Goal: Task Accomplishment & Management: Complete application form

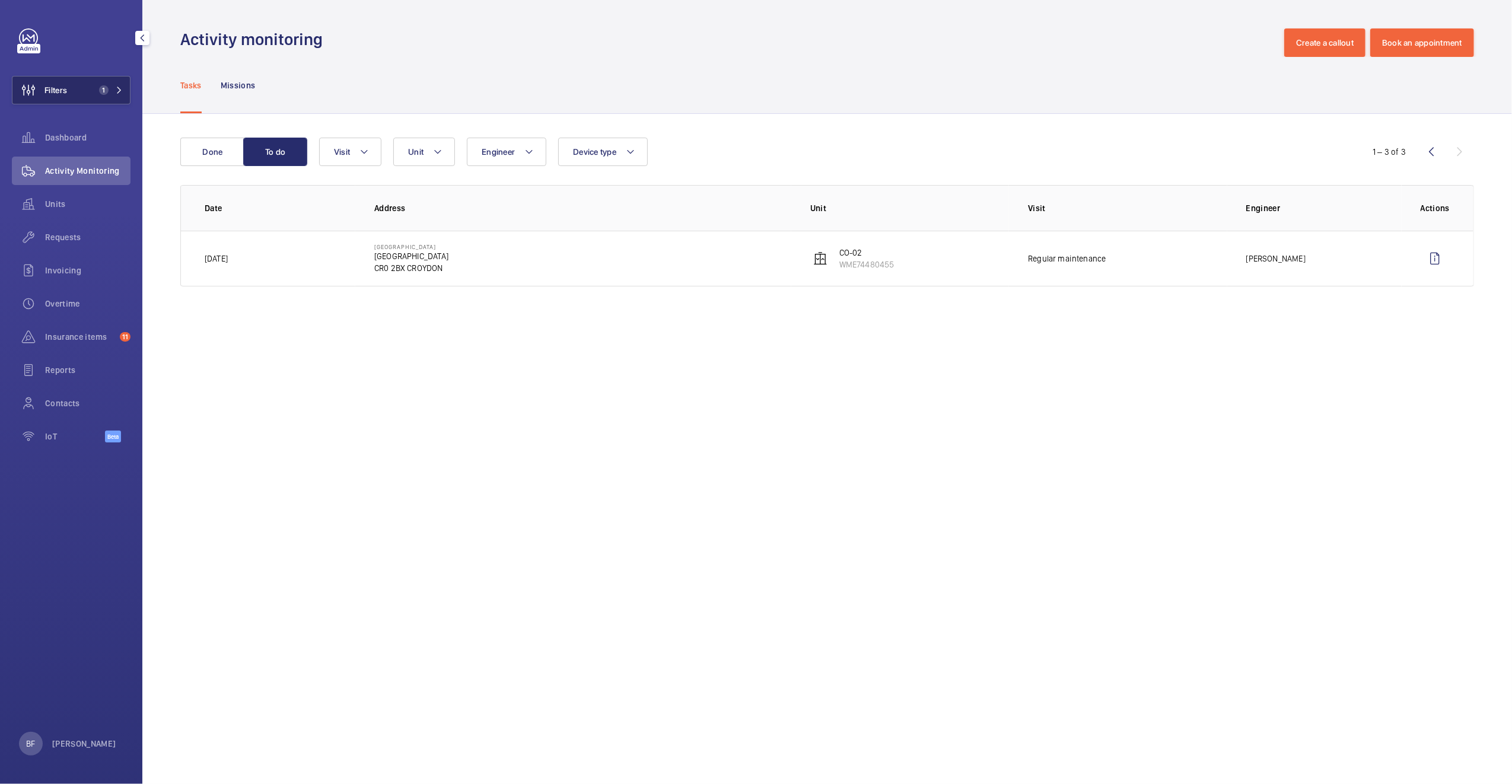
click at [78, 96] on button "Filters 1" at bounding box center [71, 90] width 118 height 29
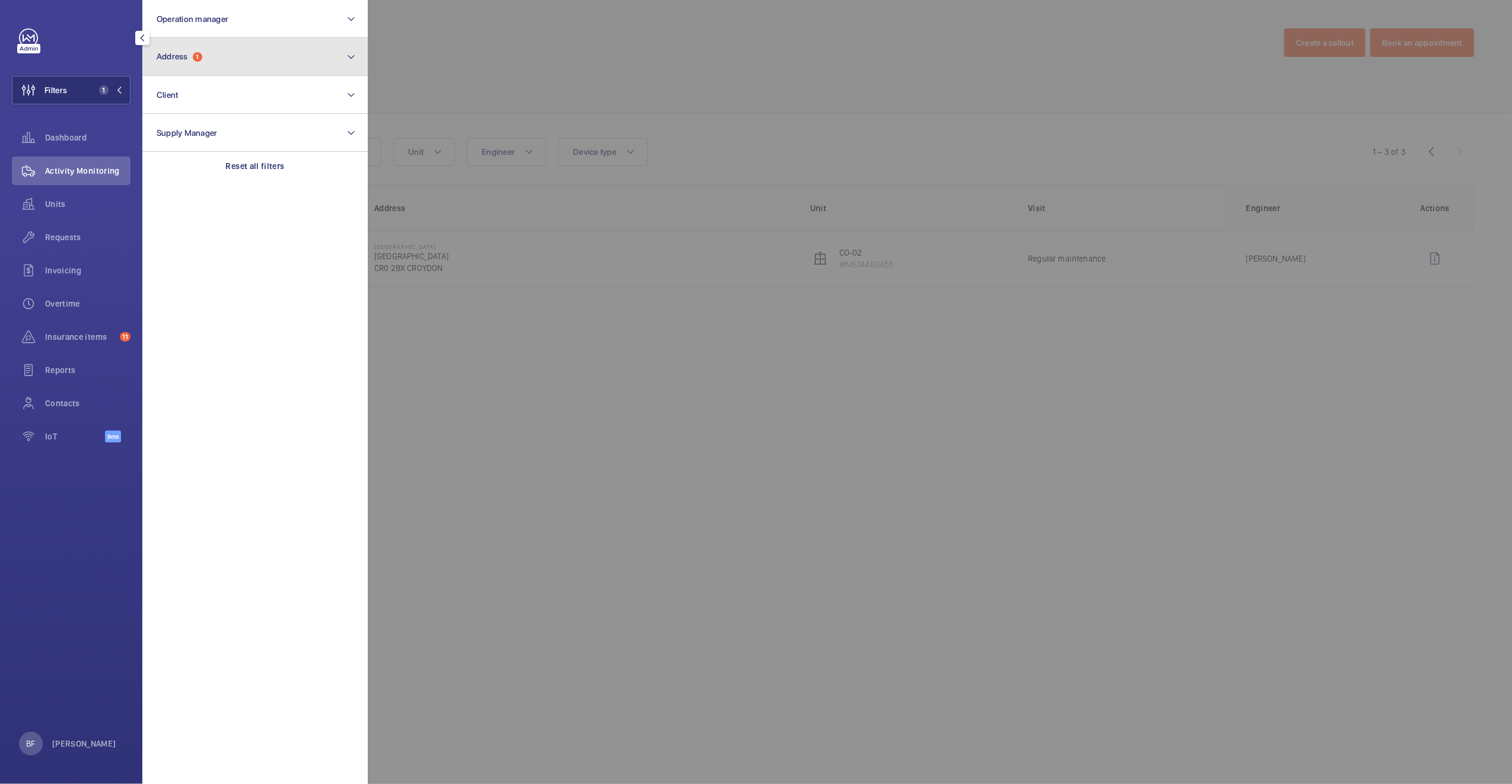
click at [240, 73] on button "Address 1" at bounding box center [254, 57] width 225 height 38
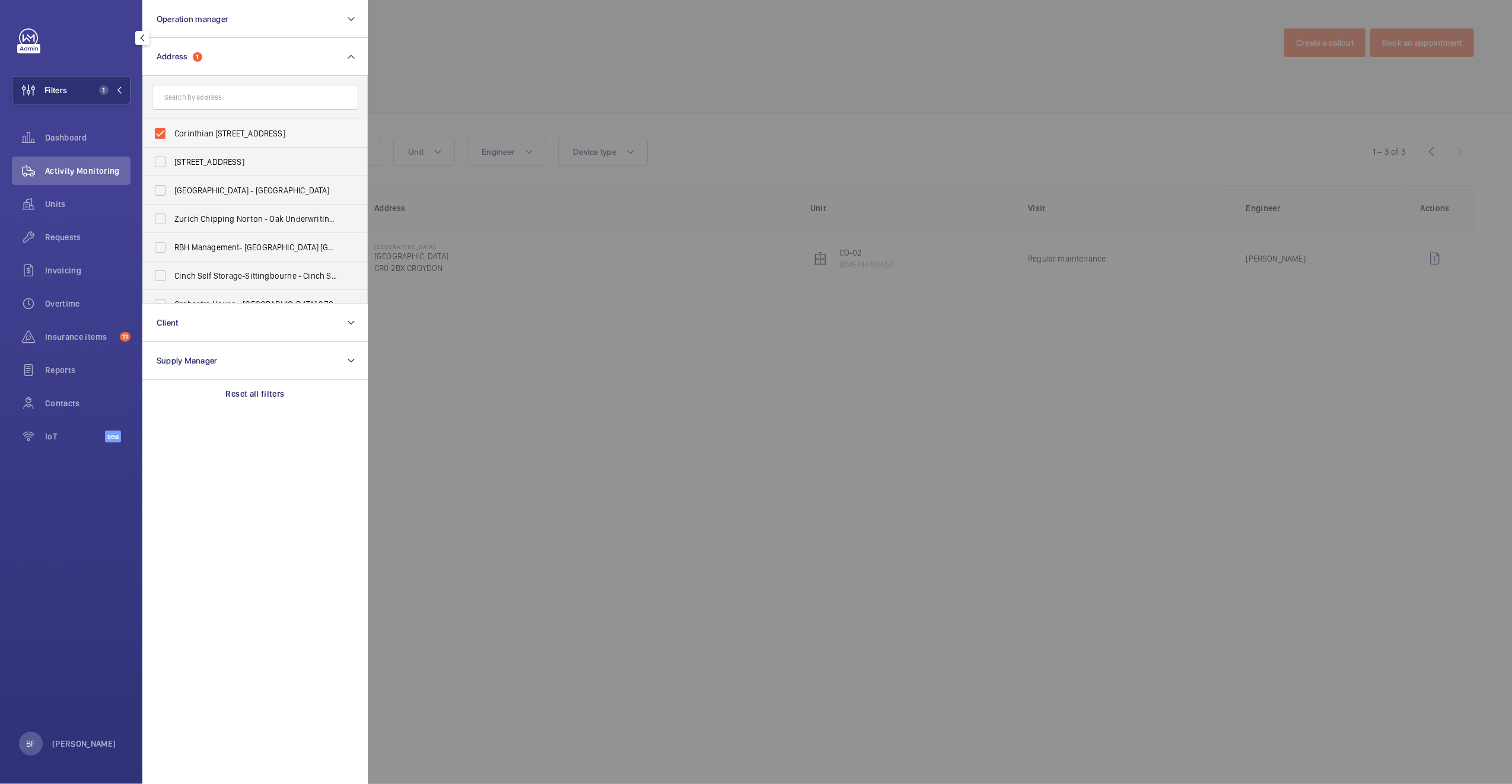
click at [193, 134] on span "Corinthian House - Corinthian House, CROYDON CR0 2BX" at bounding box center [256, 133] width 163 height 12
click at [172, 134] on input "Corinthian House - Corinthian House, CROYDON CR0 2BX" at bounding box center [160, 133] width 24 height 24
checkbox input "false"
click at [200, 103] on input "text" at bounding box center [255, 97] width 206 height 25
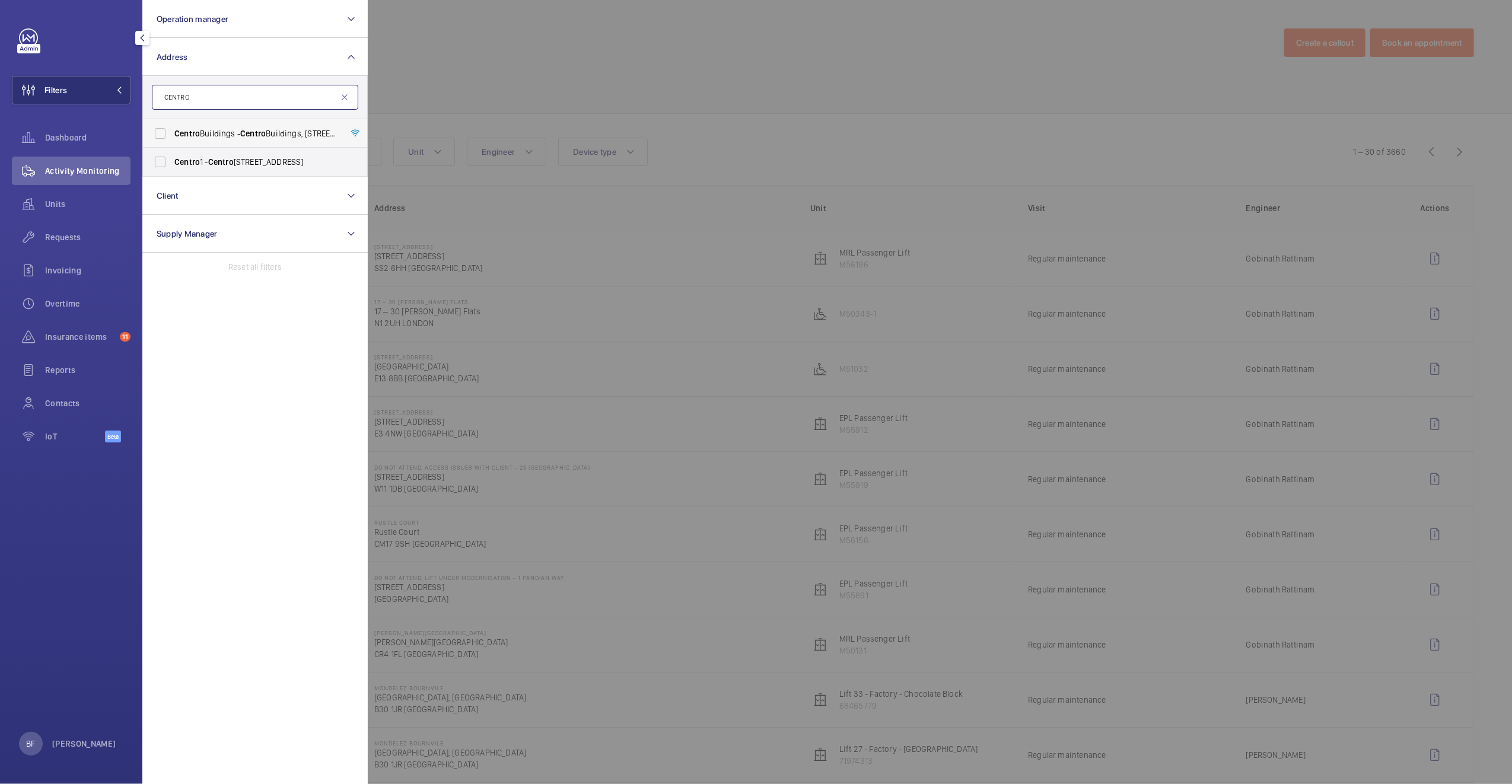
type input "CENTRO"
click at [260, 133] on span "Centro" at bounding box center [253, 133] width 25 height 10
click at [172, 133] on input "Centro Buildings - Centro Buildings, 20-23 Mandela Street, Camden, London, NW1 …" at bounding box center [160, 133] width 24 height 24
checkbox input "true"
click at [692, 44] on div at bounding box center [1124, 392] width 1512 height 784
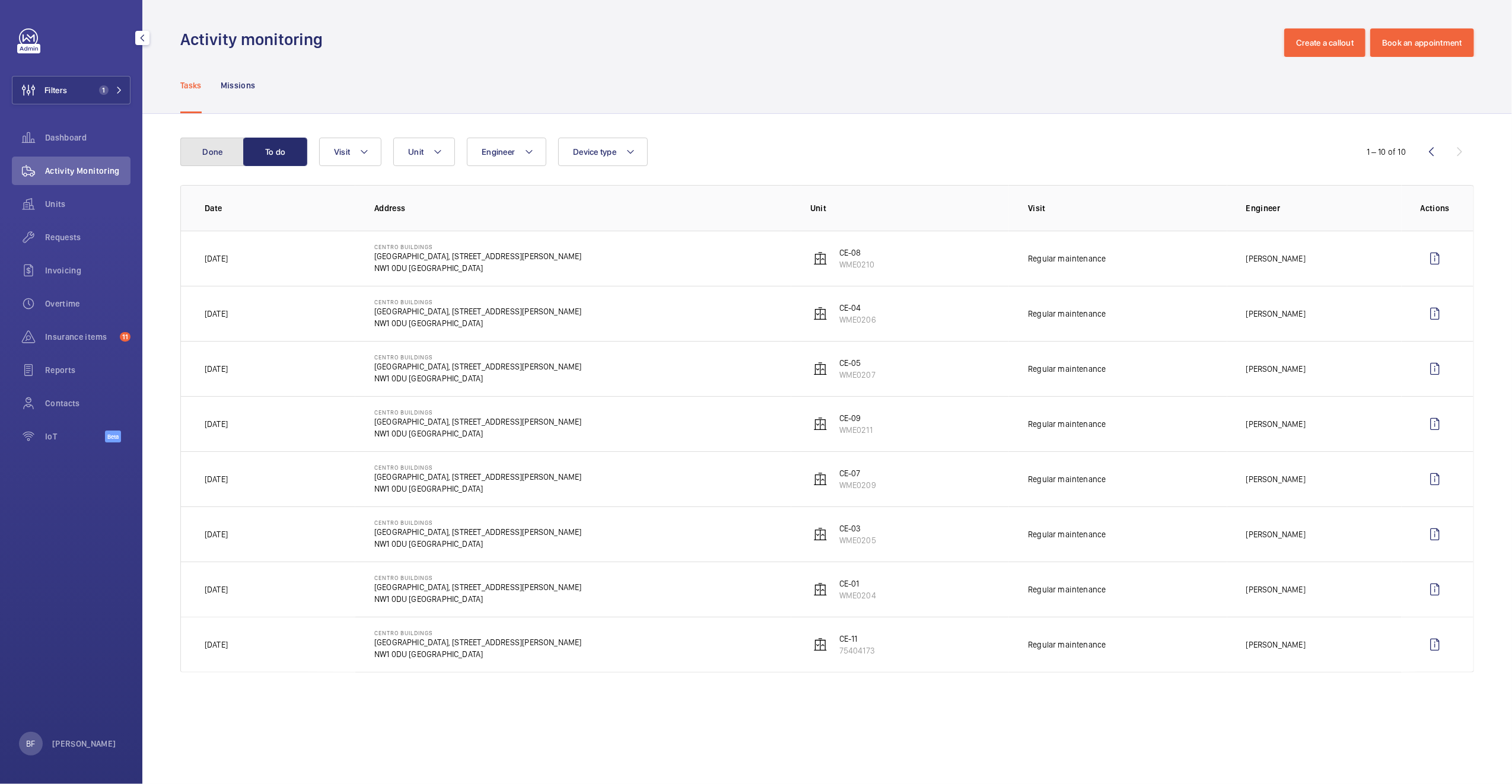
click at [186, 156] on button "Done" at bounding box center [212, 152] width 64 height 29
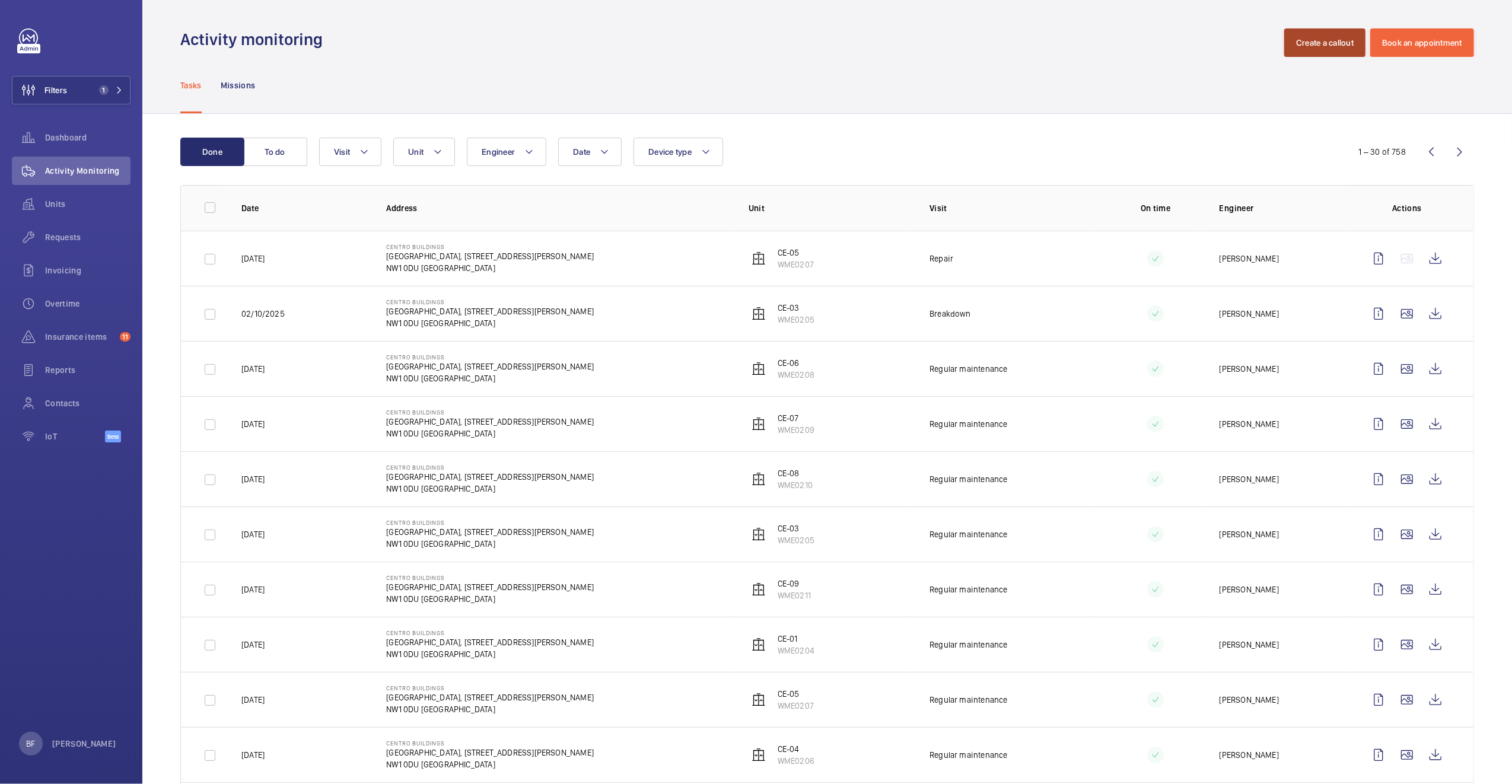
click at [1298, 50] on button "Create a callout" at bounding box center [1324, 42] width 81 height 29
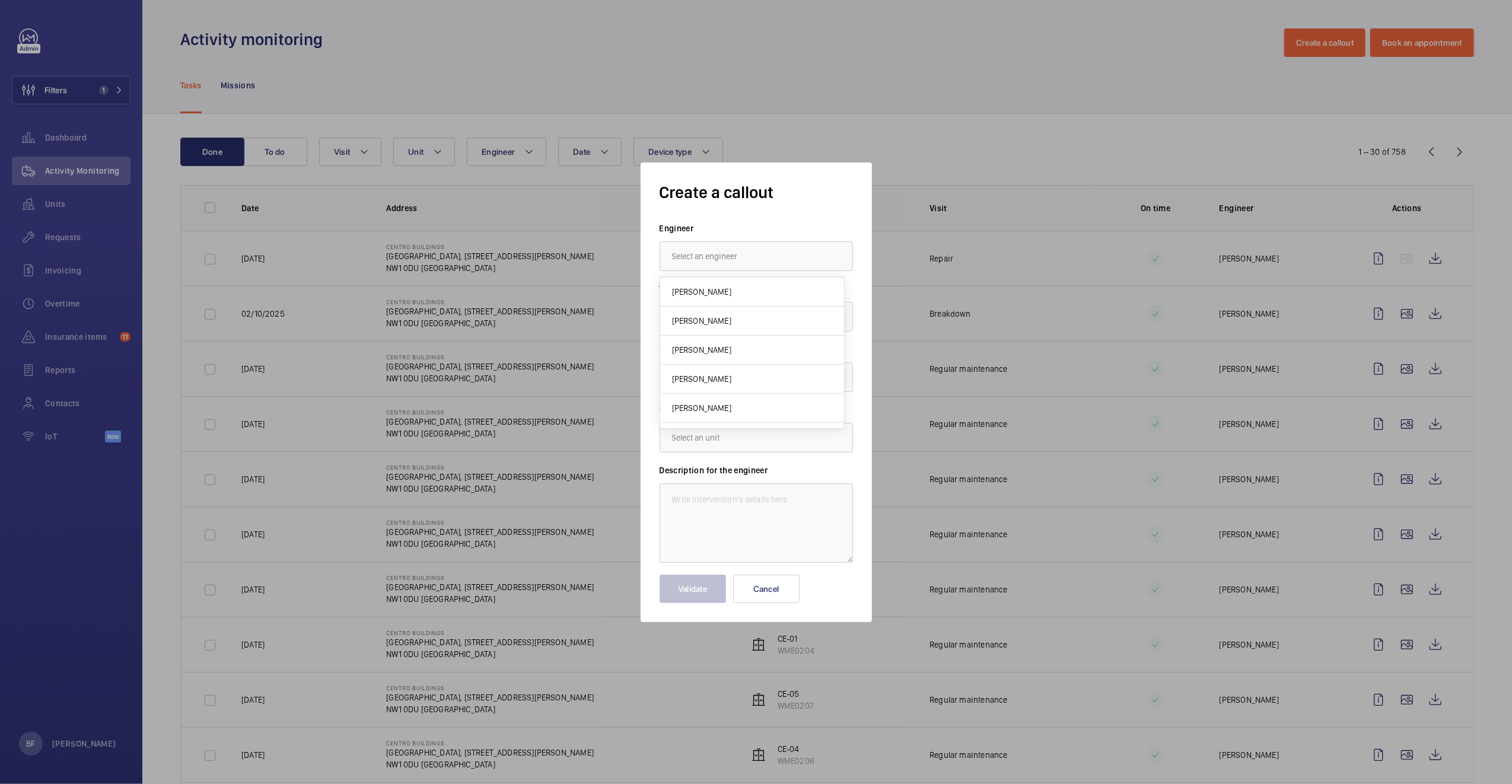
type input "j"
click at [703, 316] on span "[PERSON_NAME]" at bounding box center [702, 321] width 59 height 12
type input "[PERSON_NAME]"
click at [737, 401] on form "Engineer Deniz Hussein Task type Select a task type × Breakdown × Building Unit…" at bounding box center [756, 412] width 194 height 380
click at [737, 382] on input "text" at bounding box center [756, 377] width 194 height 30
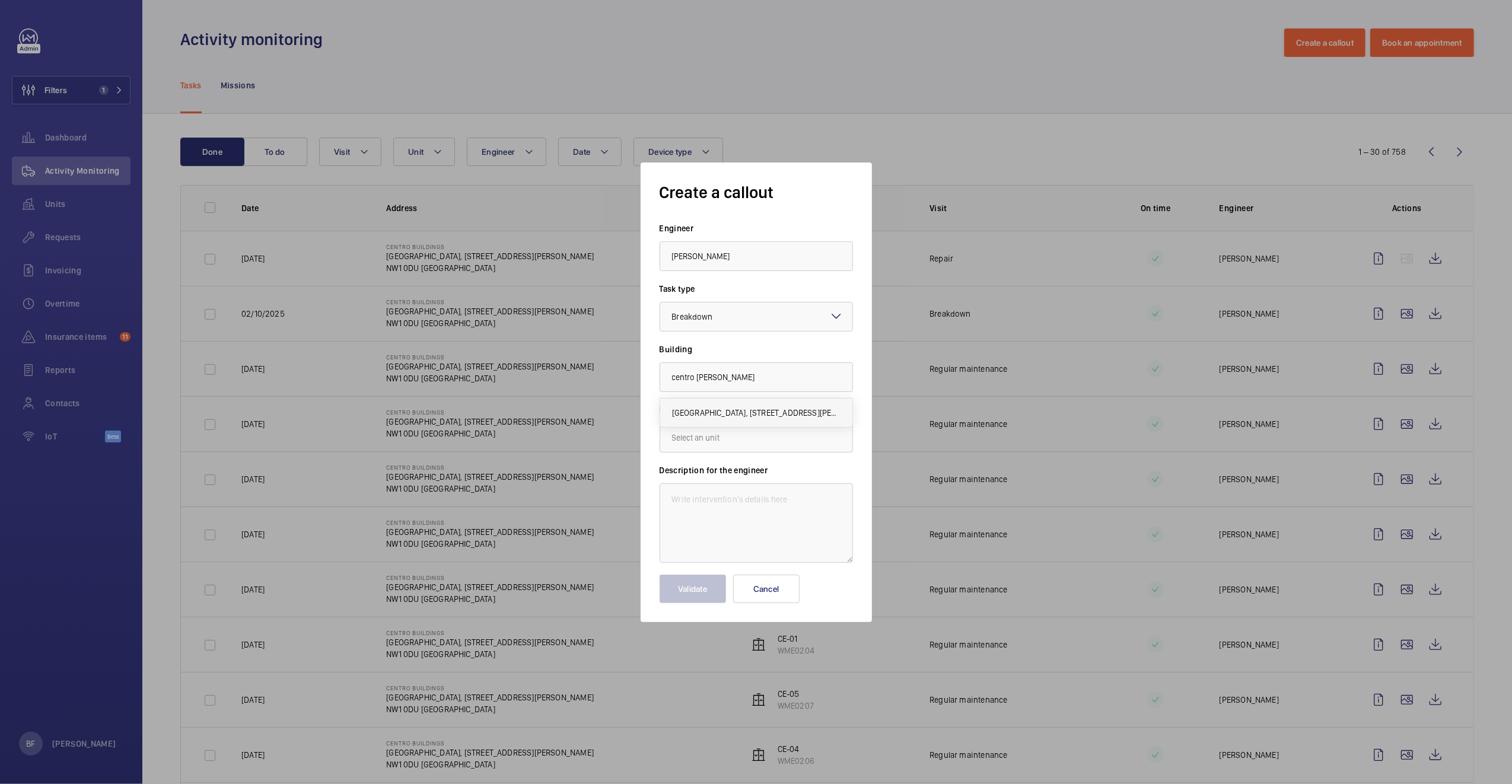
click at [796, 416] on span "Centro Buildings, 20-23 Mandela Street, Camden, London, NW1 0DU LONDON, NW1 0DU…" at bounding box center [756, 413] width 168 height 12
type input "Centro Buildings, 20-23 Mandela Street, Camden, London, NW1 0DU LONDON, NW1 0DU…"
click at [762, 445] on input "text" at bounding box center [756, 438] width 194 height 30
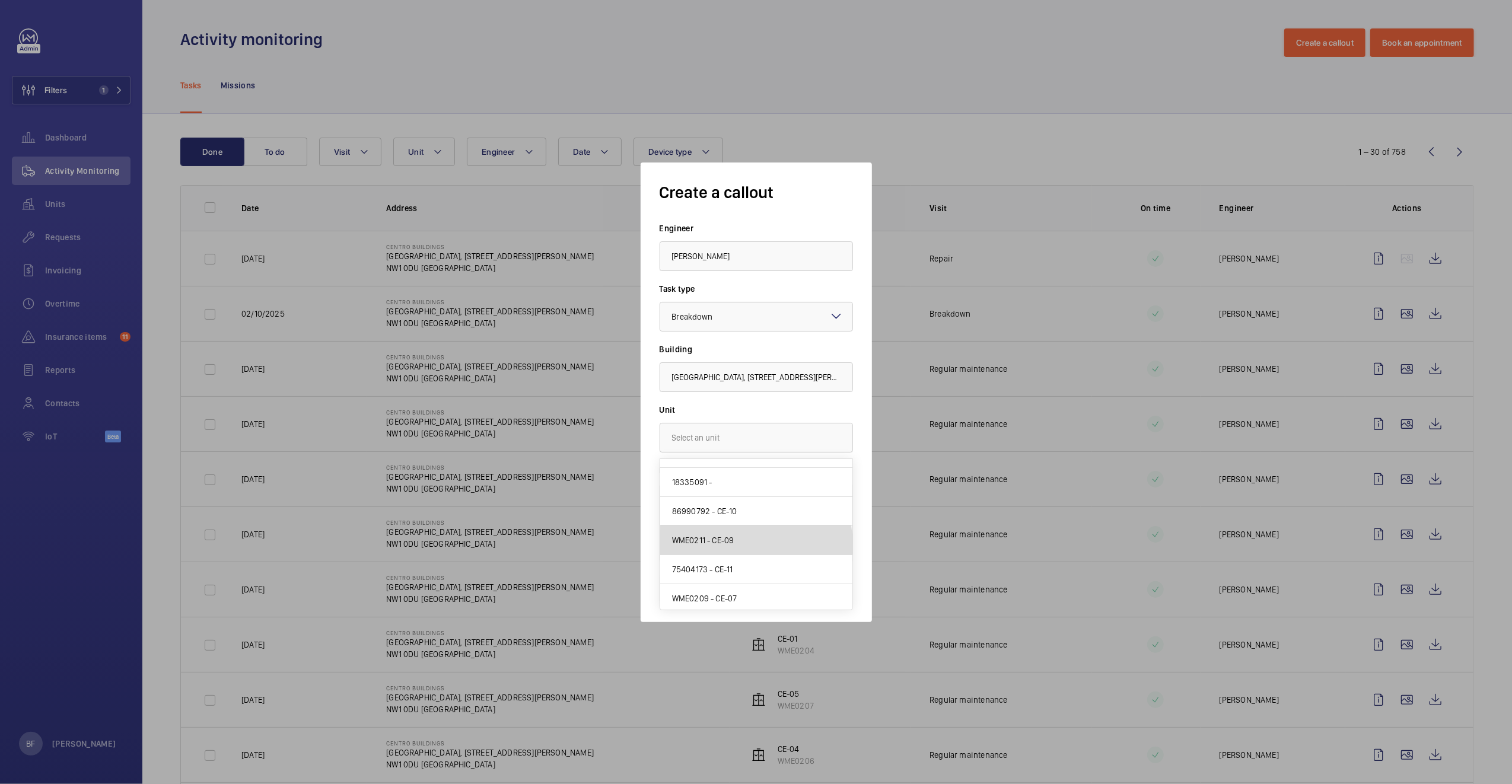
click at [756, 546] on mat-option "WME0211 - CE-09" at bounding box center [756, 541] width 192 height 29
type input "WME0211 - CE-09"
click at [700, 516] on textarea at bounding box center [756, 522] width 194 height 79
click at [761, 511] on textarea at bounding box center [756, 522] width 194 height 79
click at [741, 495] on textarea at bounding box center [756, 522] width 194 height 79
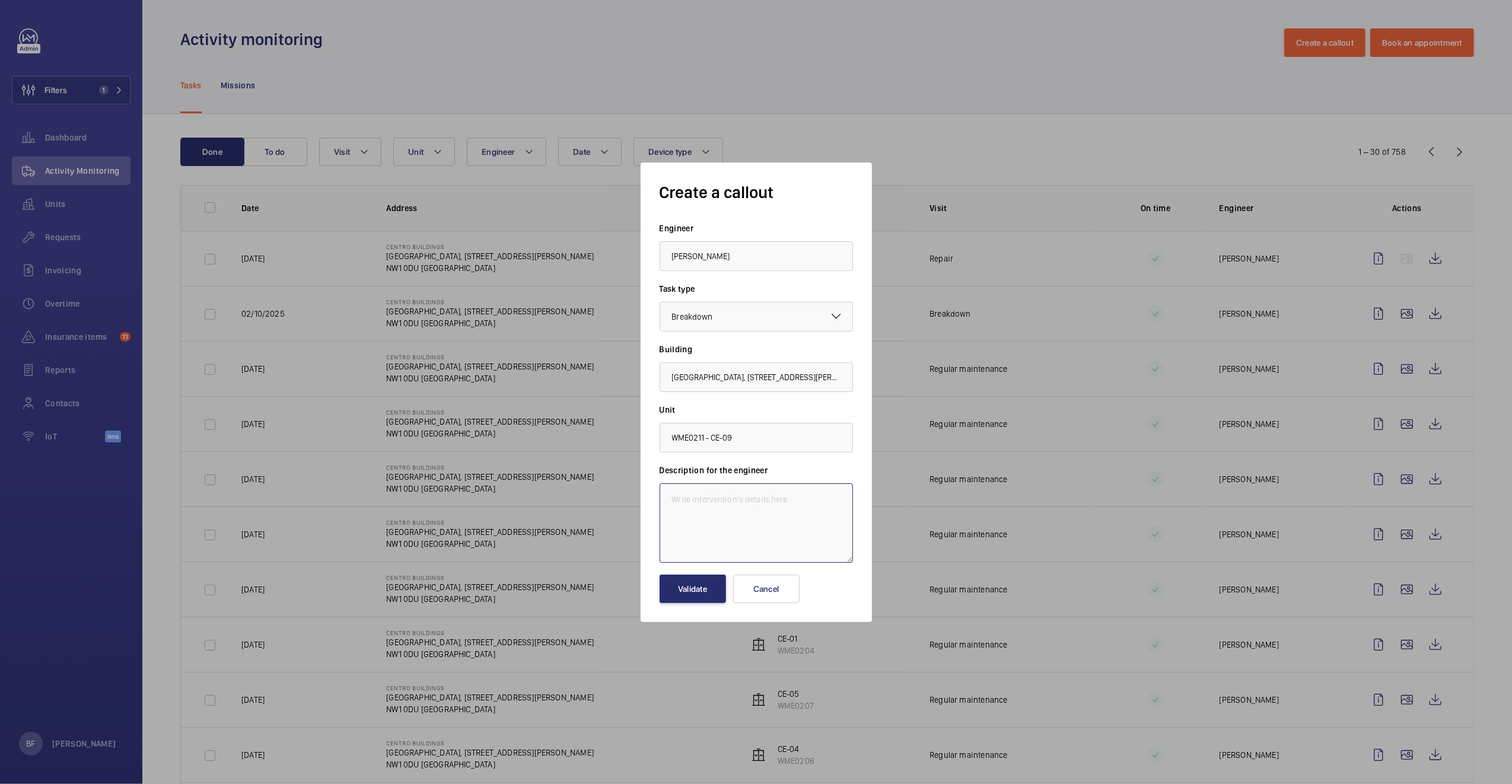
paste textarea "Goods lift auto dialler not working. Only comfort alarm goes off but no call."
click at [666, 498] on textarea "Goods lift auto dialler not working. Only comfort alarm goes off but no call." at bounding box center [756, 522] width 194 height 79
click at [674, 501] on textarea "Goods lift auto dialler not working. Only comfort alarm goes off but no call." at bounding box center [756, 522] width 194 height 79
paste textarea "Job 359133"
type textarea "Job 359133 - Goods lift auto dialler not working. Only comfort alarm goes off b…"
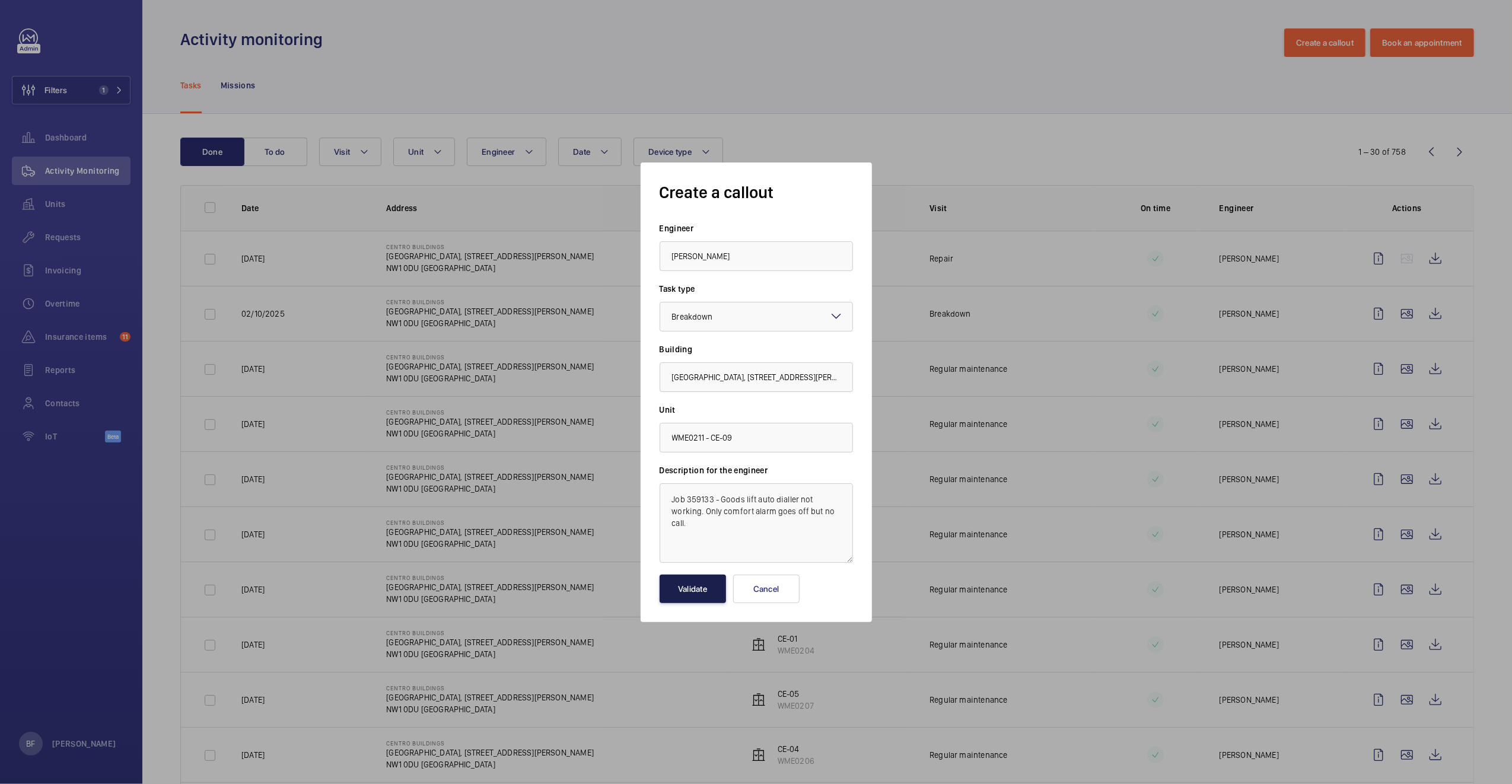
click at [683, 597] on button "Validate" at bounding box center [692, 589] width 66 height 29
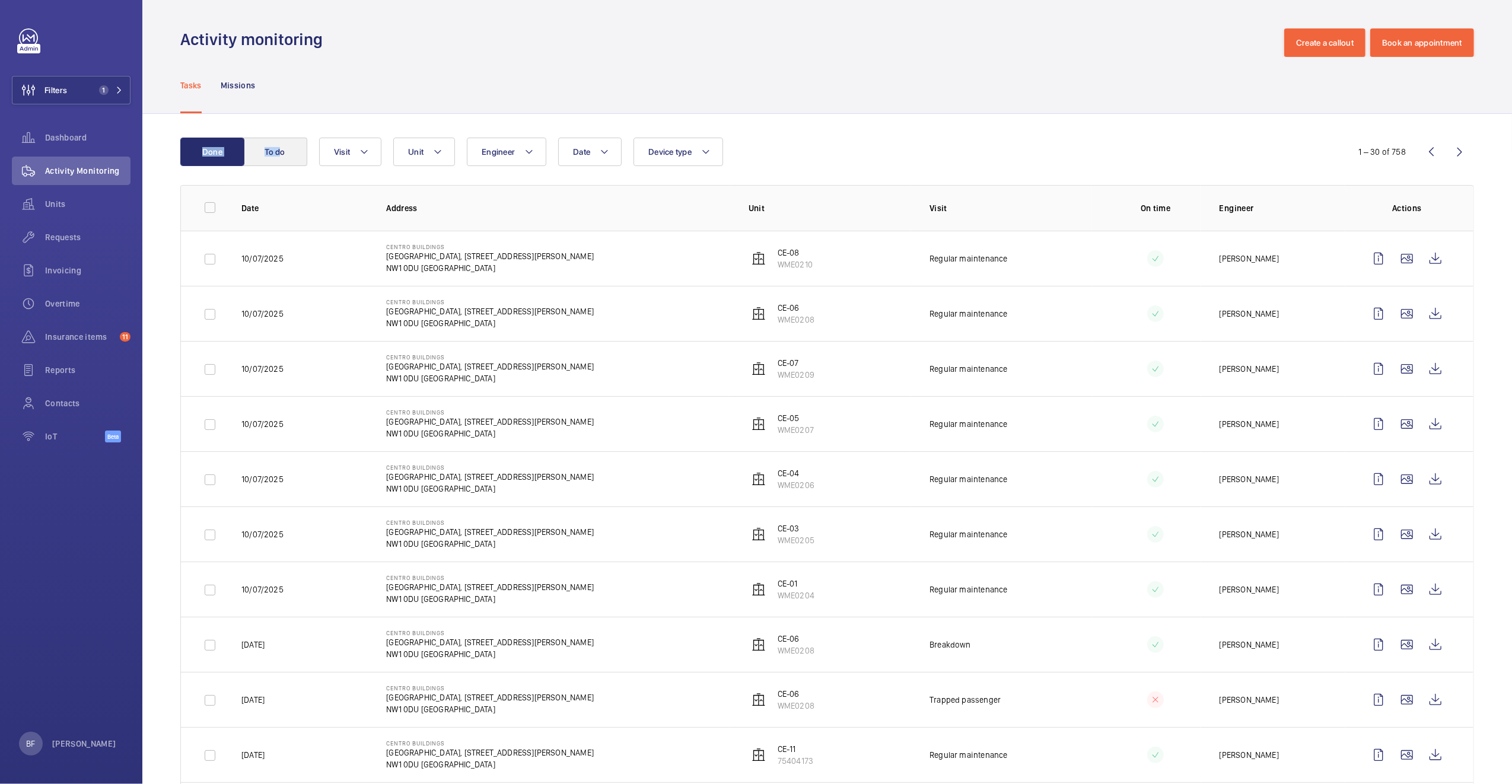
click at [283, 158] on button "To do" at bounding box center [276, 152] width 64 height 29
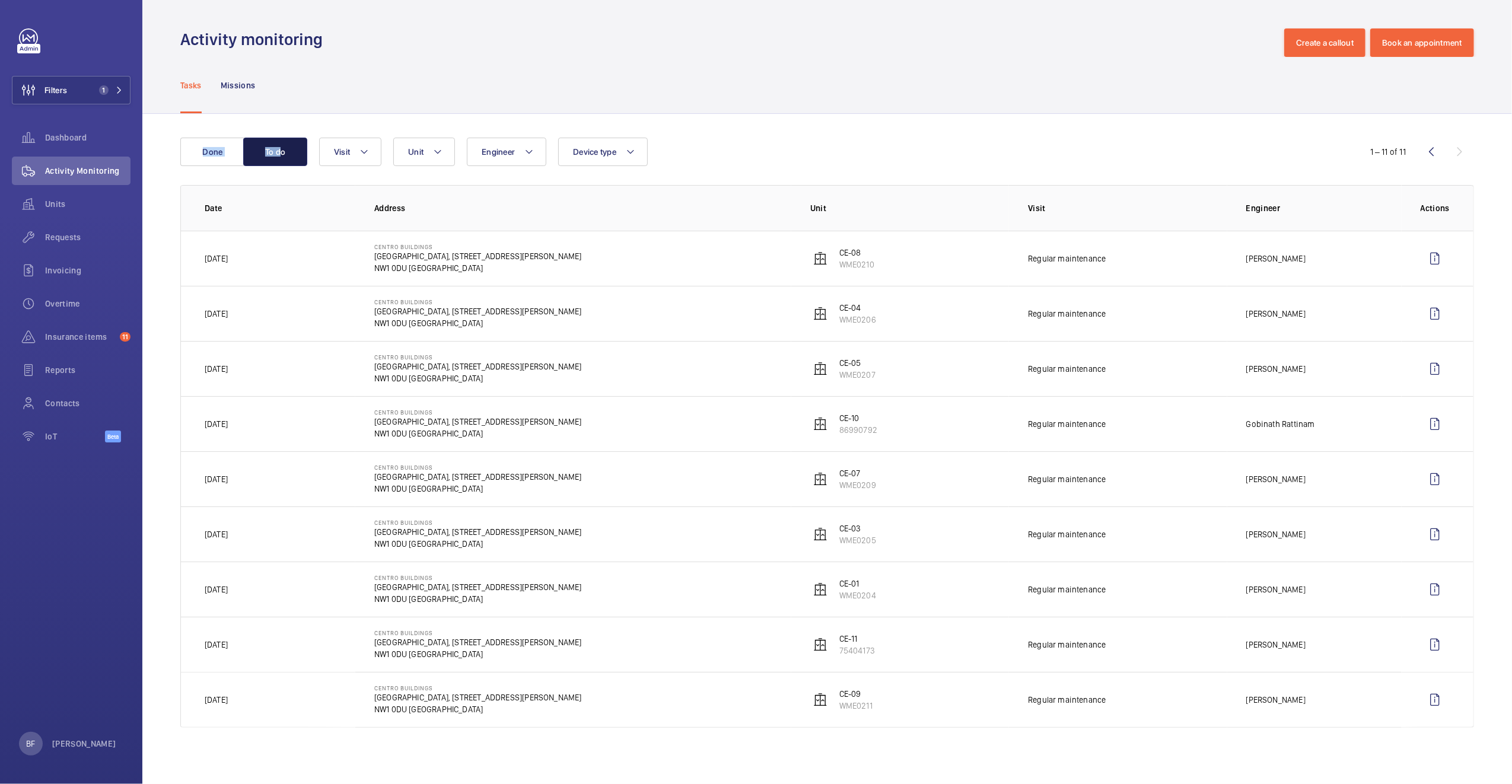
click at [284, 157] on button "To do" at bounding box center [276, 152] width 64 height 29
click at [112, 97] on button "Filters 1" at bounding box center [71, 90] width 118 height 29
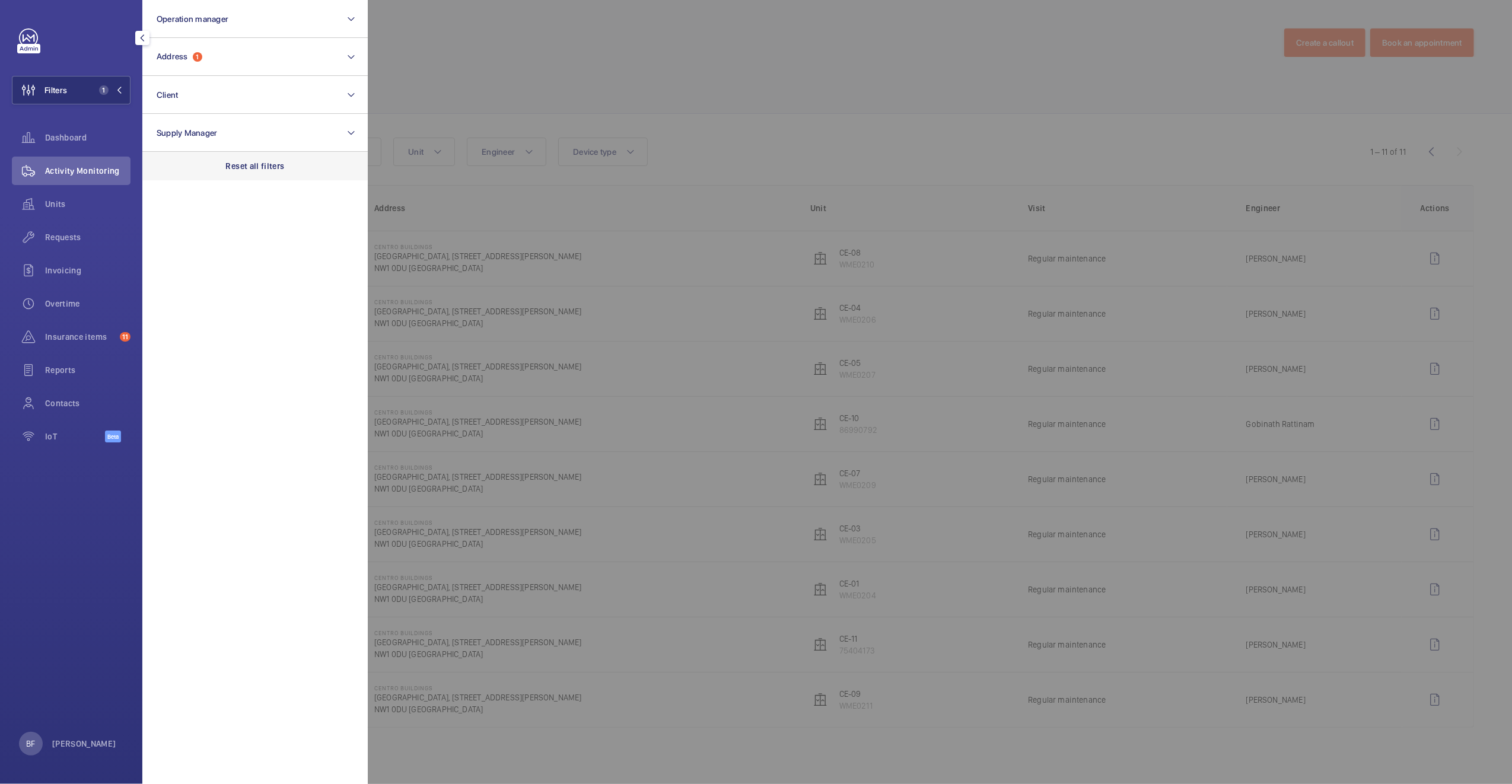
click at [251, 152] on div "Reset all filters" at bounding box center [254, 166] width 225 height 29
click at [202, 83] on button "Client" at bounding box center [254, 95] width 225 height 38
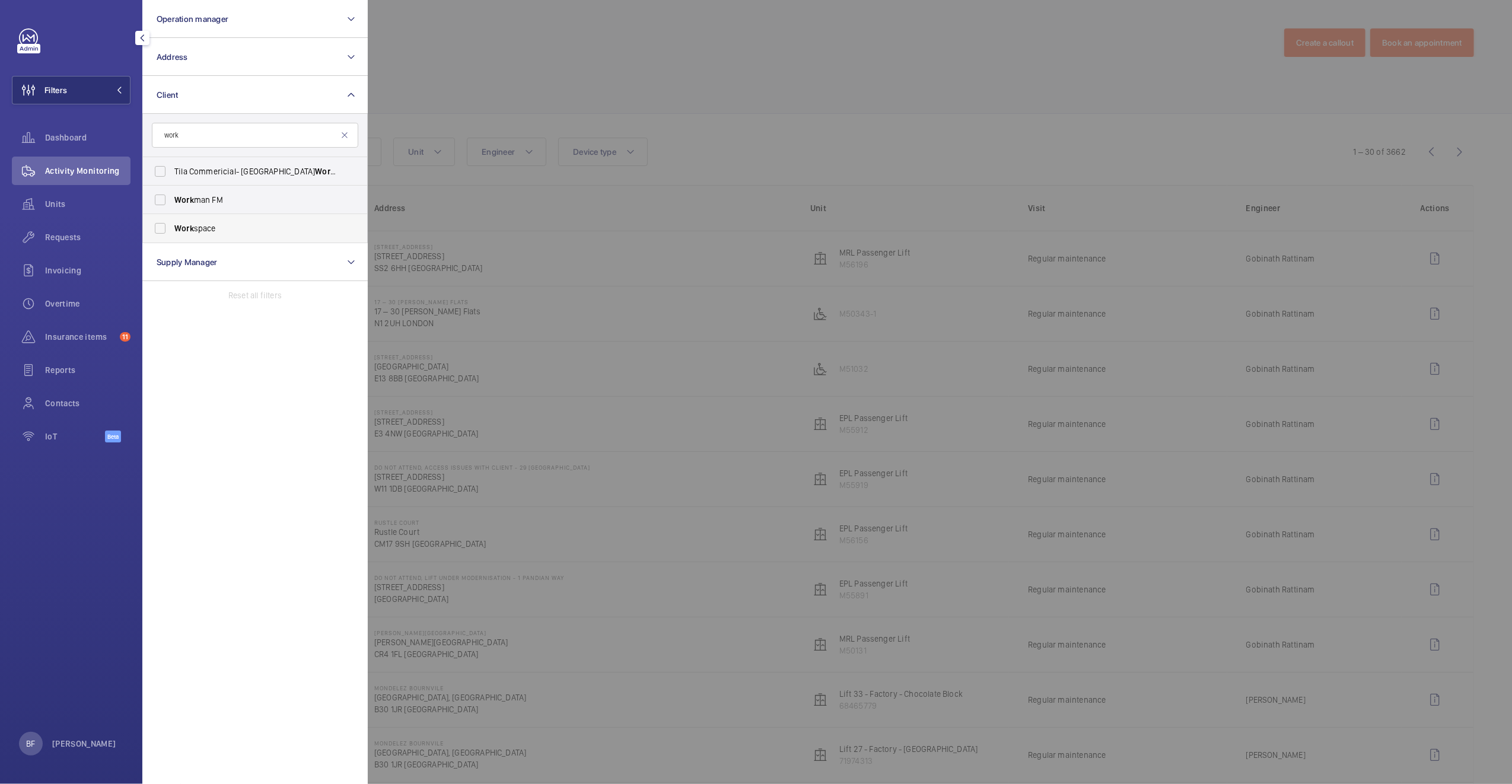
type input "work"
click at [215, 234] on label "Work space" at bounding box center [246, 228] width 206 height 29
click at [172, 234] on input "Work space" at bounding box center [160, 228] width 24 height 24
checkbox input "true"
click at [605, 96] on div at bounding box center [1124, 392] width 1512 height 784
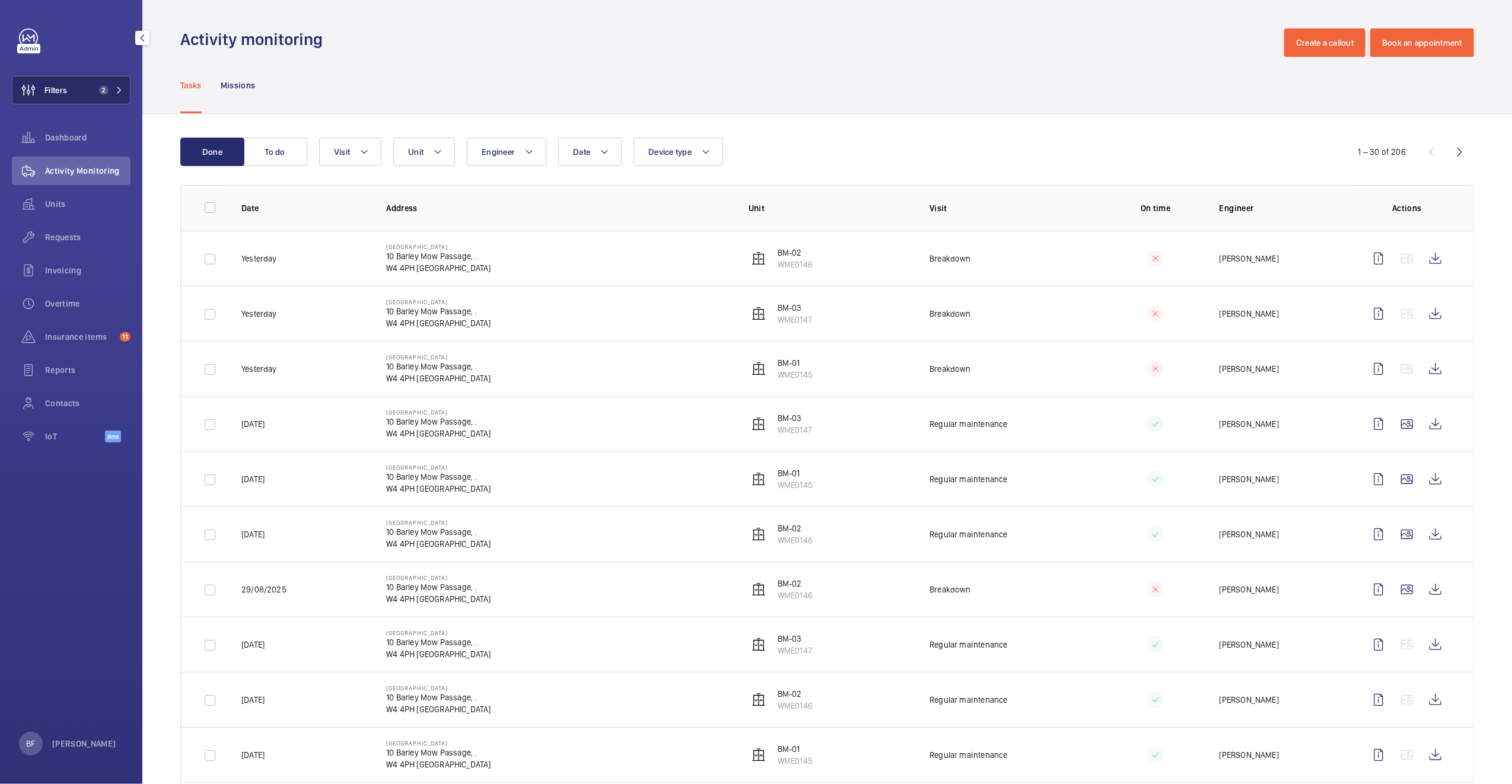
click at [107, 80] on button "Filters 2" at bounding box center [71, 90] width 118 height 29
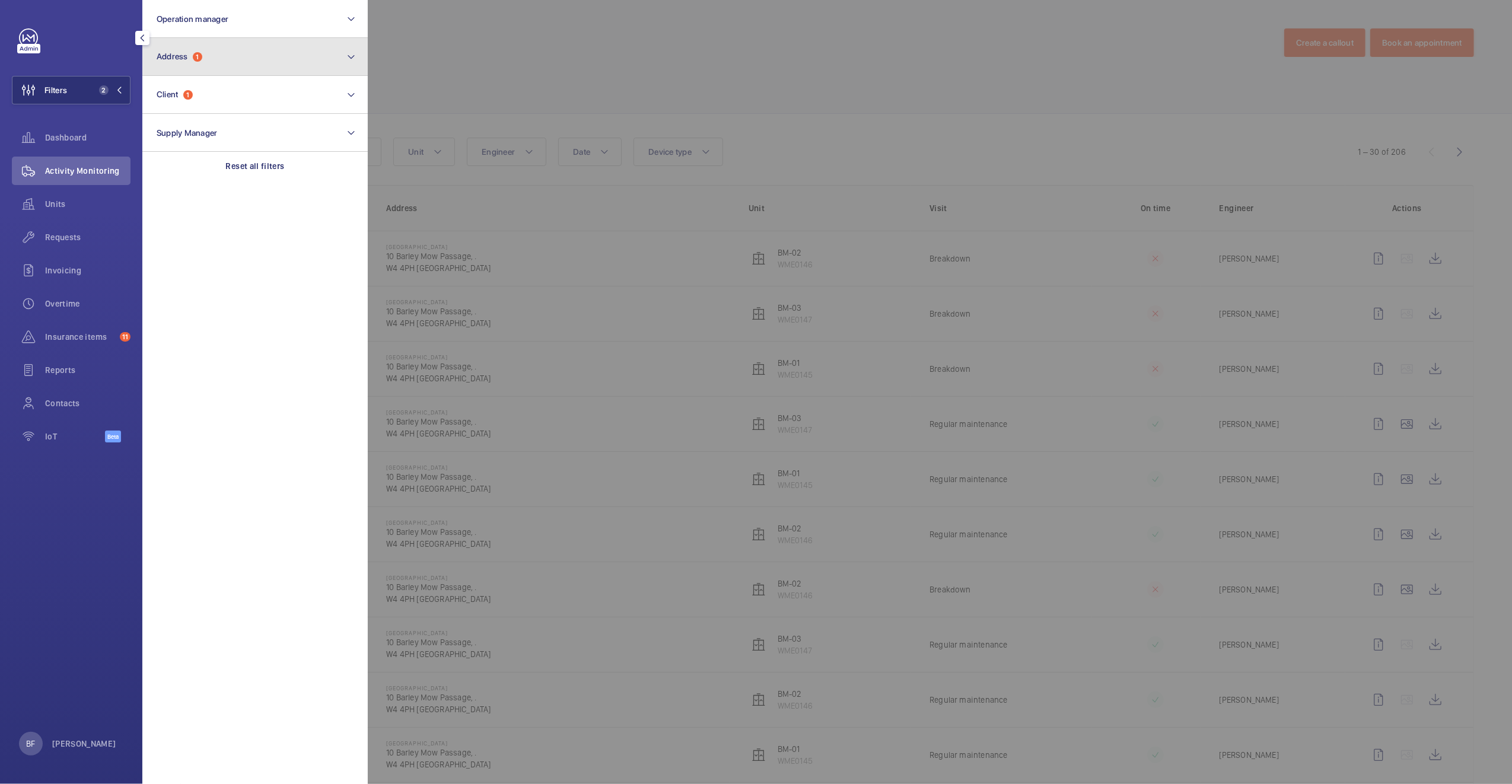
click at [274, 54] on button "Address 1" at bounding box center [254, 57] width 225 height 38
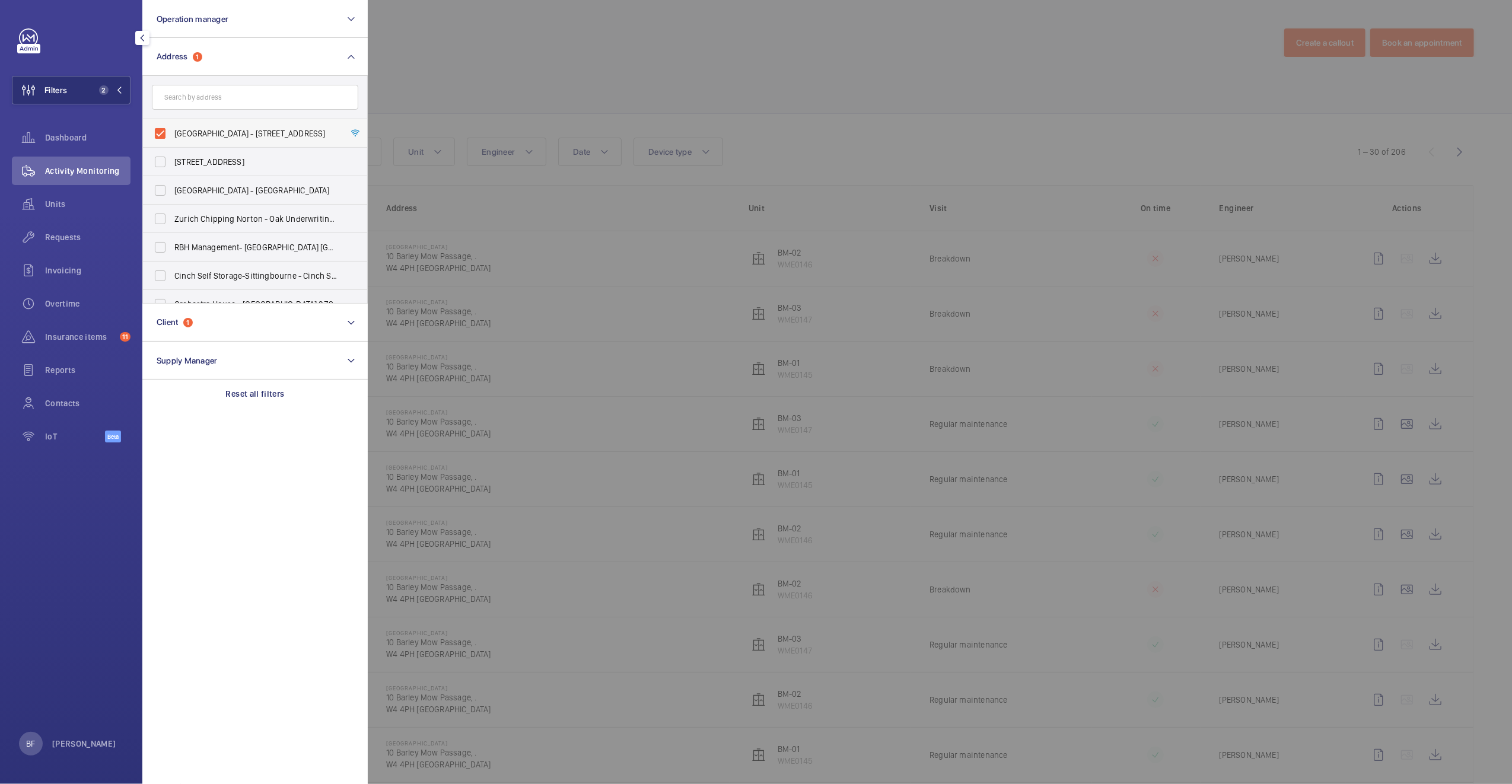
click at [194, 134] on span "Barley Mow Centre - 10 Barley Mow Passage, ., LONDON W4 4PH" at bounding box center [256, 133] width 163 height 12
click at [172, 134] on input "Barley Mow Centre - 10 Barley Mow Passage, ., LONDON W4 4PH" at bounding box center [160, 133] width 24 height 24
checkbox input "false"
click at [227, 89] on input "text" at bounding box center [255, 97] width 206 height 25
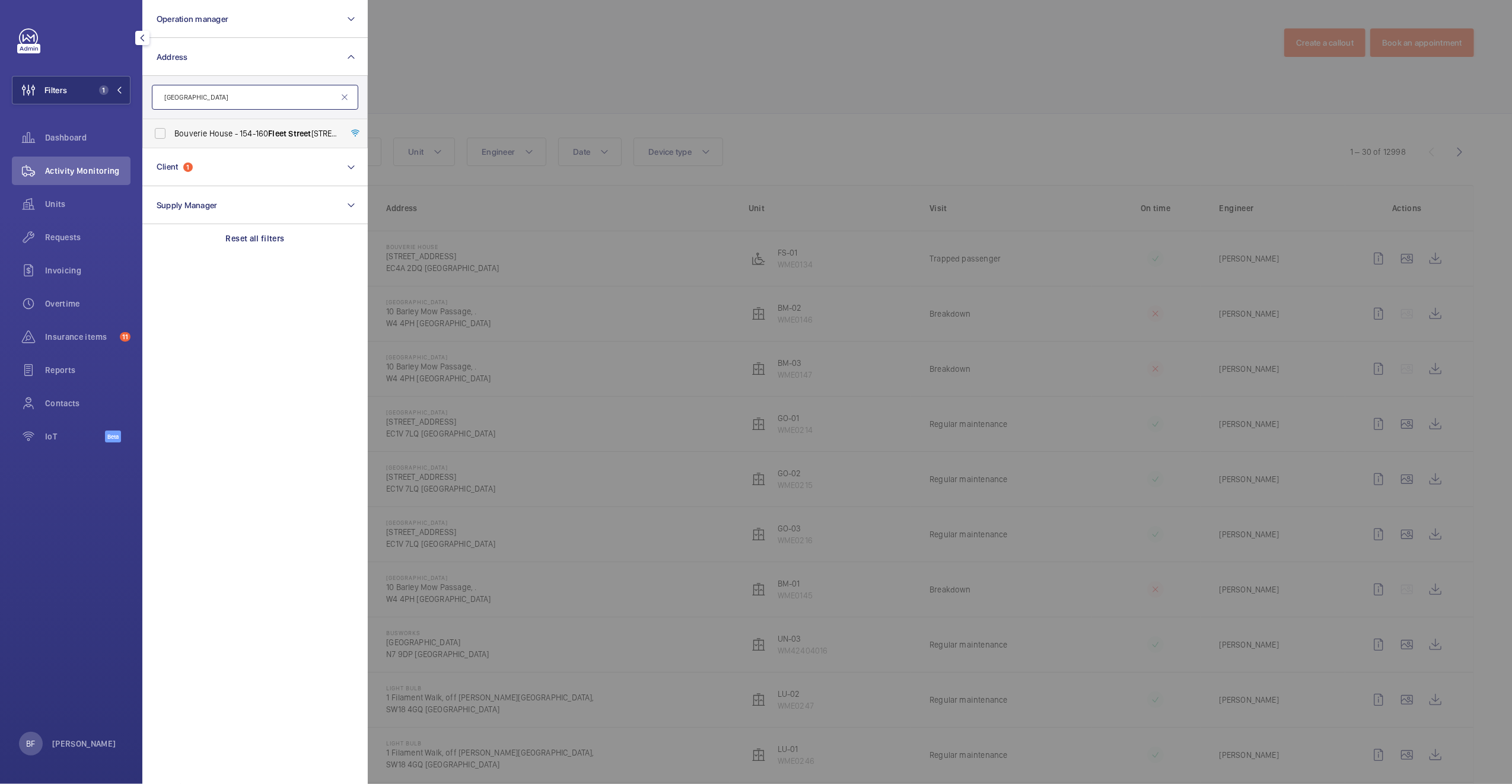
type input "fleet street"
click at [280, 143] on label "[GEOGRAPHIC_DATA] - [STREET_ADDRESS]" at bounding box center [246, 133] width 206 height 29
click at [172, 143] on input "[GEOGRAPHIC_DATA] - [STREET_ADDRESS]" at bounding box center [160, 133] width 24 height 24
checkbox input "true"
click at [619, 75] on div at bounding box center [1124, 392] width 1512 height 784
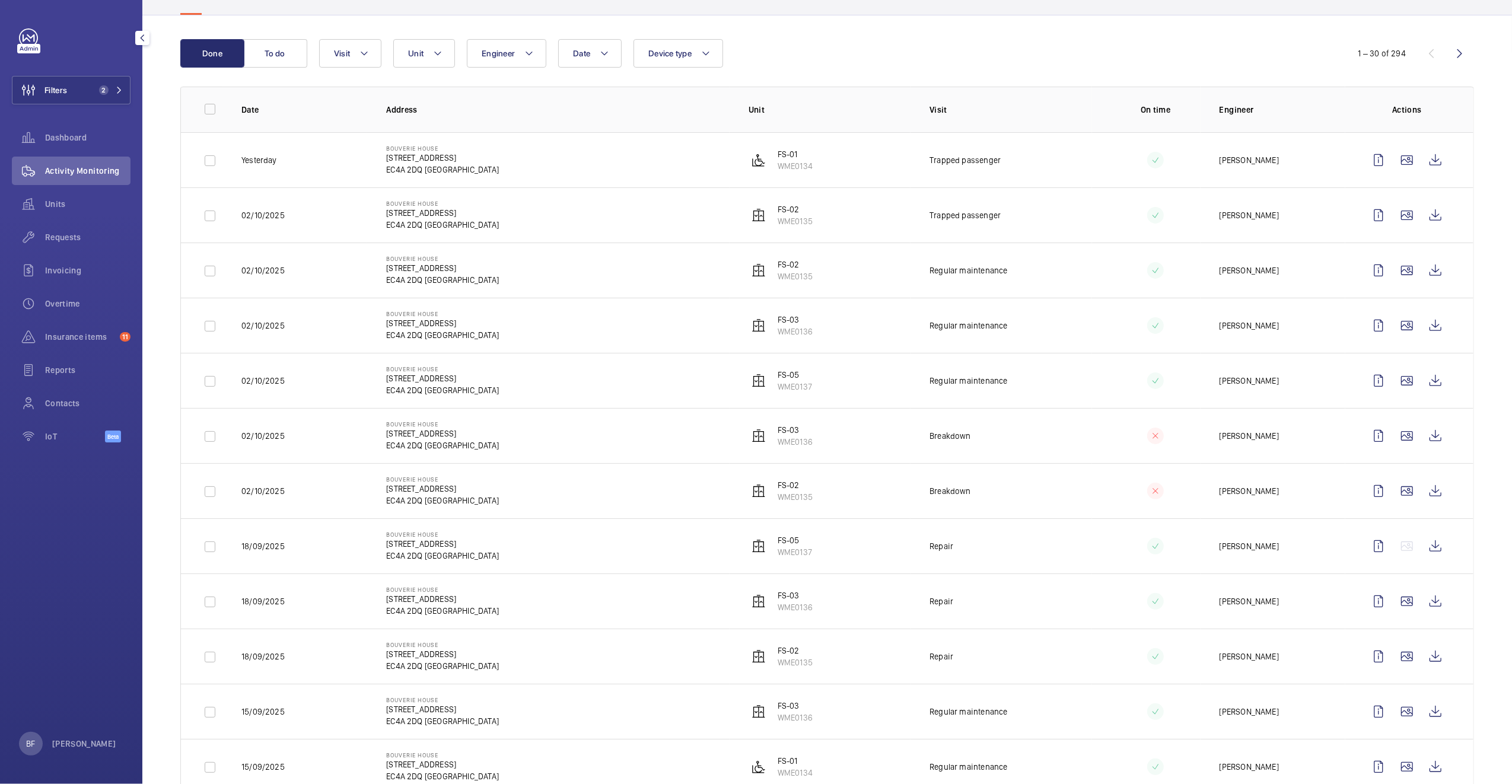
scroll to position [117, 0]
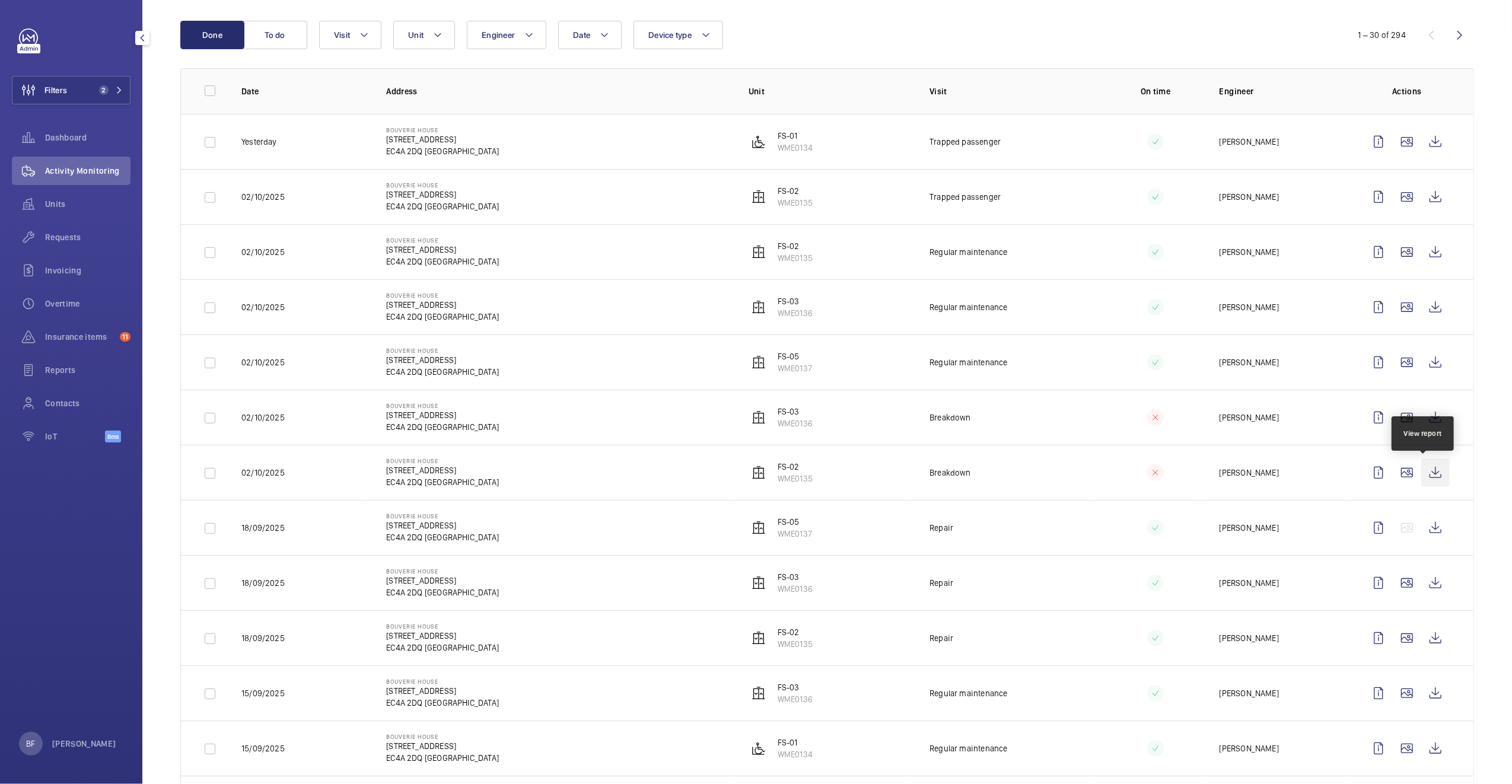
click at [1429, 479] on wm-front-icon-button at bounding box center [1435, 472] width 29 height 29
click at [1426, 419] on wm-front-icon-button at bounding box center [1435, 417] width 29 height 29
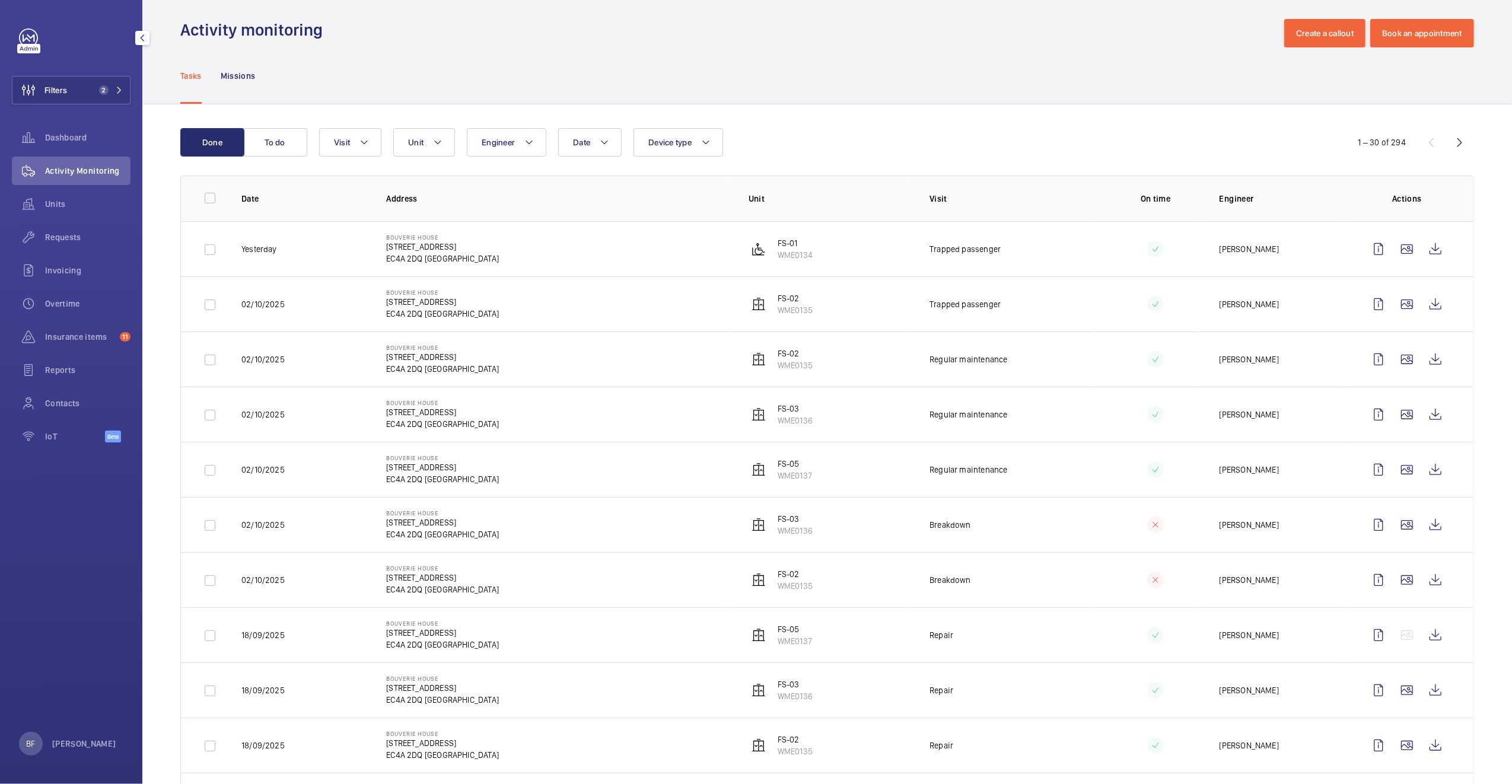
scroll to position [0, 0]
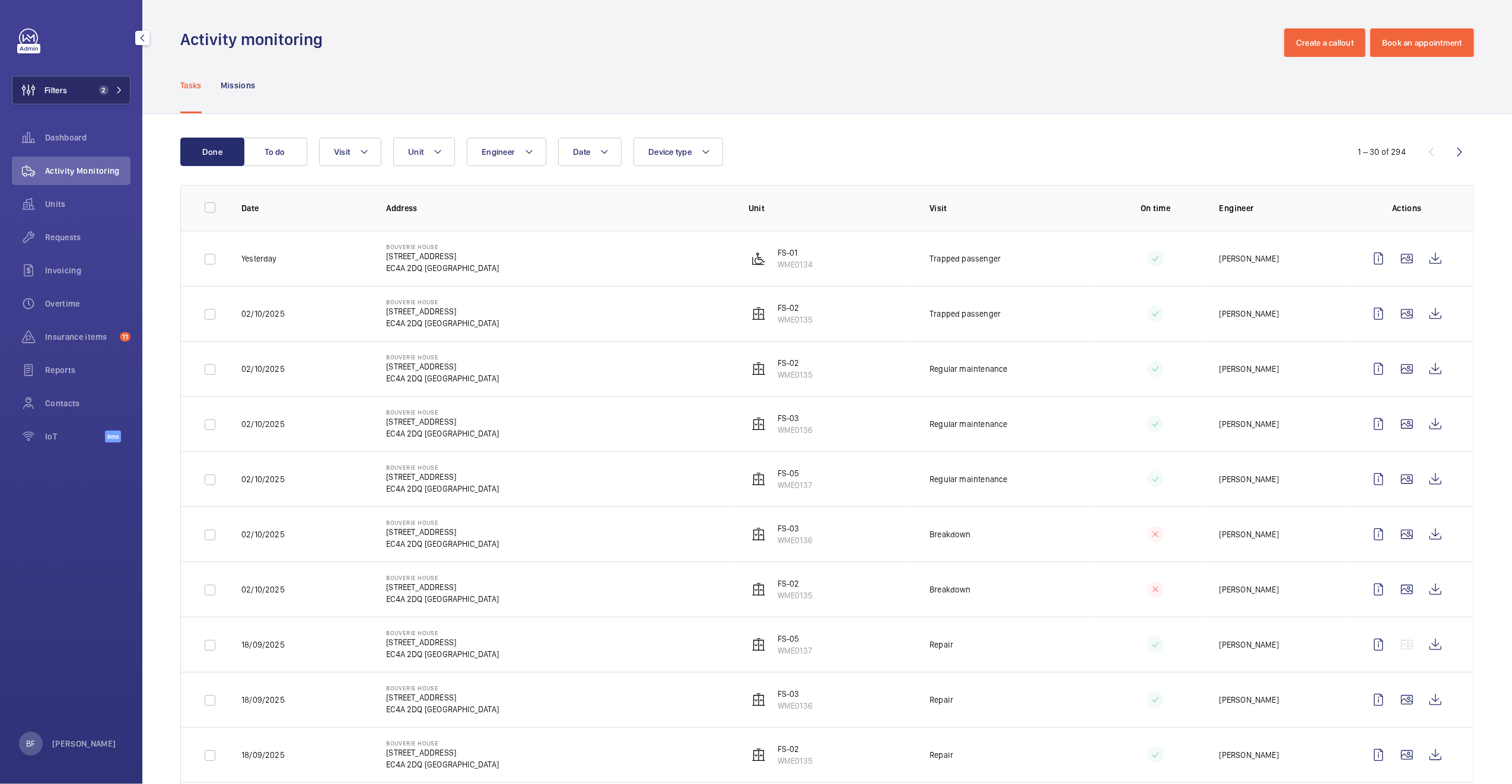
click at [54, 87] on span "Filters" at bounding box center [55, 90] width 22 height 12
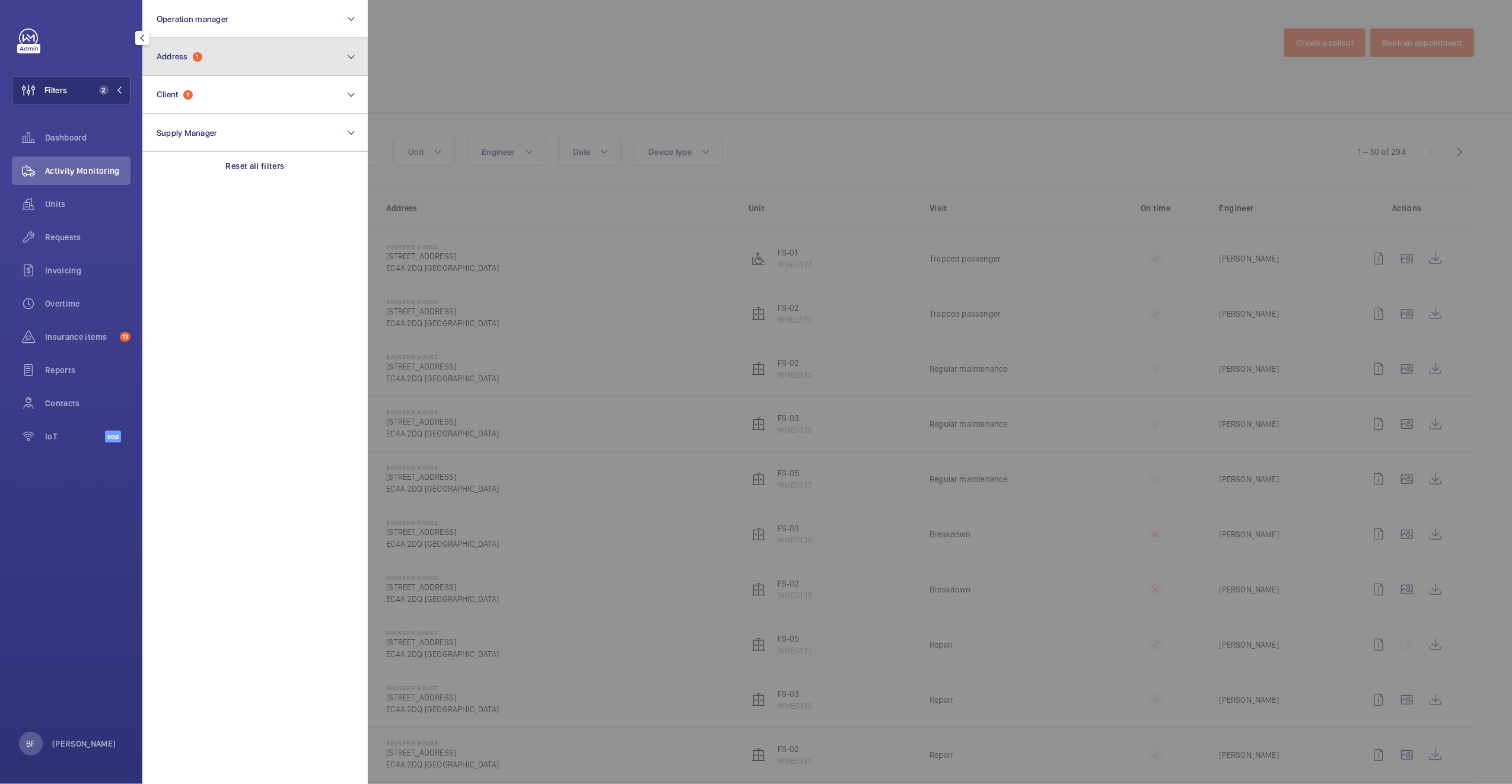
click at [203, 69] on button "Address 1" at bounding box center [254, 57] width 225 height 38
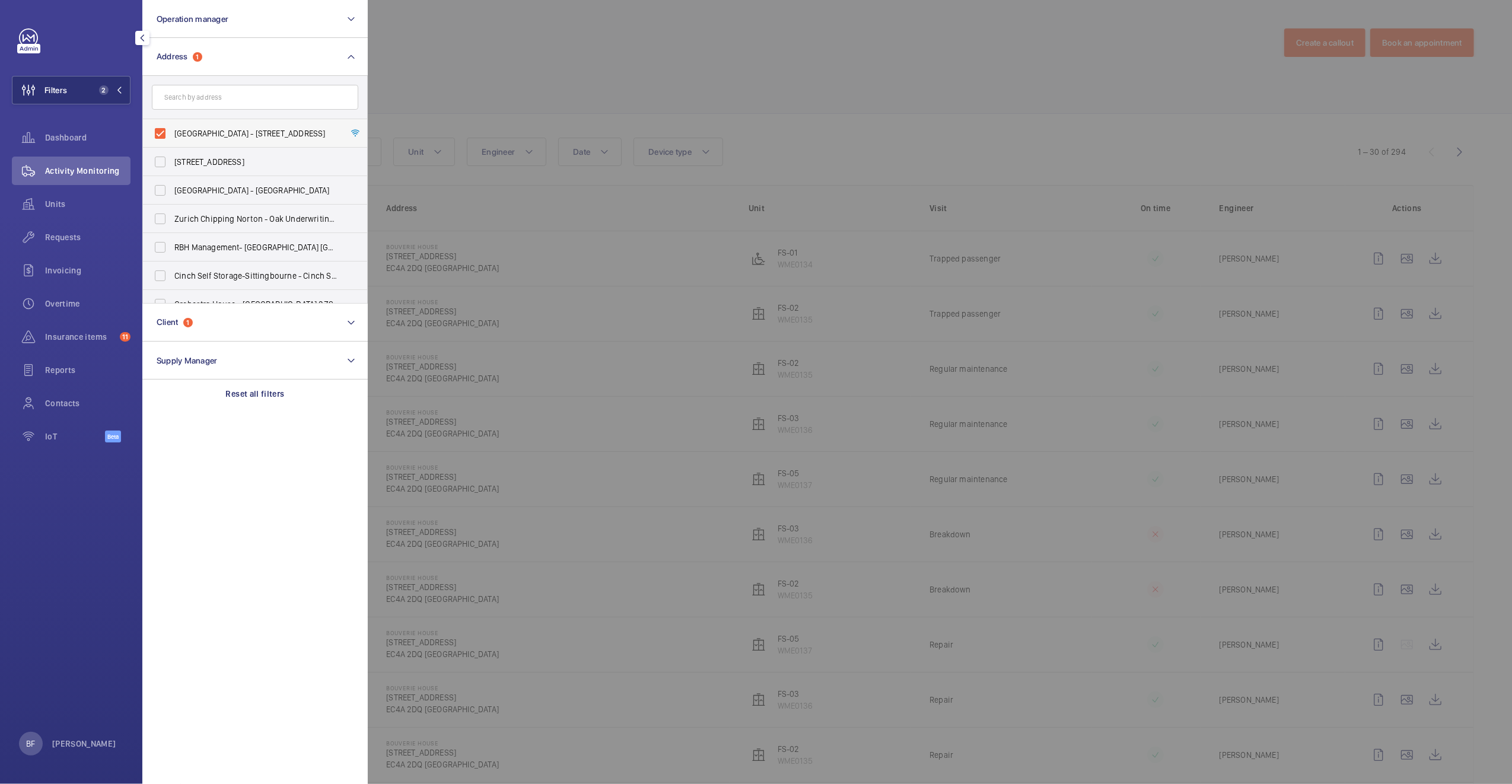
click at [210, 137] on span "Bouverie House - 154-160 Fleet Street, LONDON EC4A 2DQ" at bounding box center [256, 133] width 163 height 12
click at [172, 137] on input "Bouverie House - 154-160 Fleet Street, LONDON EC4A 2DQ" at bounding box center [160, 133] width 24 height 24
checkbox input "false"
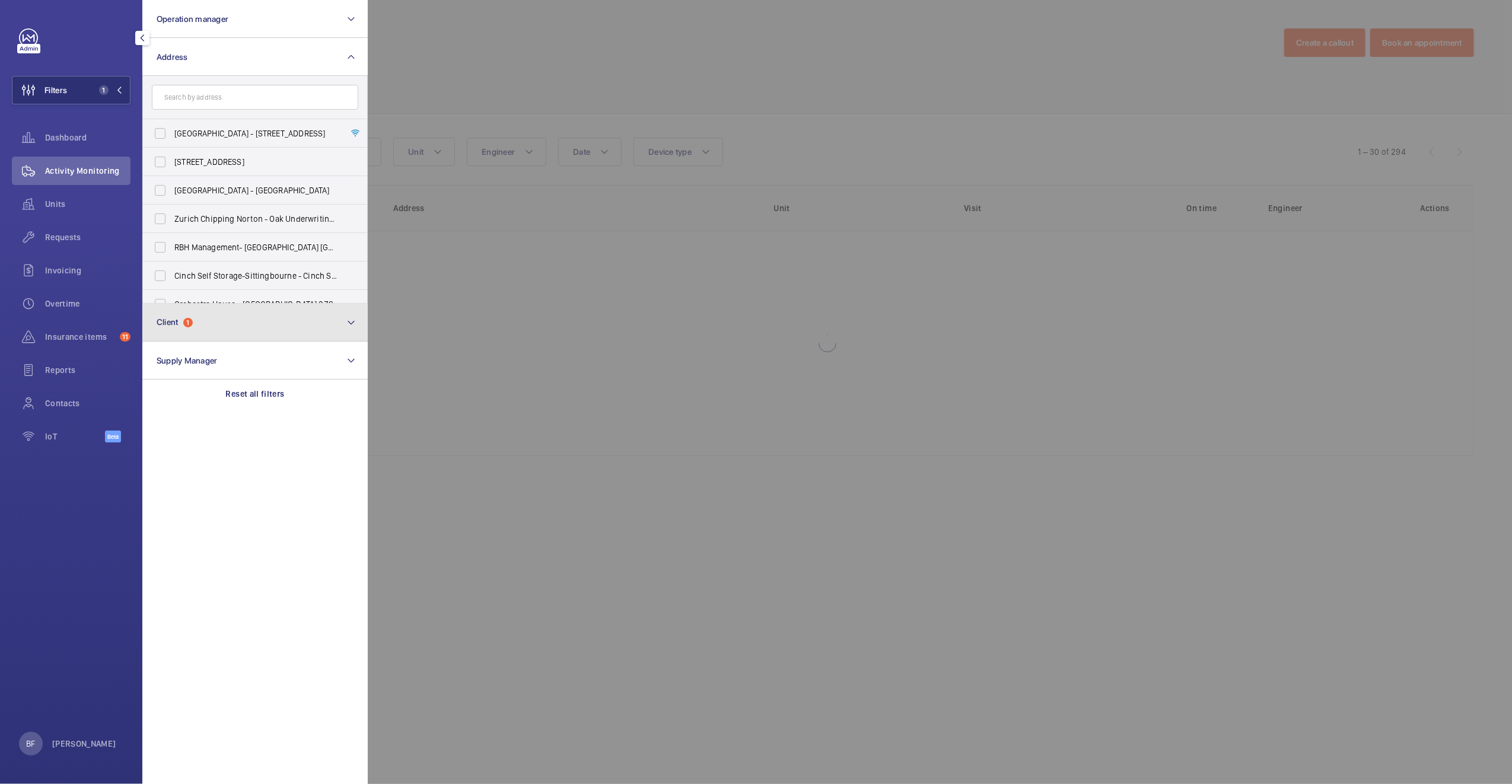
click at [225, 320] on button "Client 1" at bounding box center [254, 322] width 225 height 38
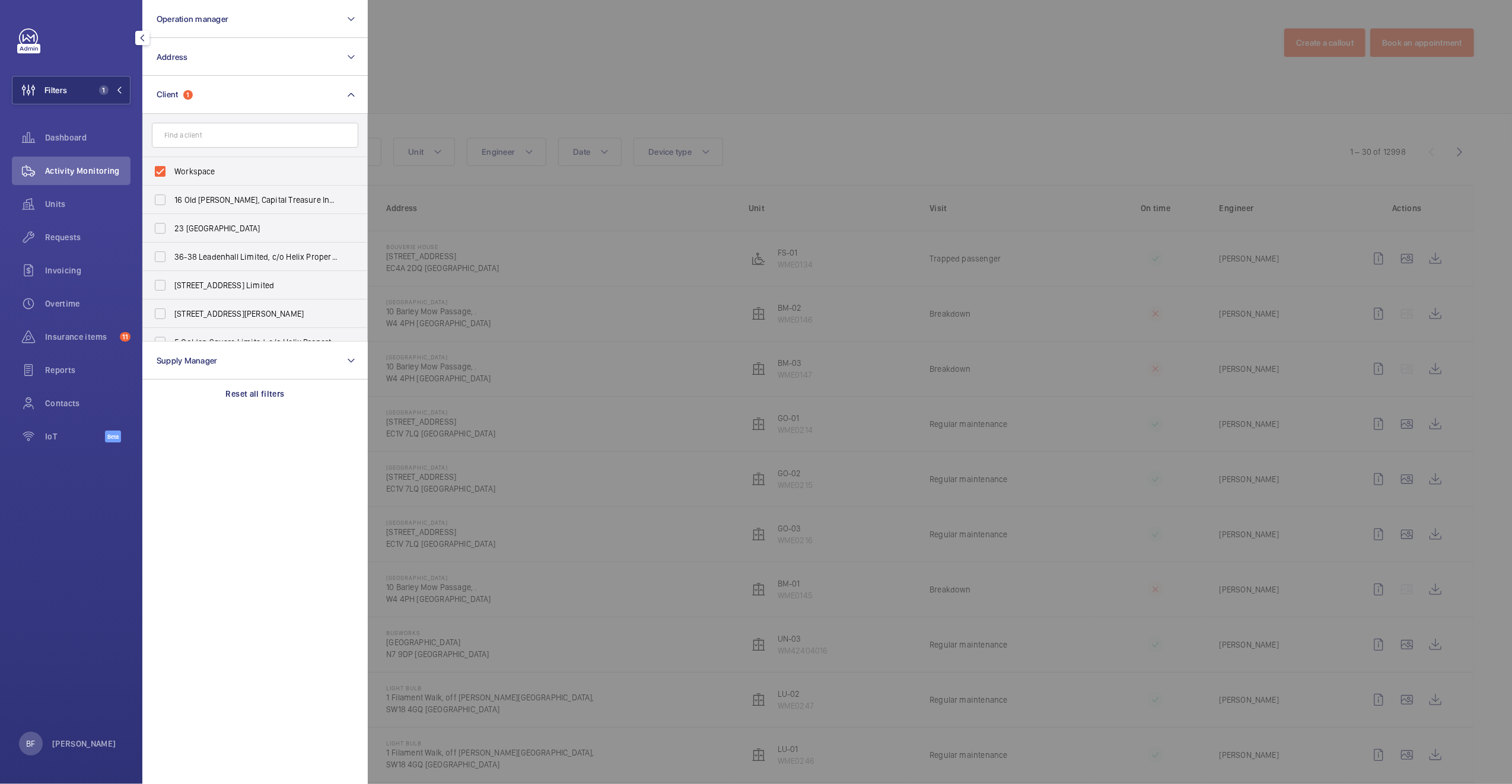
click at [766, 84] on div at bounding box center [1124, 392] width 1512 height 784
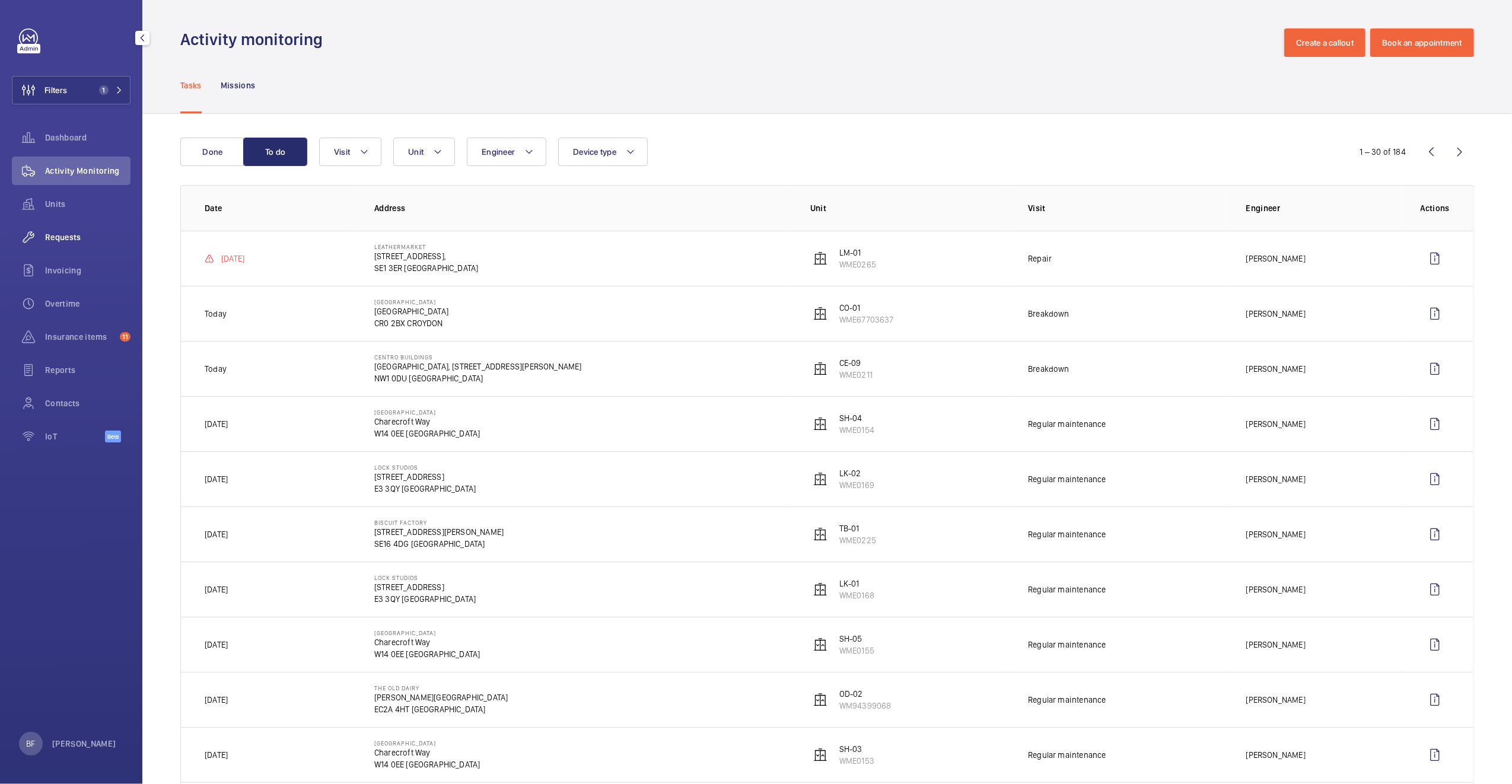
click at [73, 231] on span "Requests" at bounding box center [87, 237] width 86 height 12
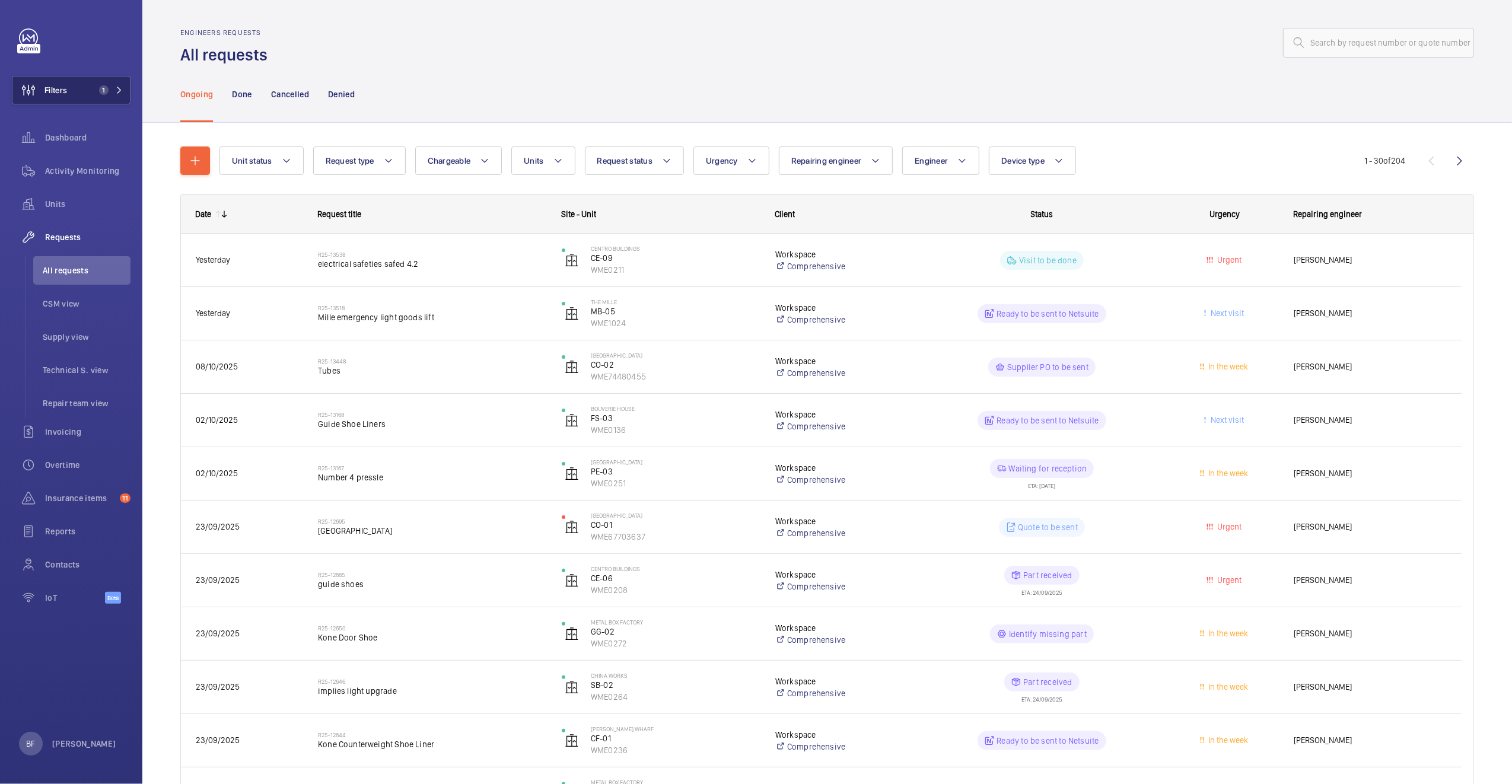
click at [104, 86] on span "1" at bounding box center [104, 90] width 10 height 10
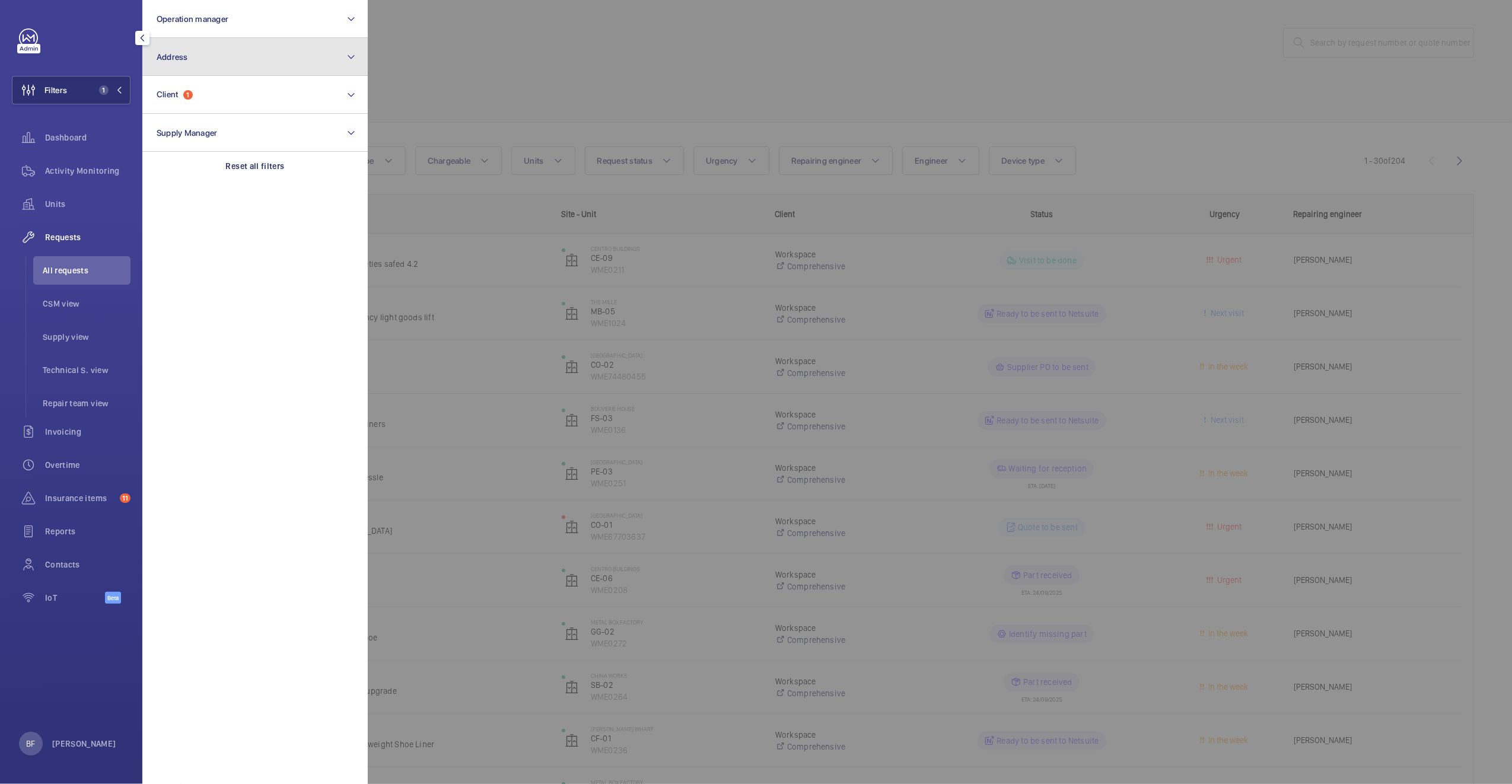
click at [244, 66] on button "Address" at bounding box center [254, 57] width 225 height 38
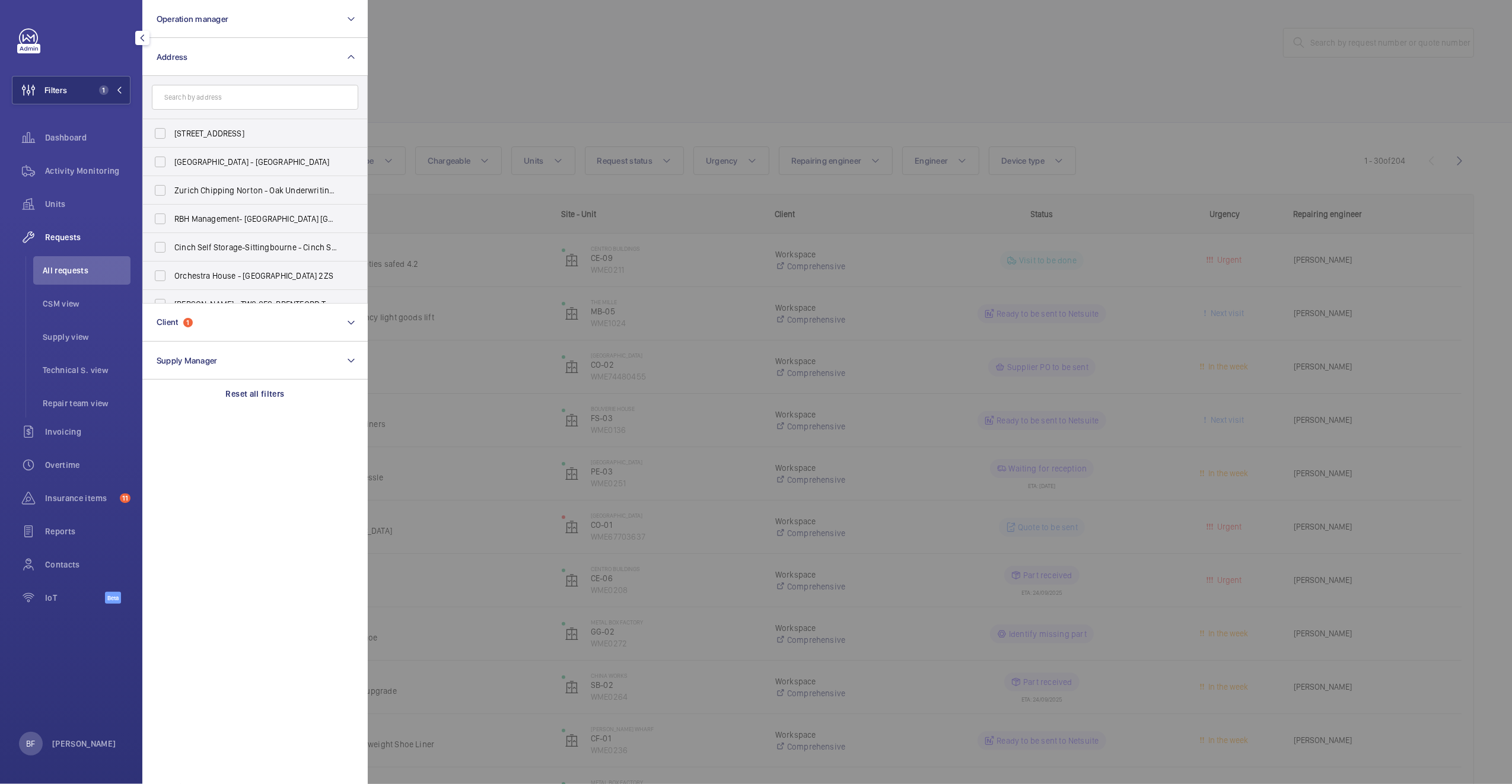
click at [240, 101] on input "text" at bounding box center [255, 97] width 206 height 25
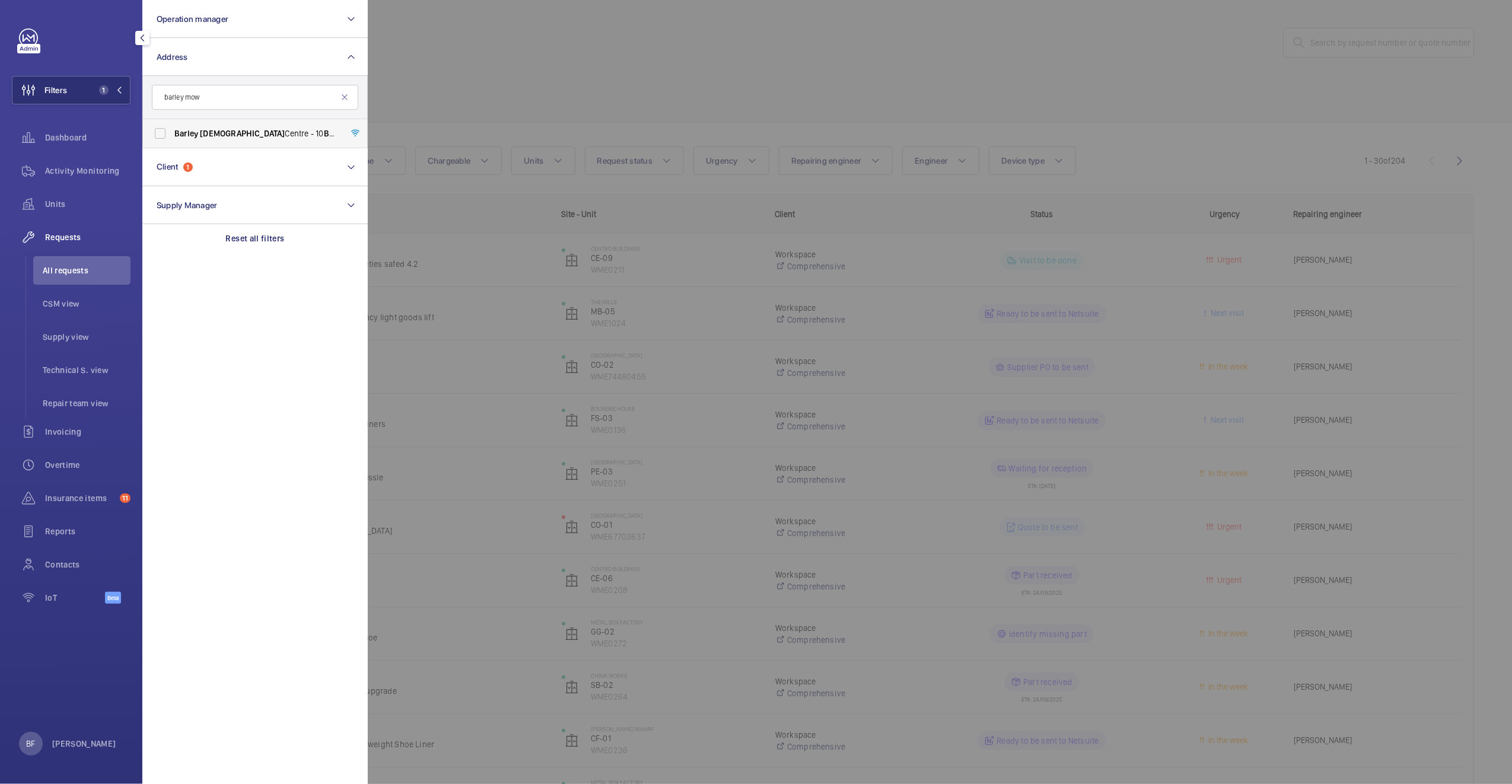
type input "barley mow"
click at [252, 138] on span "Barley Mow Centre - 10 Barley Mow Passage, ., LONDON W4 4PH" at bounding box center [256, 133] width 163 height 12
click at [172, 138] on input "Barley Mow Centre - 10 Barley Mow Passage, ., LONDON W4 4PH" at bounding box center [160, 133] width 24 height 24
checkbox input "true"
click at [435, 96] on div at bounding box center [1124, 392] width 1512 height 784
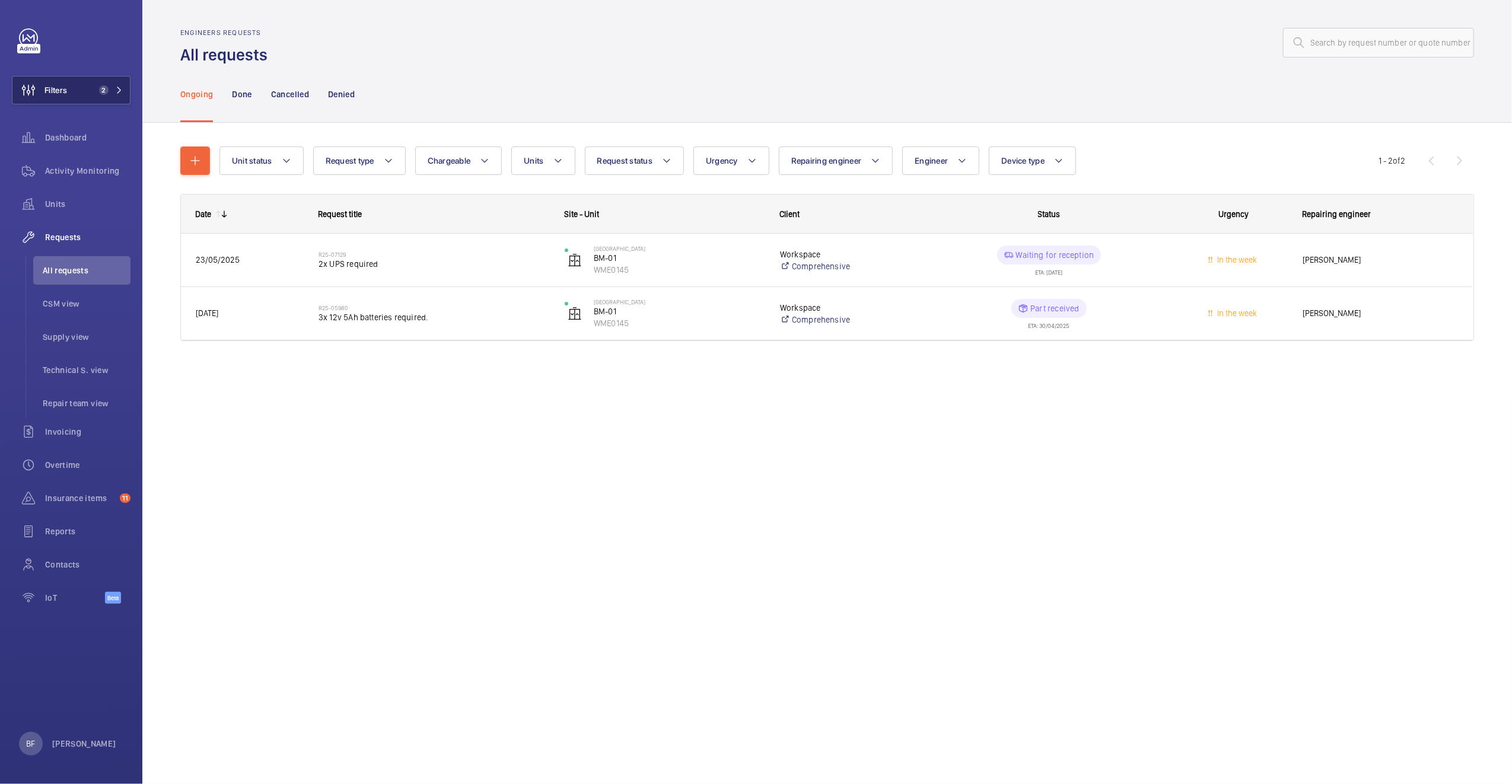
click at [112, 97] on button "Filters 2" at bounding box center [71, 90] width 118 height 29
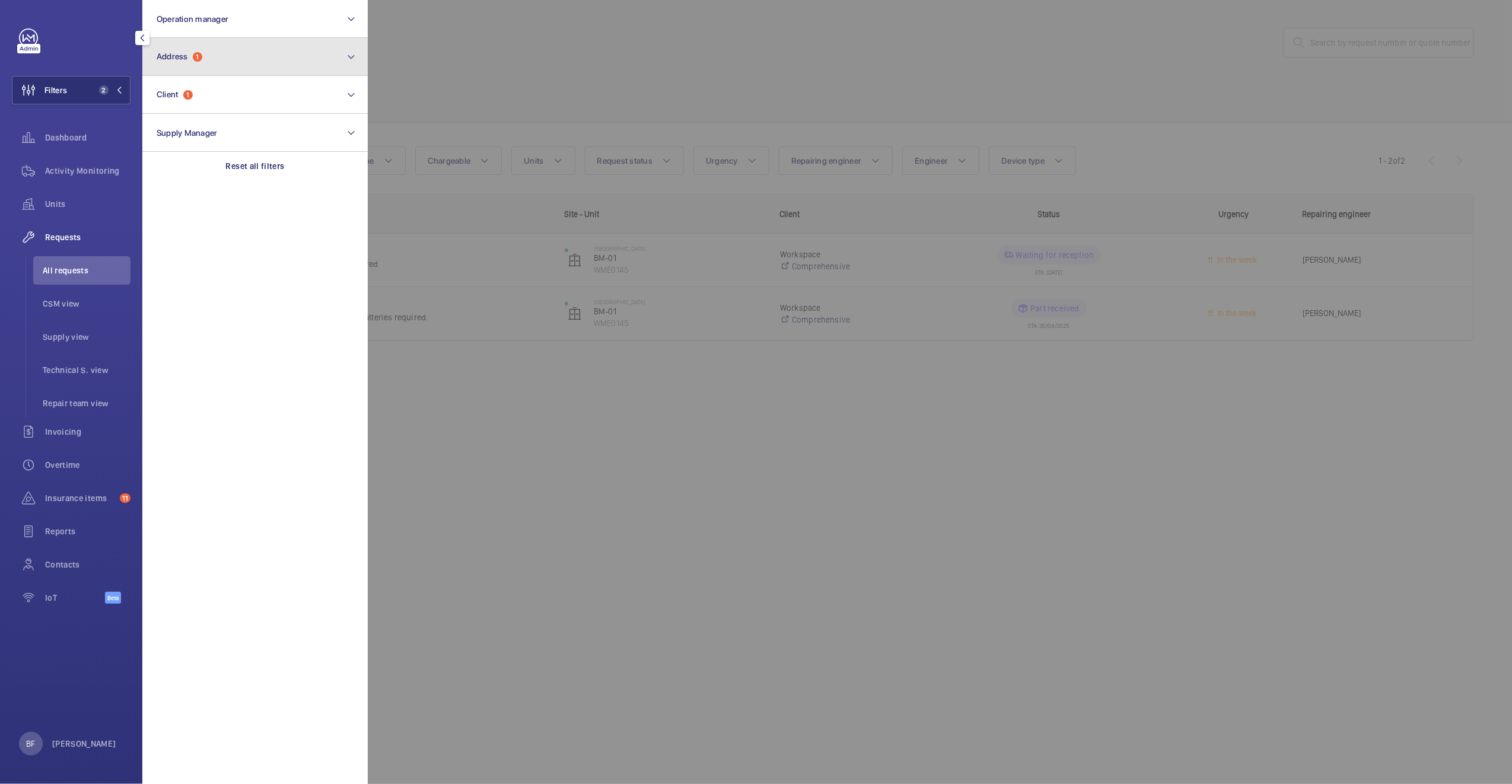
click at [250, 64] on button "Address 1" at bounding box center [254, 57] width 225 height 38
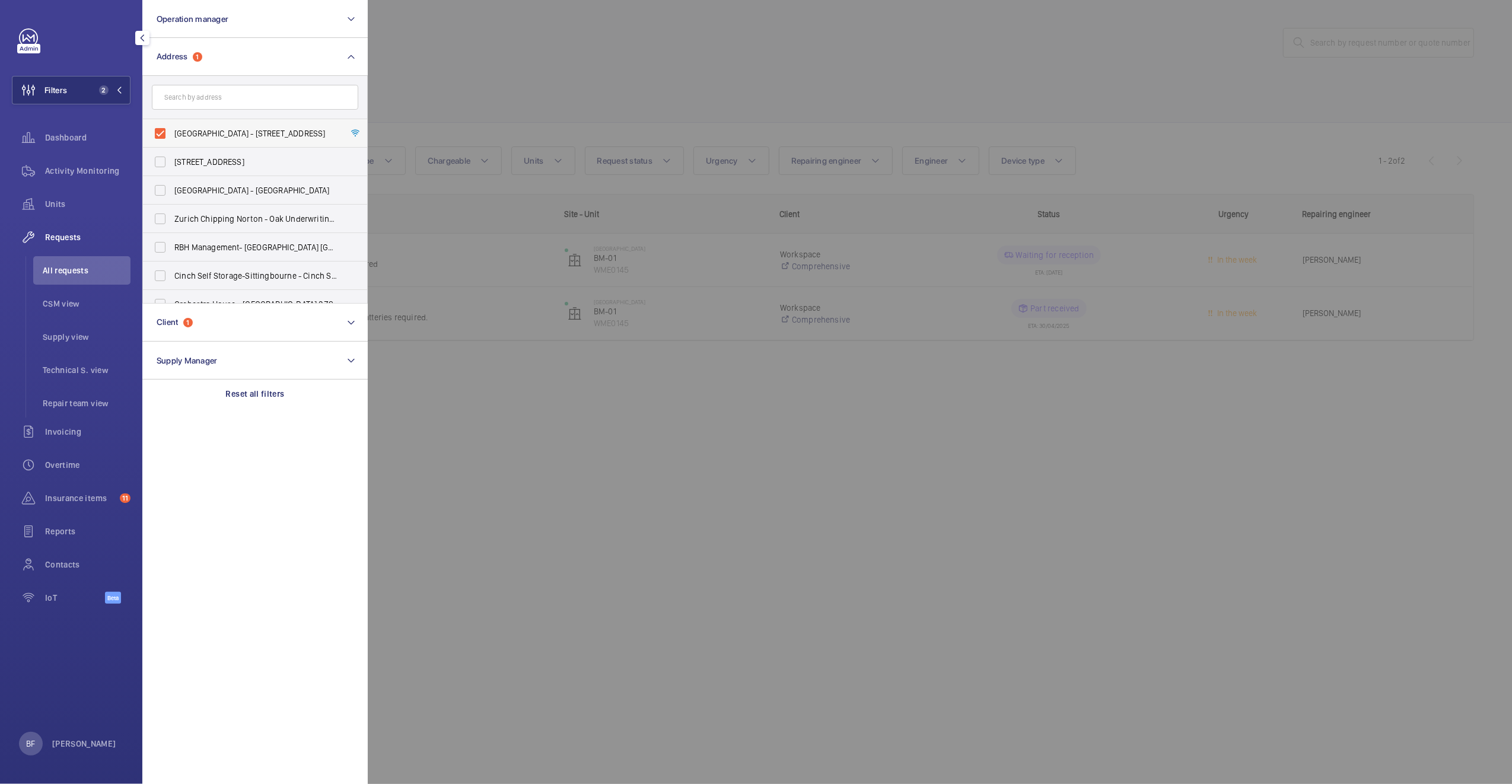
click at [209, 136] on span "Barley Mow Centre - 10 Barley Mow Passage, ., LONDON W4 4PH" at bounding box center [256, 133] width 163 height 12
click at [172, 136] on input "Barley Mow Centre - 10 Barley Mow Passage, ., LONDON W4 4PH" at bounding box center [160, 133] width 24 height 24
checkbox input "false"
click at [215, 95] on input "text" at bounding box center [255, 97] width 206 height 25
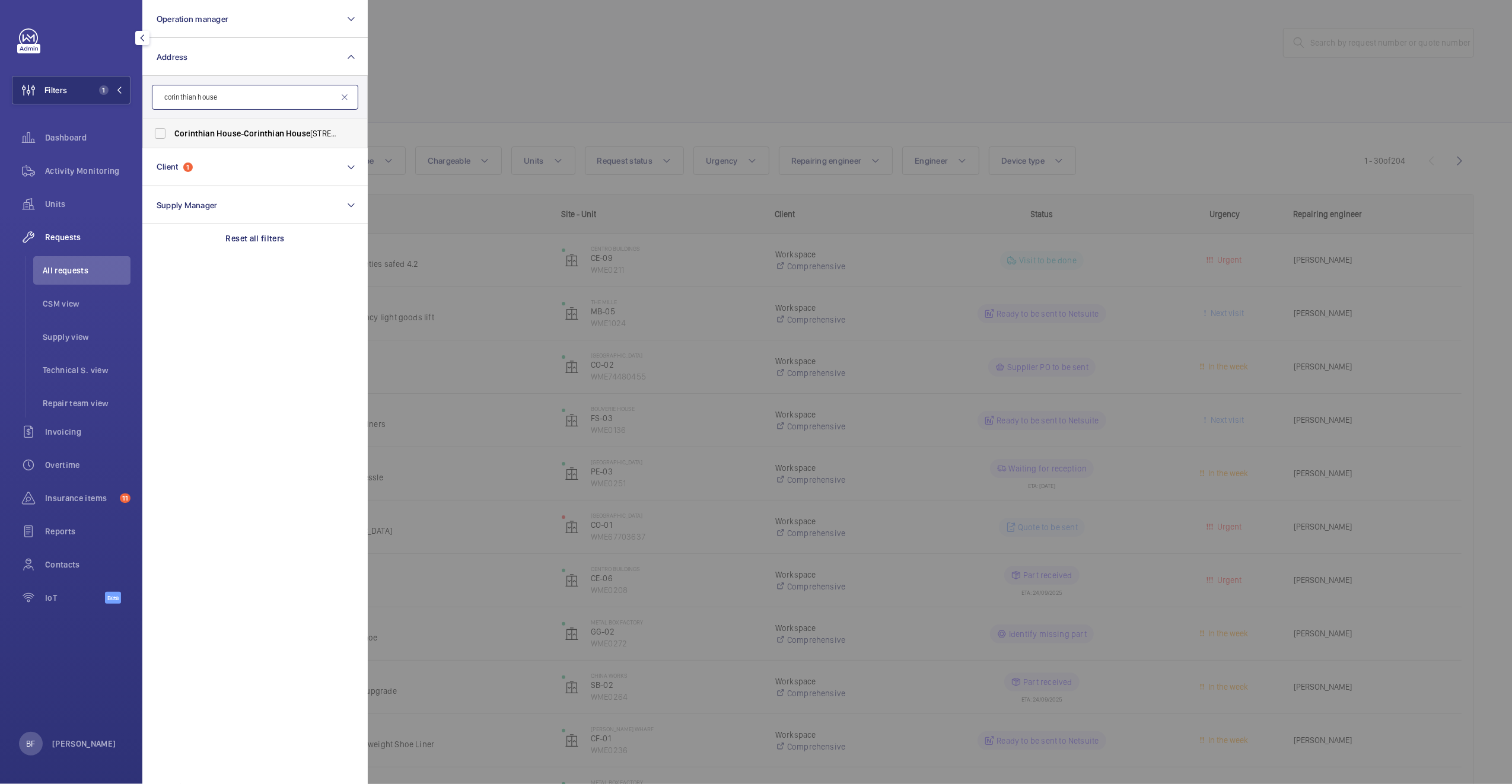
type input "corinthian house"
click at [220, 140] on label "Corinthian [STREET_ADDRESS]" at bounding box center [246, 133] width 206 height 29
click at [172, 140] on input "Corinthian House - Corinthian House , CROYDON CR0 2BX" at bounding box center [160, 133] width 24 height 24
checkbox input "true"
click at [557, 84] on div at bounding box center [1124, 392] width 1512 height 784
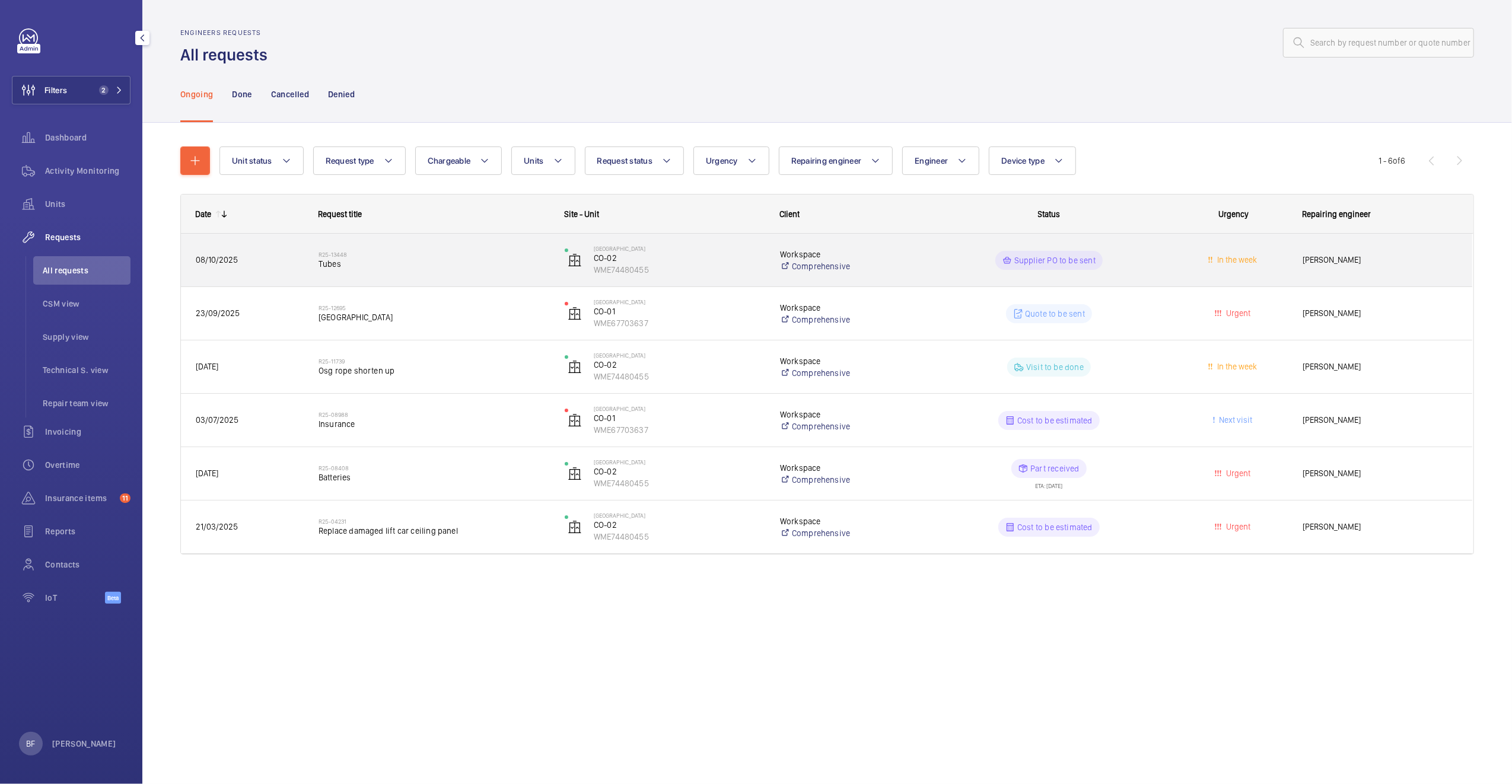
click at [353, 279] on div "R25-13448 Tubes" at bounding box center [427, 260] width 245 height 53
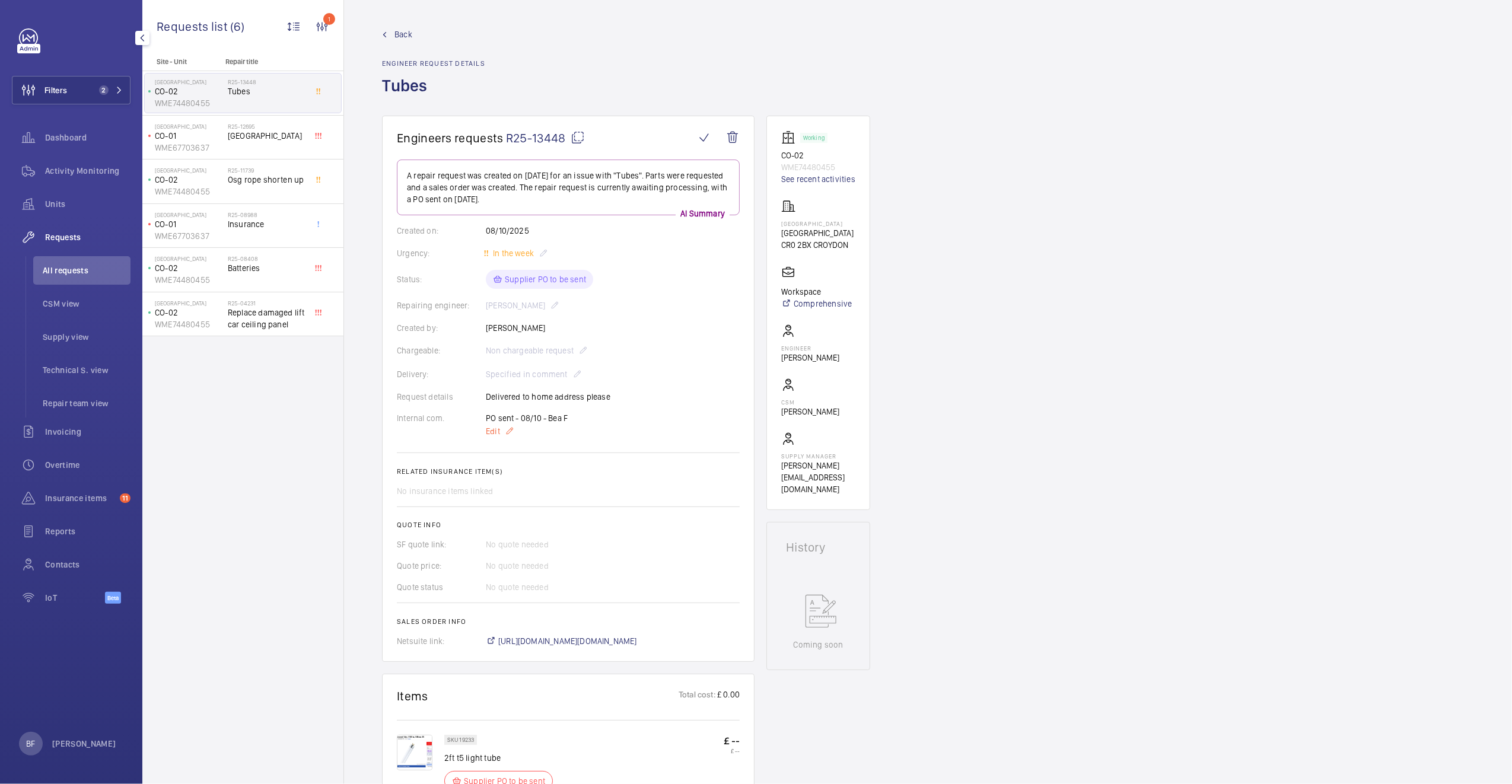
click at [497, 433] on span "Edit" at bounding box center [492, 431] width 14 height 12
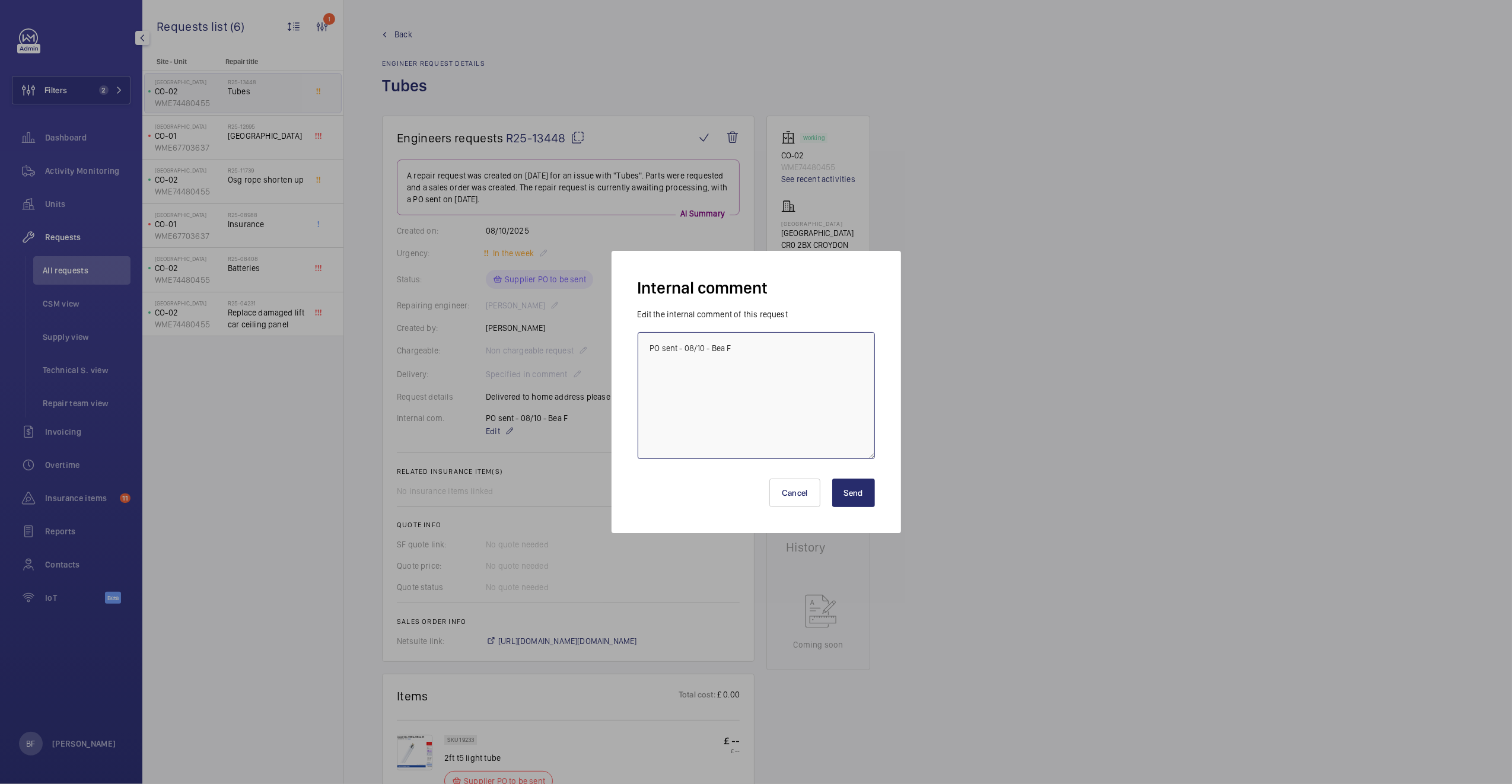
click at [744, 360] on textarea "PO sent - 08/10 - Bea F" at bounding box center [756, 395] width 237 height 127
click at [757, 332] on textarea "PO sent - 08/10 - Bea F" at bounding box center [756, 395] width 237 height 127
click at [753, 354] on textarea "PO sent - 08/10 - Bea F" at bounding box center [756, 395] width 237 height 127
click at [727, 363] on textarea "PO sent - 08/10 - Bea F Lights are obsolete" at bounding box center [756, 395] width 237 height 127
click at [810, 360] on textarea "PO sent - 08/10 - Bea F Lights are obsolete, light upgrade required - Bea F" at bounding box center [756, 395] width 237 height 127
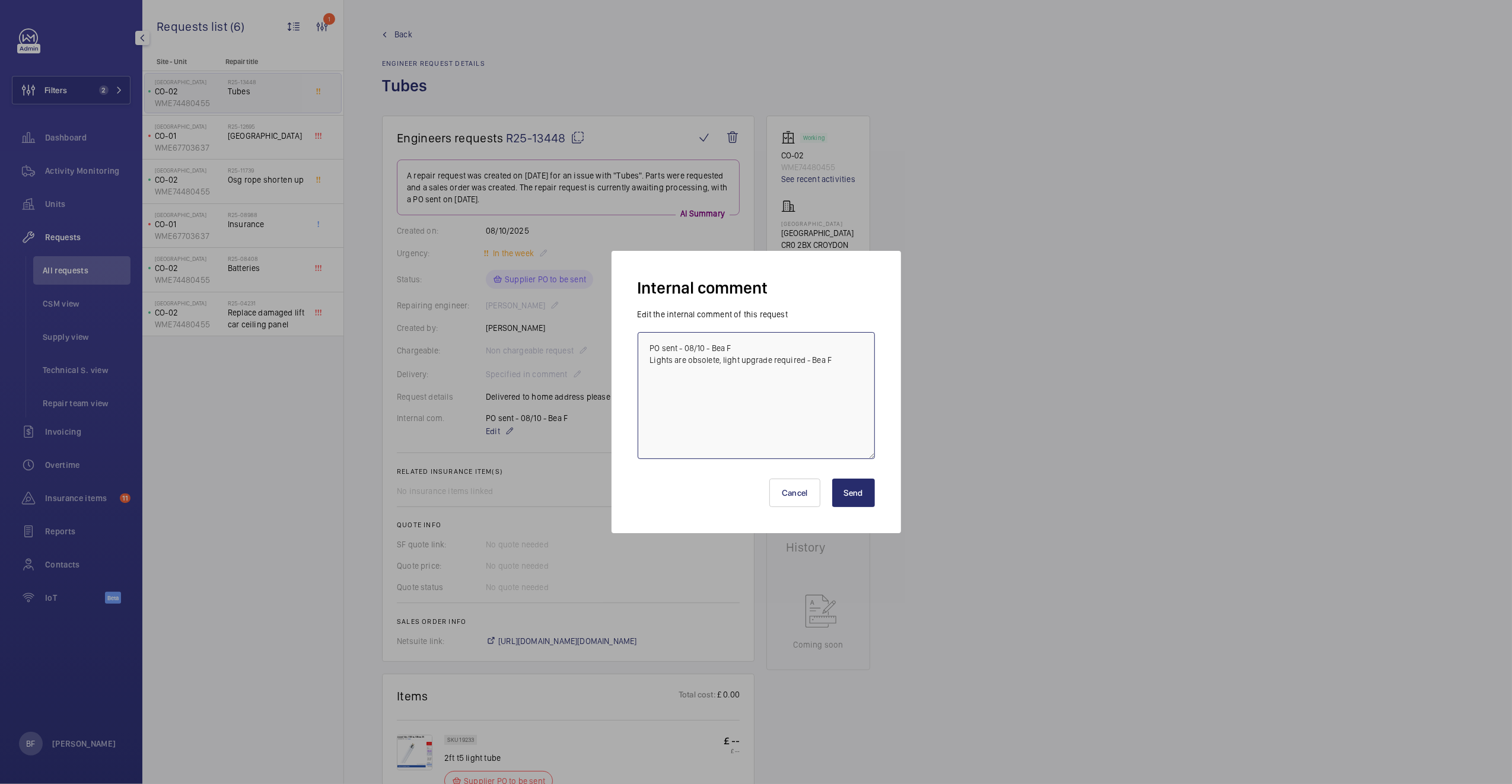
click at [812, 362] on textarea "PO sent - 08/10 - Bea F Lights are obsolete, light upgrade required - Bea F" at bounding box center [756, 395] width 237 height 127
type textarea "PO sent - 08/10 - Bea F Lights are obsolete, light upgrade required - 10/10 - B…"
click at [846, 502] on button "Send" at bounding box center [853, 492] width 42 height 29
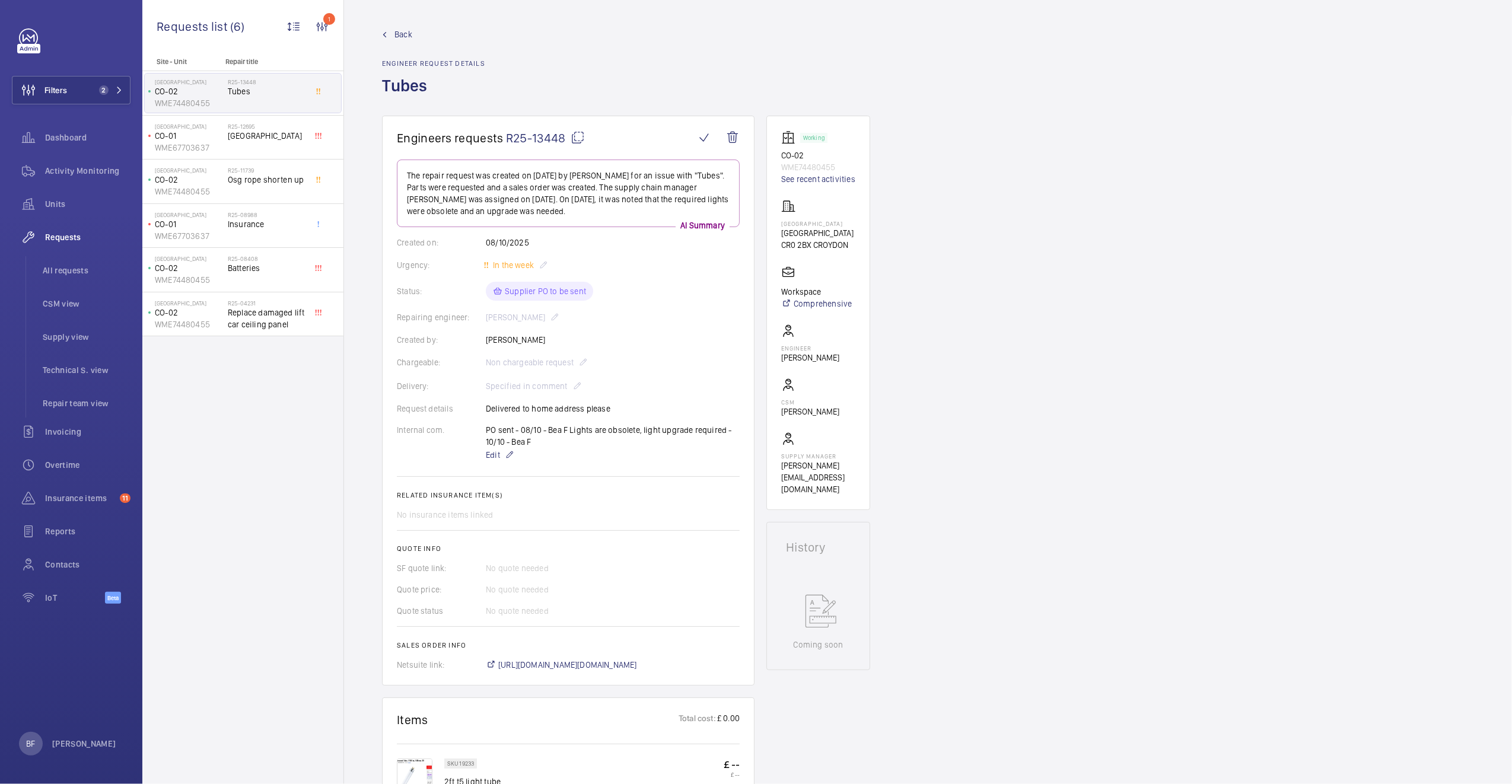
click at [408, 35] on span "Back" at bounding box center [403, 35] width 18 height 12
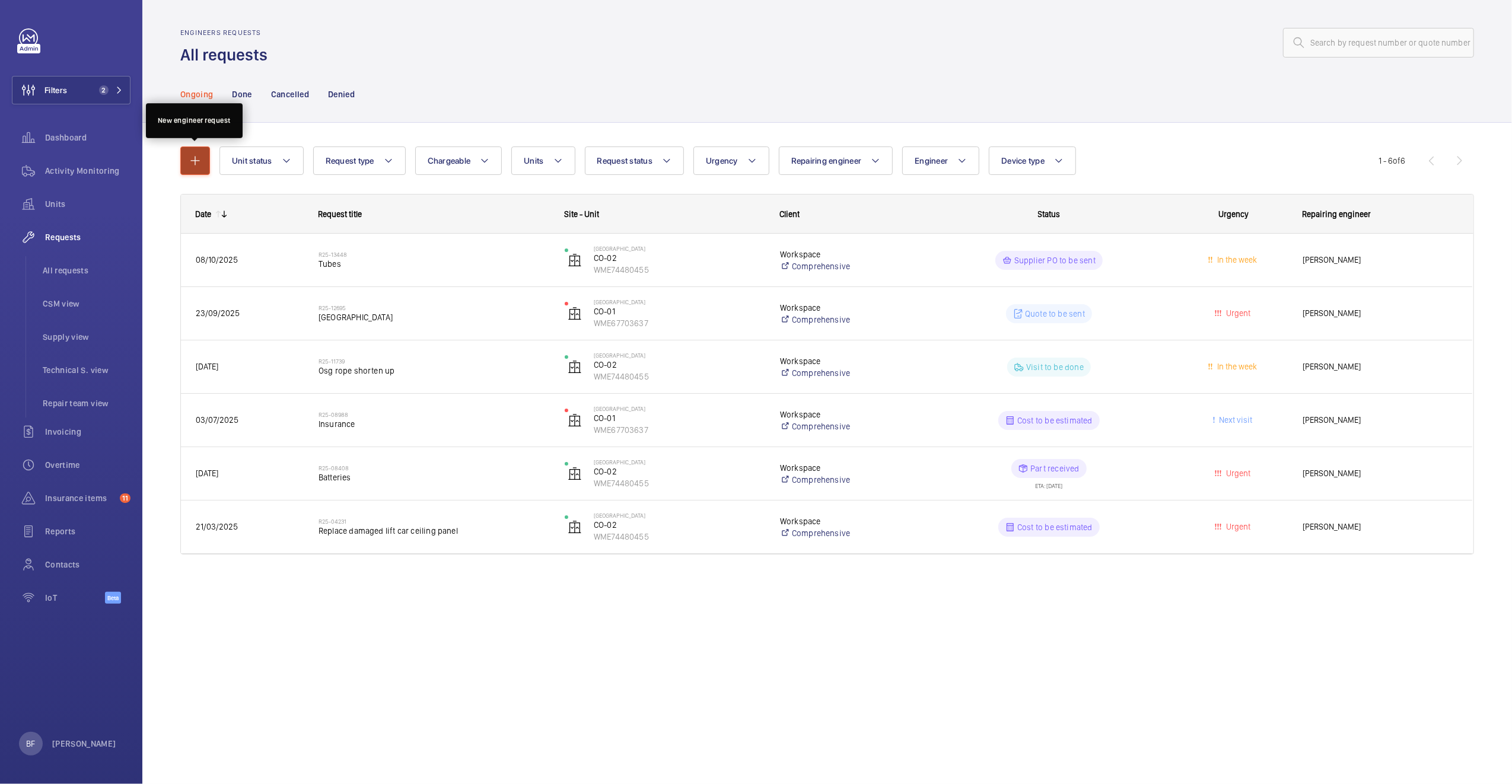
click at [197, 165] on mat-icon "button" at bounding box center [195, 160] width 14 height 14
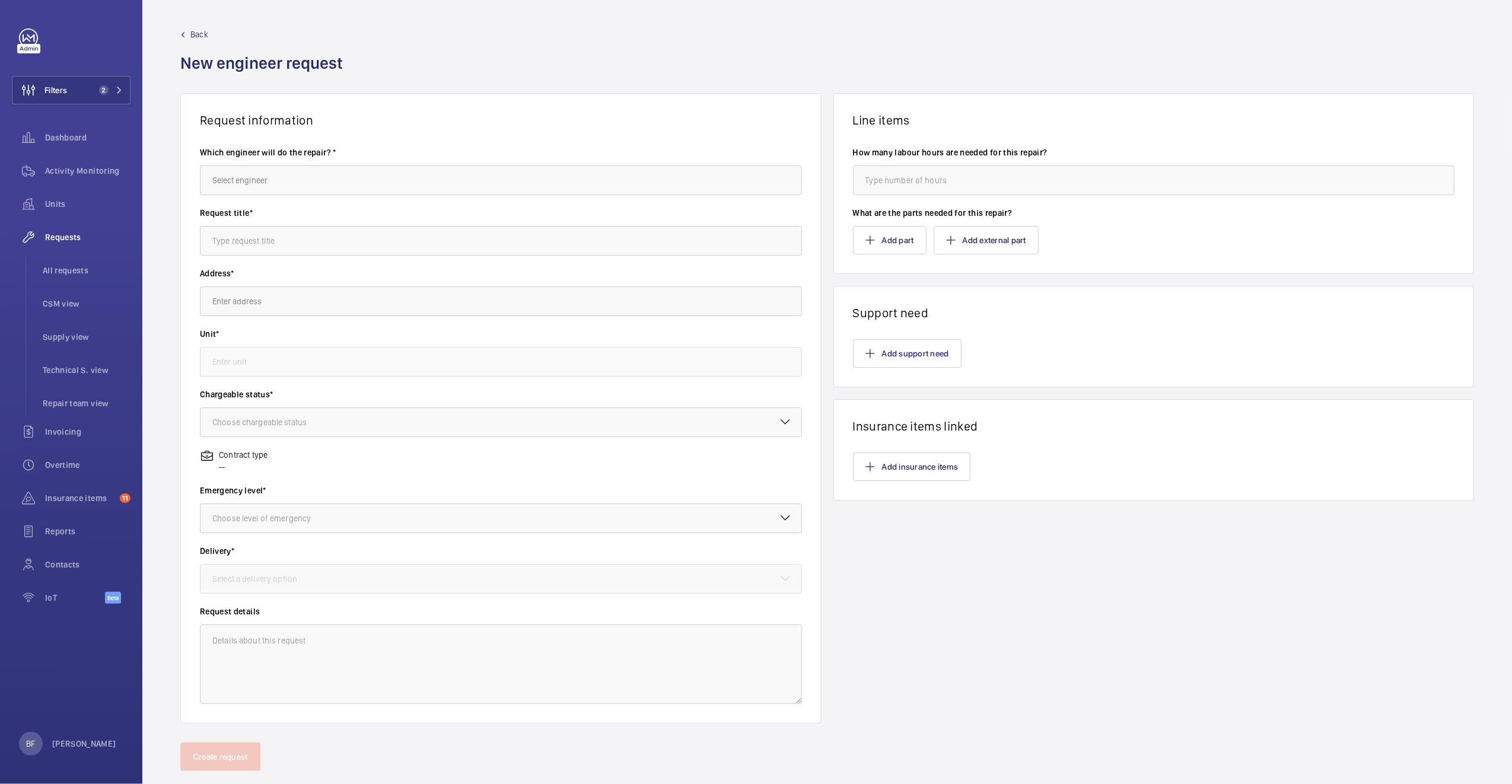
click at [197, 36] on span "Back" at bounding box center [199, 35] width 18 height 12
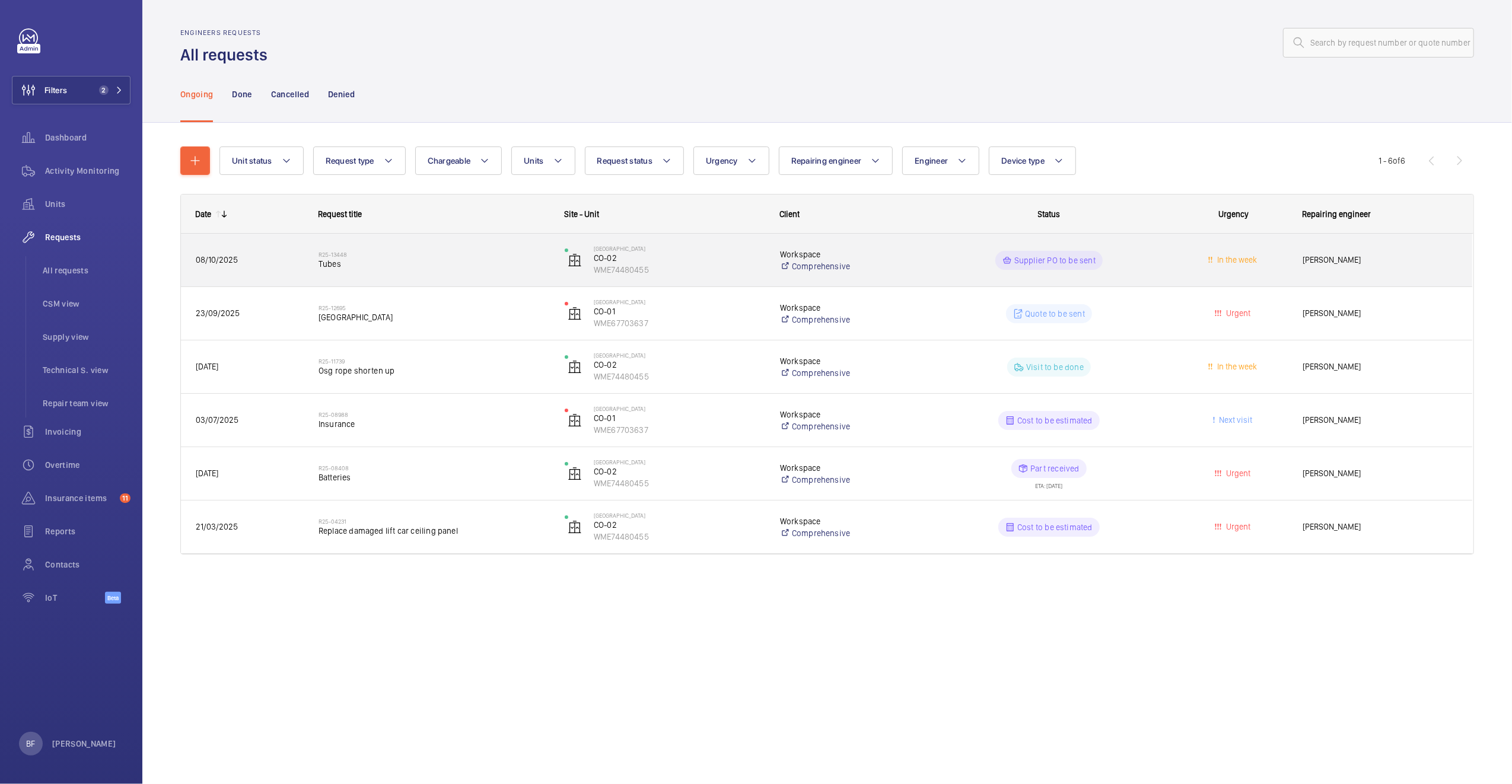
click at [425, 260] on span "Tubes" at bounding box center [434, 264] width 231 height 12
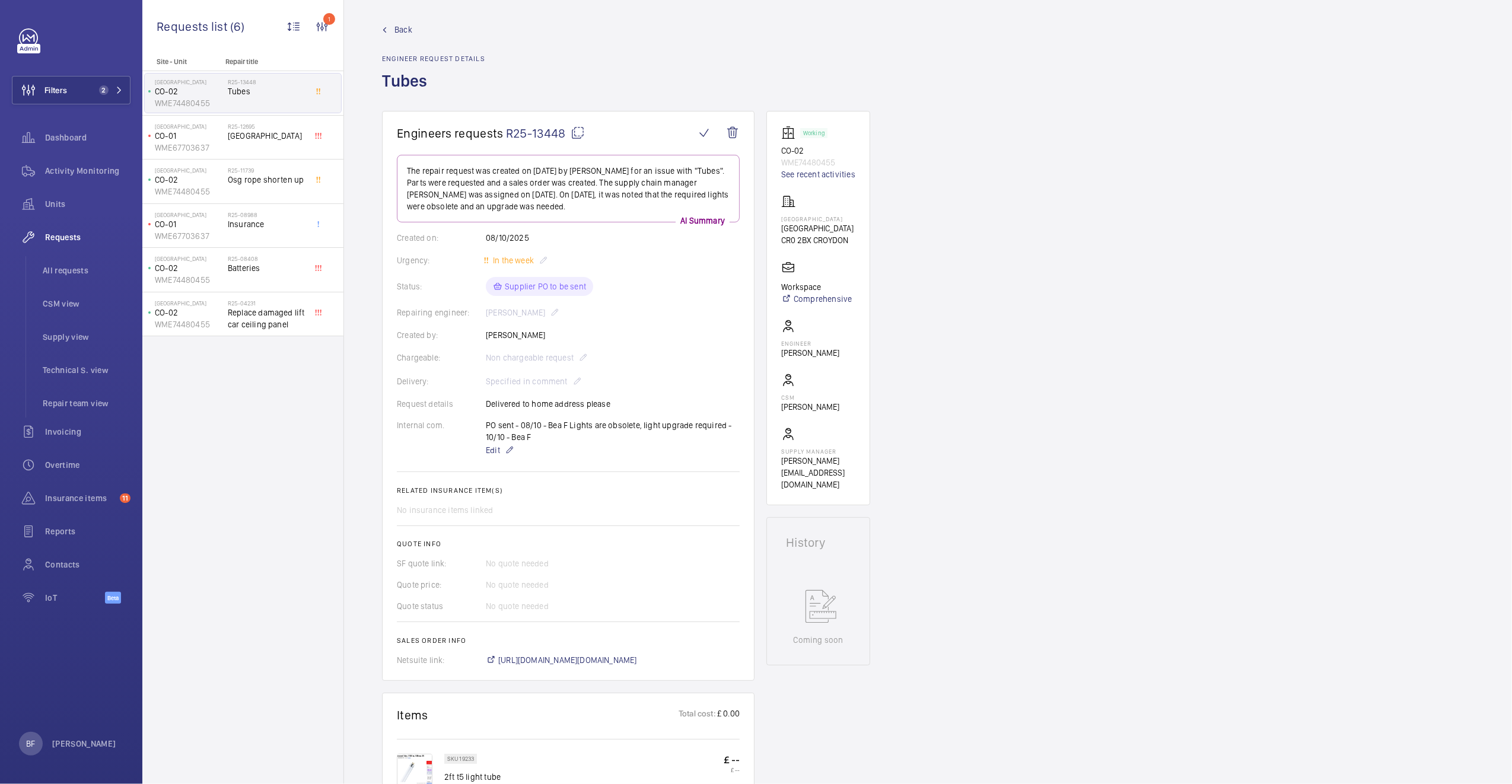
scroll to position [12, 0]
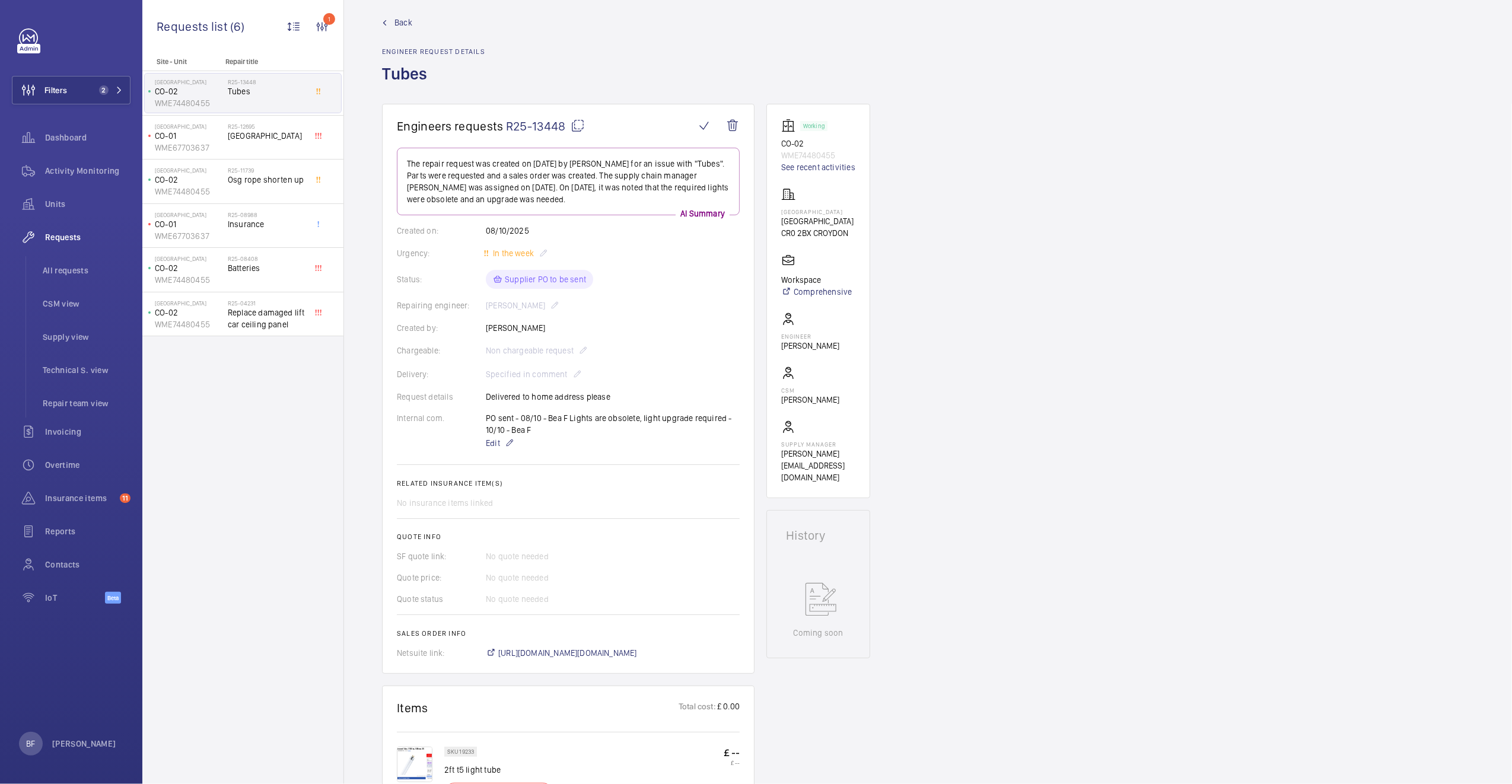
click at [407, 78] on h1 "Tubes" at bounding box center [433, 83] width 103 height 41
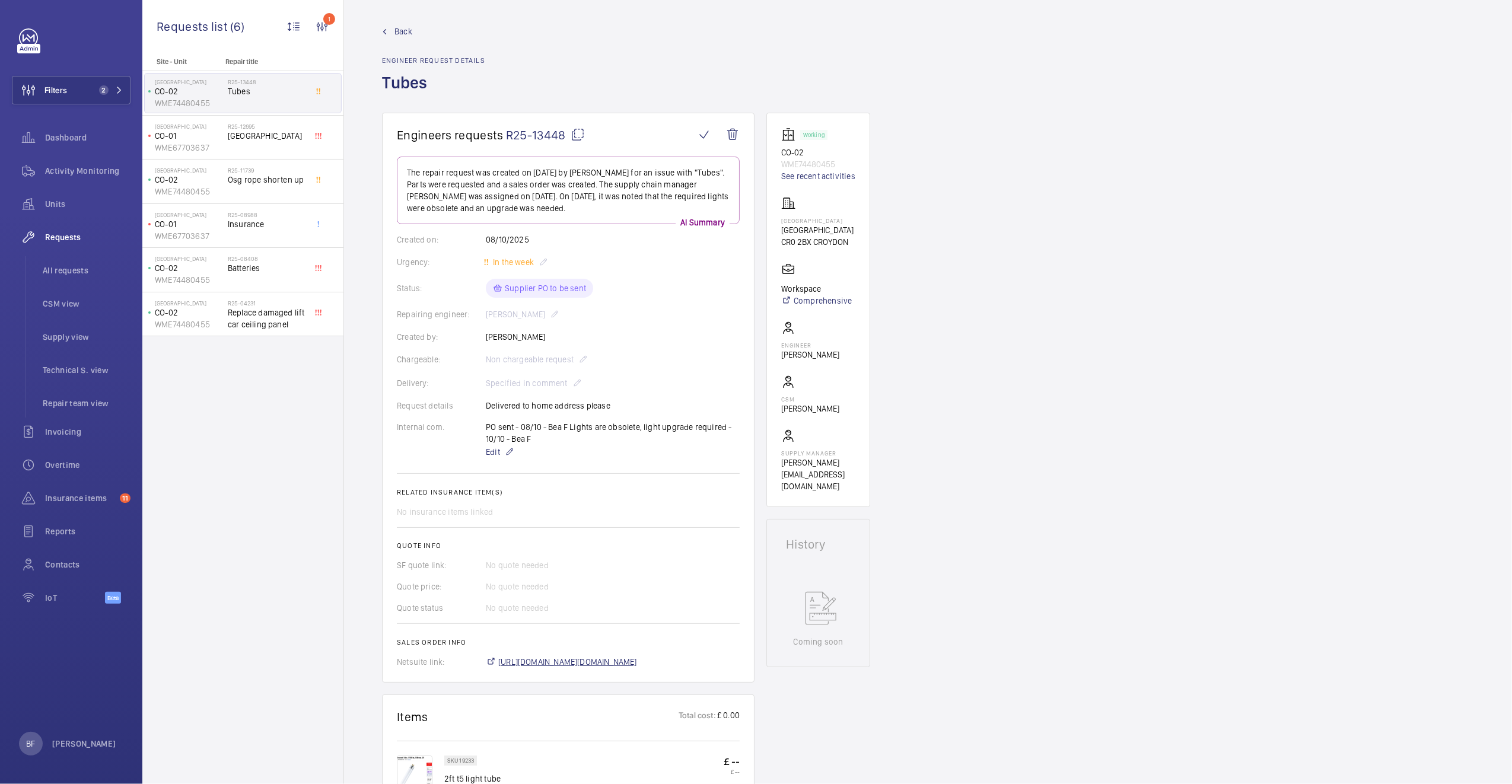
scroll to position [0, 0]
click at [410, 36] on span "Back" at bounding box center [403, 35] width 18 height 12
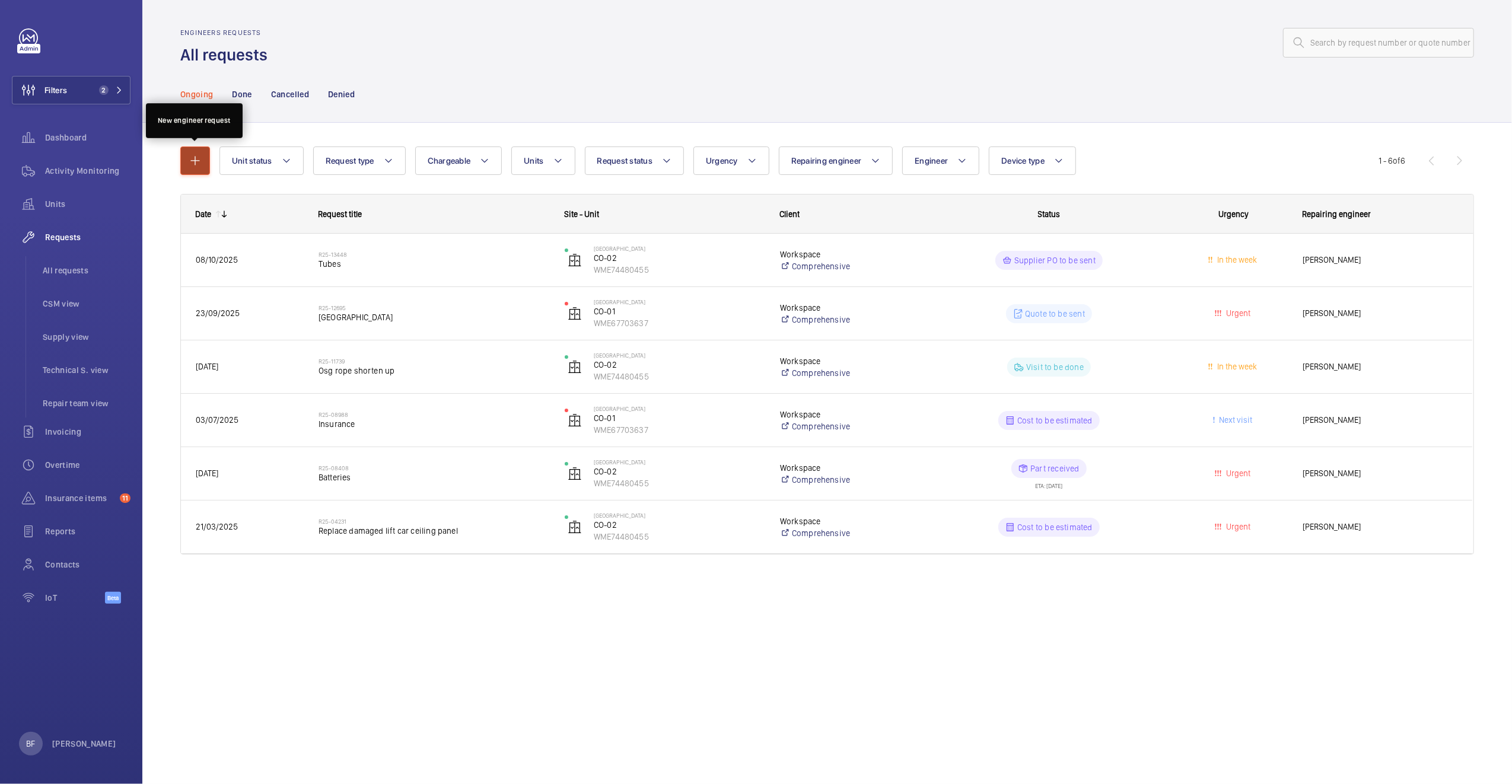
click at [201, 164] on mat-icon "button" at bounding box center [195, 160] width 14 height 14
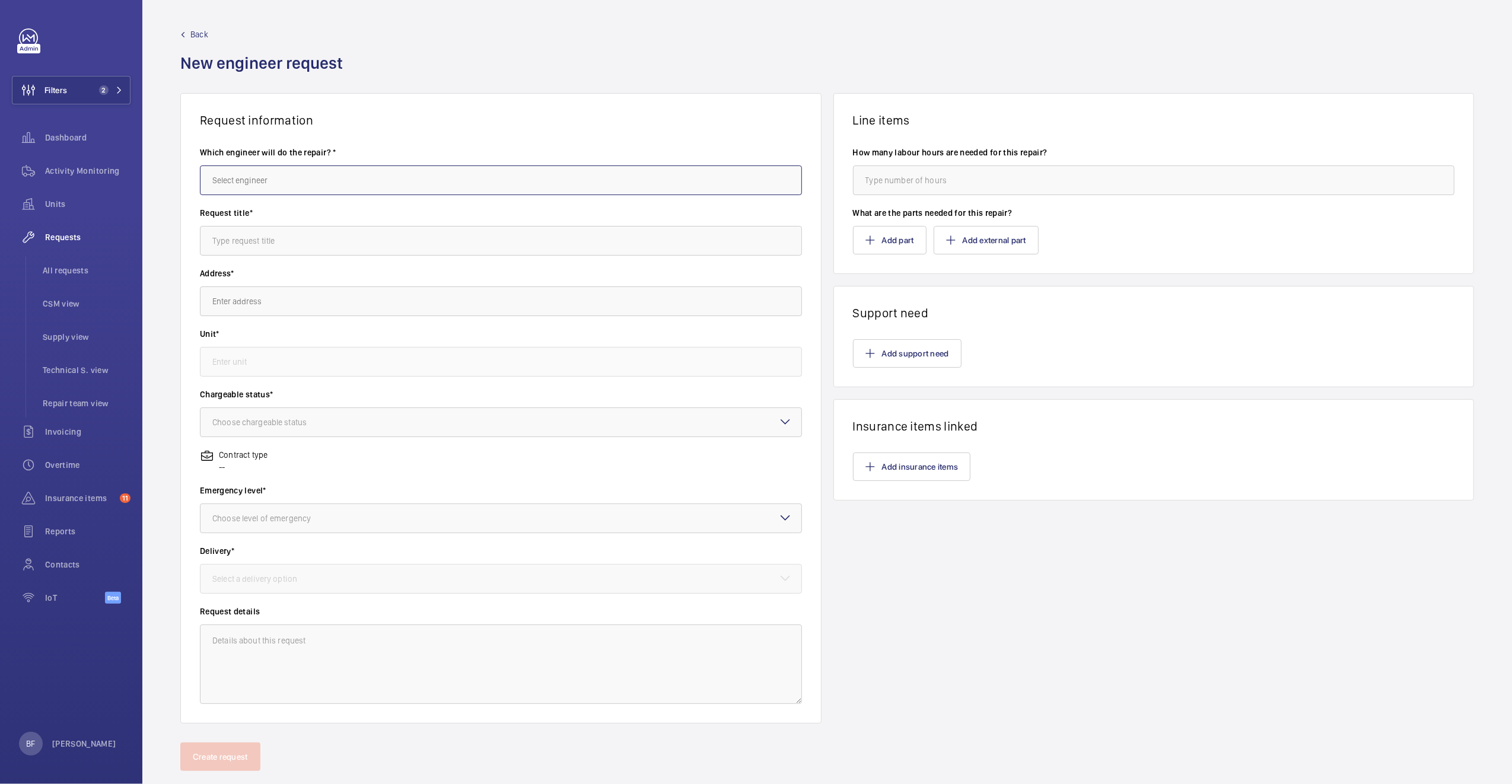
click at [451, 186] on input "text" at bounding box center [501, 180] width 602 height 30
click at [359, 183] on input "text" at bounding box center [501, 180] width 602 height 30
click at [200, 32] on span "Back" at bounding box center [199, 35] width 18 height 12
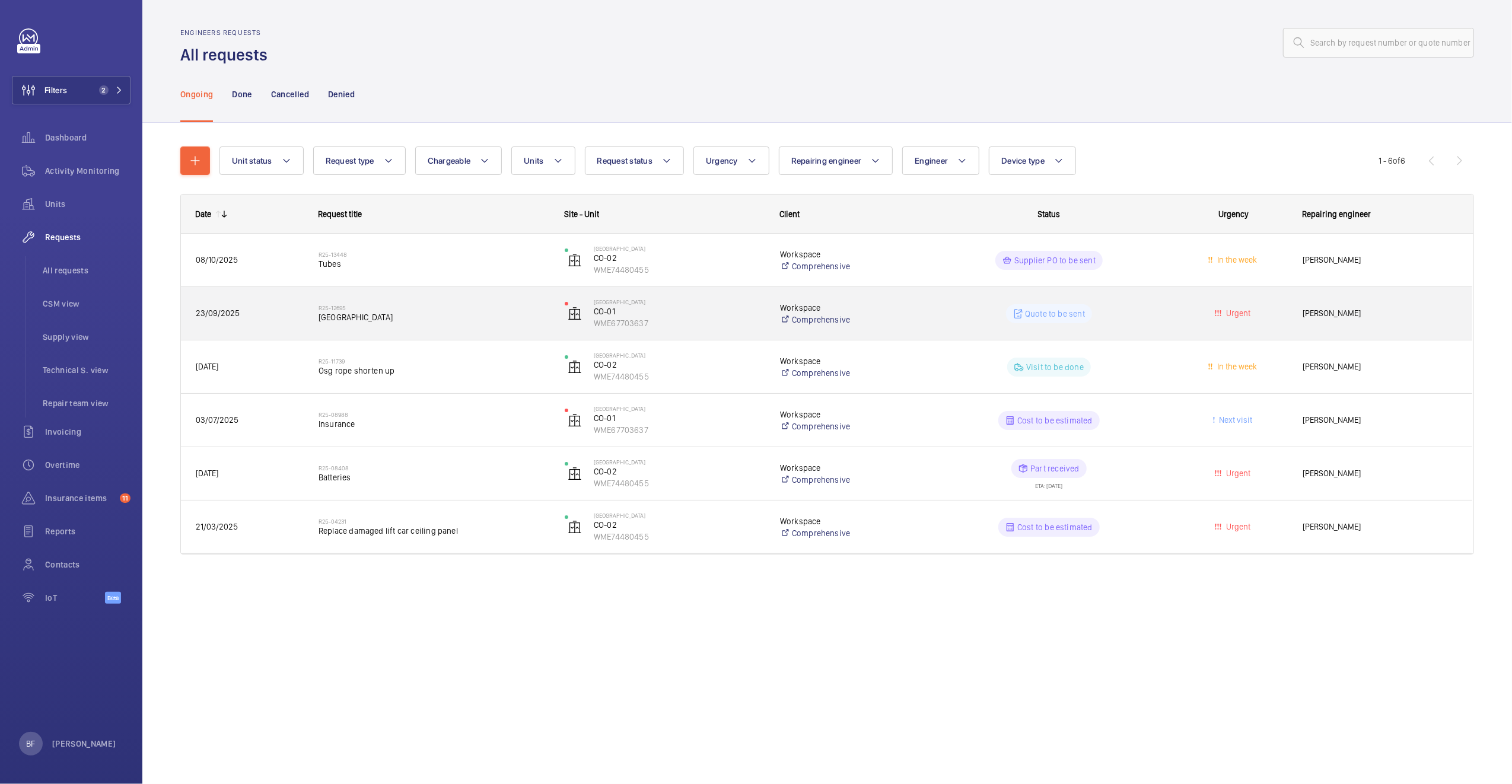
click at [1357, 325] on div "[PERSON_NAME]" at bounding box center [1380, 314] width 183 height 38
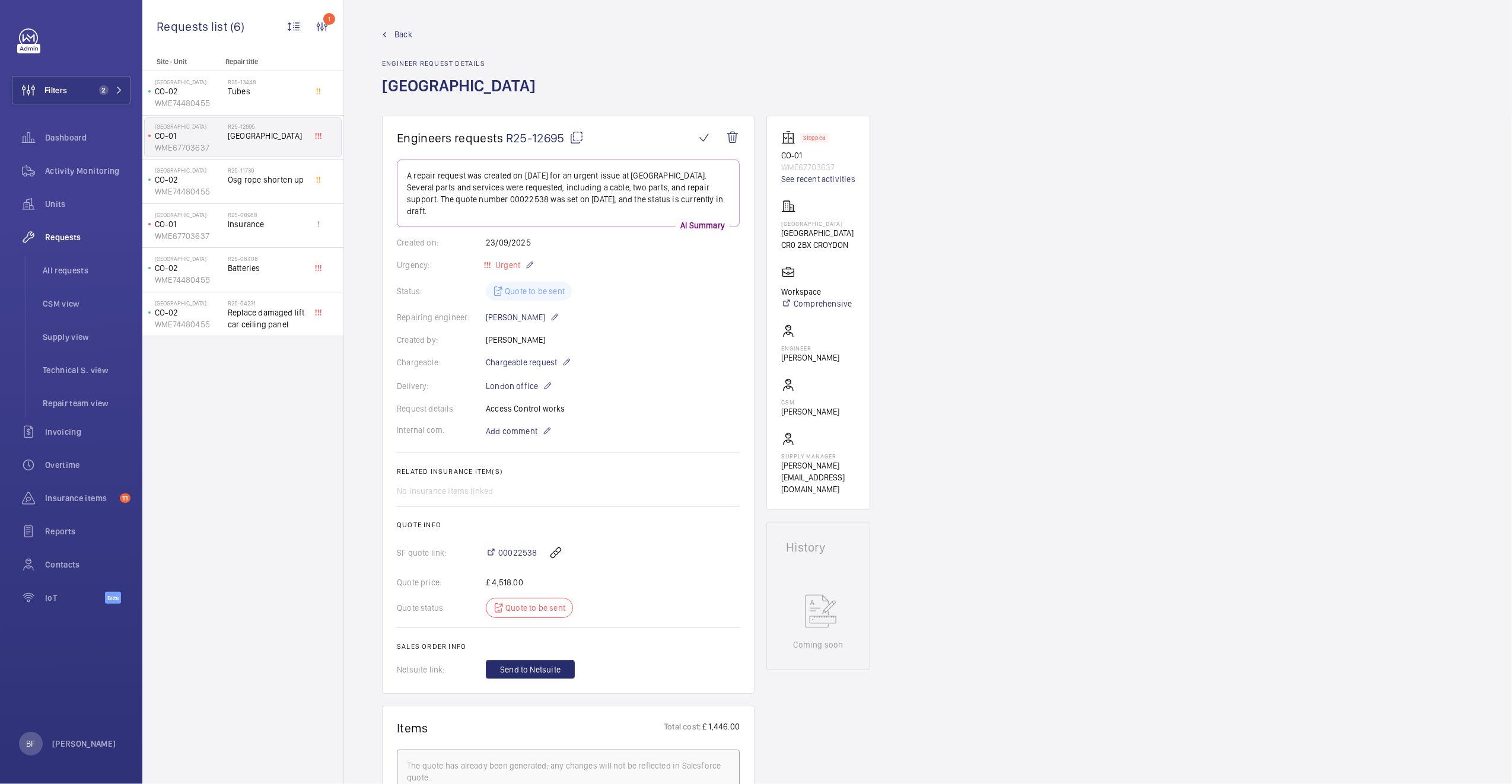
click at [396, 38] on span "Back" at bounding box center [403, 35] width 18 height 12
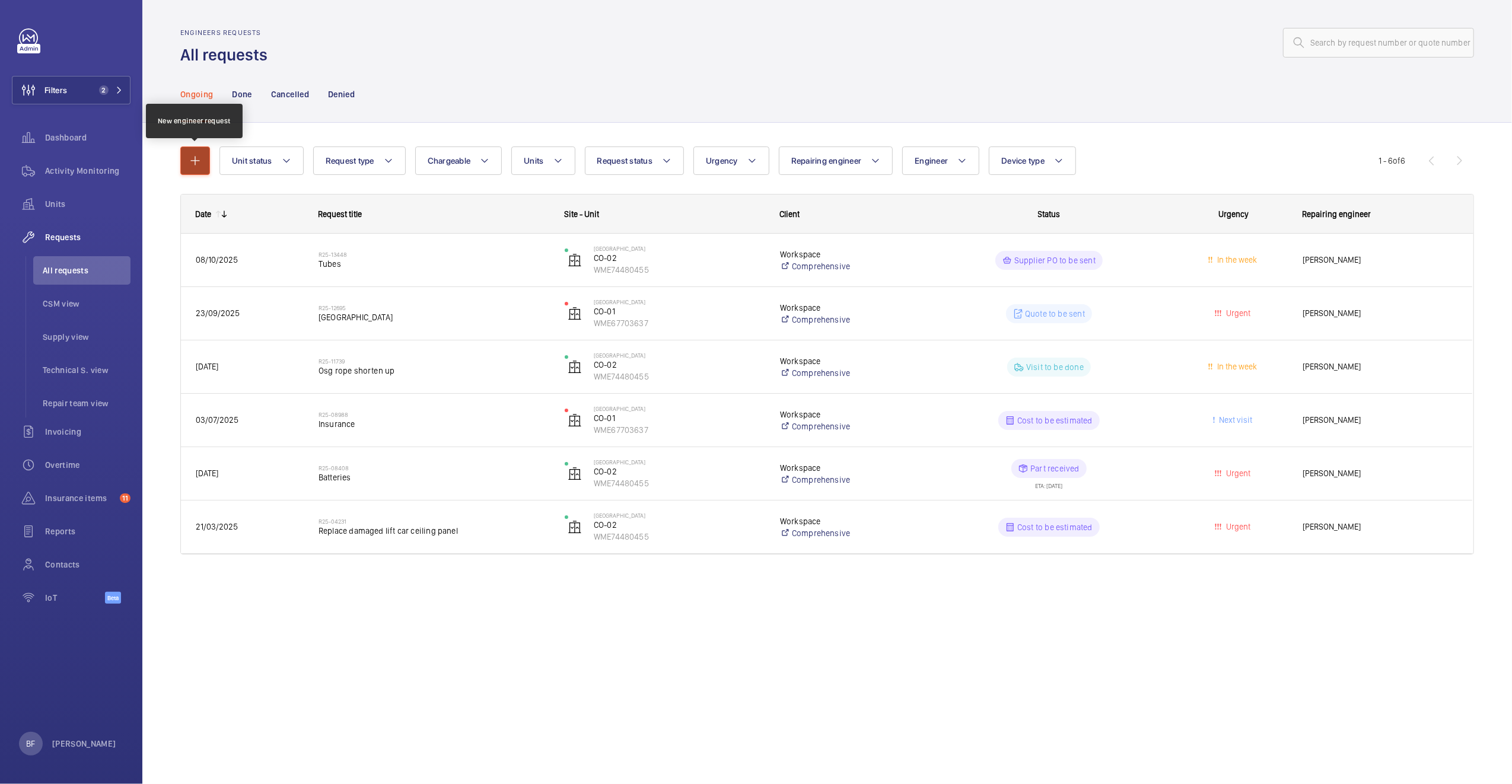
click at [206, 168] on button "button" at bounding box center [195, 160] width 30 height 29
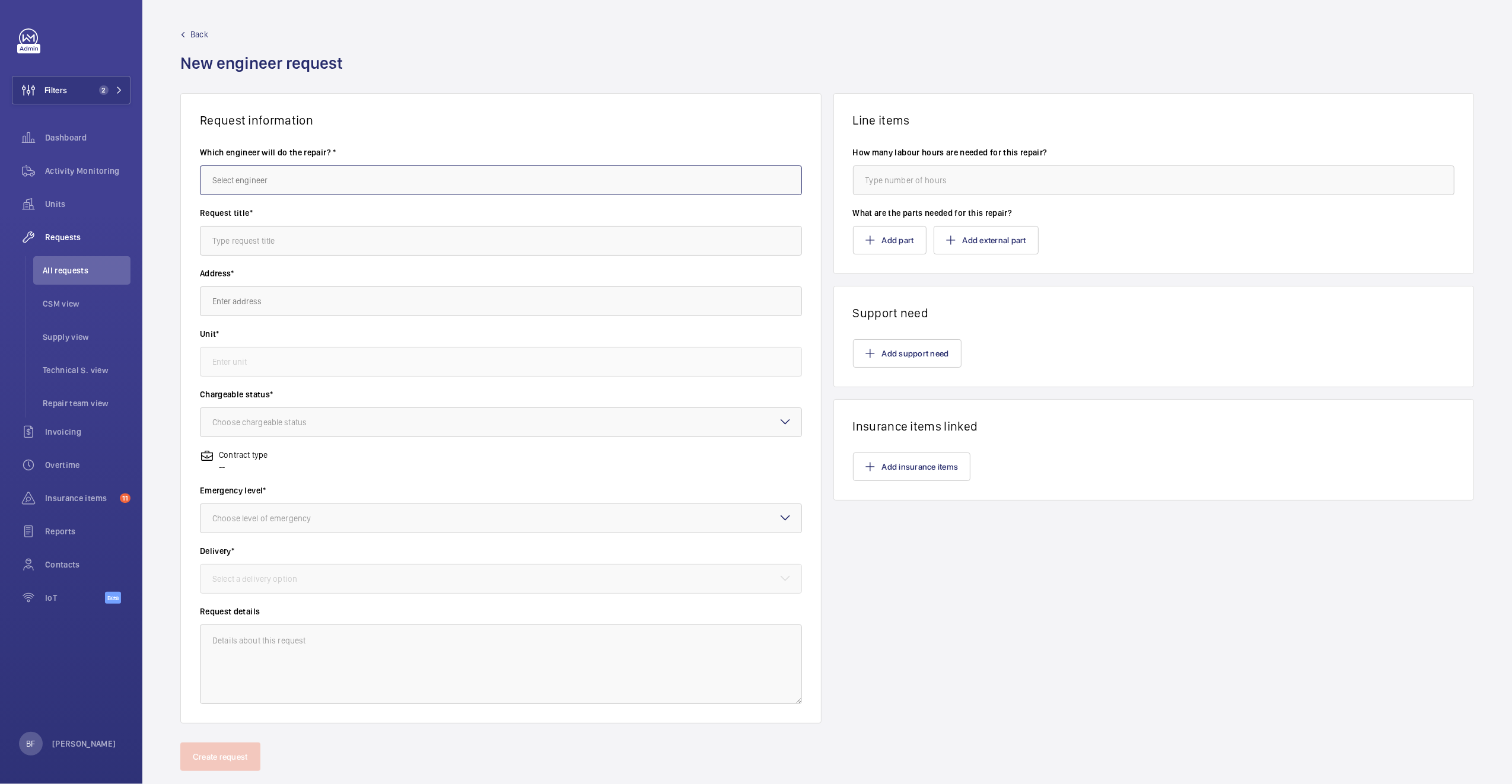
click at [497, 179] on input "text" at bounding box center [501, 180] width 602 height 30
click at [267, 243] on mat-option "[PERSON_NAME]" at bounding box center [497, 246] width 594 height 29
type input "[PERSON_NAME]"
click at [267, 243] on input "text" at bounding box center [501, 240] width 602 height 30
type input "Light Upgrade"
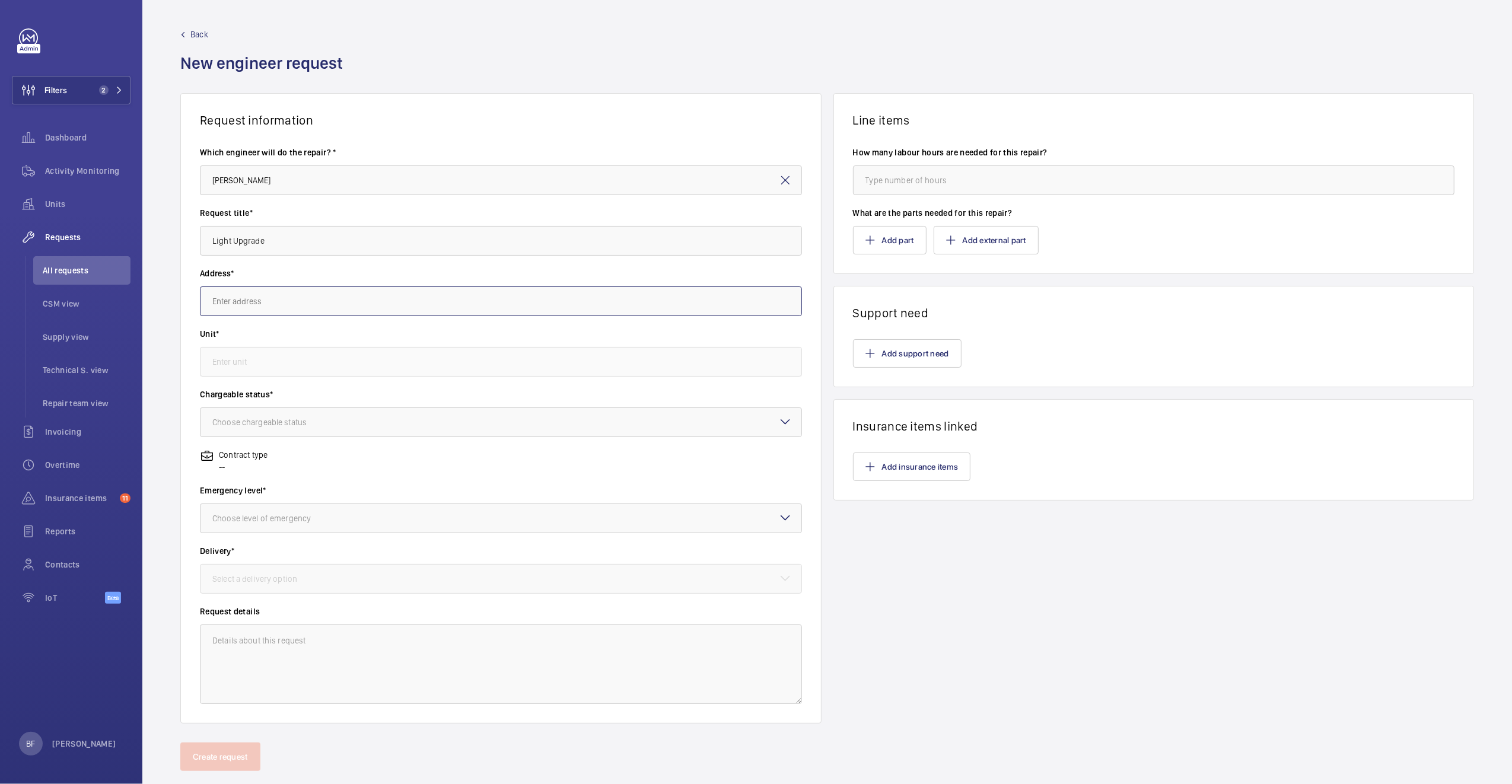
click at [270, 302] on input "text" at bounding box center [501, 301] width 602 height 30
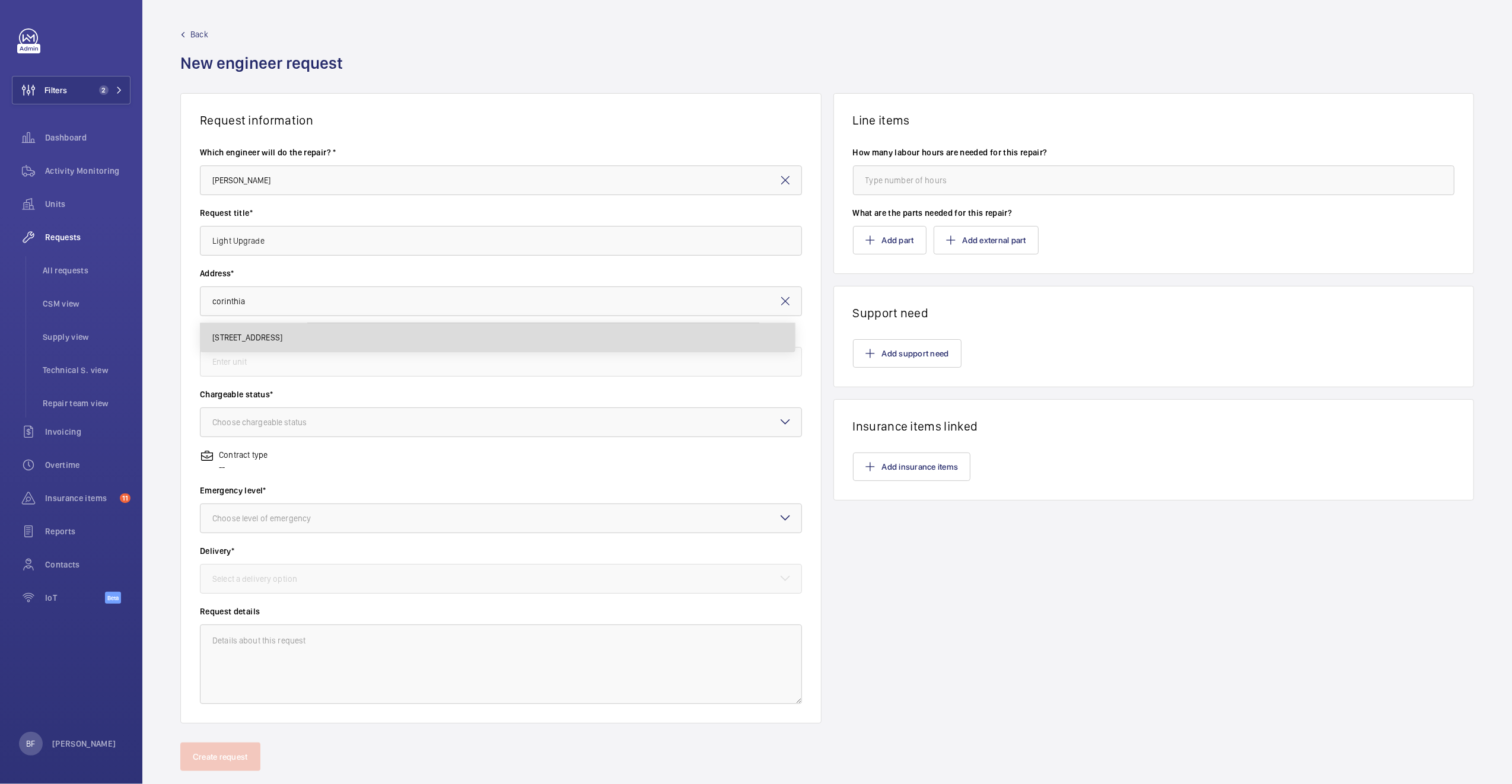
click at [249, 349] on mat-option "Corinthian House Corinthian House, CR0 2BX CROYDON" at bounding box center [497, 337] width 594 height 29
type input "Corinthian House Corinthian House, CR0 2BX CROYDON"
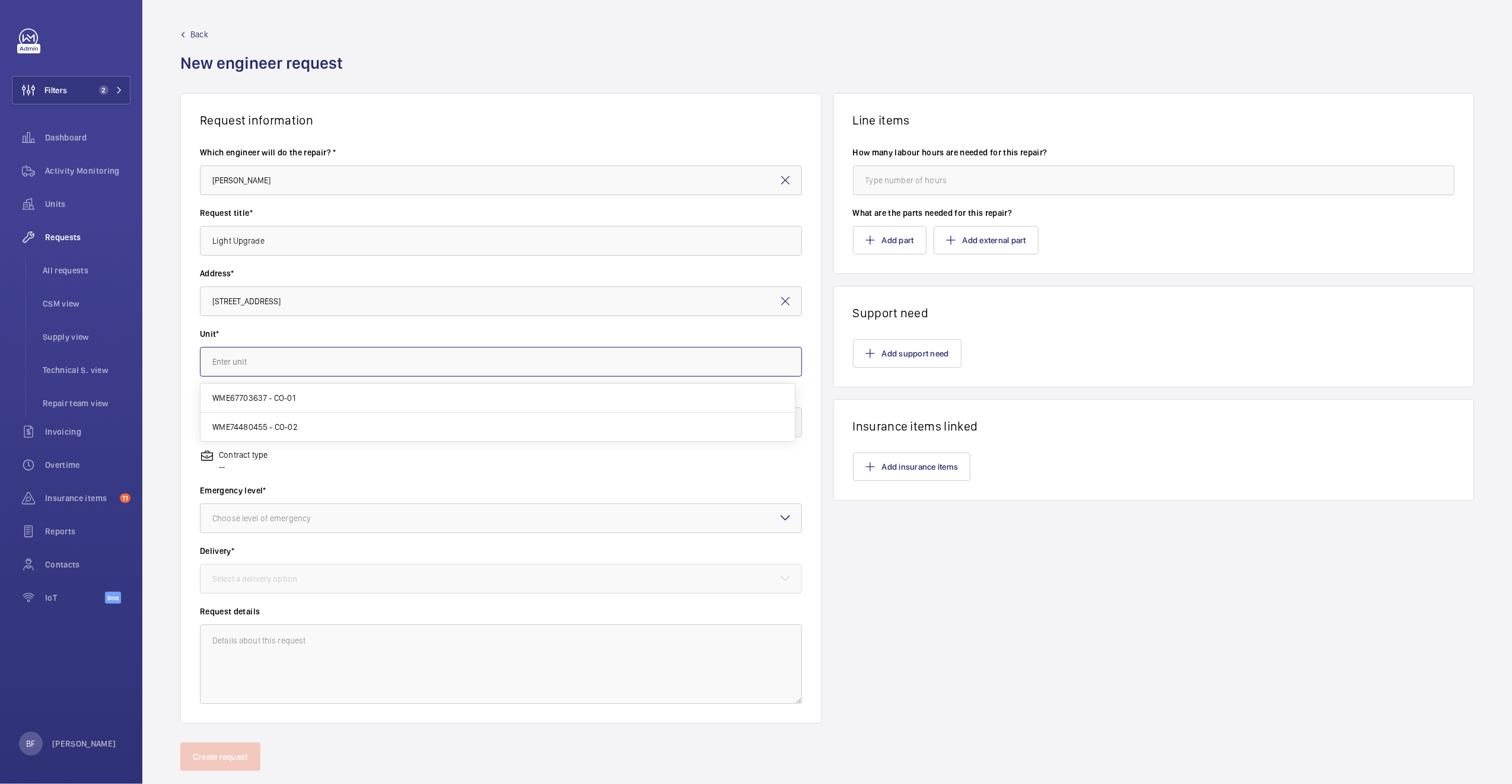
click at [324, 349] on input "text" at bounding box center [501, 362] width 602 height 30
click at [290, 424] on span "WME74480455 - CO-02" at bounding box center [255, 427] width 85 height 12
type input "WME74480455 - CO-02"
click at [285, 427] on div "Choose chargeable status" at bounding box center [274, 422] width 124 height 12
click at [260, 456] on span "Chargeable" at bounding box center [501, 458] width 577 height 12
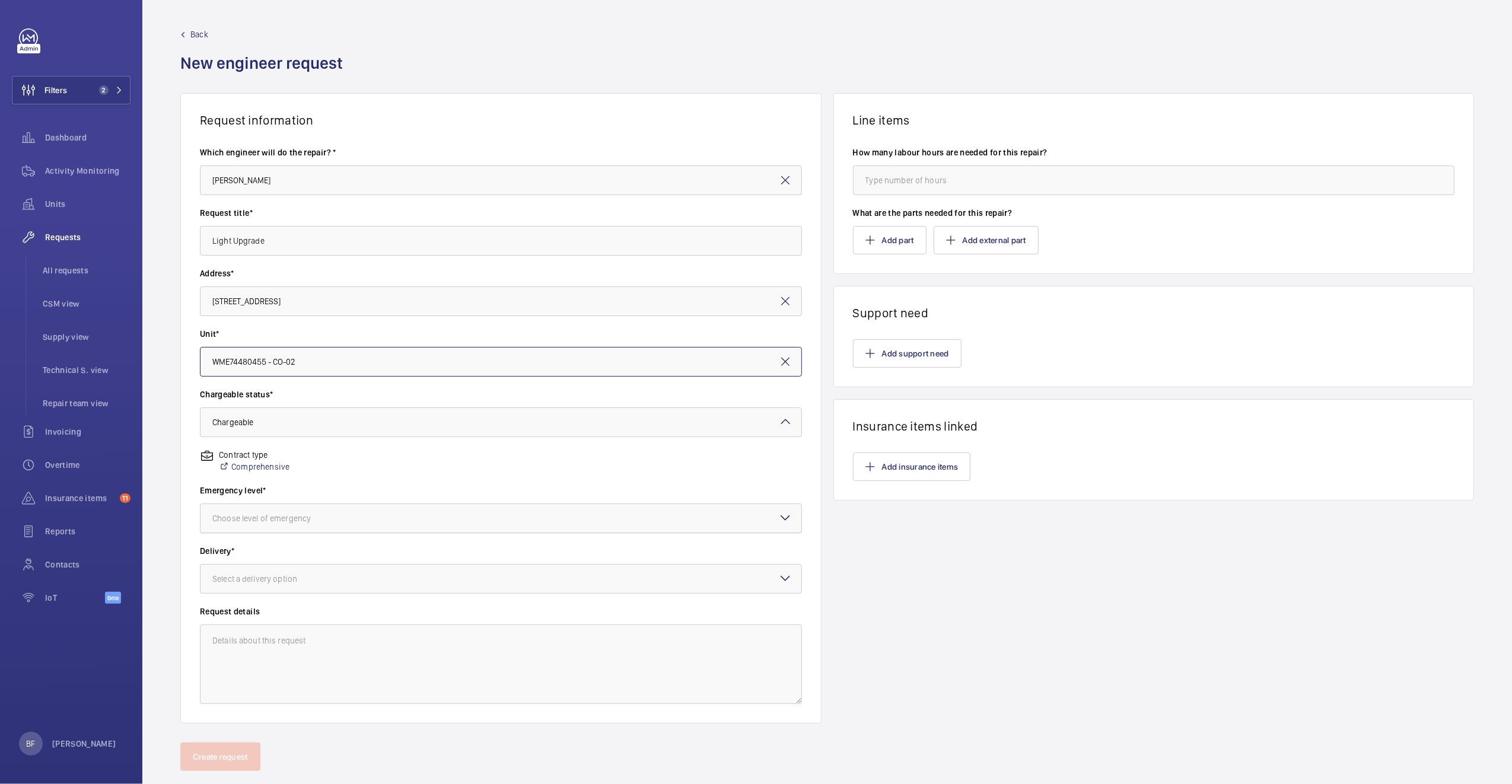
click at [263, 513] on div "Choose level of emergency" at bounding box center [276, 518] width 128 height 12
click at [241, 592] on div "This week" at bounding box center [501, 584] width 601 height 29
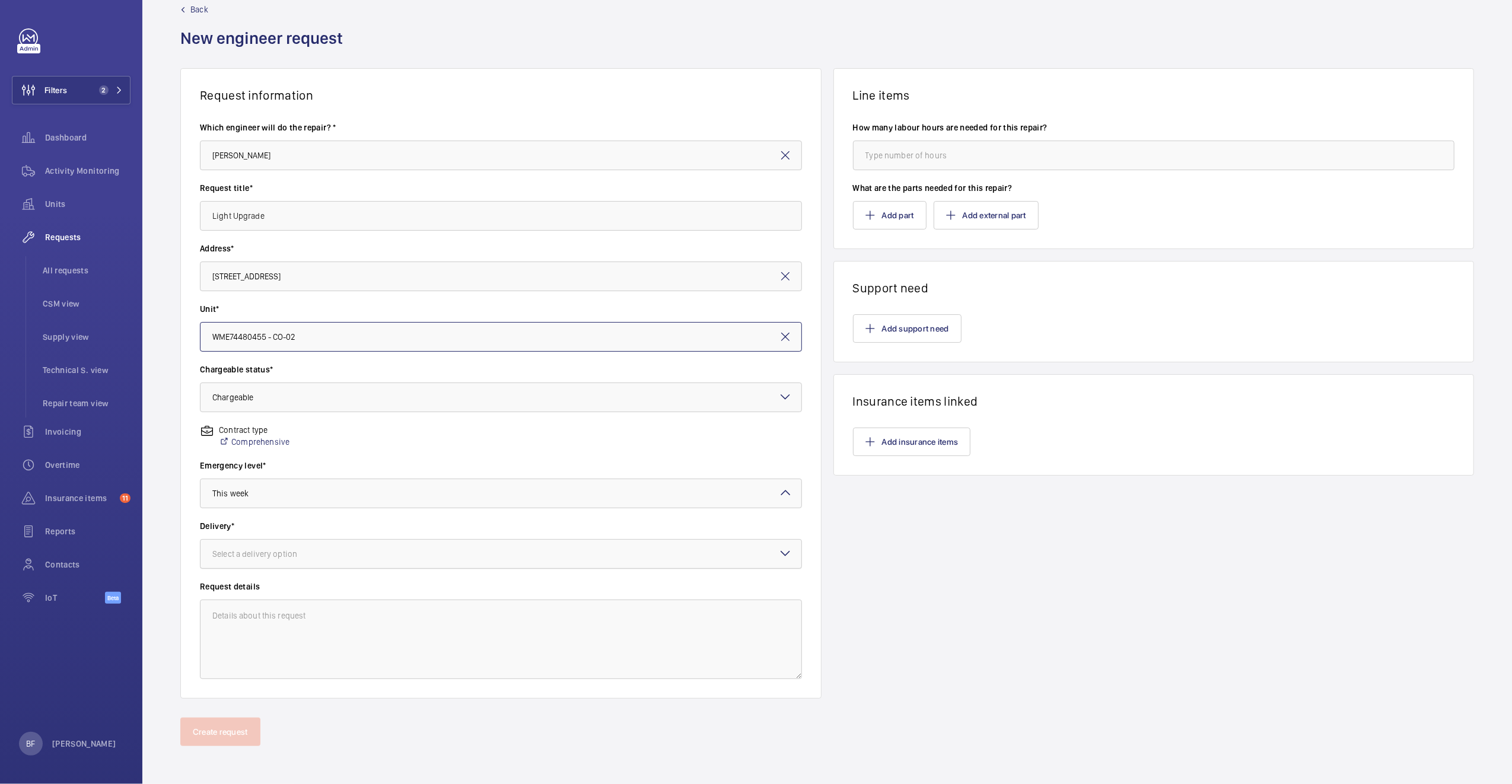
click at [284, 554] on div "Select a delivery option" at bounding box center [270, 554] width 115 height 12
click at [251, 553] on div "Select a delivery option" at bounding box center [270, 554] width 115 height 12
click at [226, 556] on div "Select a delivery option" at bounding box center [270, 554] width 115 height 12
click at [276, 694] on div "Specified in comment" at bounding box center [501, 683] width 601 height 29
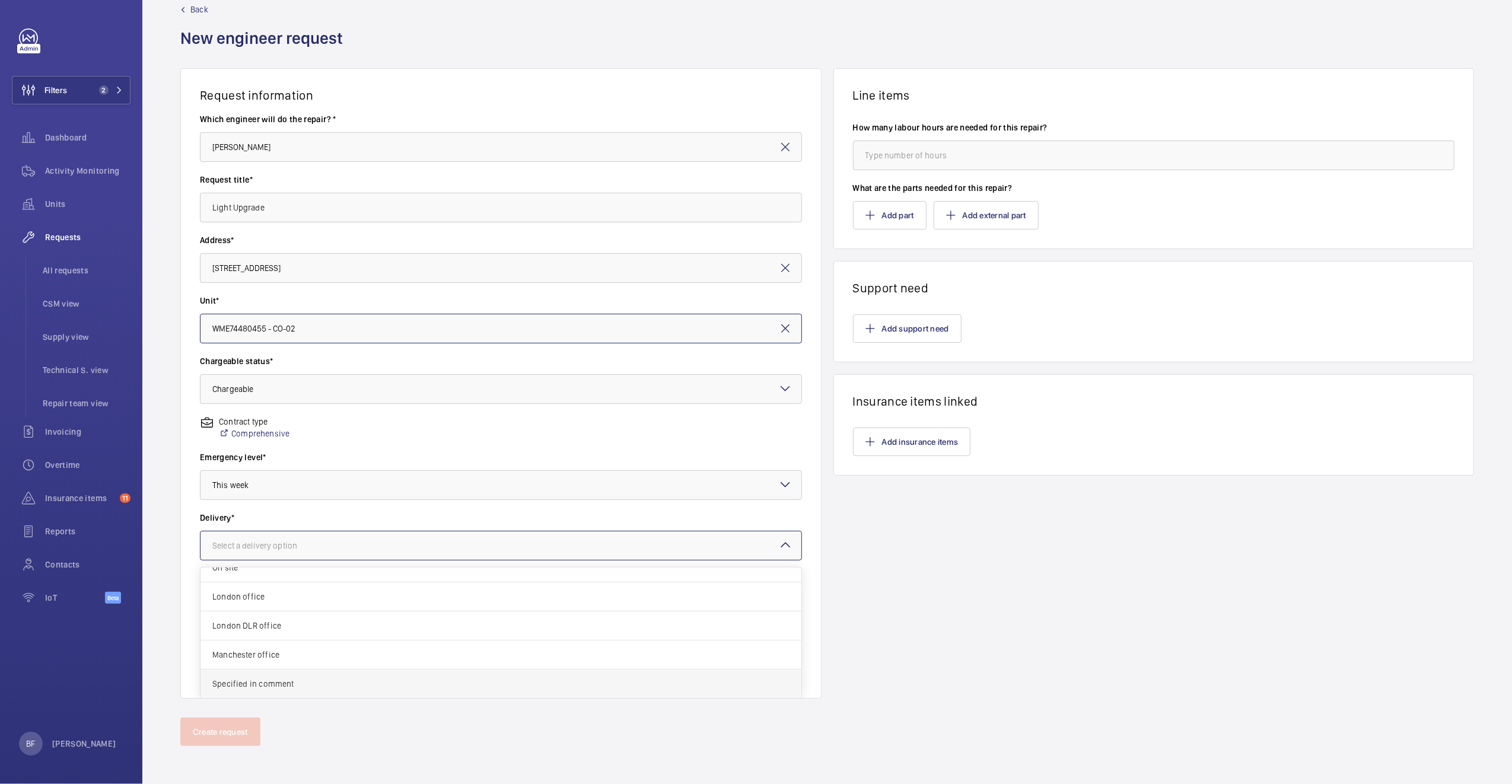
scroll to position [0, 0]
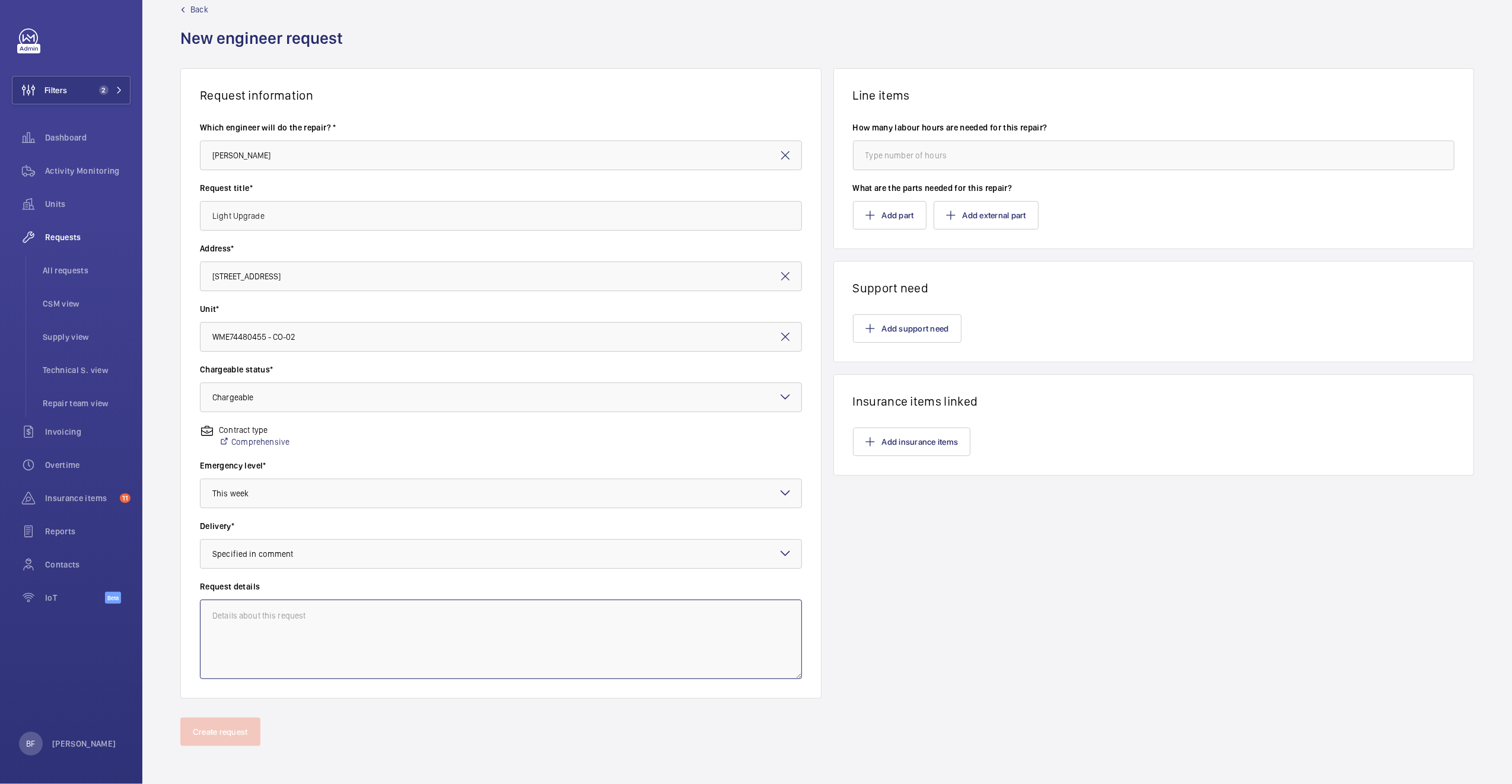
click at [243, 632] on textarea at bounding box center [501, 639] width 602 height 79
click at [418, 668] on textarea "Home address." at bounding box center [501, 639] width 602 height 79
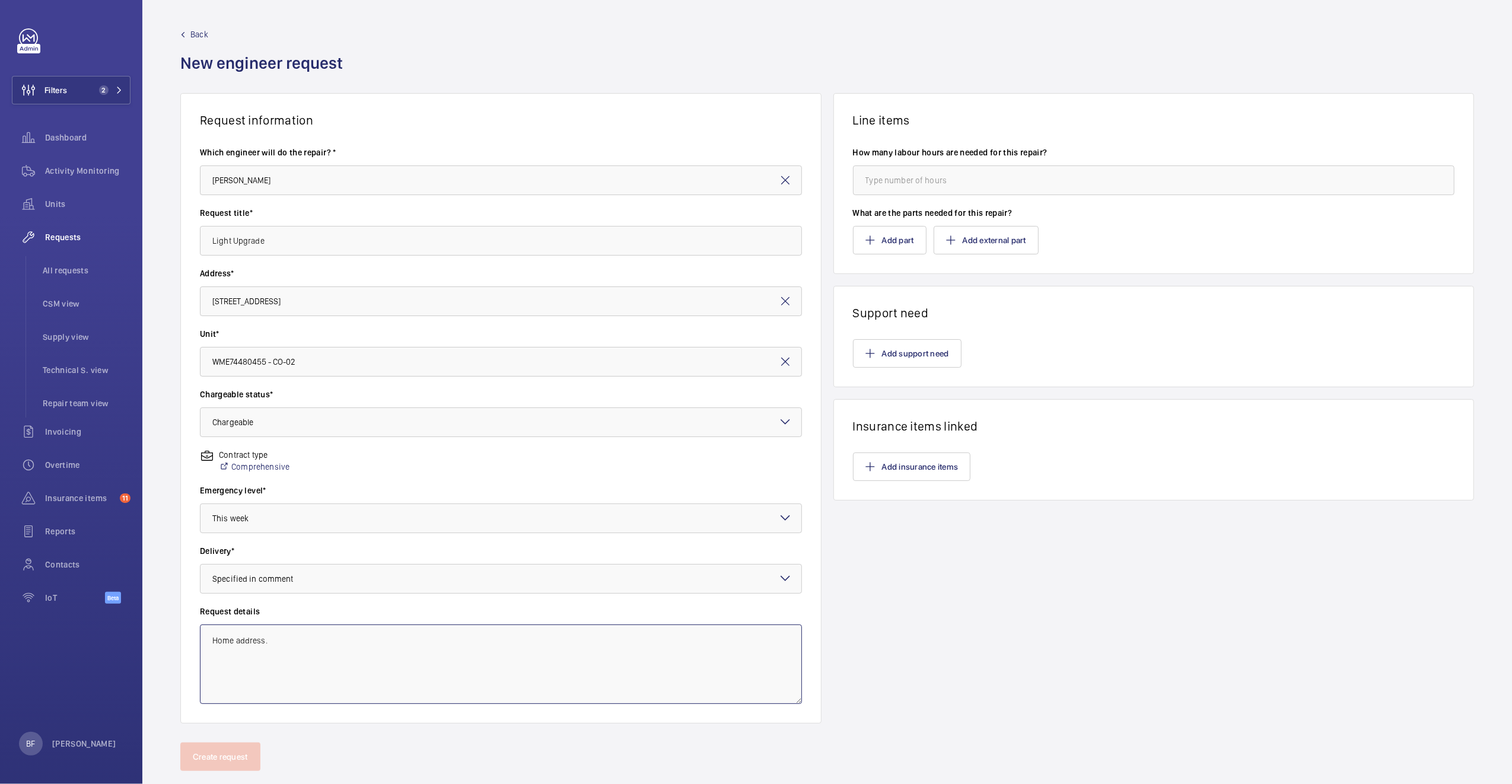
type textarea "Home address."
click at [1056, 331] on wm-front-card-body "Add support need" at bounding box center [1154, 353] width 640 height 66
click at [887, 242] on button "Add part" at bounding box center [889, 240] width 73 height 29
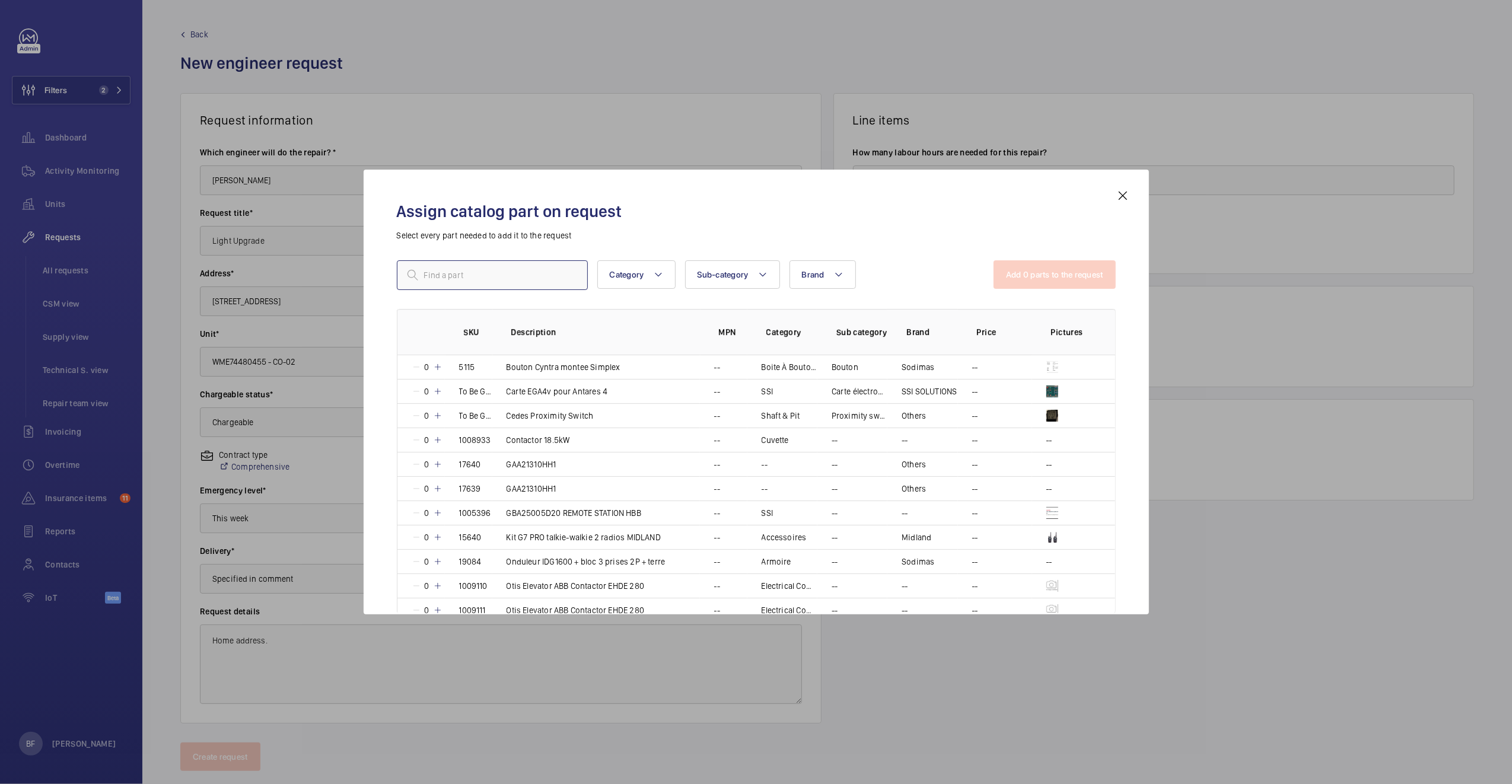
click at [452, 273] on input "text" at bounding box center [492, 275] width 191 height 30
paste input "1010507"
type input "1010507"
click at [412, 276] on mat-icon at bounding box center [412, 275] width 14 height 14
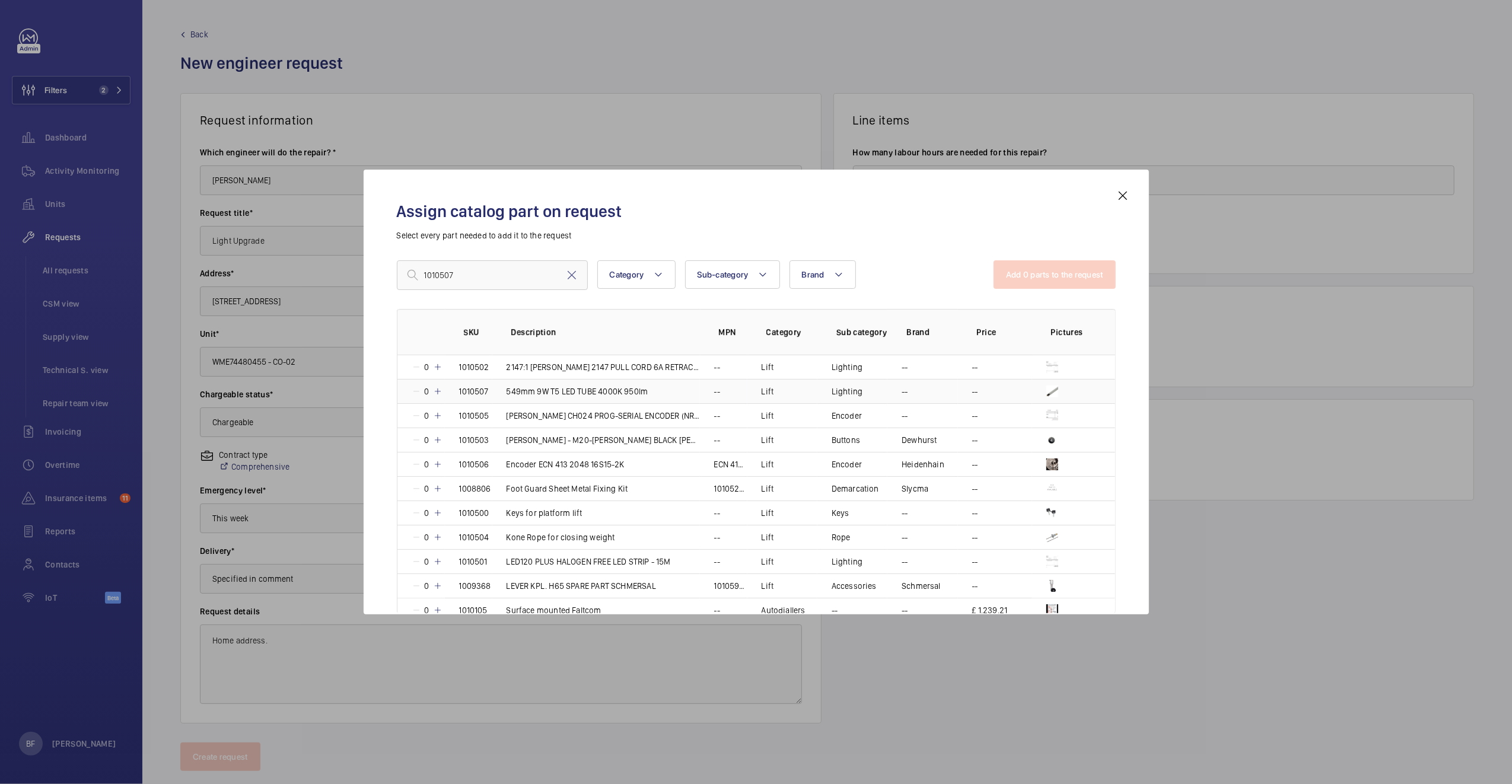
click at [438, 392] on mat-icon at bounding box center [438, 391] width 10 height 10
click at [434, 391] on mat-icon at bounding box center [436, 391] width 10 height 10
click at [434, 391] on mat-icon at bounding box center [438, 391] width 10 height 10
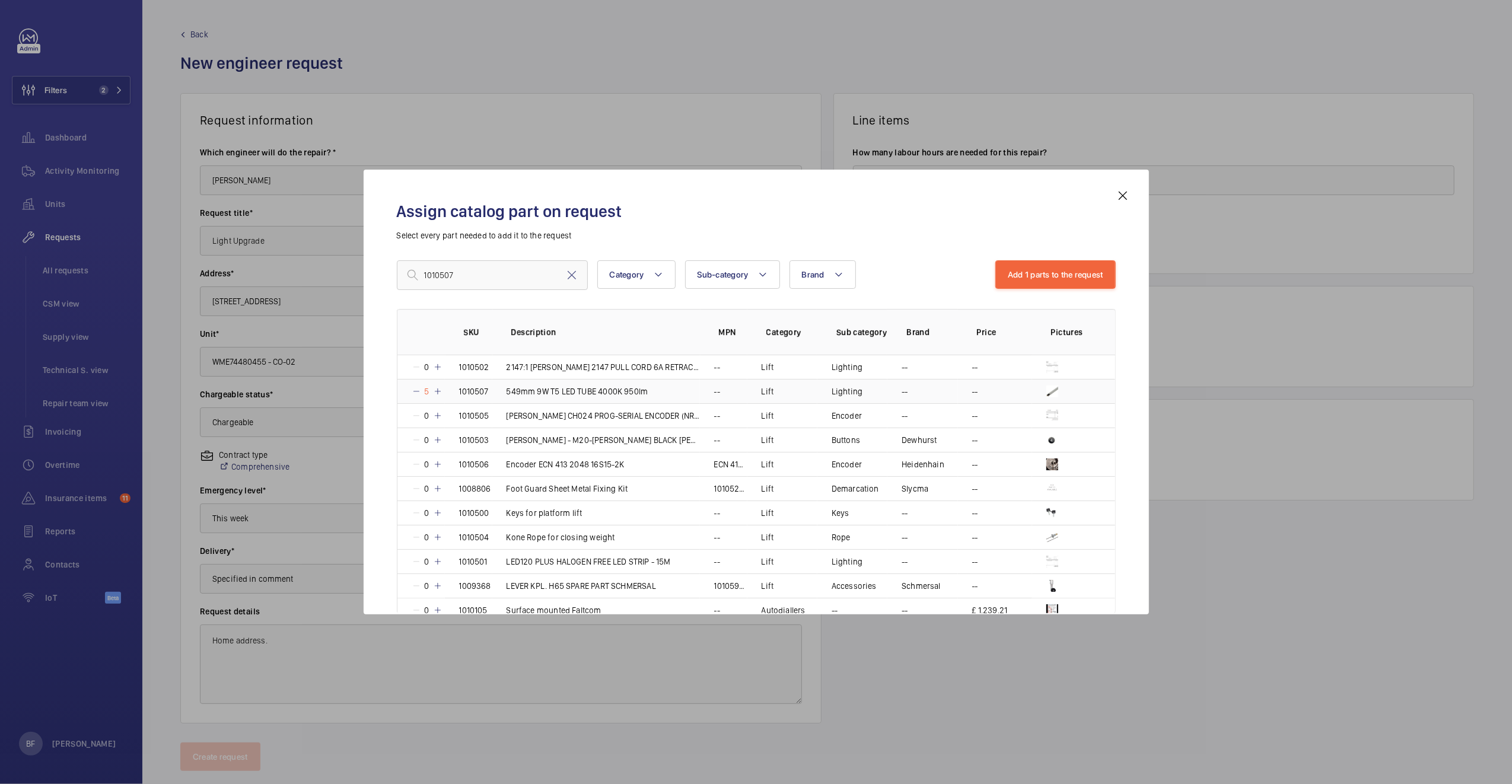
click at [434, 391] on mat-icon at bounding box center [438, 391] width 10 height 10
click at [434, 391] on mat-icon at bounding box center [437, 391] width 10 height 10
click at [1073, 282] on button "Add 1 parts to the request" at bounding box center [1056, 274] width 120 height 29
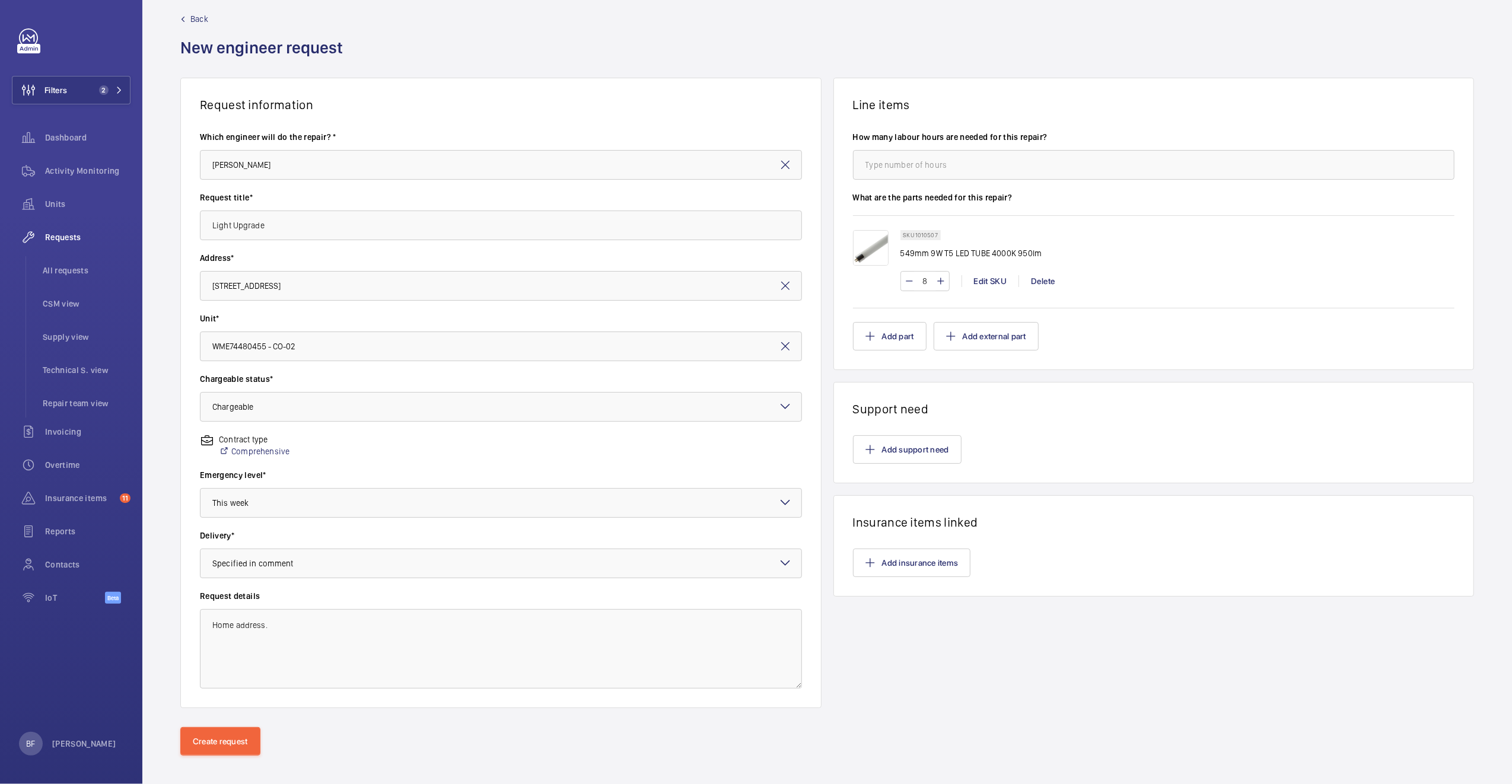
scroll to position [25, 0]
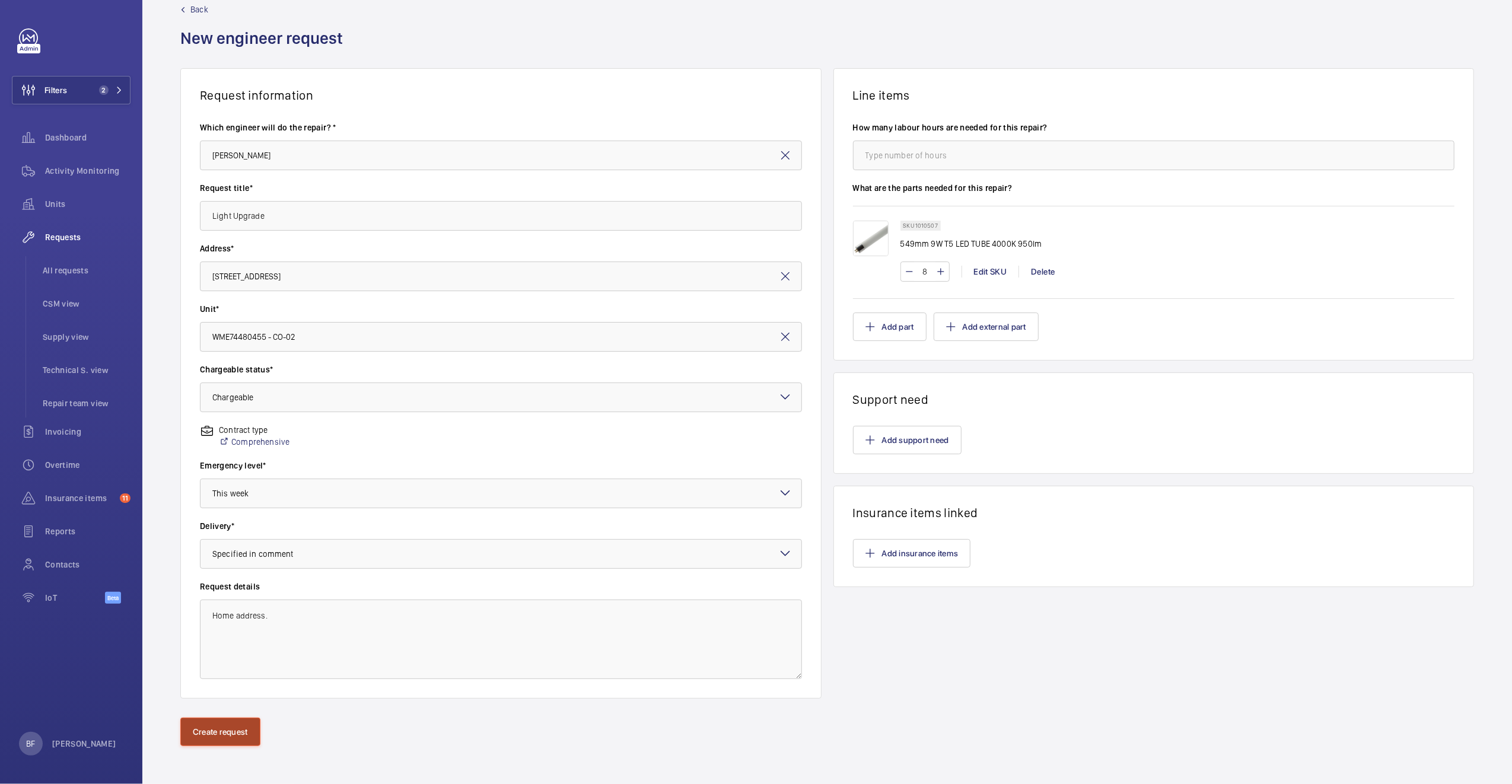
click at [229, 739] on button "Create request" at bounding box center [220, 731] width 80 height 29
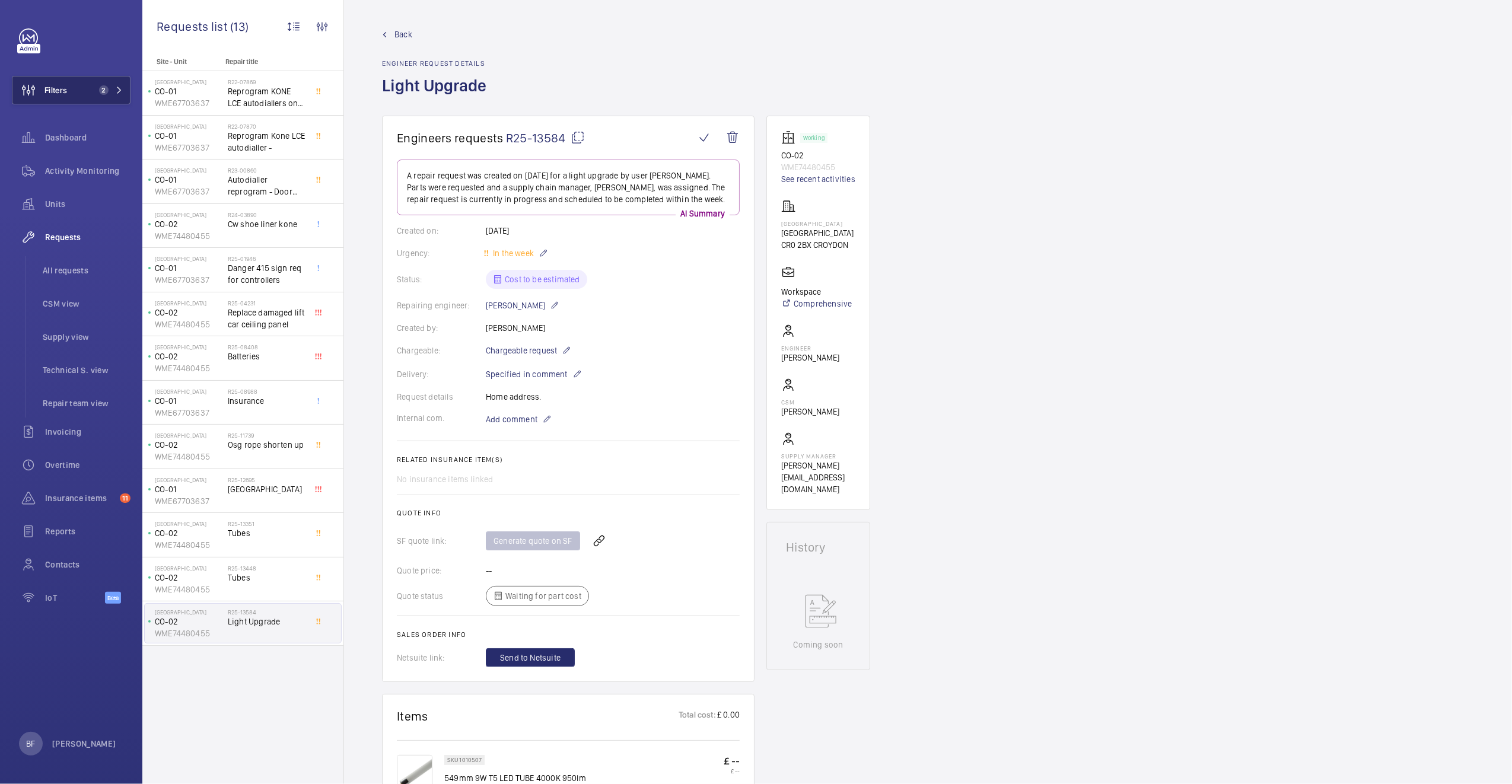
click at [117, 92] on mat-icon at bounding box center [120, 90] width 7 height 7
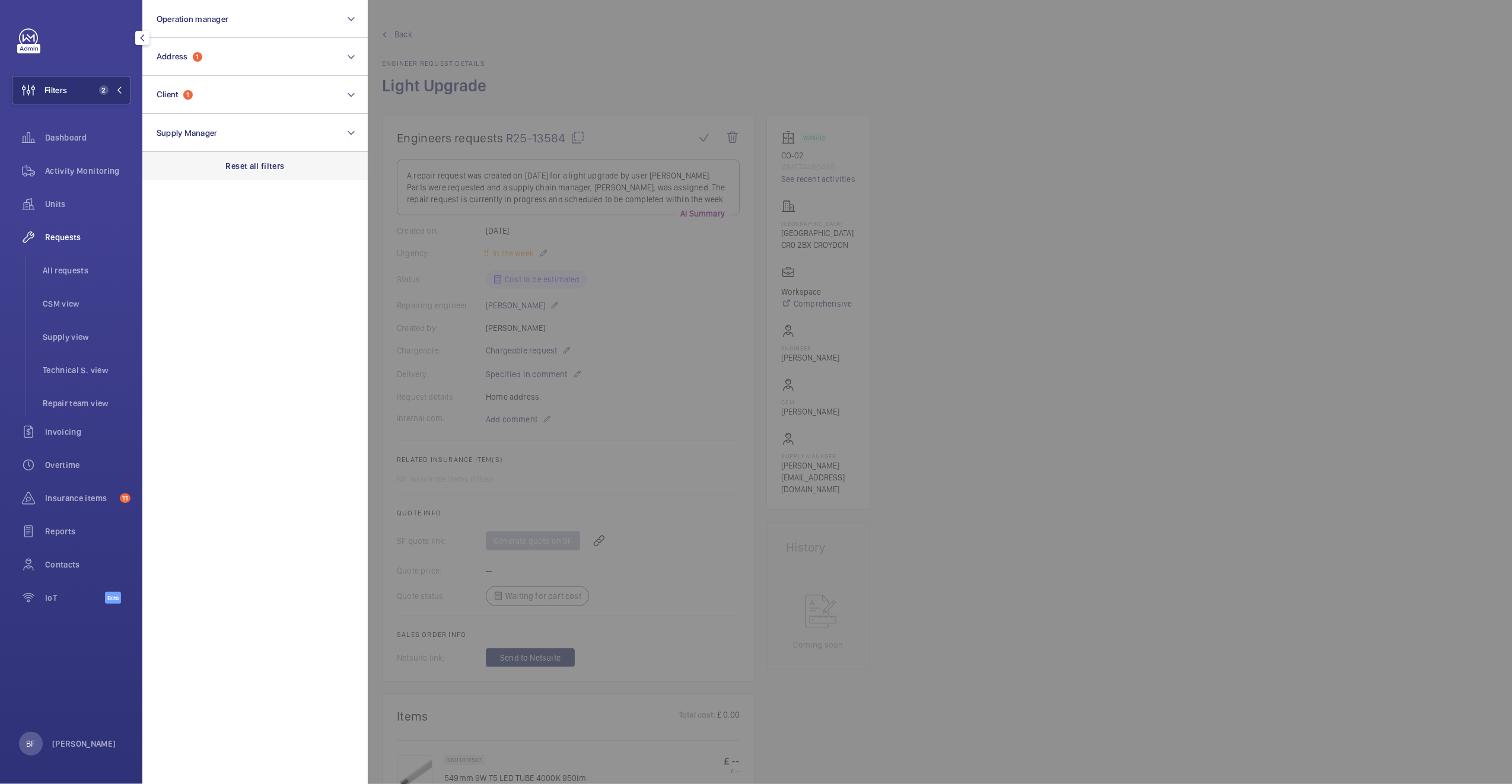
click at [253, 162] on p "Reset all filters" at bounding box center [255, 166] width 59 height 12
click at [92, 269] on span "All requests" at bounding box center [86, 271] width 88 height 12
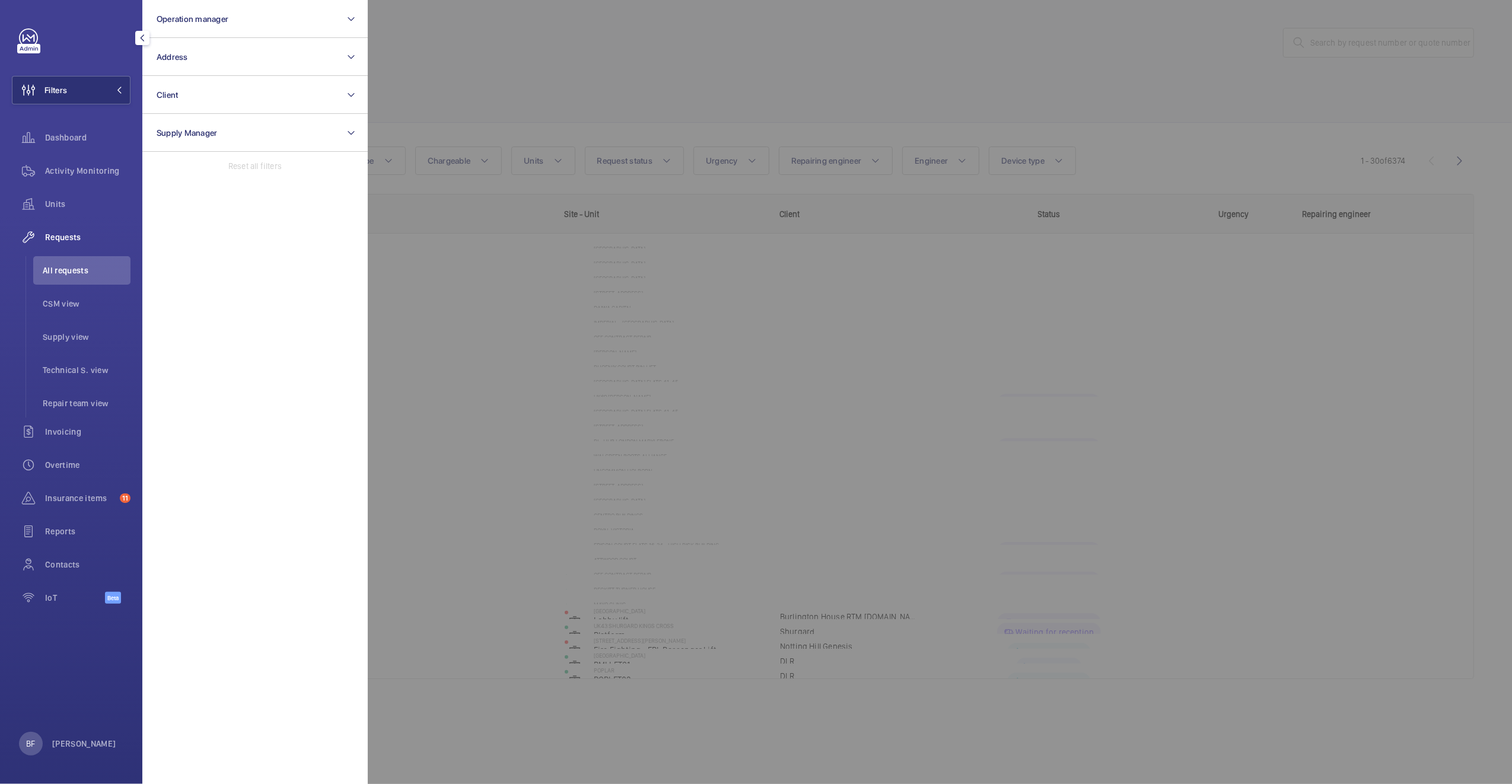
click at [683, 84] on div at bounding box center [1124, 392] width 1512 height 784
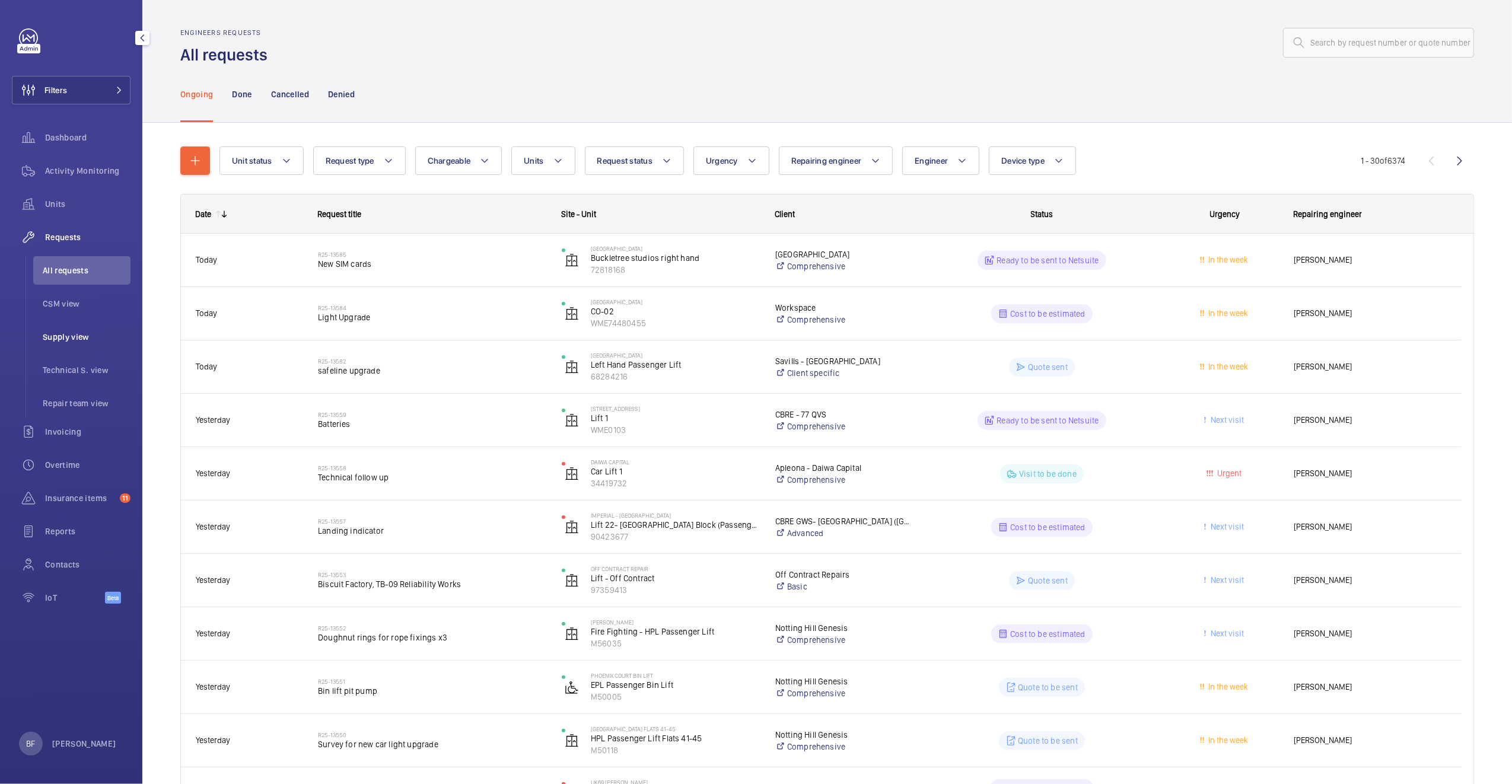
click at [75, 341] on span "Supply view" at bounding box center [86, 337] width 88 height 12
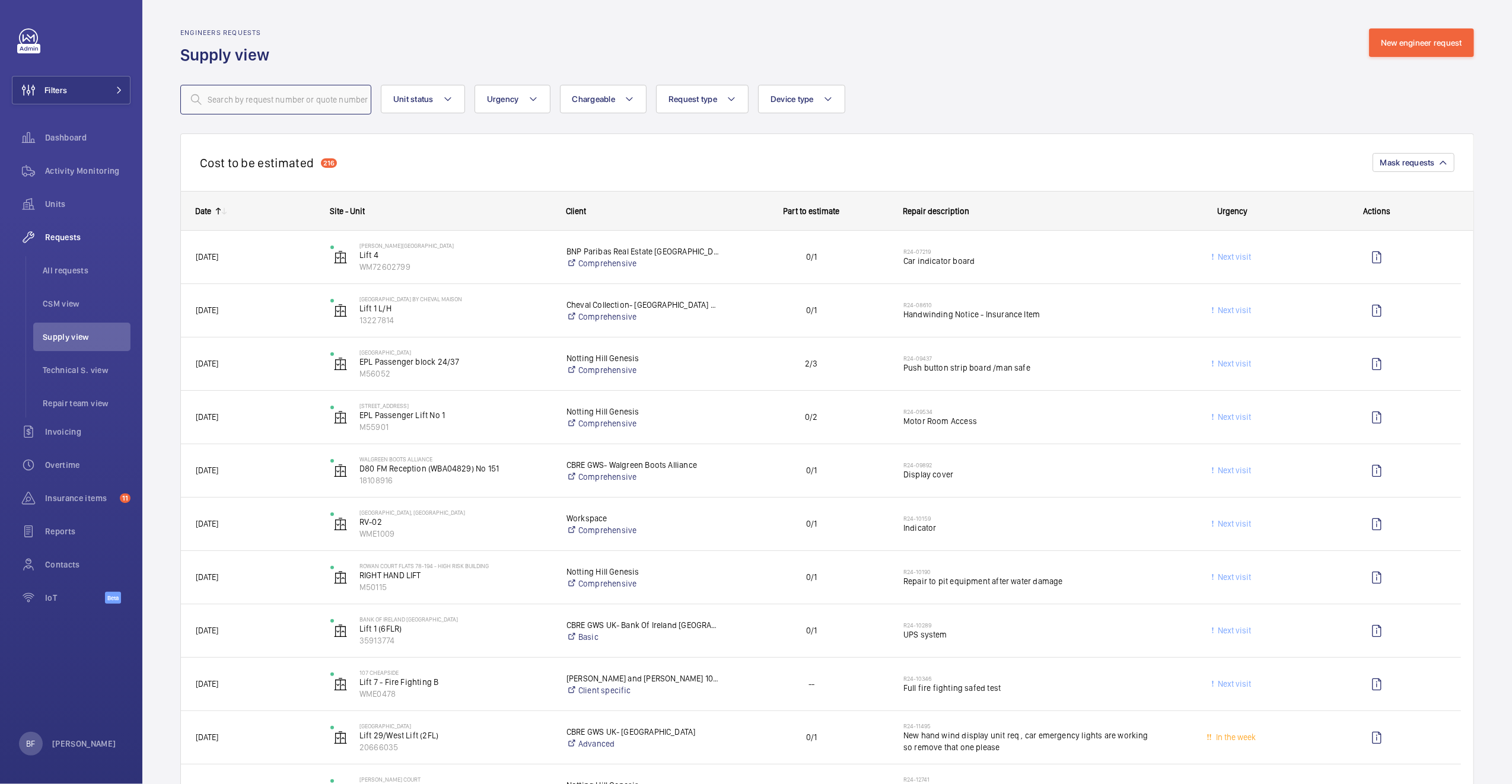
click at [244, 105] on input "text" at bounding box center [276, 100] width 191 height 30
click at [102, 367] on span "Technical S. view" at bounding box center [86, 370] width 88 height 12
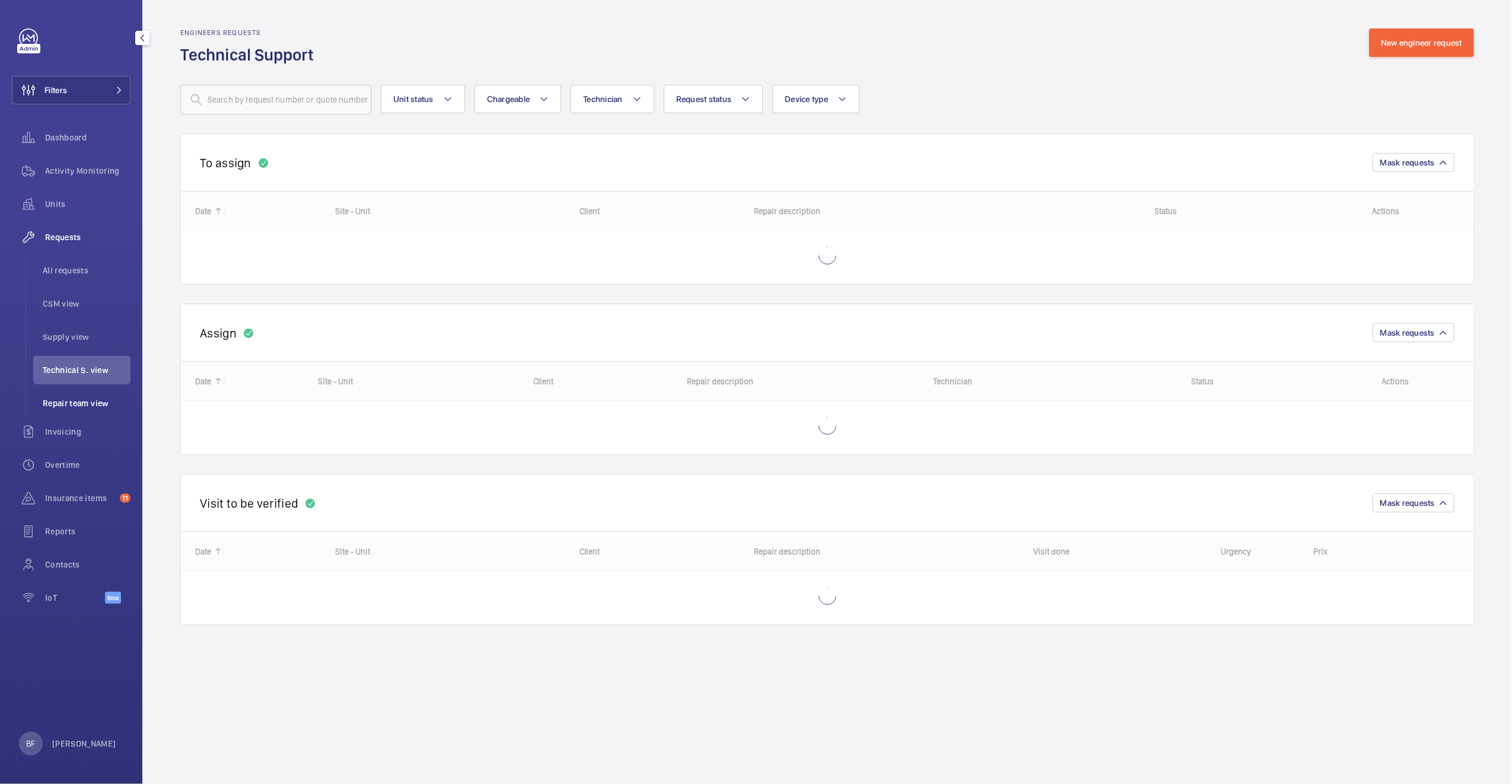
click at [70, 405] on span "Repair team view" at bounding box center [86, 404] width 88 height 12
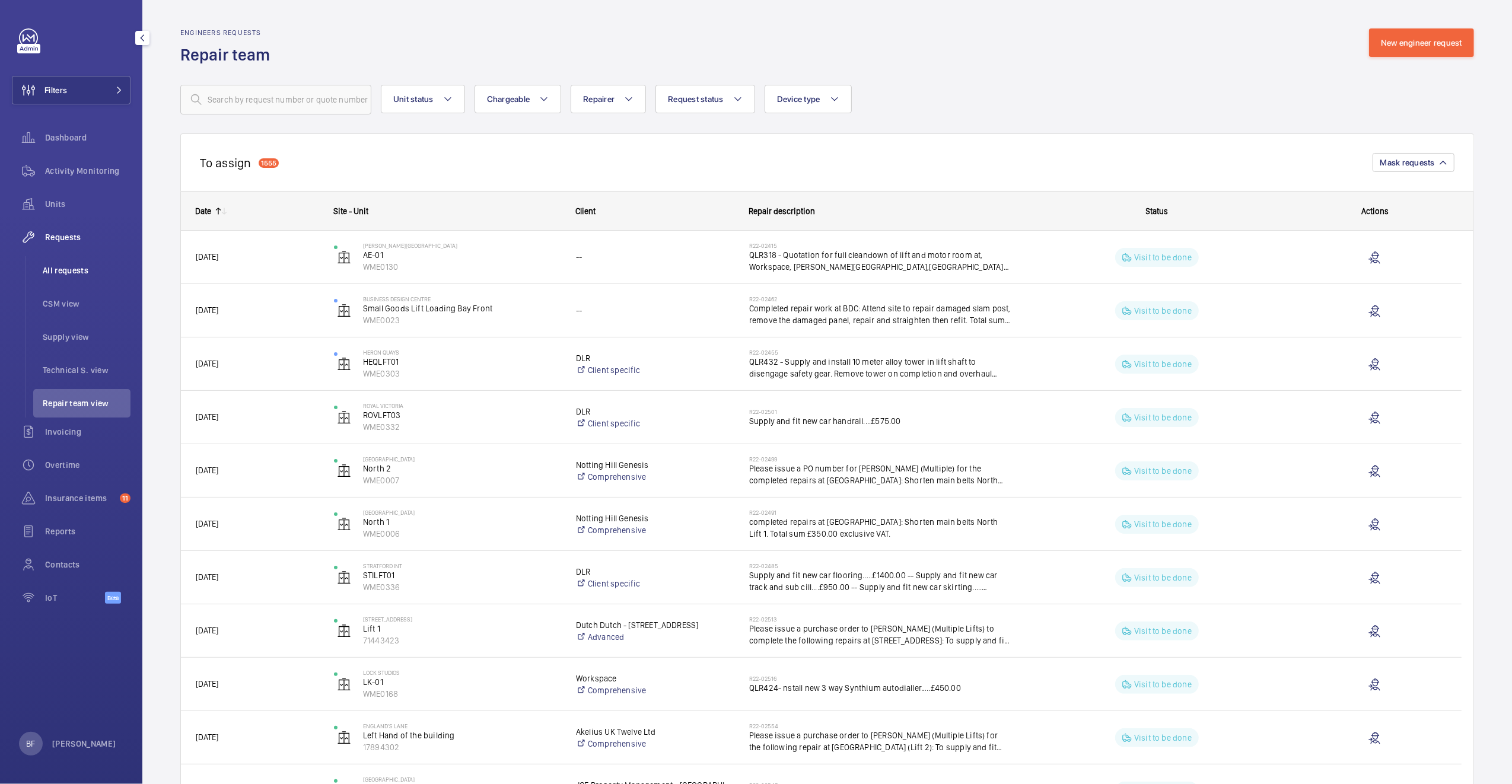
click at [54, 265] on span "All requests" at bounding box center [86, 271] width 88 height 12
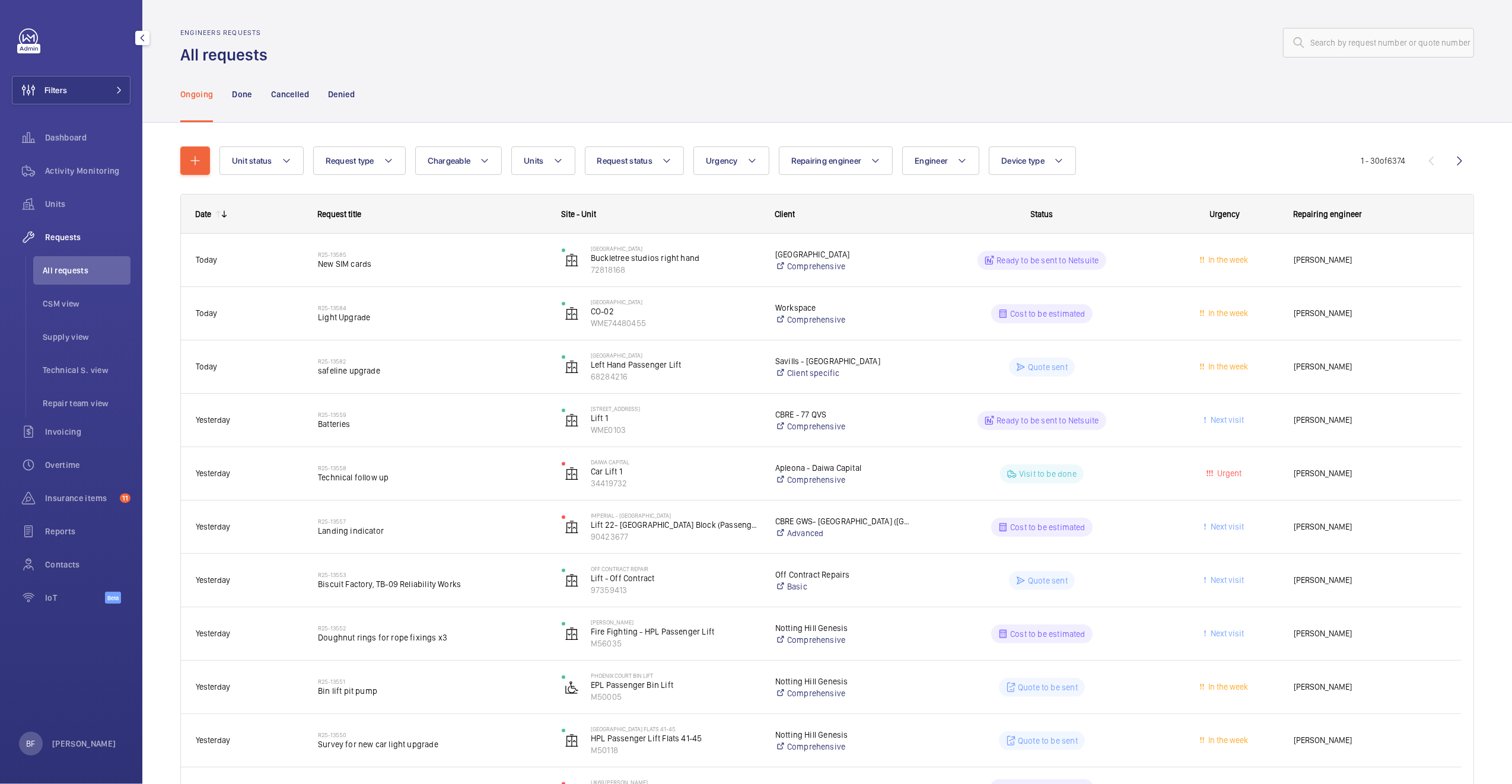
click at [109, 106] on div "Filters Dashboard Activity Monitoring Units Requests All requests CSM view Supp…" at bounding box center [71, 322] width 118 height 588
click at [112, 98] on button "Filters" at bounding box center [71, 90] width 118 height 29
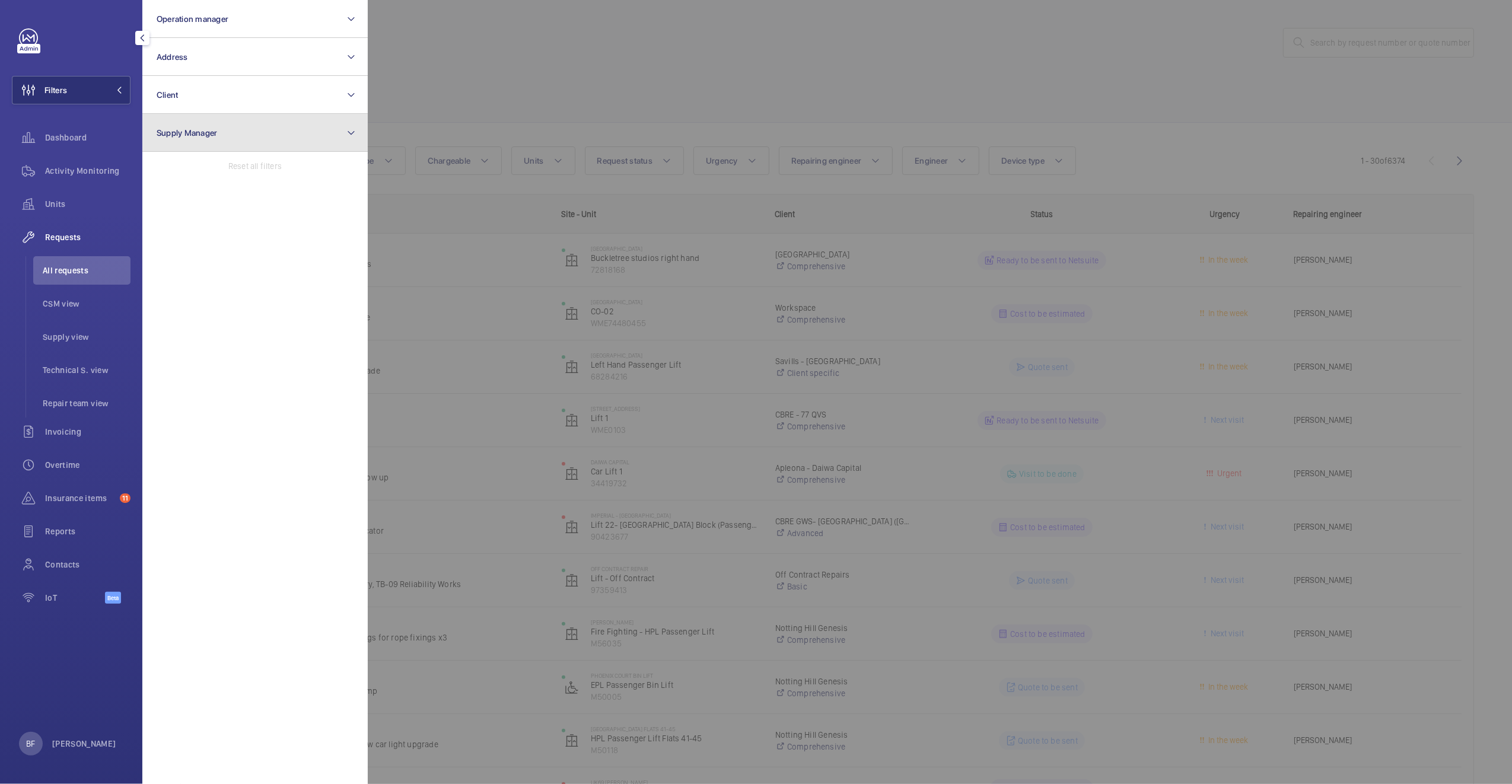
click at [220, 138] on button "Supply Manager" at bounding box center [254, 133] width 225 height 38
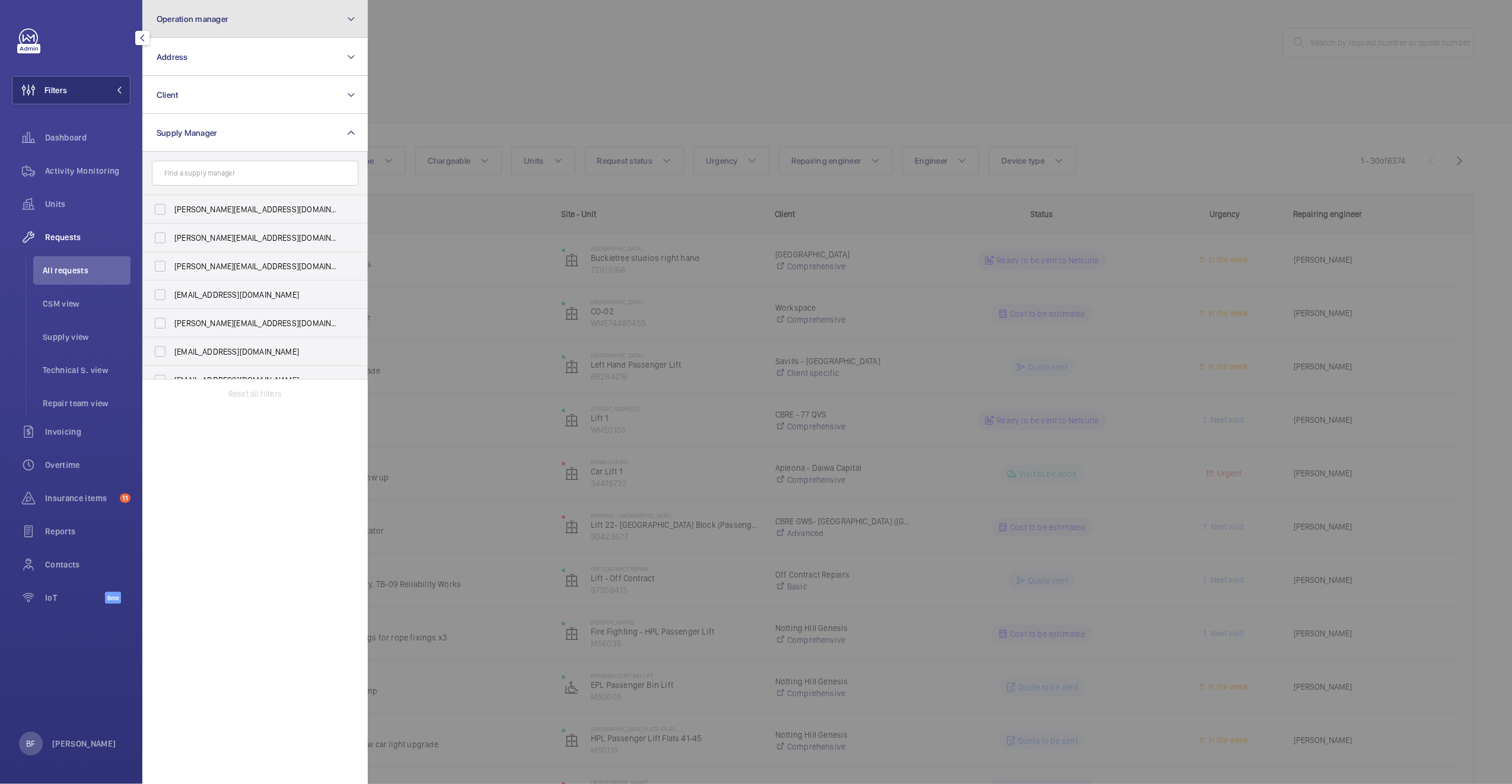
click at [239, 31] on button "Operation manager" at bounding box center [254, 19] width 225 height 38
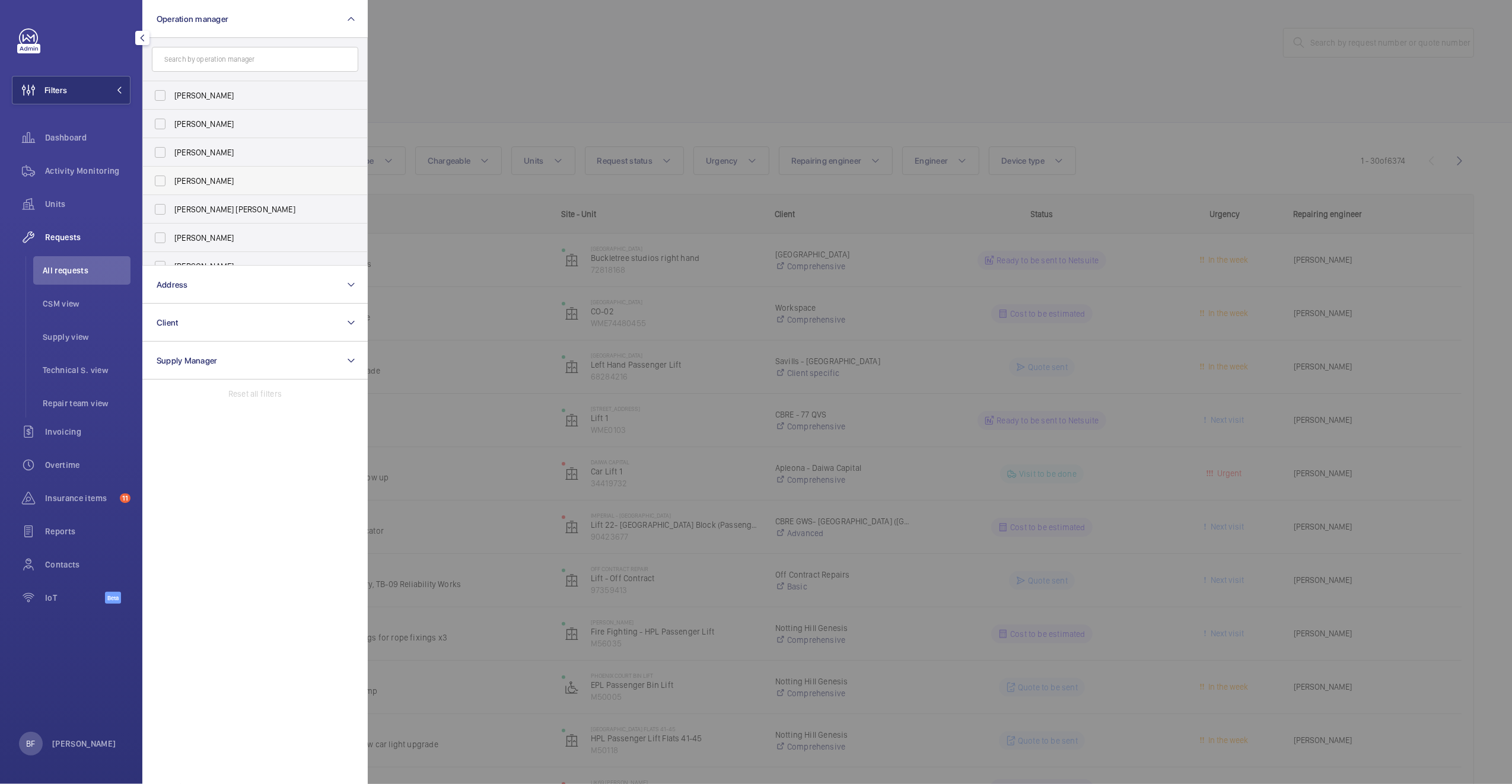
click at [228, 189] on label "[PERSON_NAME]" at bounding box center [246, 181] width 206 height 29
click at [172, 189] on input "[PERSON_NAME]" at bounding box center [160, 180] width 24 height 24
checkbox input "true"
click at [472, 90] on div at bounding box center [1124, 392] width 1512 height 784
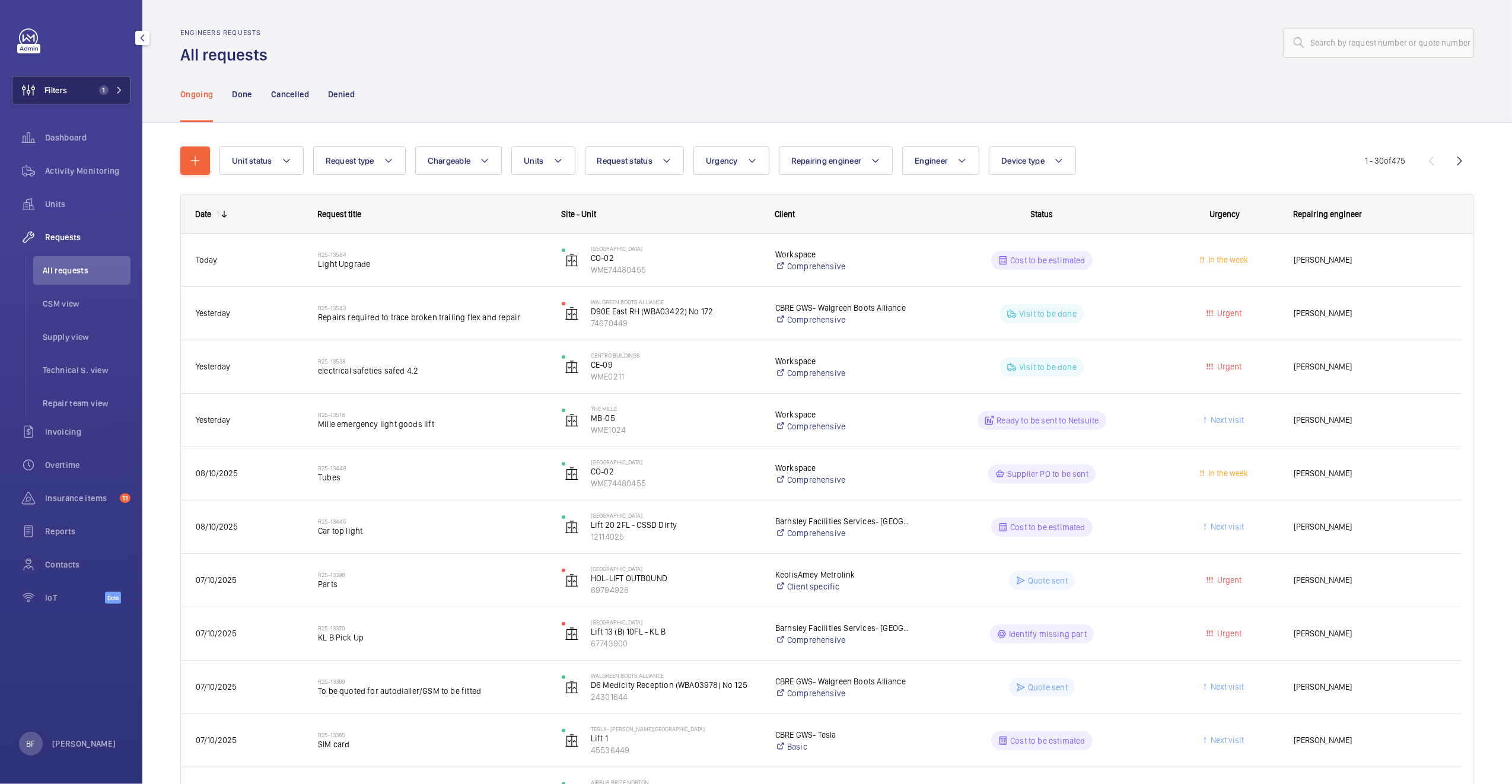
click at [91, 95] on button "Filters 1" at bounding box center [71, 90] width 118 height 29
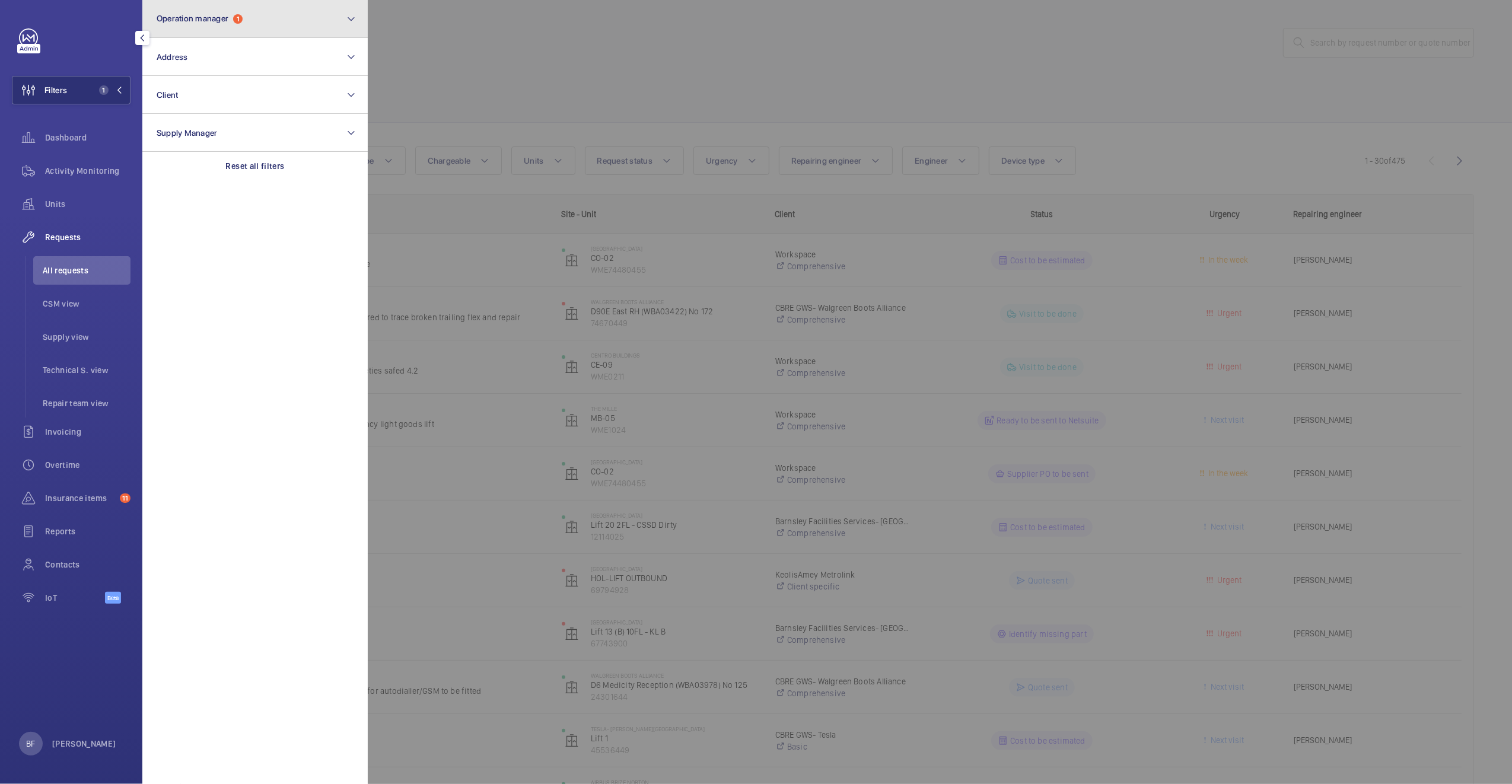
click at [278, 26] on button "Operation manager 1" at bounding box center [254, 19] width 225 height 38
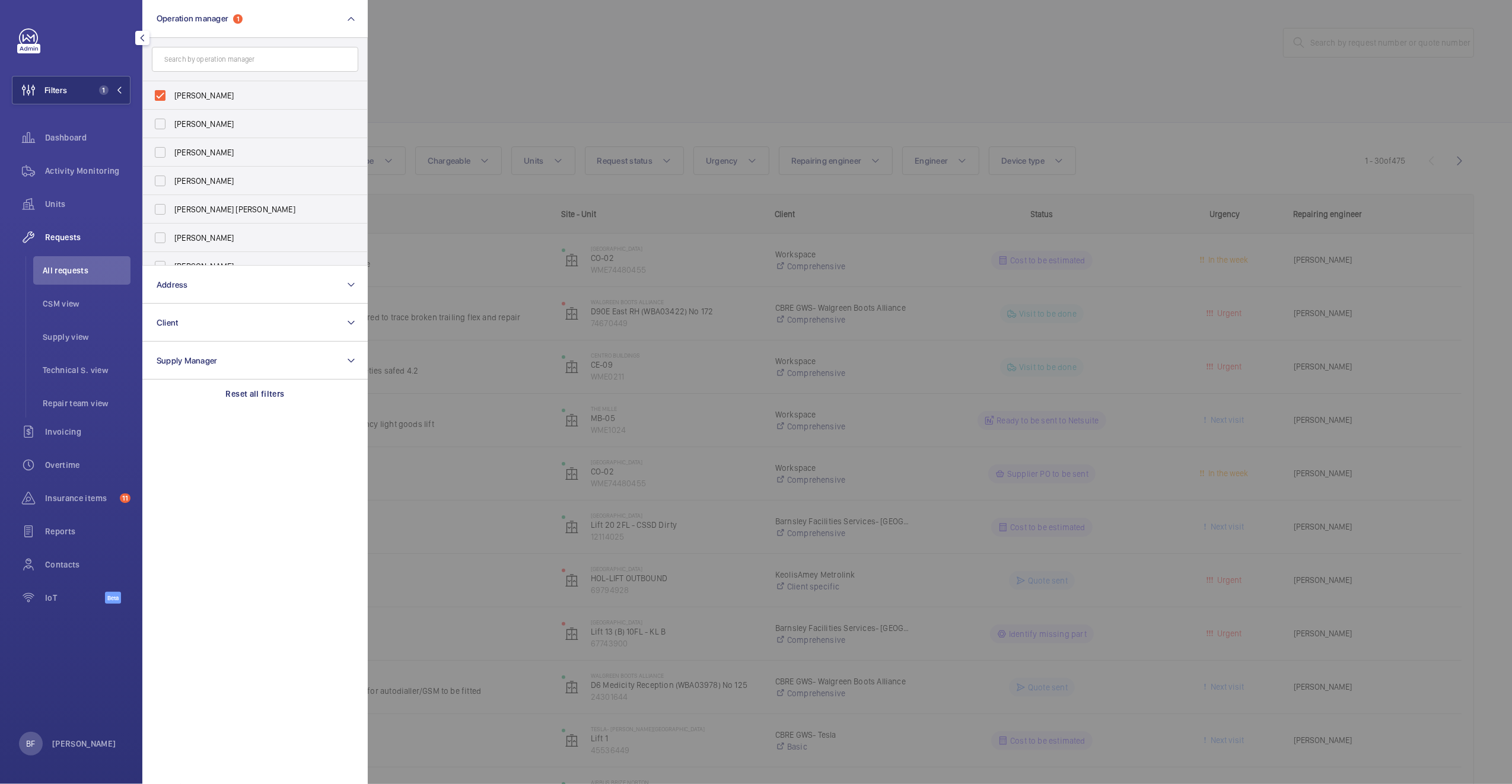
click at [524, 87] on div at bounding box center [1124, 392] width 1512 height 784
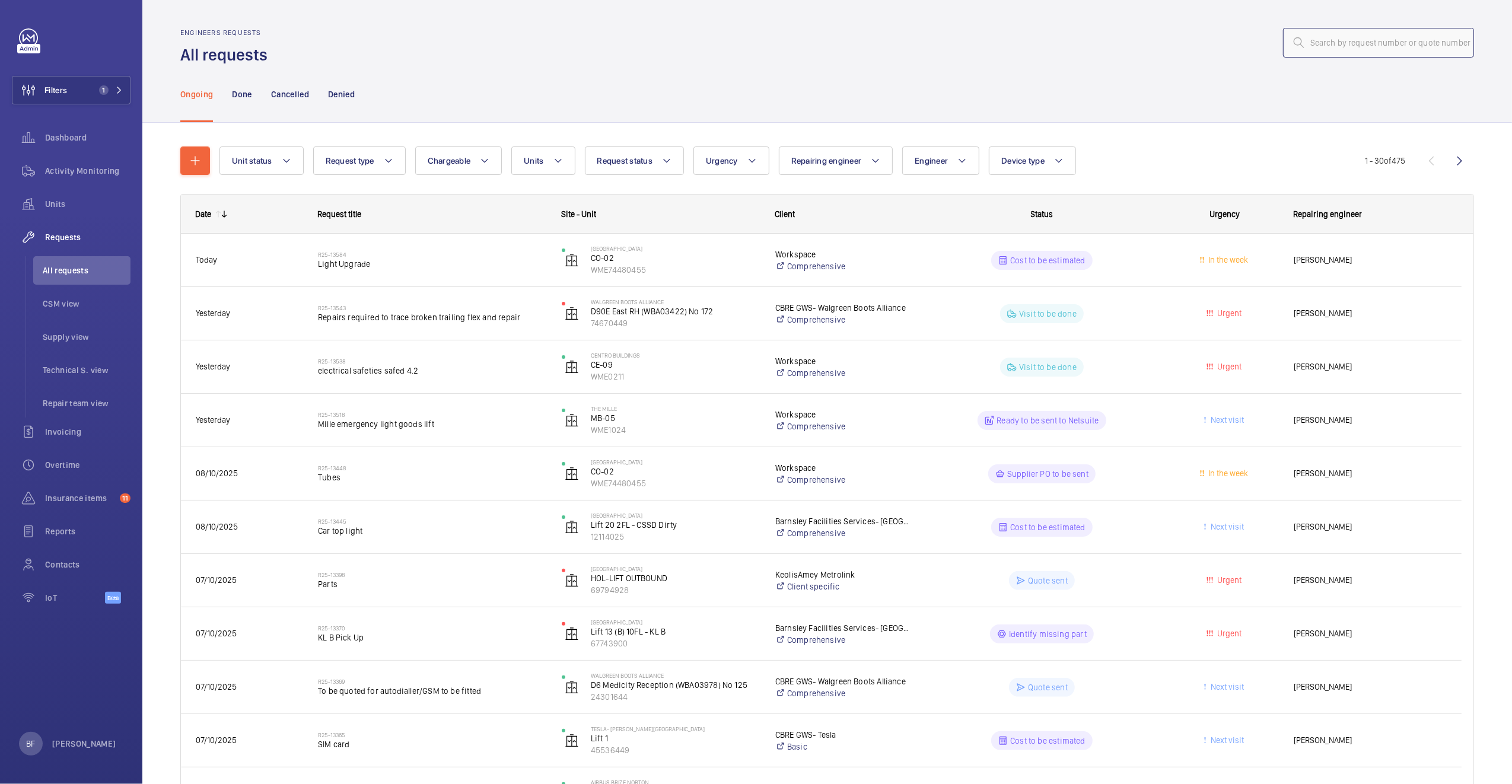
click at [1352, 51] on input "text" at bounding box center [1378, 42] width 191 height 30
paste input "R25-13370"
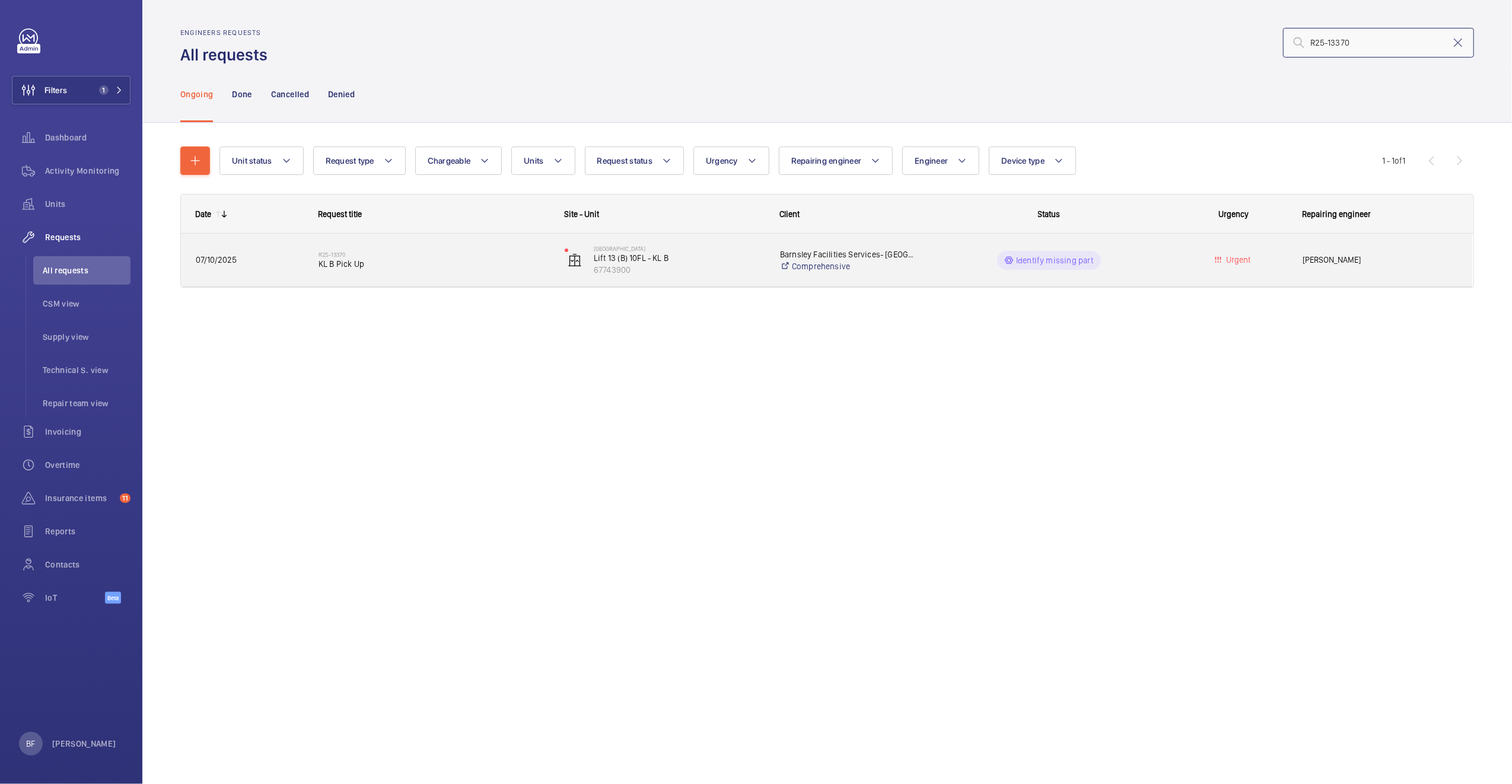
type input "R25-13370"
click at [434, 266] on span "KL B Pick Up" at bounding box center [434, 264] width 231 height 12
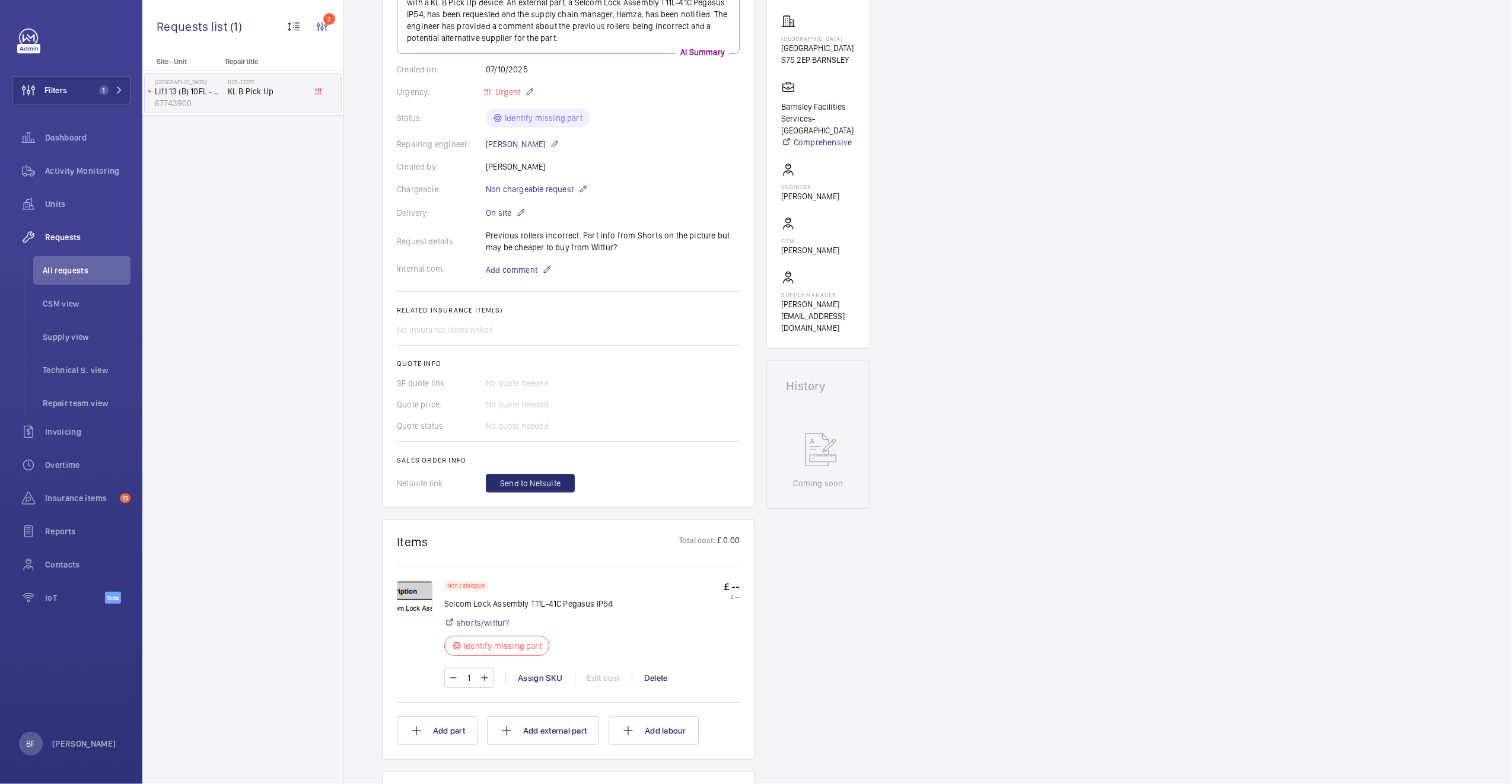
scroll to position [264, 0]
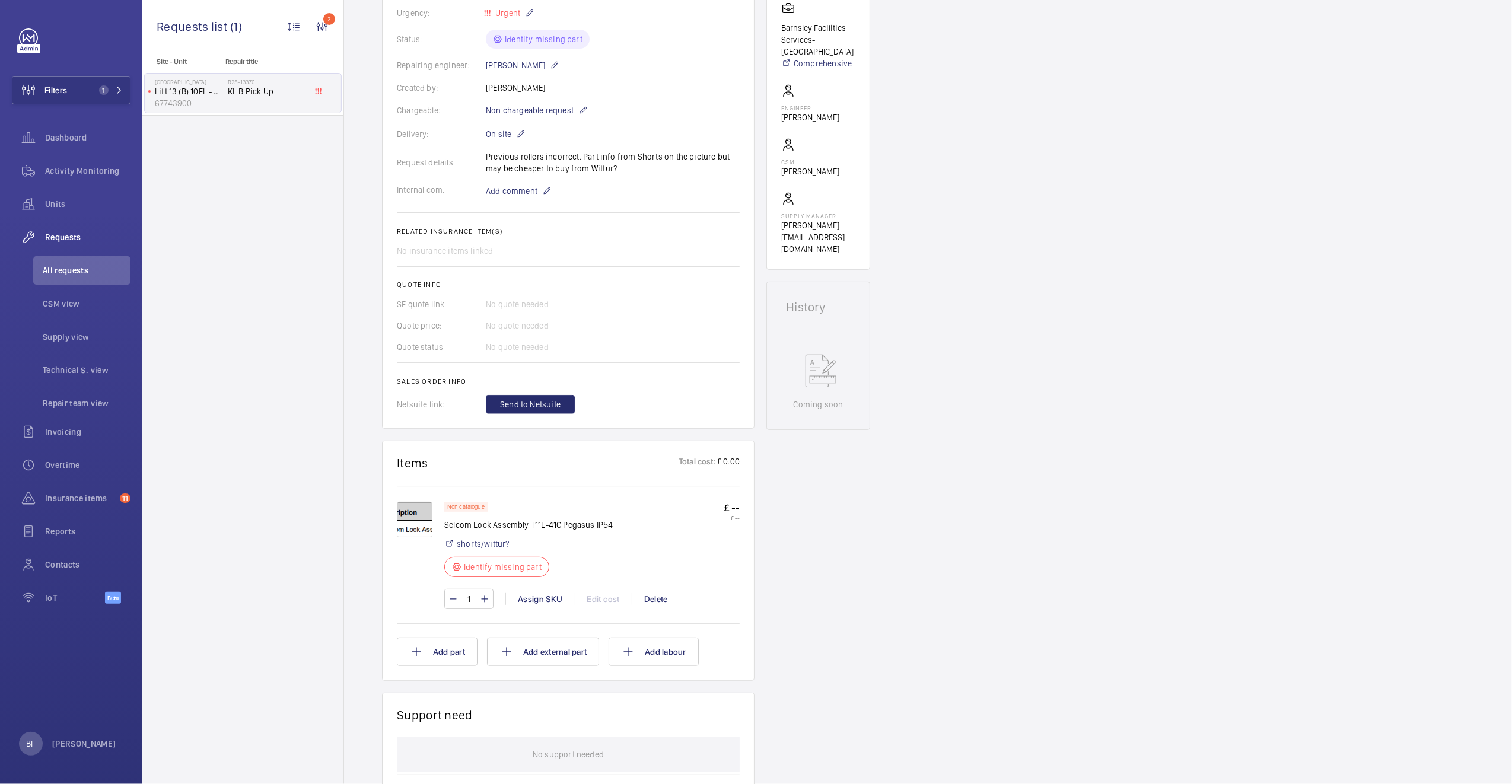
click at [413, 530] on img at bounding box center [415, 519] width 36 height 36
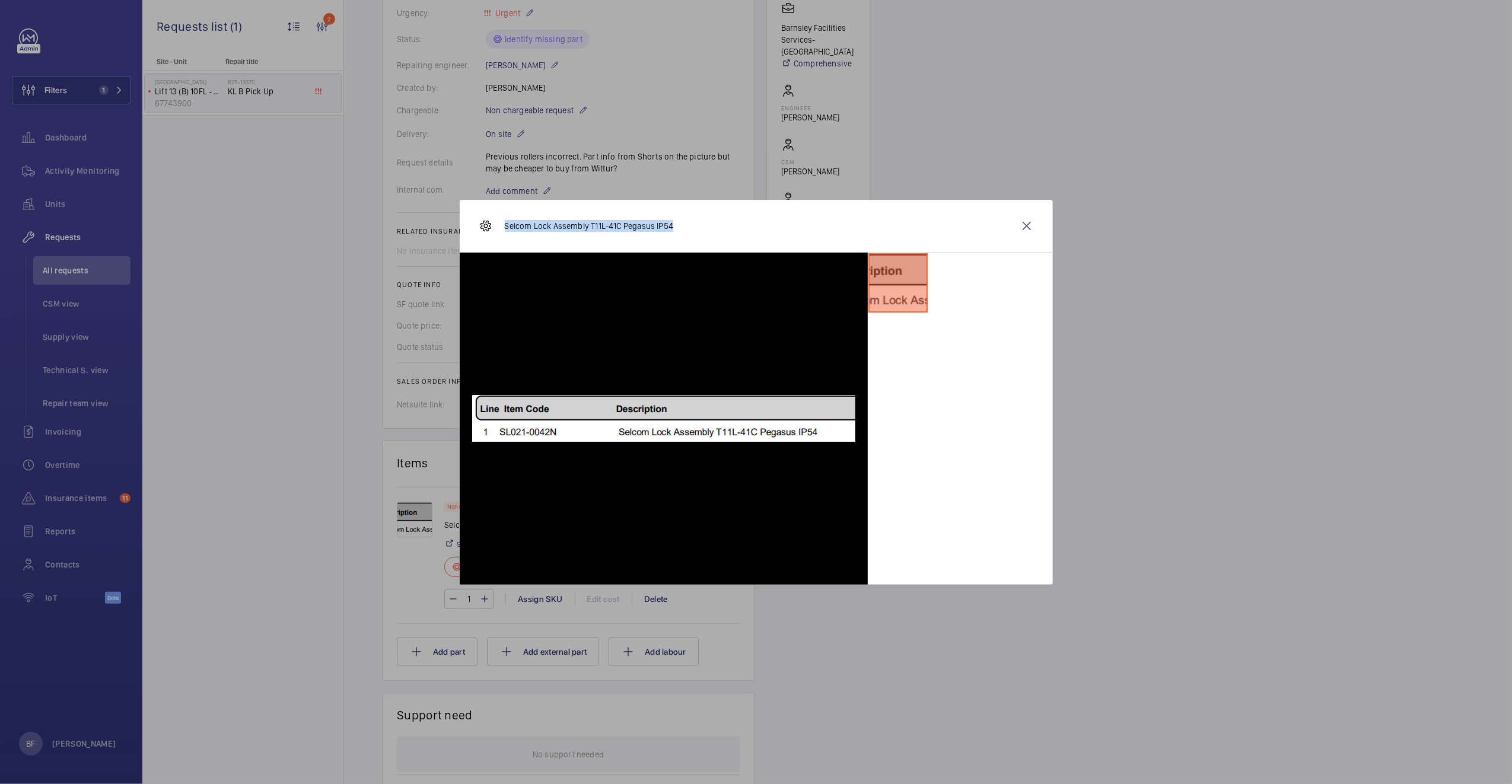
drag, startPoint x: 505, startPoint y: 226, endPoint x: 670, endPoint y: 232, distance: 165.1
click at [670, 232] on div "Selcom Lock Assembly T11L-41C Pegasus IP54" at bounding box center [575, 226] width 195 height 29
copy p "Selcom Lock Assembly T11L-41C Pegasus IP54"
click at [1025, 225] on wm-front-icon-button at bounding box center [1026, 226] width 29 height 29
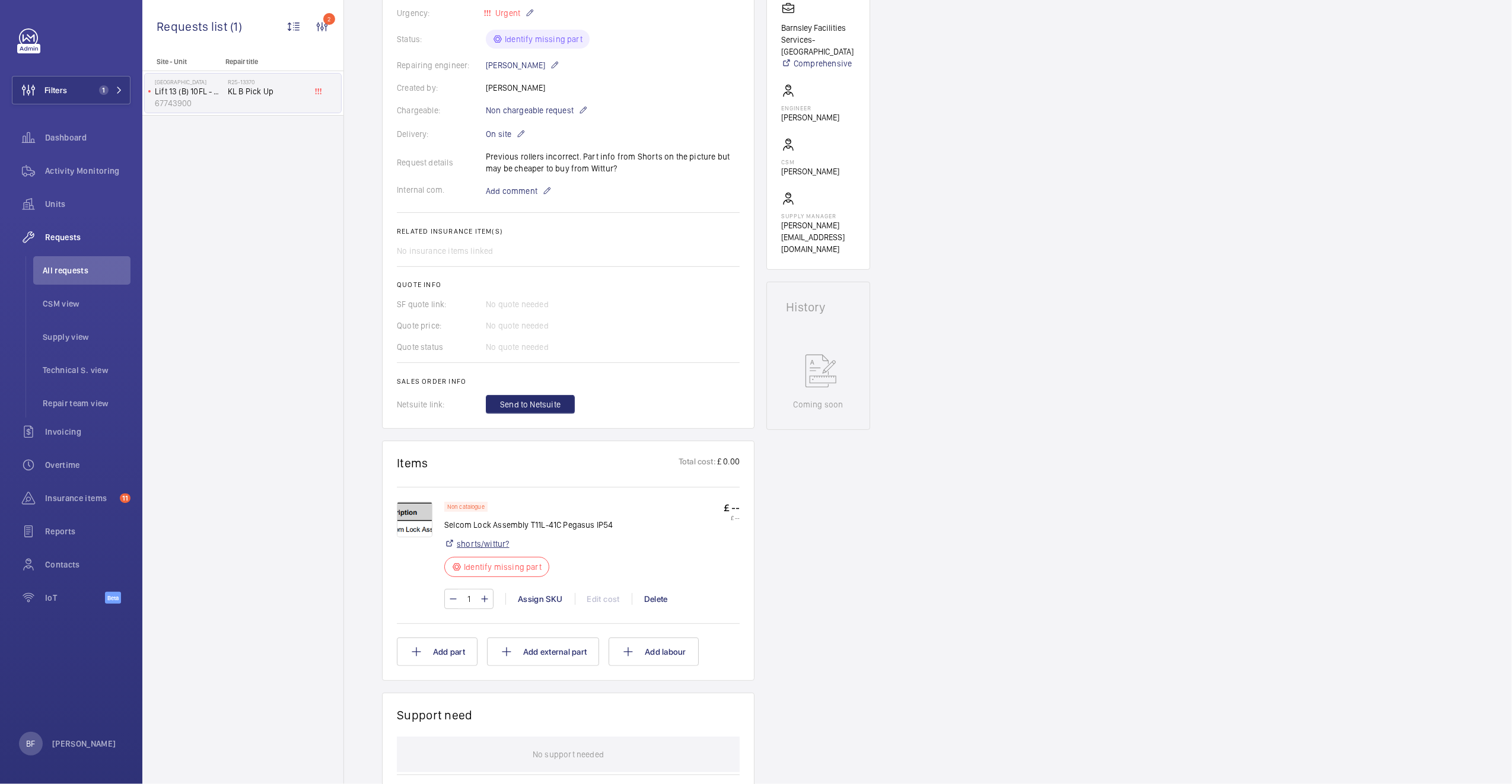
click at [490, 546] on link "shorts/wittur?" at bounding box center [483, 544] width 53 height 12
click at [555, 605] on div "Assign SKU" at bounding box center [540, 599] width 69 height 12
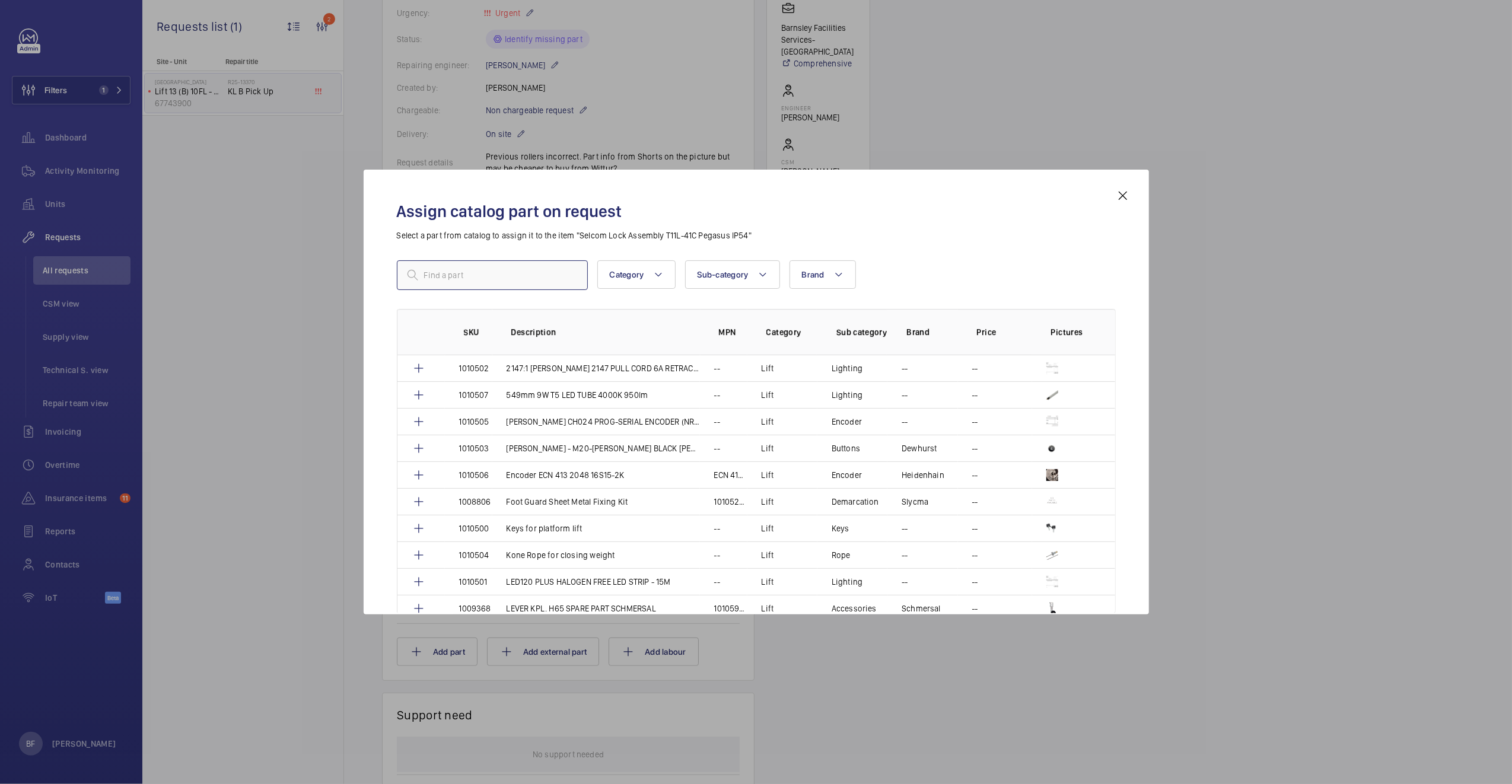
click at [470, 282] on input "text" at bounding box center [492, 275] width 191 height 30
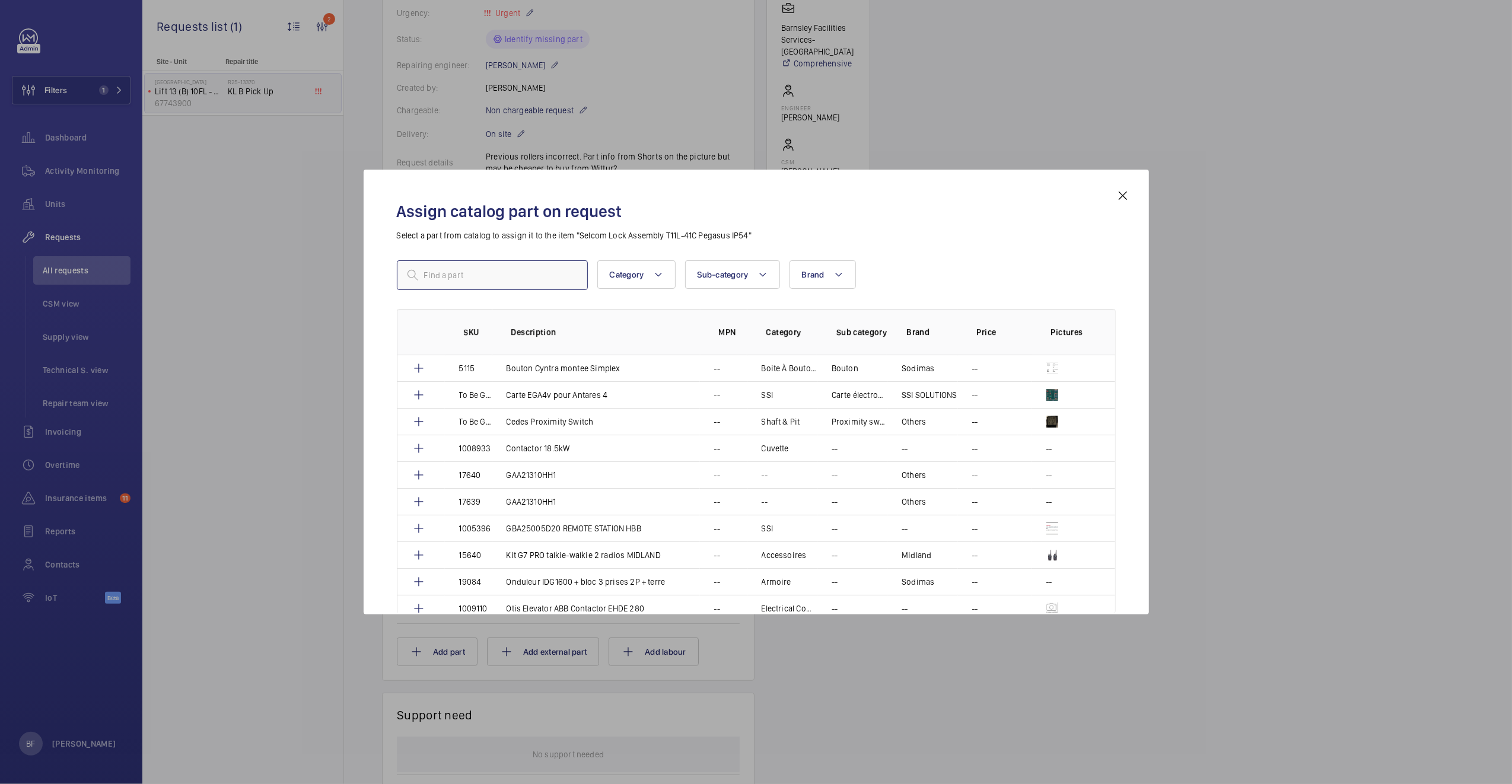
paste input "sales@elevatorequipment.co.uk"
type input "sales@elevatorequipment.co.uk"
click at [470, 282] on input "sales@elevatorequipment.co.uk" at bounding box center [492, 275] width 191 height 30
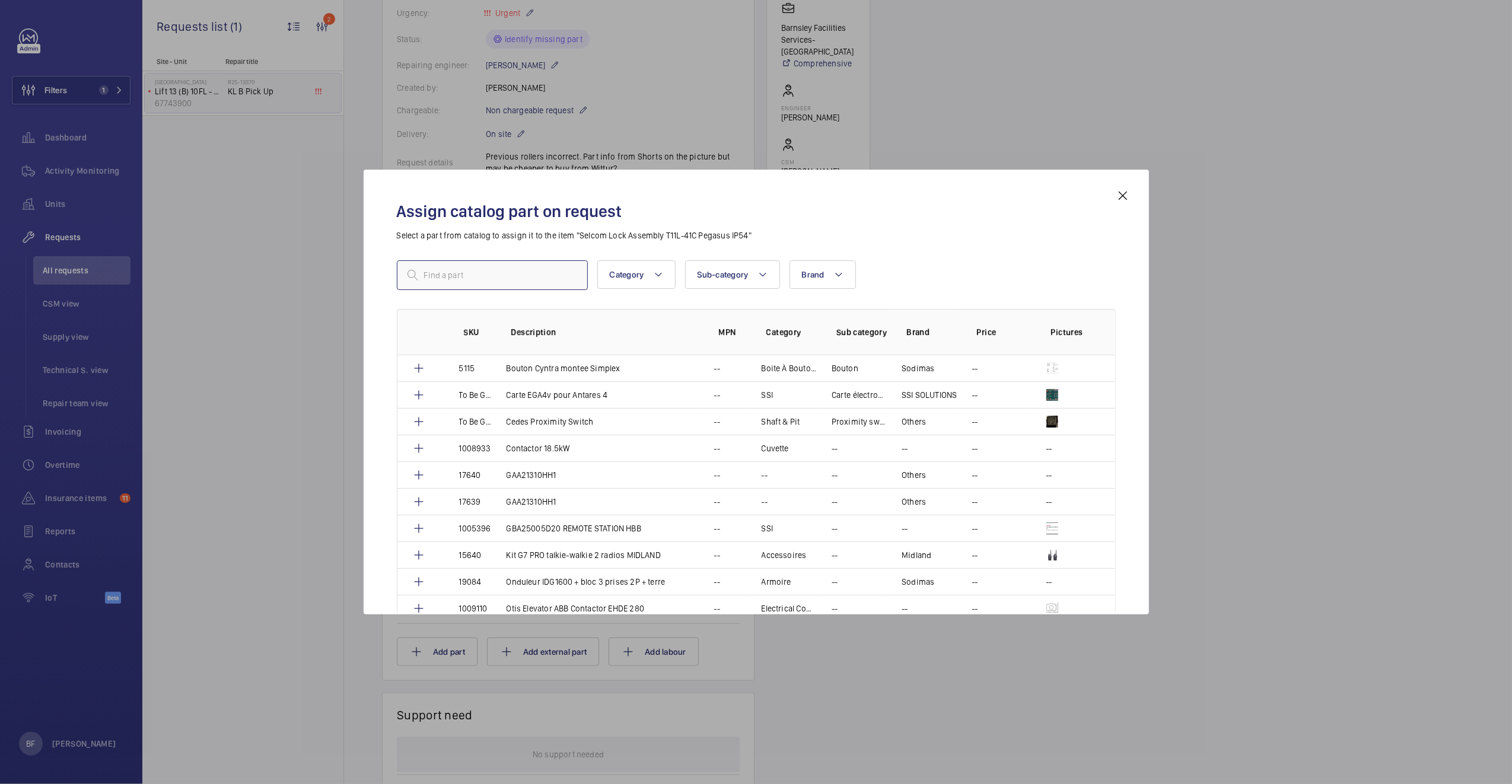
click at [503, 273] on input "text" at bounding box center [492, 275] width 191 height 30
paste input "Selcom Lock Assembly T11L-41C Pegasus IP54"
type input "Selcom Lock Assembly T11L-41C Pegasus IP54"
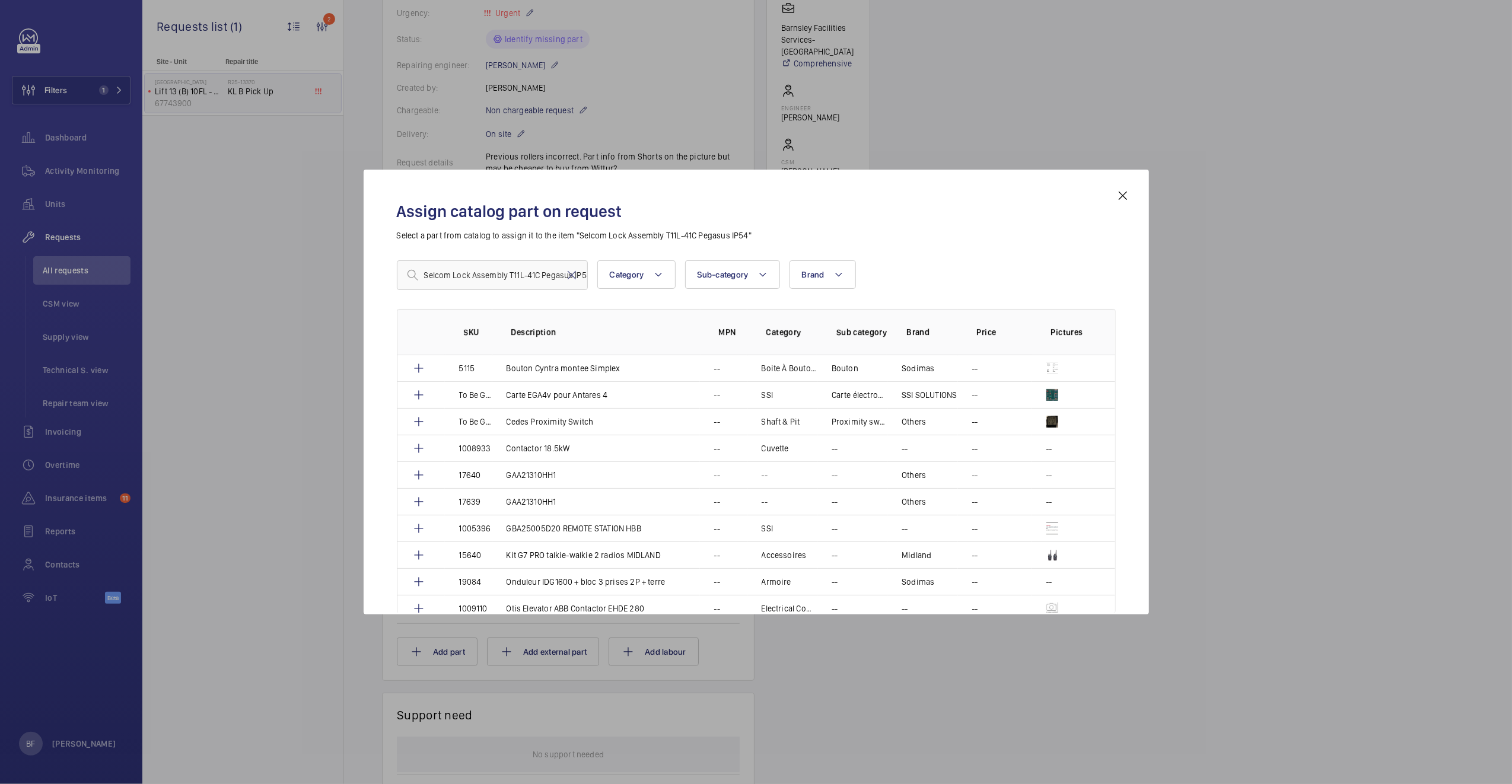
click at [416, 275] on mat-icon at bounding box center [412, 275] width 14 height 14
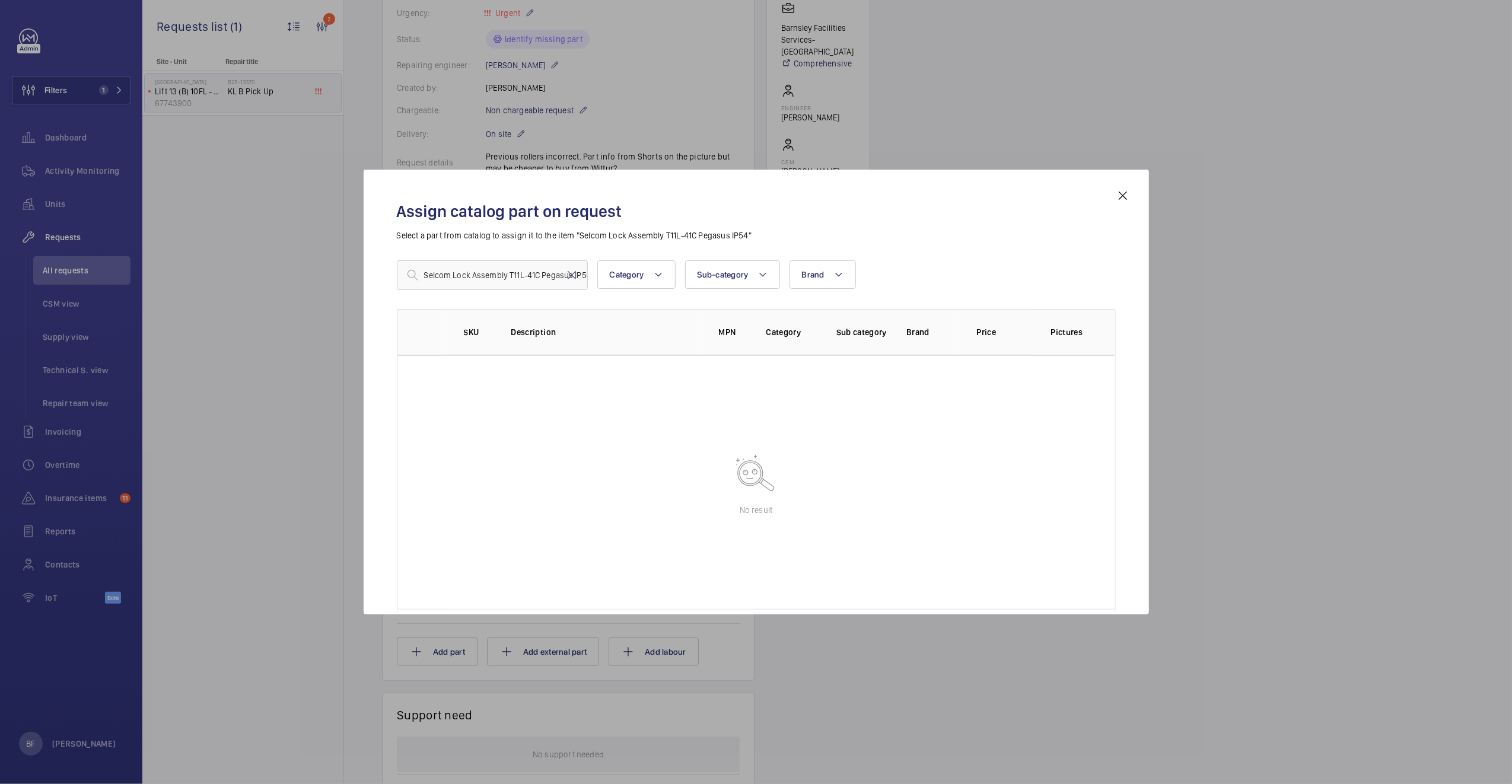
click at [1122, 200] on mat-icon at bounding box center [1122, 195] width 14 height 14
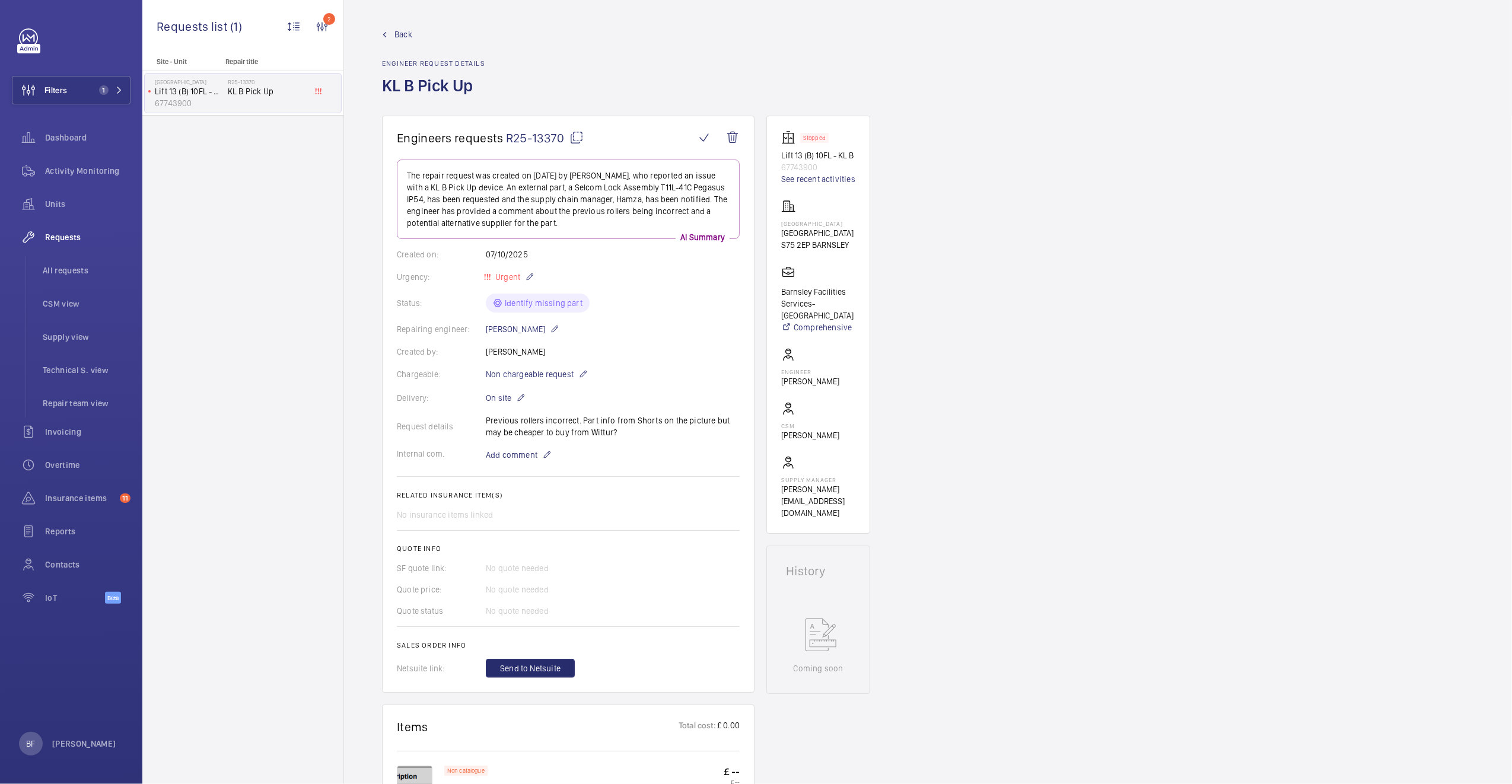
click at [574, 141] on mat-icon at bounding box center [576, 137] width 14 height 14
click at [815, 316] on p "Barnsley Facilities Services- Barnsley Hospital" at bounding box center [818, 303] width 74 height 36
drag, startPoint x: 812, startPoint y: 315, endPoint x: 782, endPoint y: 285, distance: 42.4
click at [782, 285] on div "Barnsley Facilities Services- Barnsley Hospital Comprehensive" at bounding box center [818, 299] width 74 height 68
copy p "Barnsley Facilities Services- Barnsley Hospital"
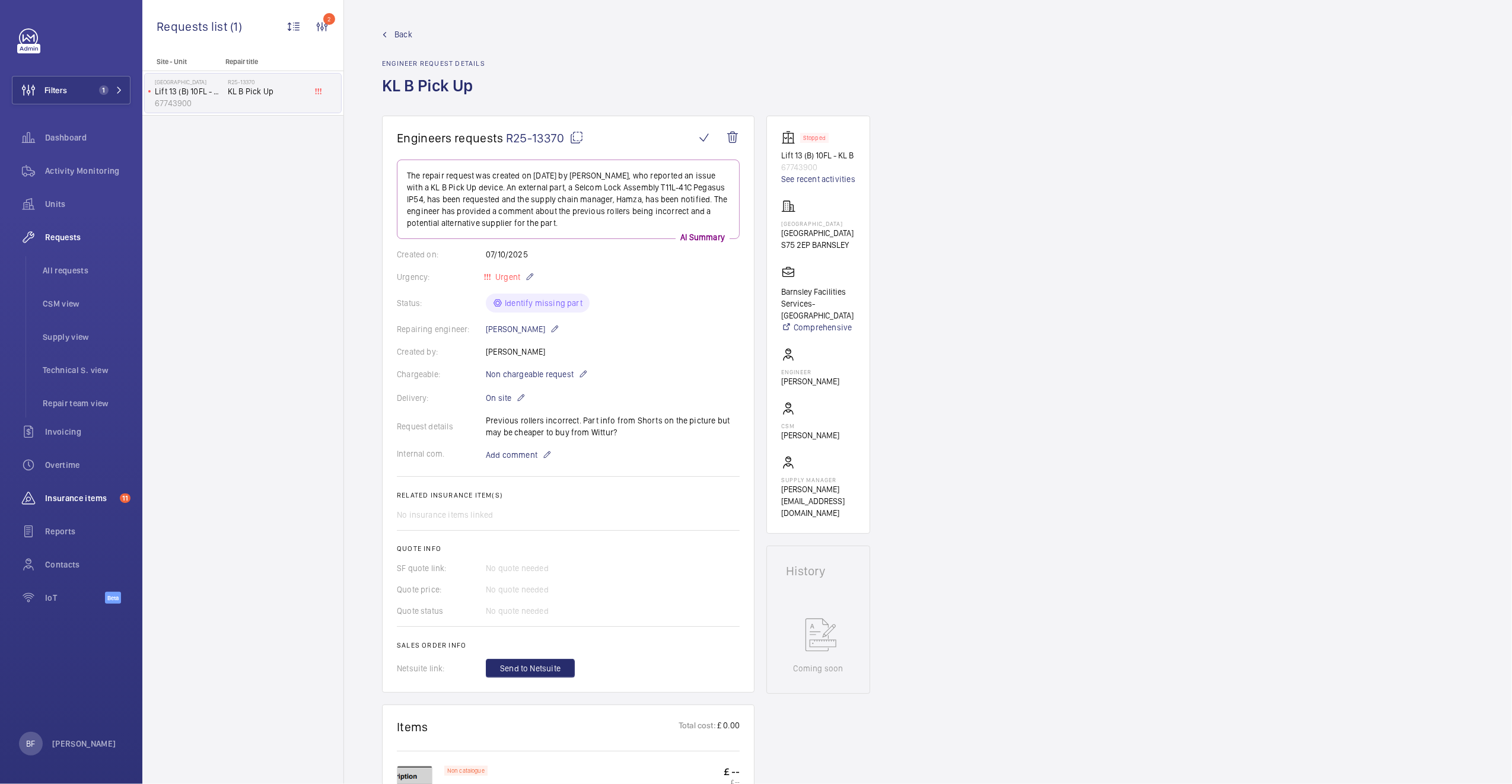
scroll to position [644, 0]
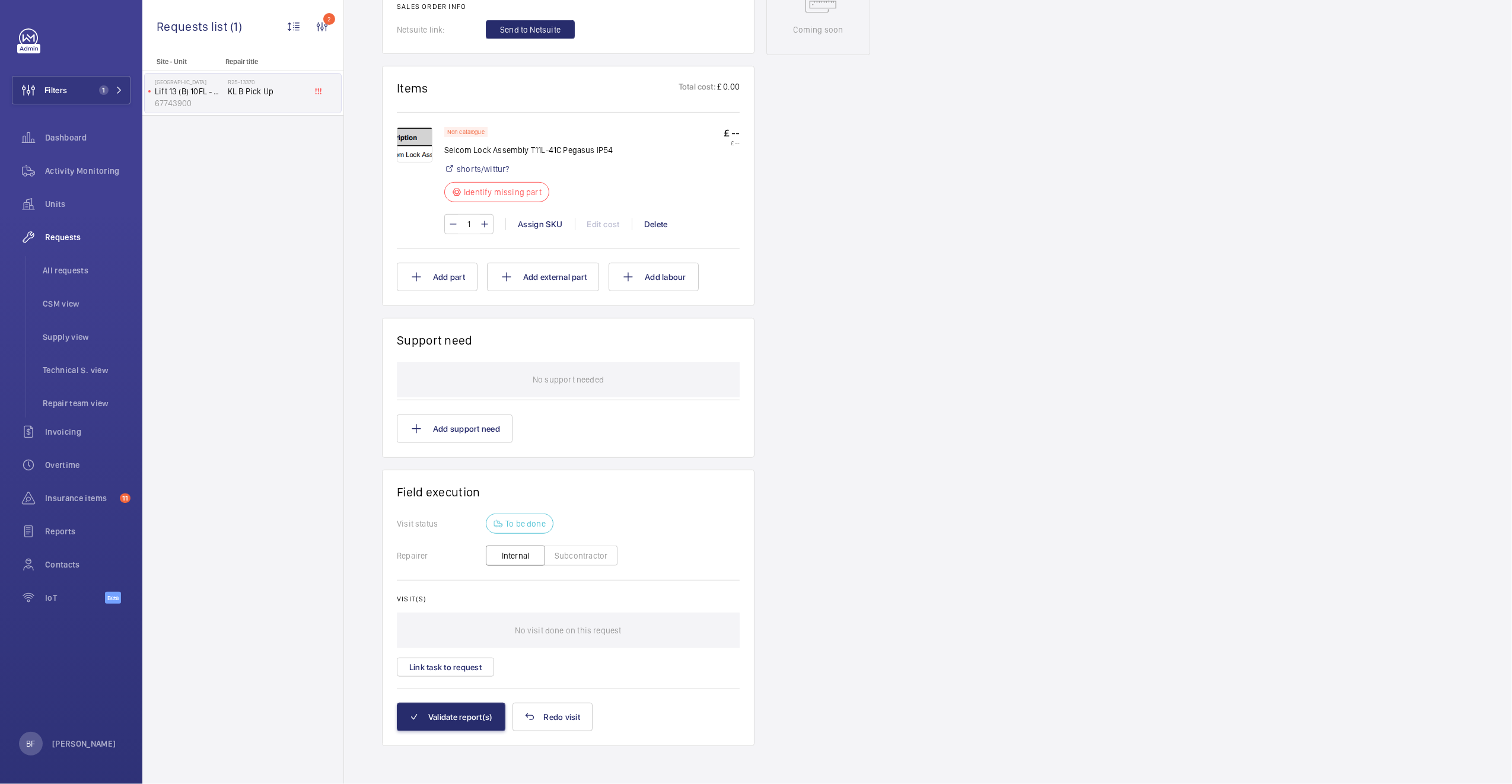
click at [419, 193] on div at bounding box center [421, 180] width 47 height 107
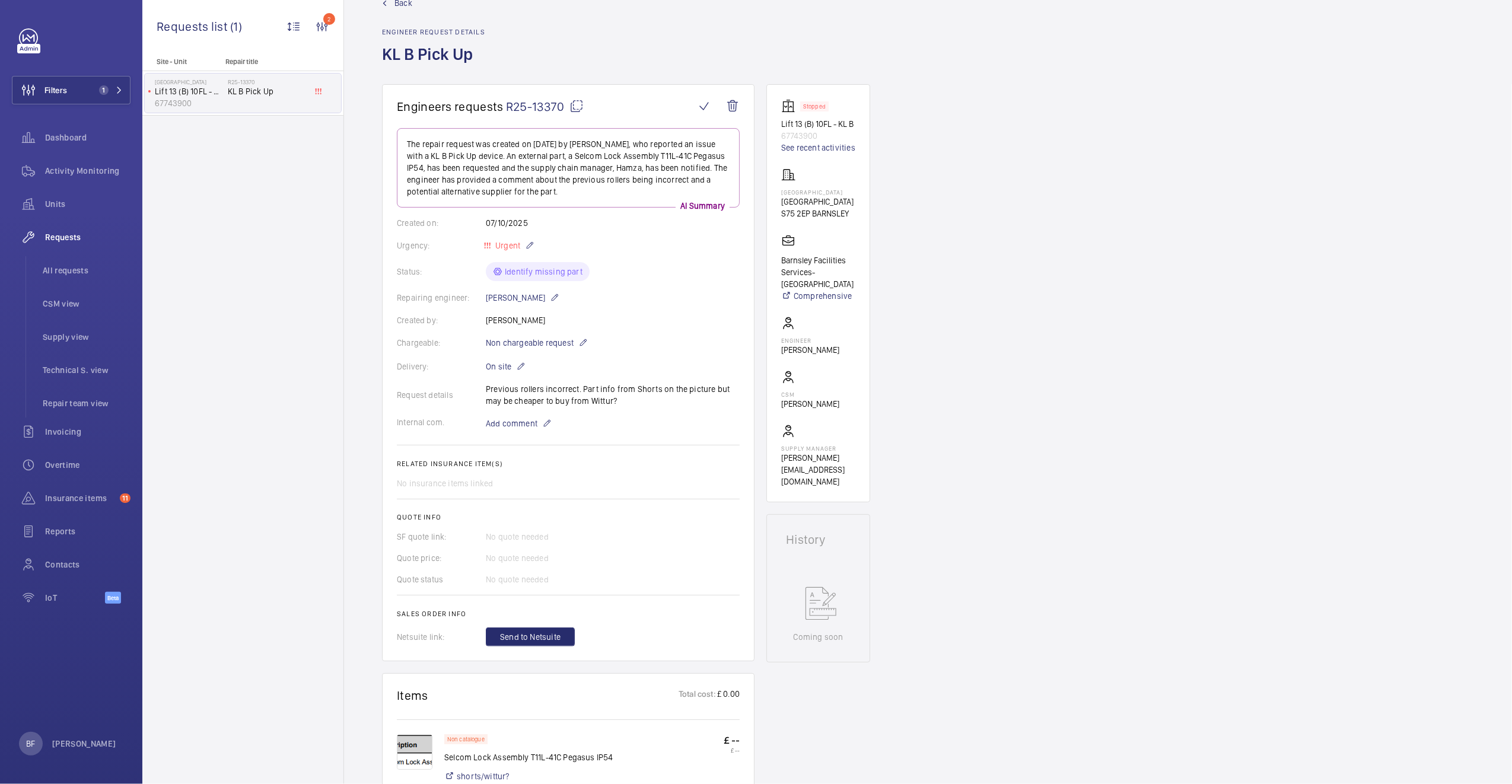
scroll to position [0, 0]
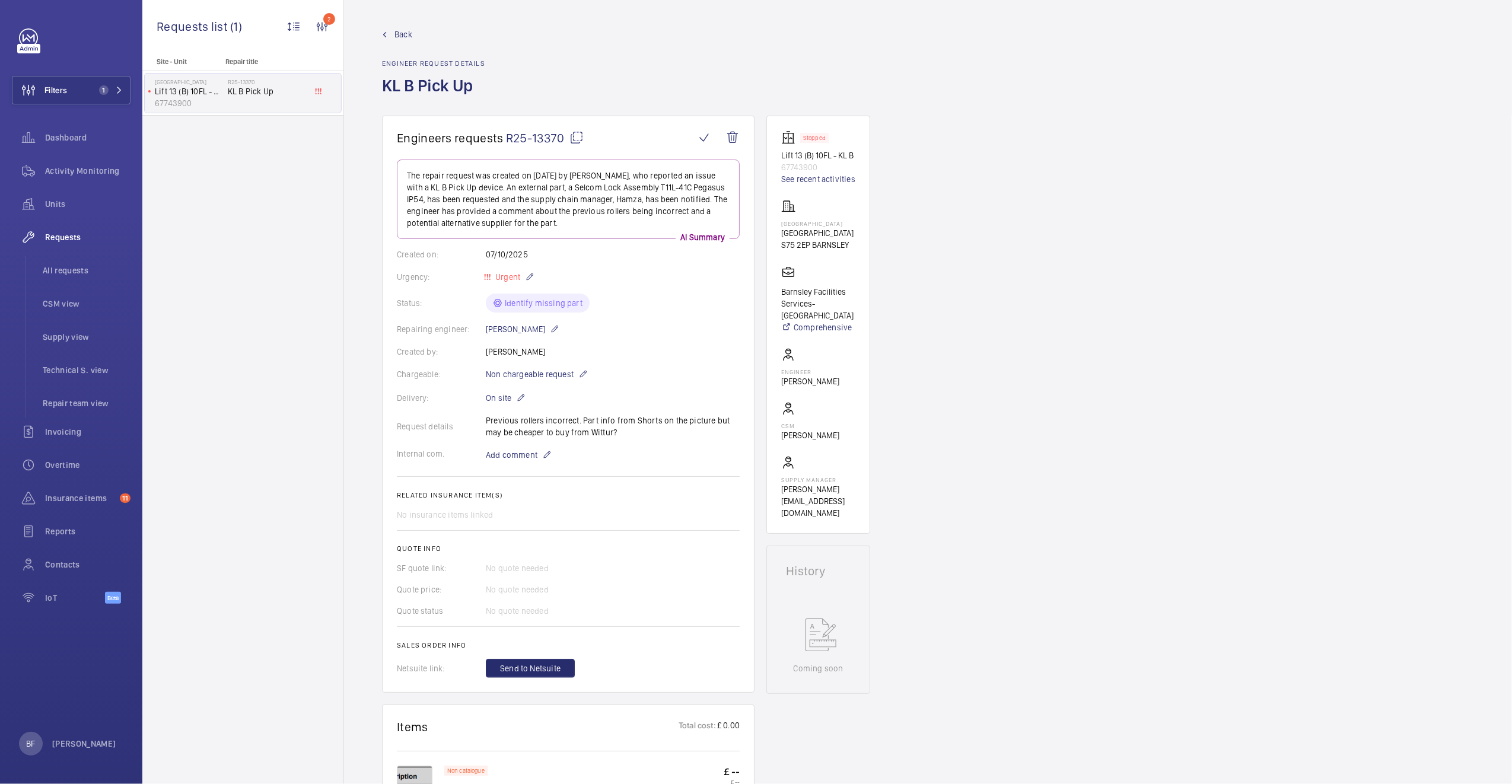
click at [581, 138] on mat-icon at bounding box center [576, 137] width 14 height 14
click at [521, 459] on span "Add comment" at bounding box center [511, 455] width 52 height 12
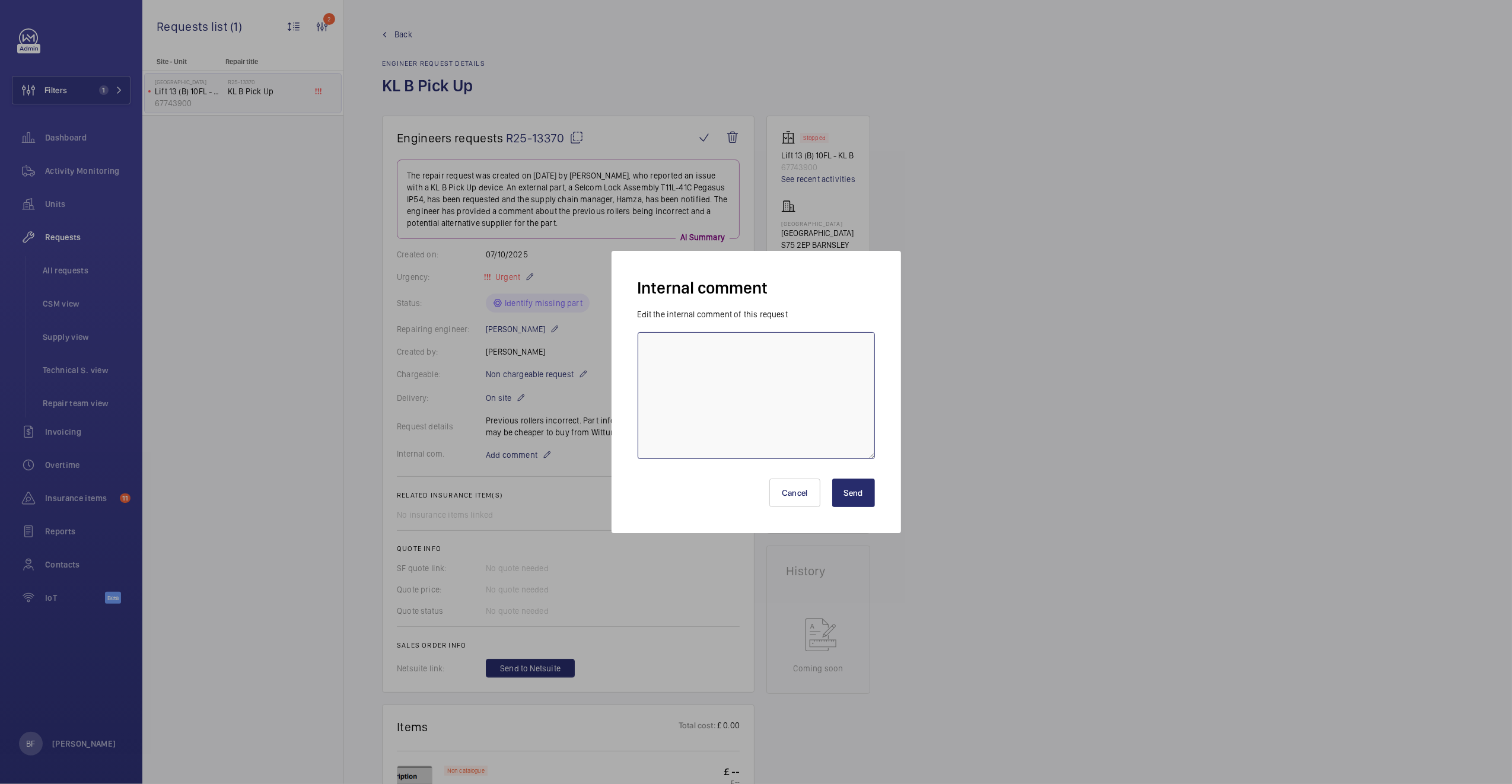
click at [649, 360] on textarea at bounding box center [756, 395] width 237 height 127
type textarea "Sourcing from EEL - 10/10- Bea F."
click at [858, 504] on button "Send" at bounding box center [853, 492] width 42 height 29
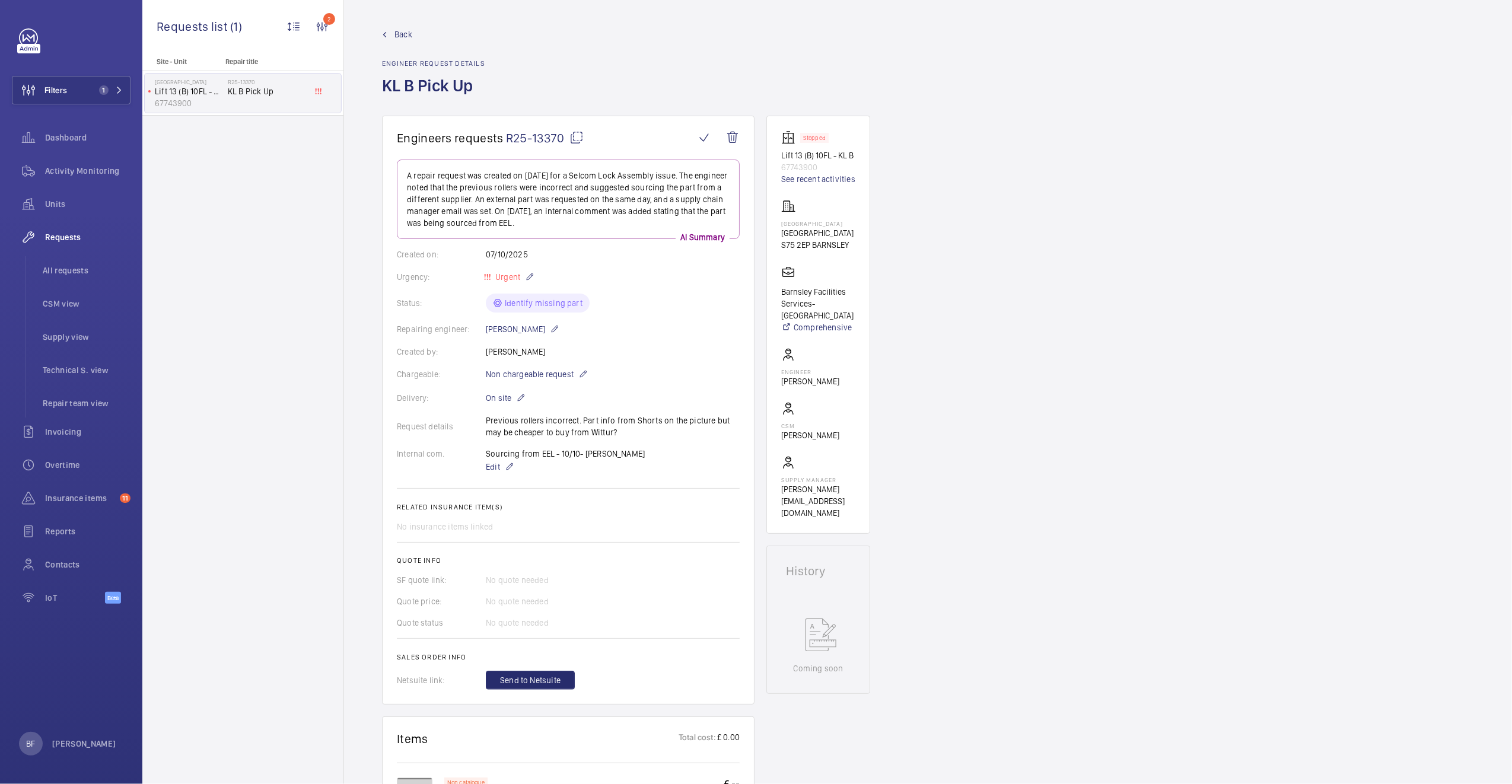
scroll to position [13, 0]
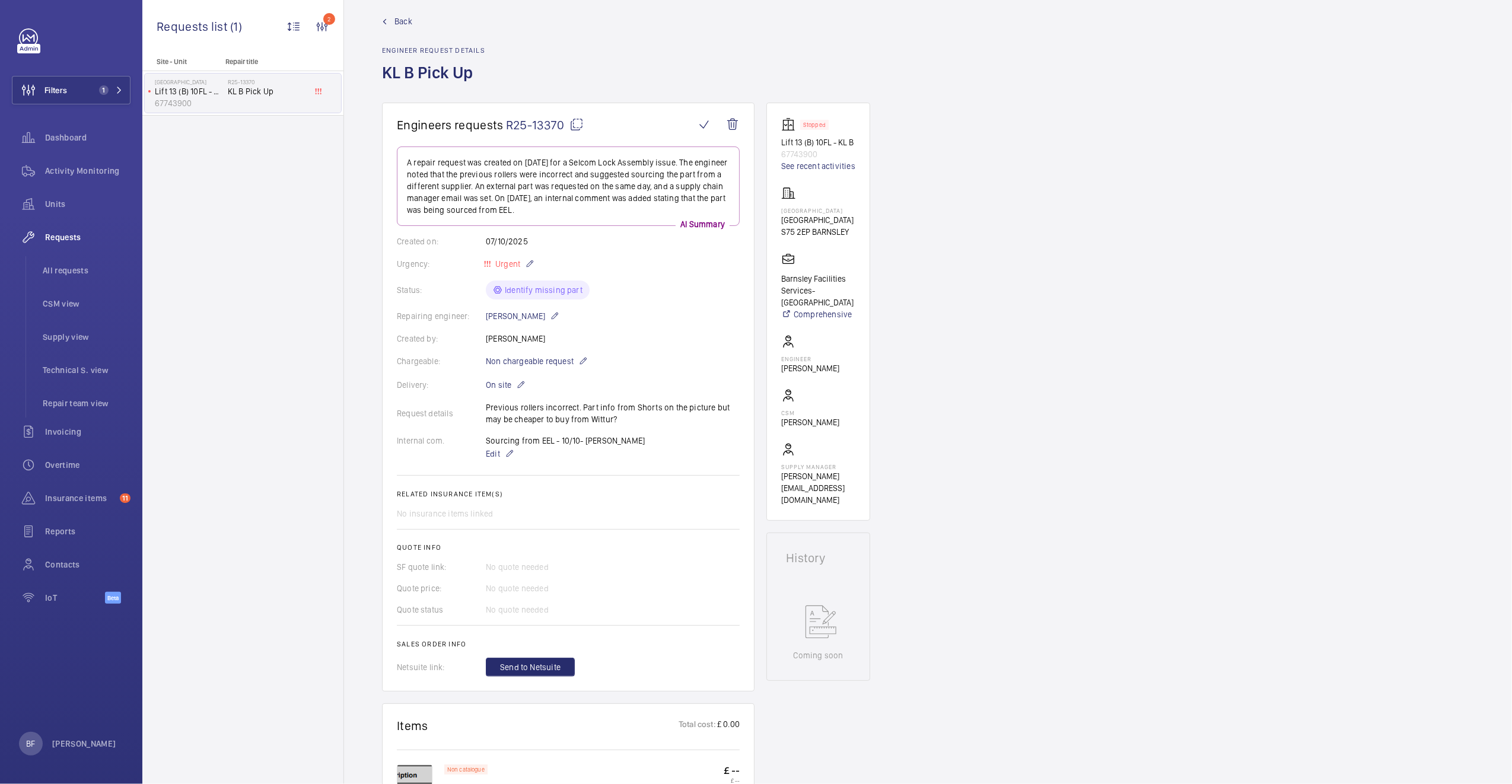
click at [410, 764] on img at bounding box center [415, 782] width 36 height 36
click at [413, 442] on div at bounding box center [756, 392] width 1512 height 784
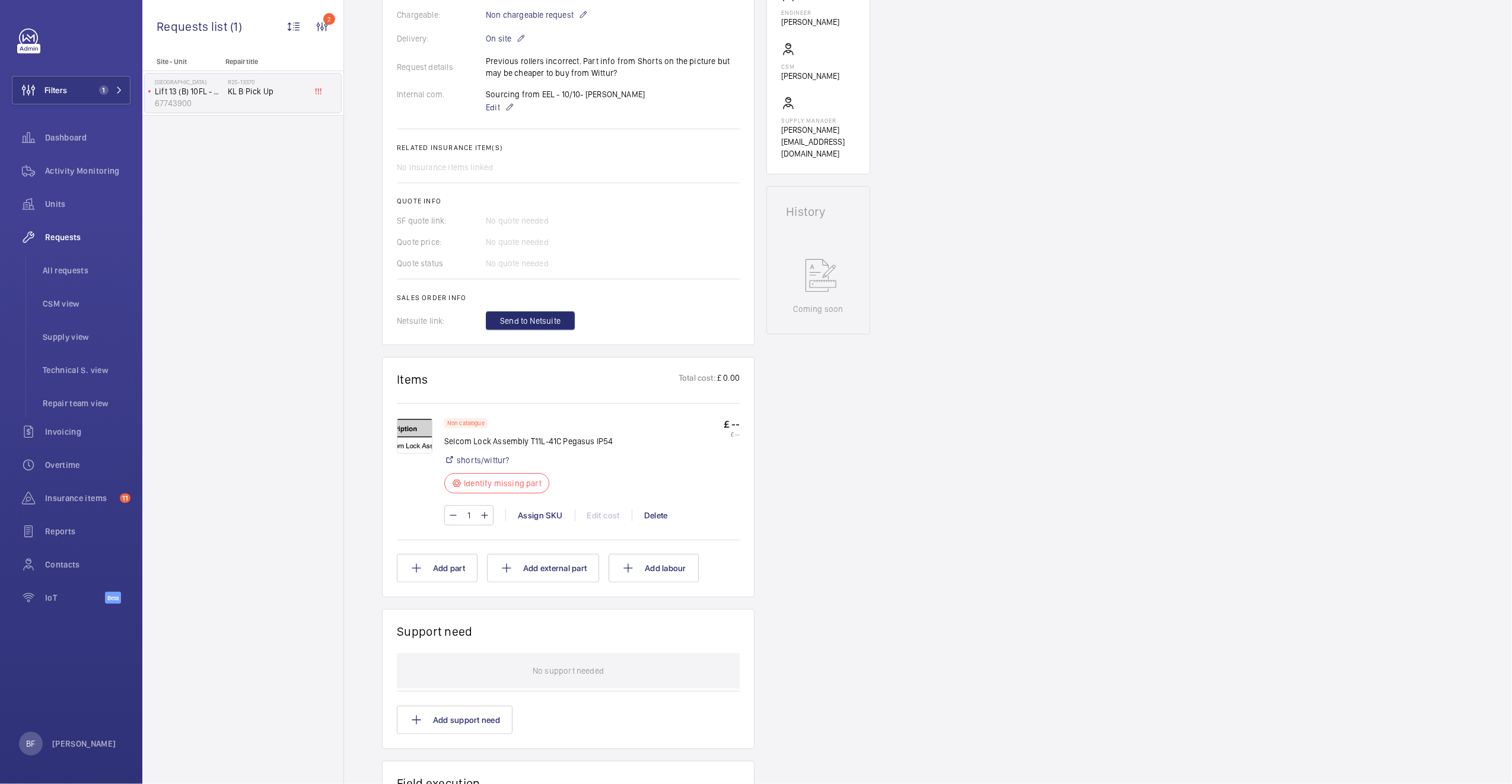
click at [408, 440] on img at bounding box center [415, 436] width 36 height 36
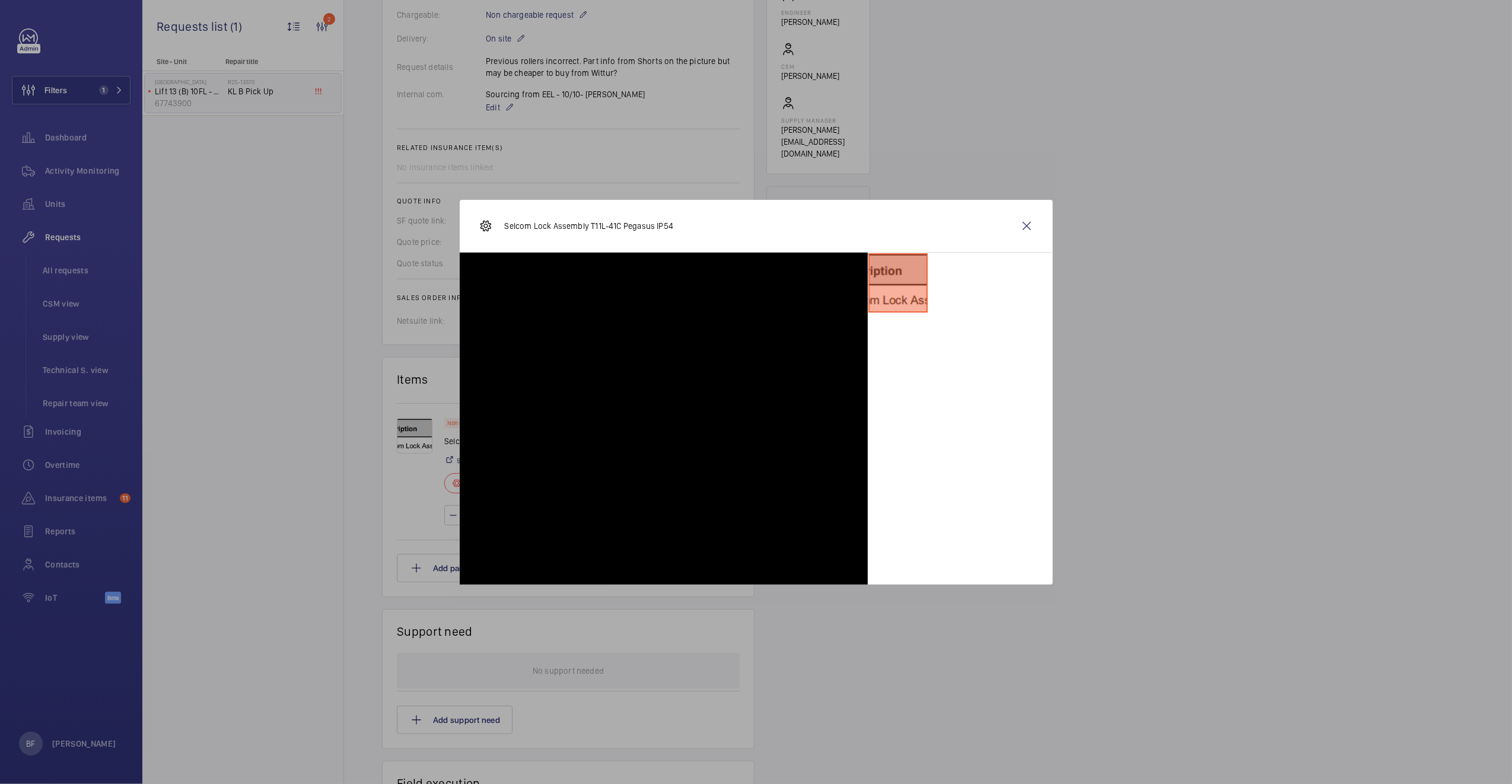
click at [659, 422] on div at bounding box center [663, 418] width 408 height 332
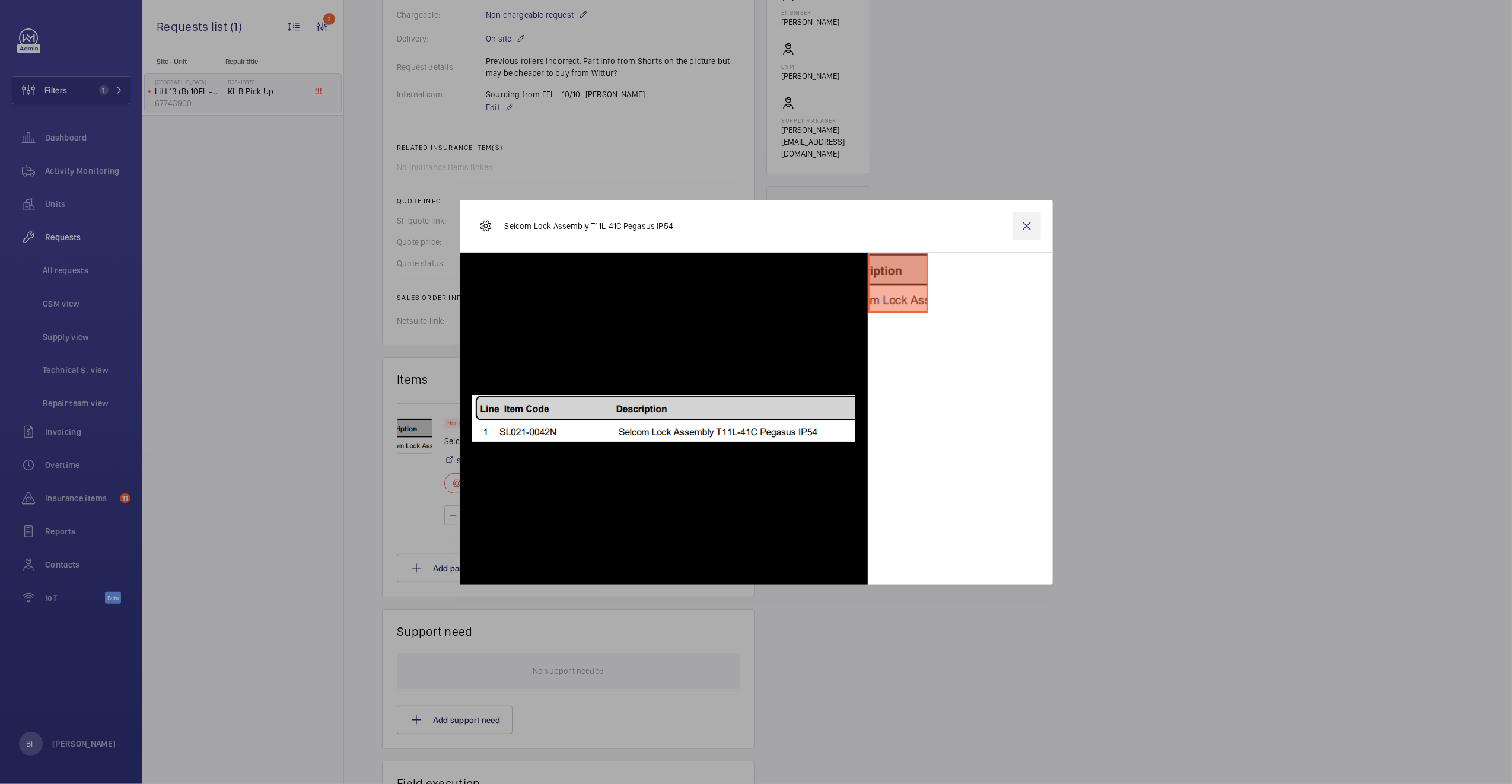
click at [1029, 223] on wm-front-icon-button at bounding box center [1026, 226] width 29 height 29
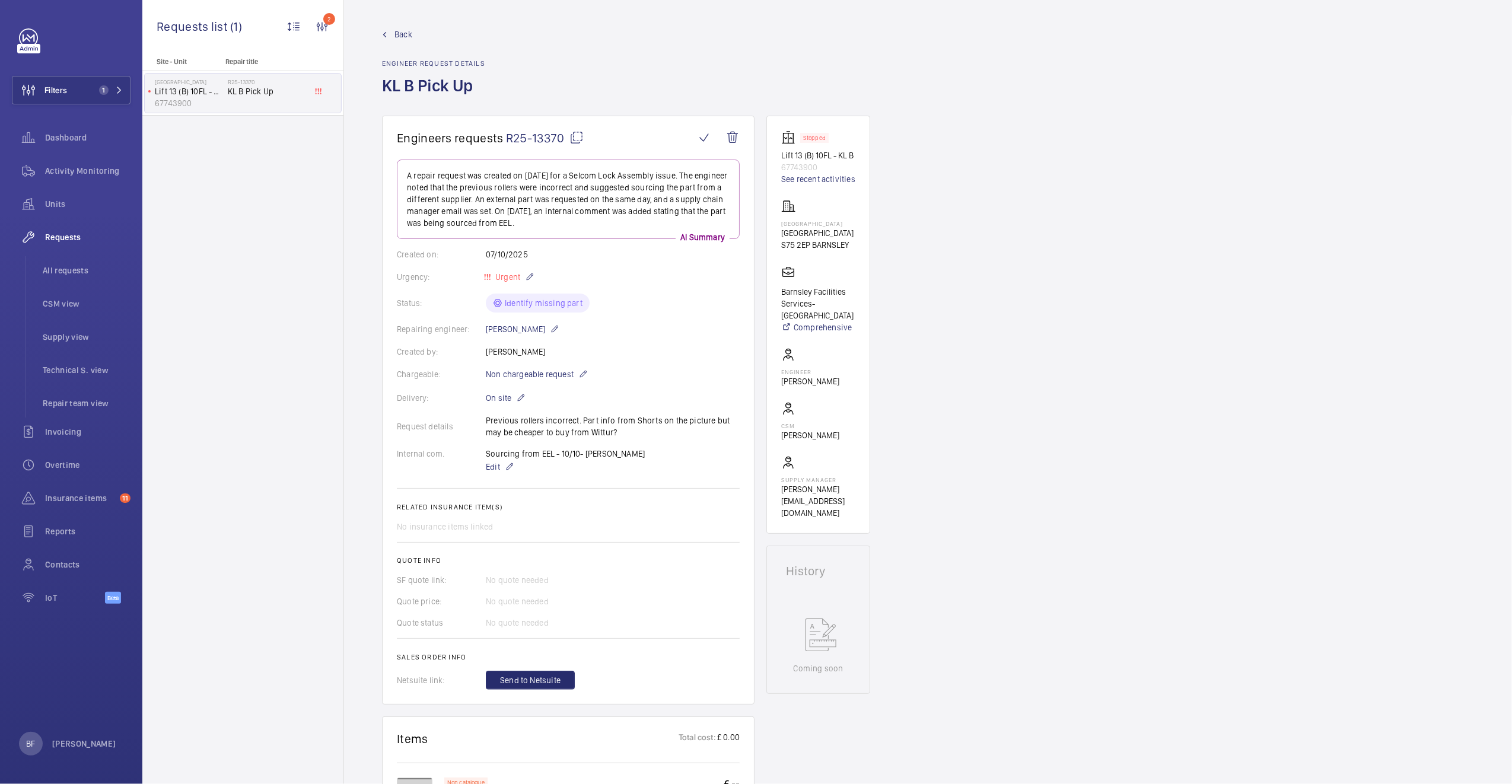
scroll to position [243, 0]
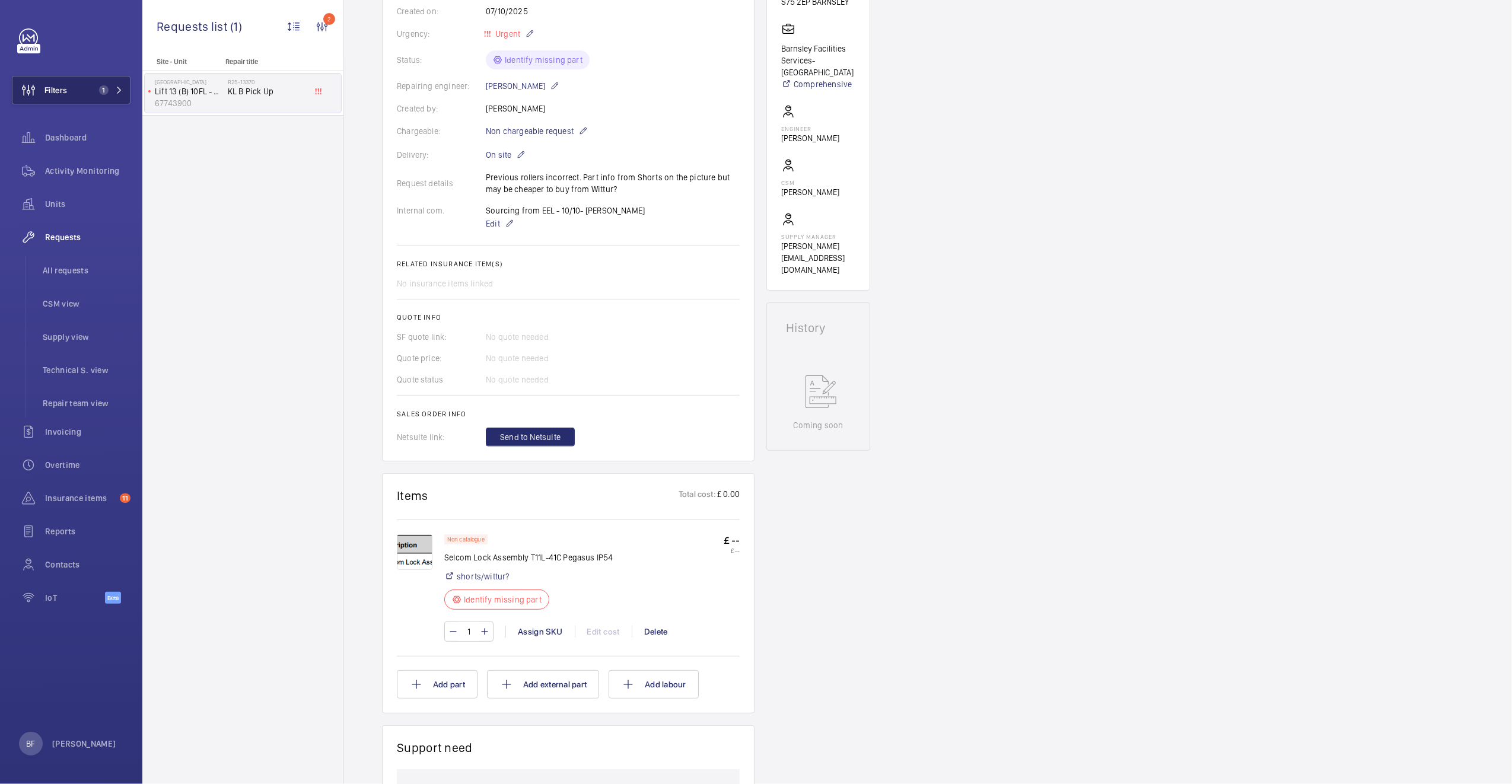
click at [108, 92] on span "1" at bounding box center [101, 90] width 14 height 10
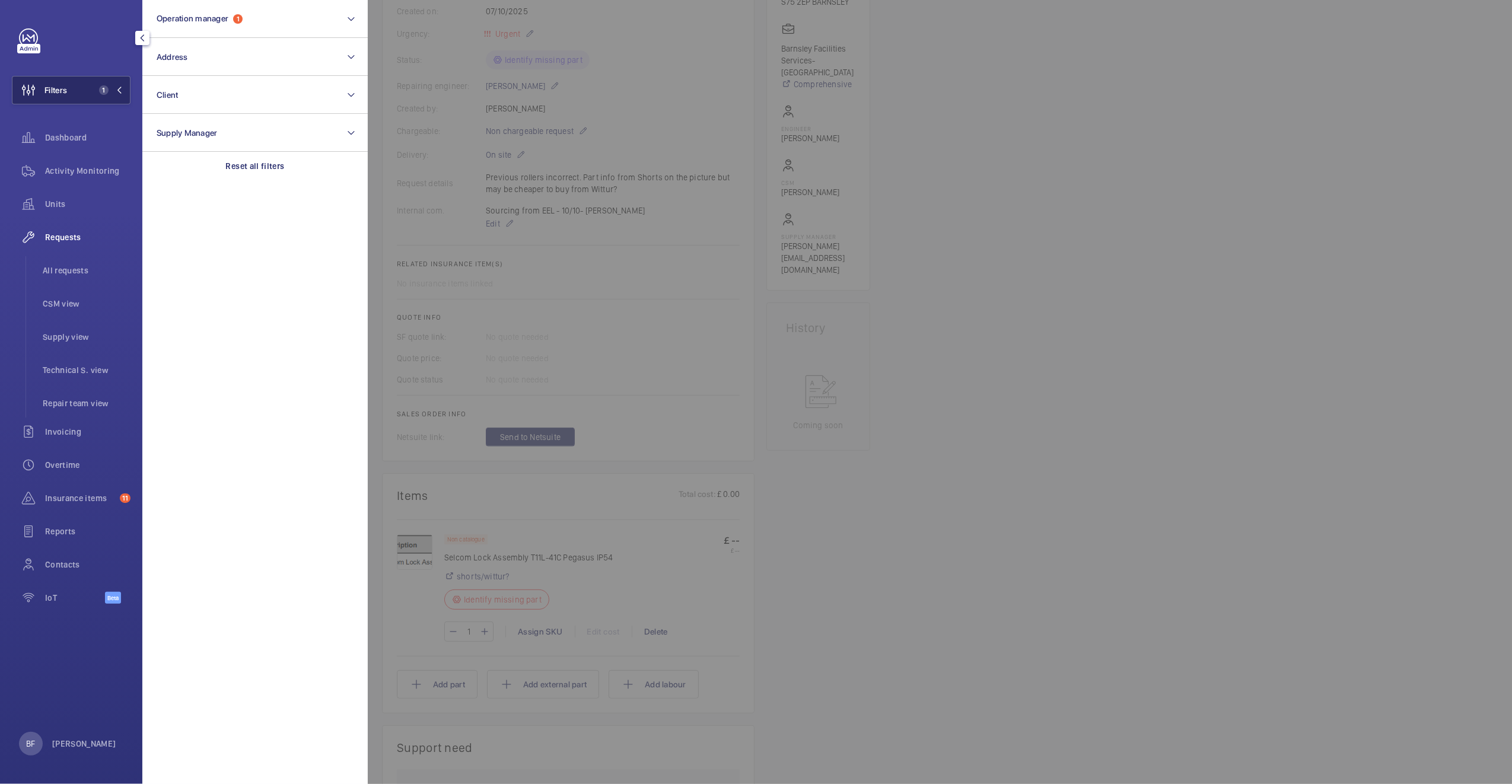
click at [118, 91] on mat-icon at bounding box center [120, 90] width 7 height 7
click at [263, 159] on div "Site - Unit Repair title Barnsley Hospital Lift 13 (B) 10FL - KL B 67743900 R25…" at bounding box center [242, 421] width 201 height 726
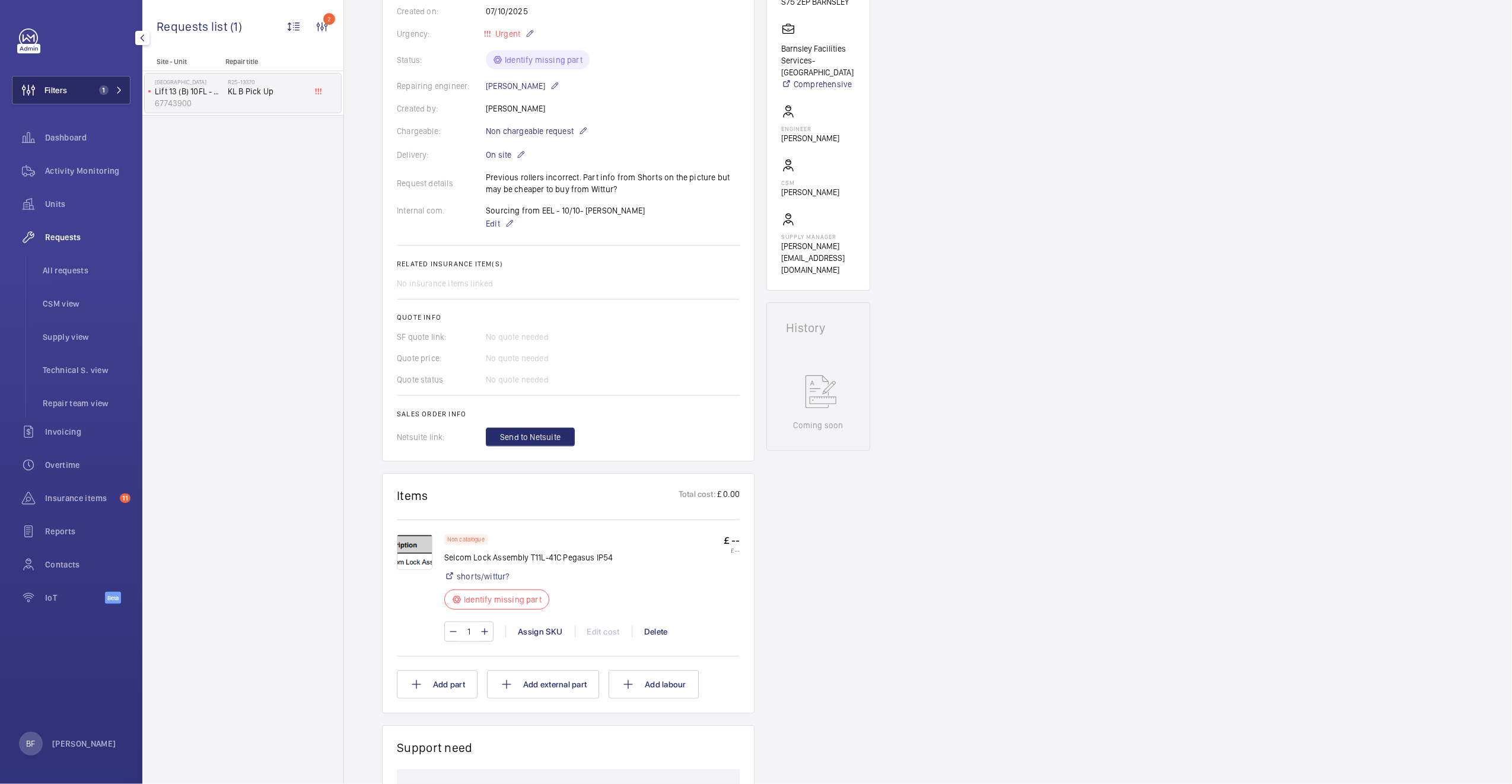
click at [122, 93] on button "Filters 1" at bounding box center [71, 90] width 118 height 29
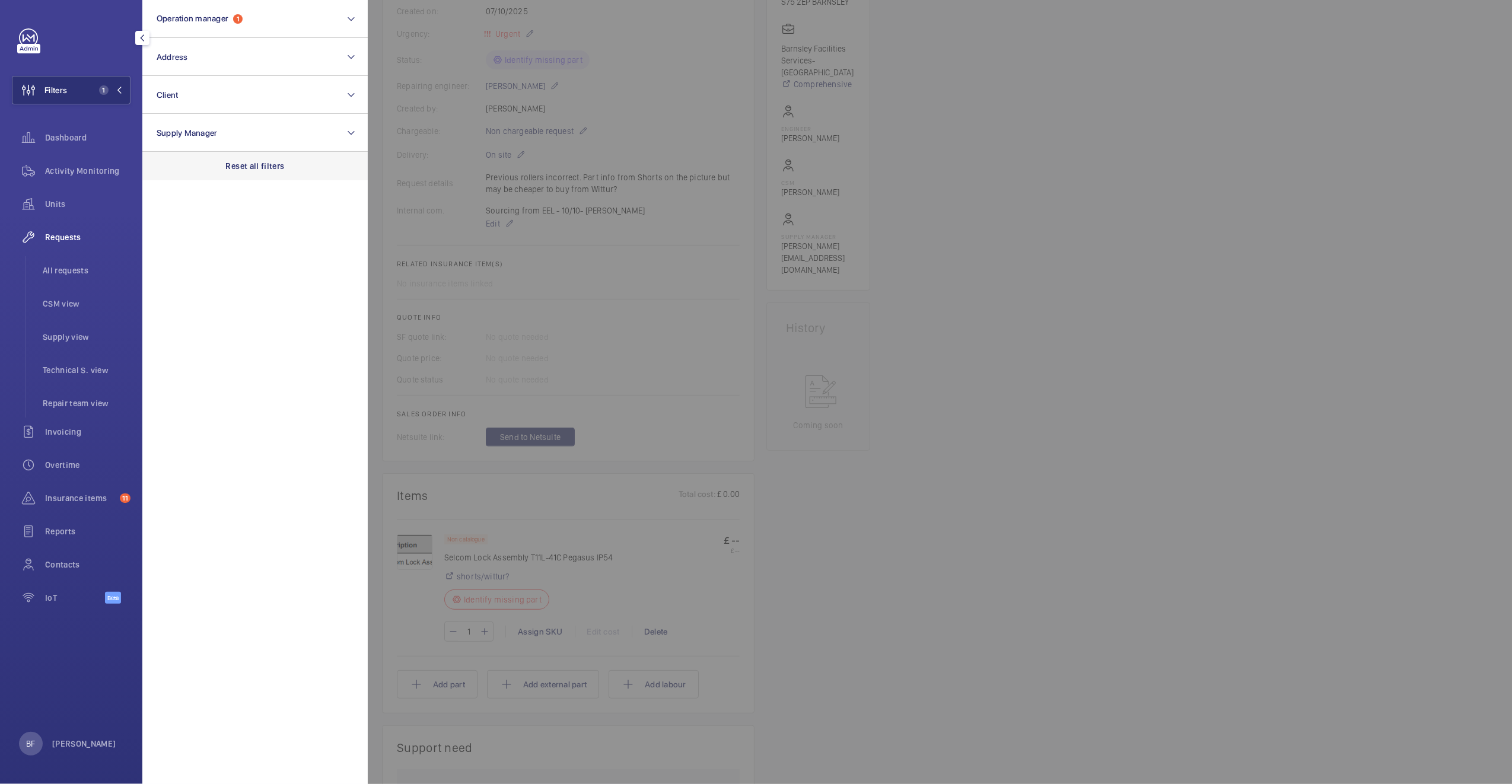
click at [238, 165] on p "Reset all filters" at bounding box center [255, 166] width 59 height 12
click at [197, 63] on button "Address" at bounding box center [254, 57] width 225 height 38
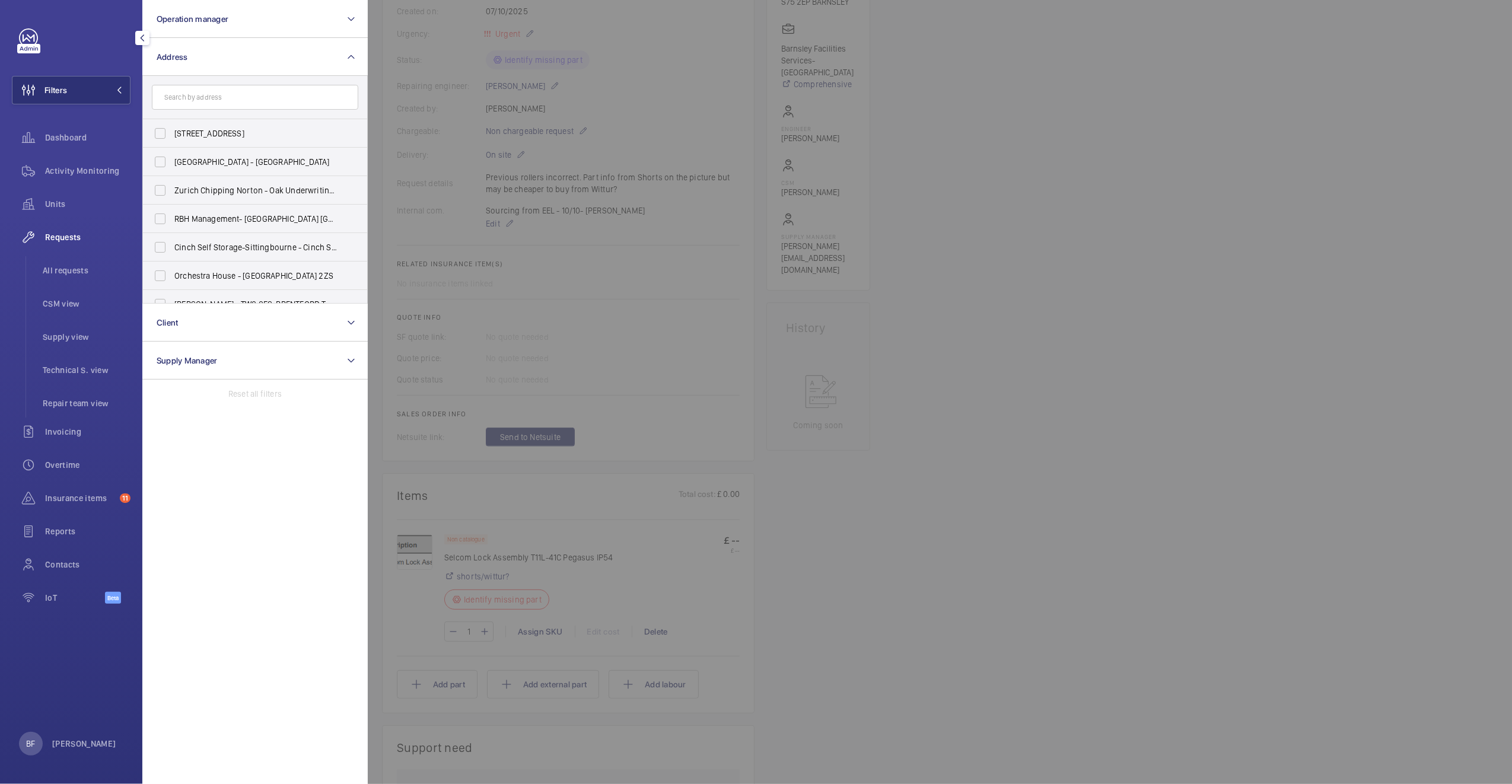
click at [181, 90] on input "text" at bounding box center [255, 97] width 206 height 25
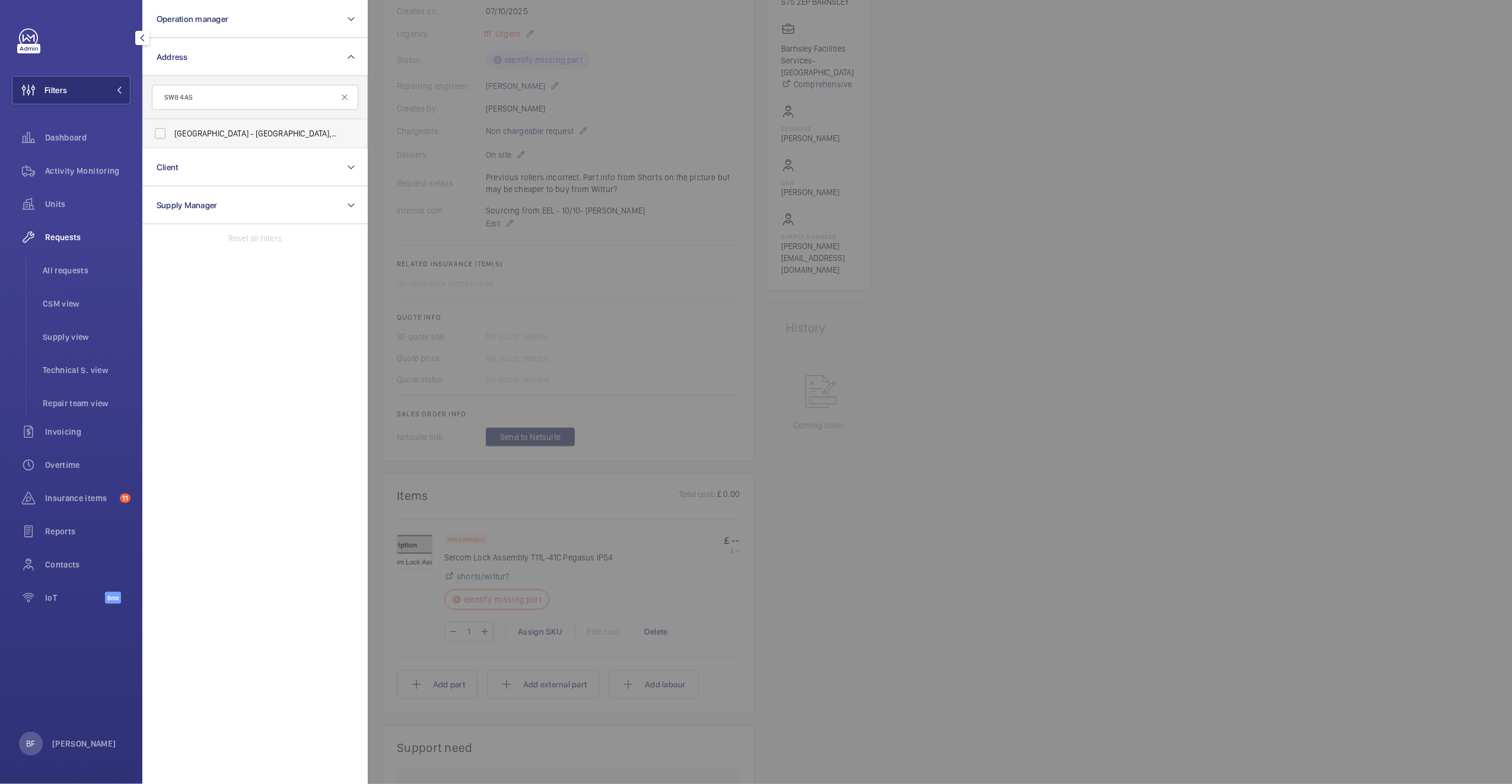
type input "SW8 4AS"
click at [215, 127] on span "Havelock Terrace - Havelock Terrace, Avro & Hewlett House, 5 Havelock Terrace, …" at bounding box center [256, 133] width 163 height 12
click at [172, 127] on input "Havelock Terrace - Havelock Terrace, Avro & Hewlett House, 5 Havelock Terrace, …" at bounding box center [160, 133] width 24 height 24
checkbox input "true"
click at [78, 497] on span "Insurance items" at bounding box center [80, 498] width 70 height 12
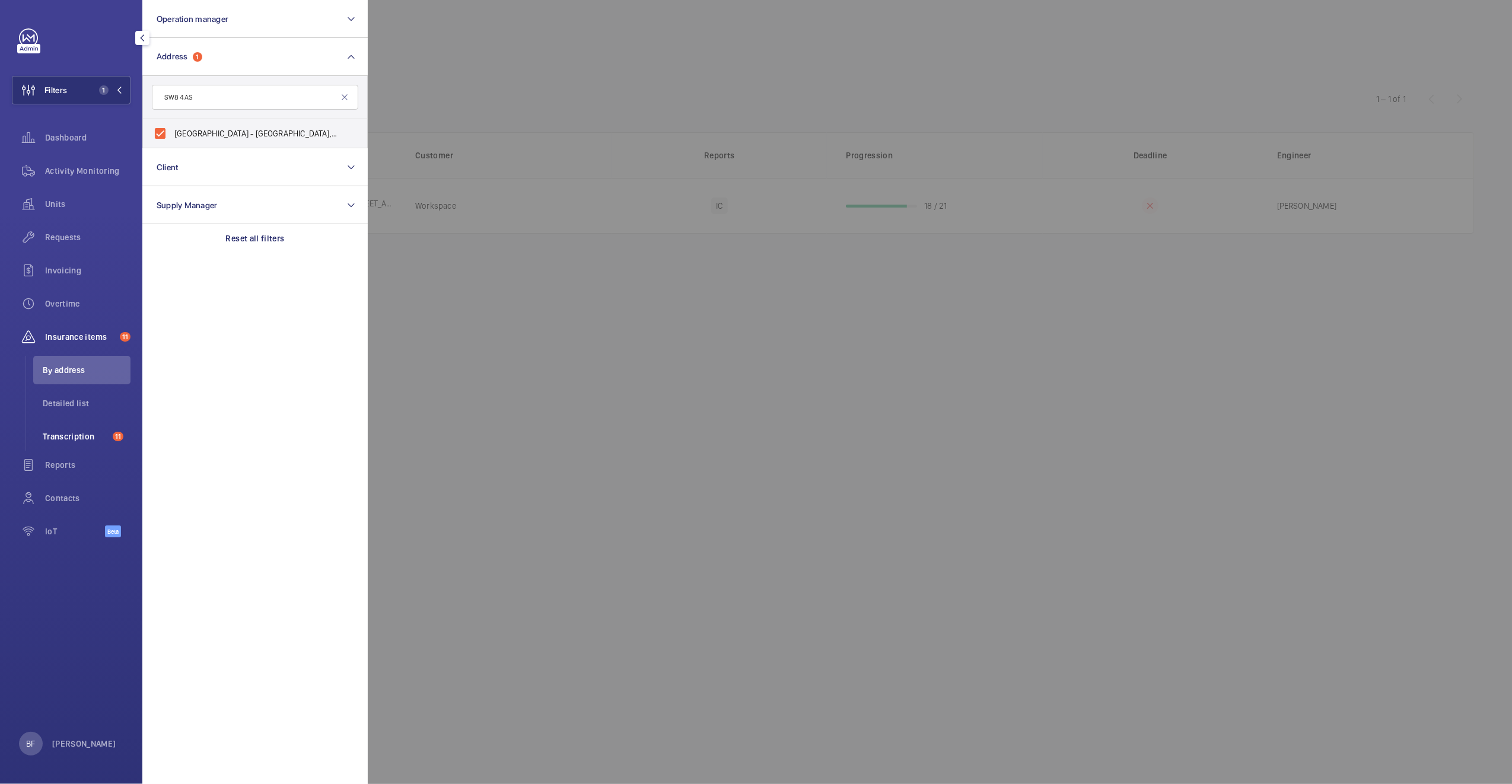
click at [78, 444] on li "Transcription 11" at bounding box center [82, 436] width 97 height 29
click at [601, 383] on div at bounding box center [1124, 392] width 1512 height 784
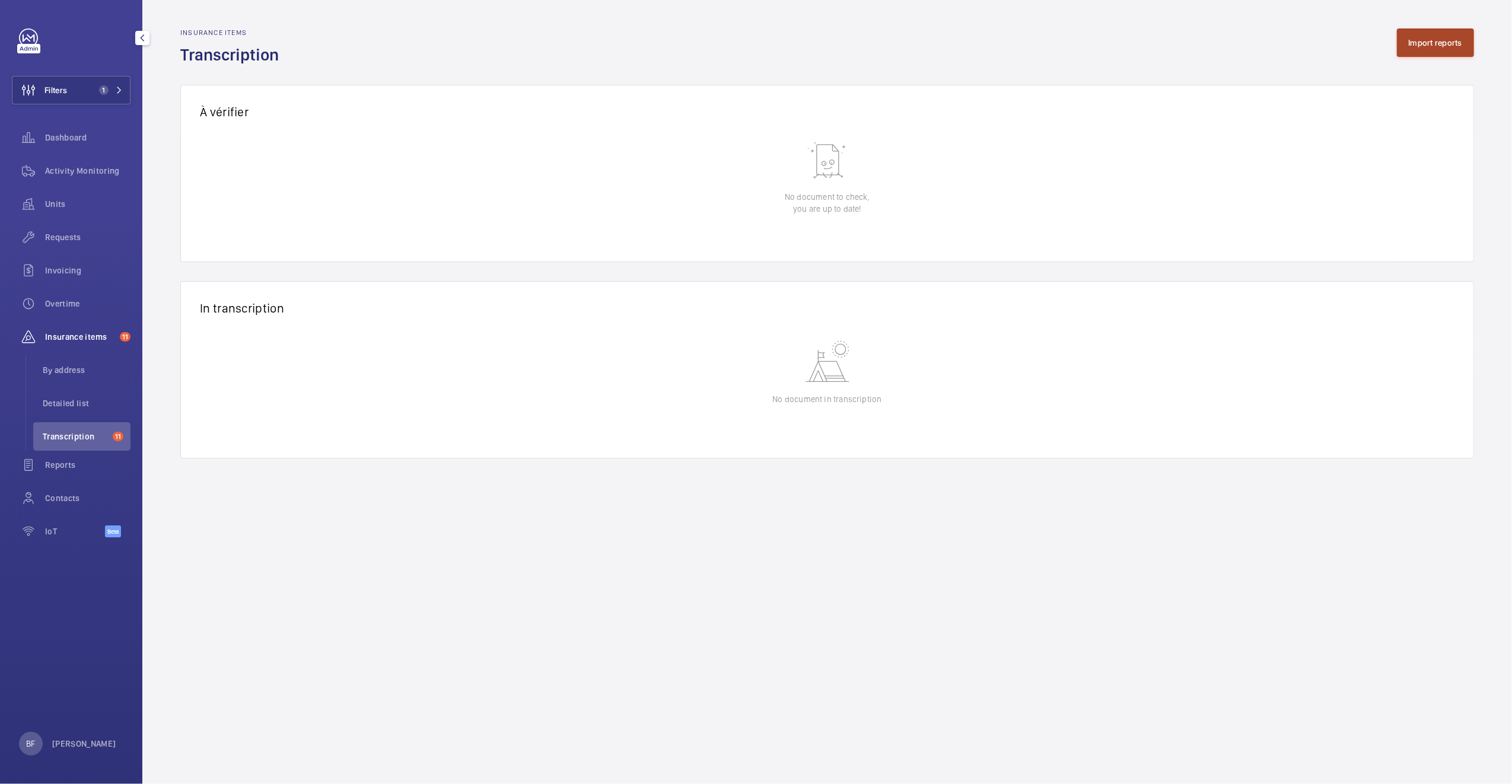
click at [1436, 31] on button "Import reports" at bounding box center [1436, 42] width 78 height 29
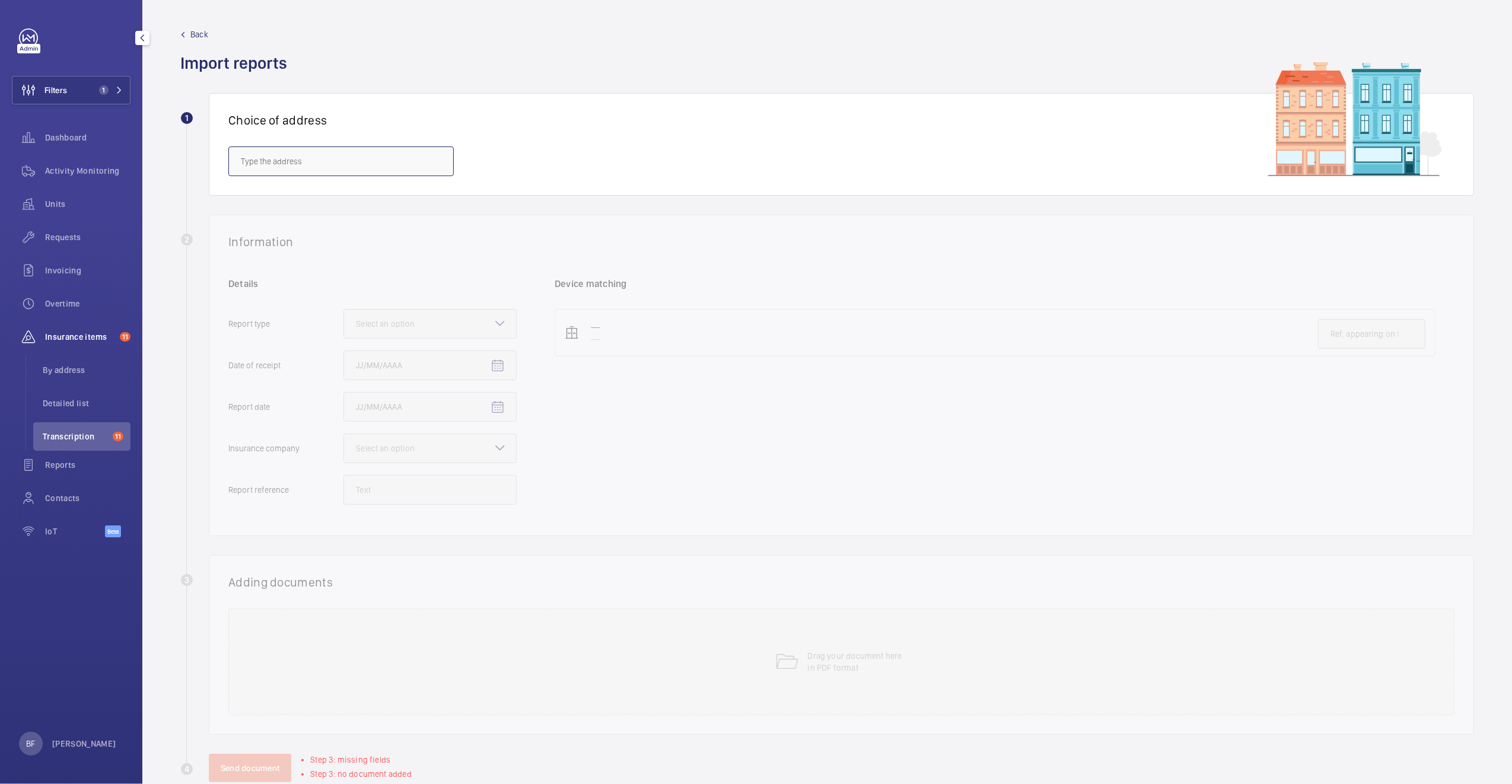
click at [439, 165] on input "text" at bounding box center [341, 161] width 225 height 30
paste input "SW8 4AS"
click at [333, 196] on span "Havelock Terrace - Havelock Terrace, Avro & Hewlett House, 5 Havelock Terrace, …" at bounding box center [341, 198] width 200 height 12
type input "Havelock Terrace - Havelock Terrace, Avro & Hewlett House, 5 Havelock Terrace, …"
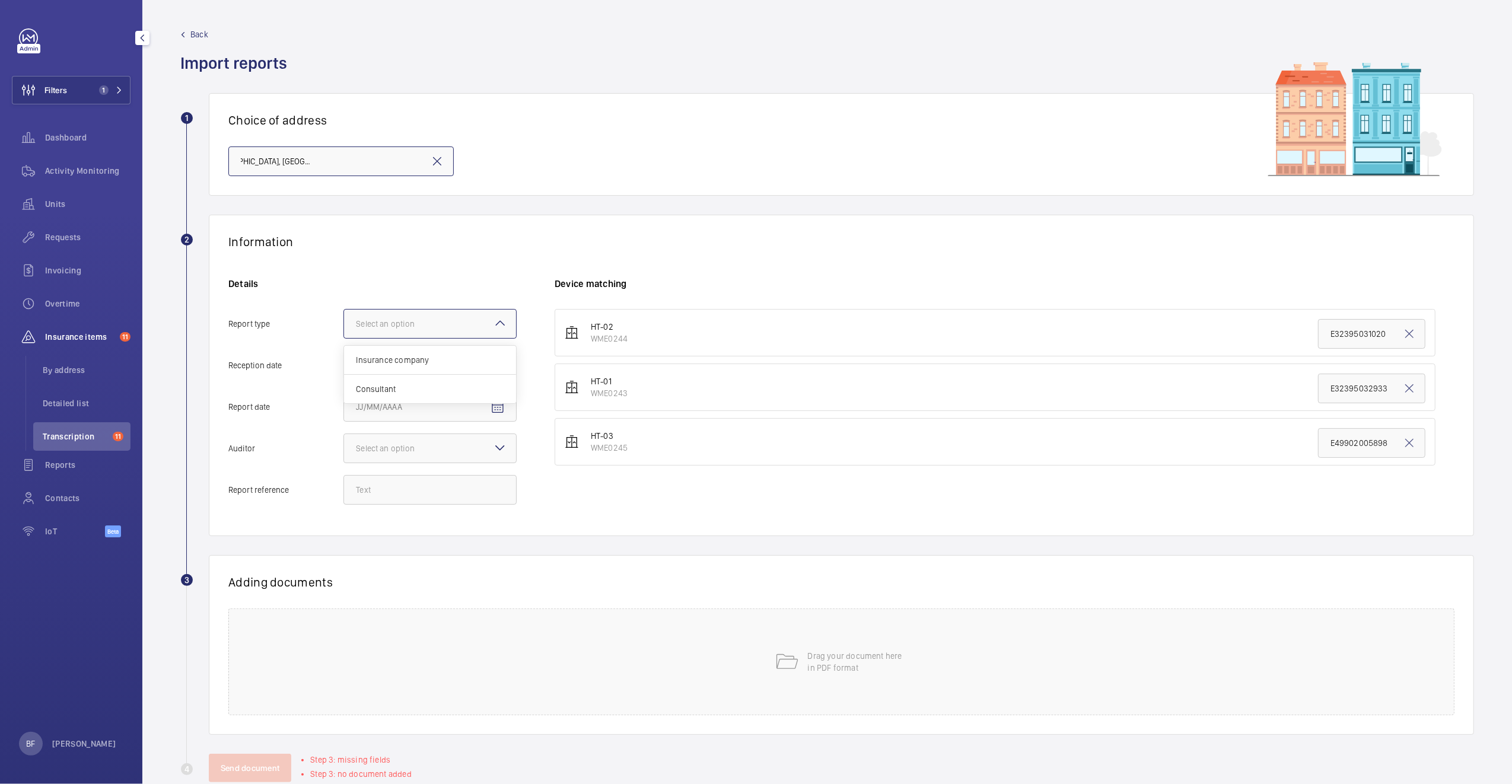
click at [433, 335] on div at bounding box center [430, 323] width 172 height 29
click at [344, 335] on input "Report type Select an option Insurance company Consultant" at bounding box center [344, 323] width 0 height 29
click at [435, 366] on span "Insurance company" at bounding box center [430, 360] width 148 height 12
click at [344, 338] on input "Report type Select an option Insurance company Consultant" at bounding box center [344, 323] width 0 height 29
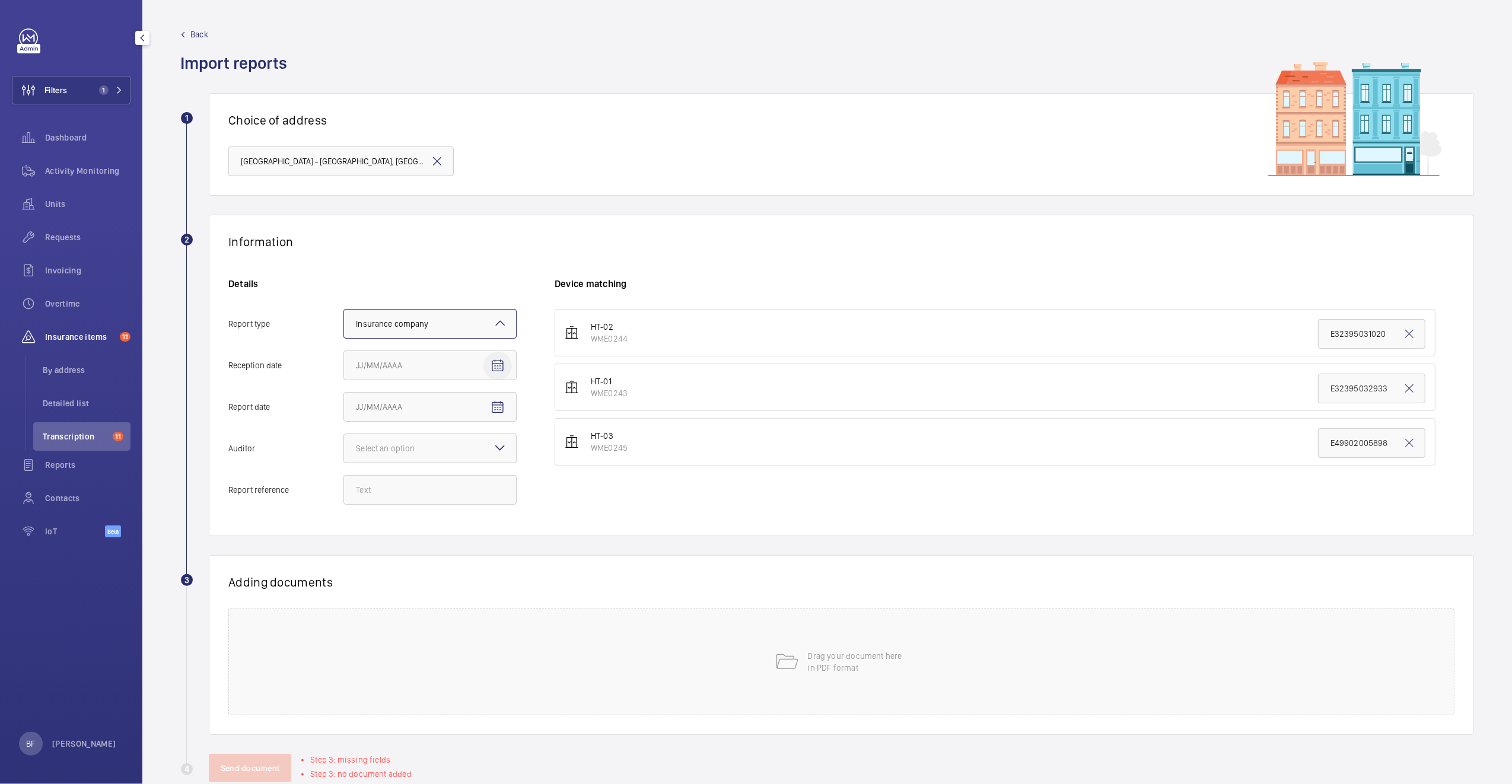
click at [509, 368] on span "Open calendar" at bounding box center [497, 365] width 29 height 29
click at [482, 486] on span "10" at bounding box center [480, 487] width 21 height 21
type input "[DATE]"
click at [497, 410] on mat-icon "Open calendar" at bounding box center [497, 407] width 14 height 14
click at [435, 531] on span "8" at bounding box center [432, 528] width 21 height 21
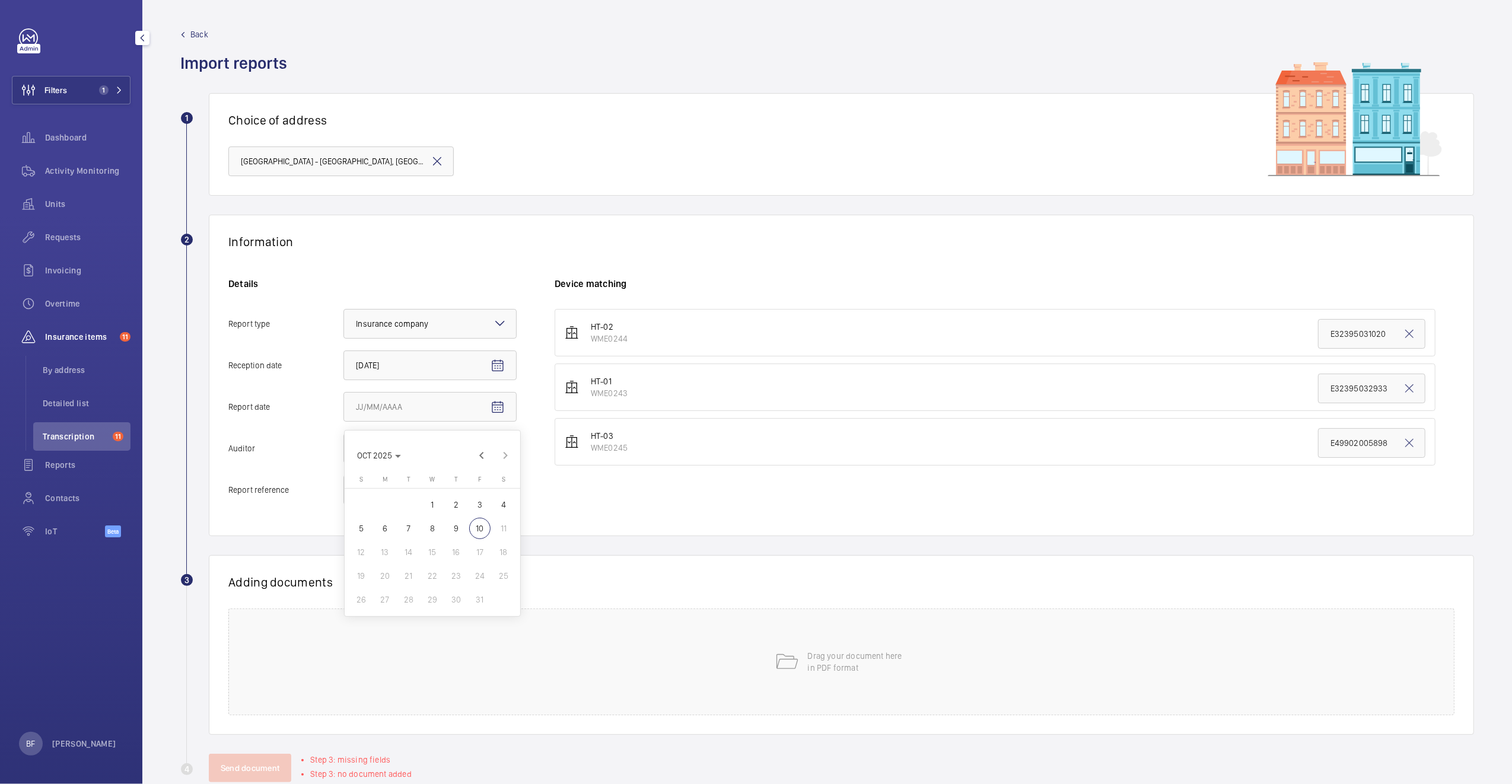
type input "10/8/2025"
click at [430, 452] on div "Select an option" at bounding box center [400, 448] width 89 height 12
click at [344, 452] on input "Auditor Select an option" at bounding box center [344, 448] width 0 height 29
click at [390, 573] on span "Allianz" at bounding box center [430, 572] width 148 height 12
click at [344, 462] on input "Auditor Select an option Veritas Zurich British Engineering Allianz Other" at bounding box center [344, 448] width 0 height 29
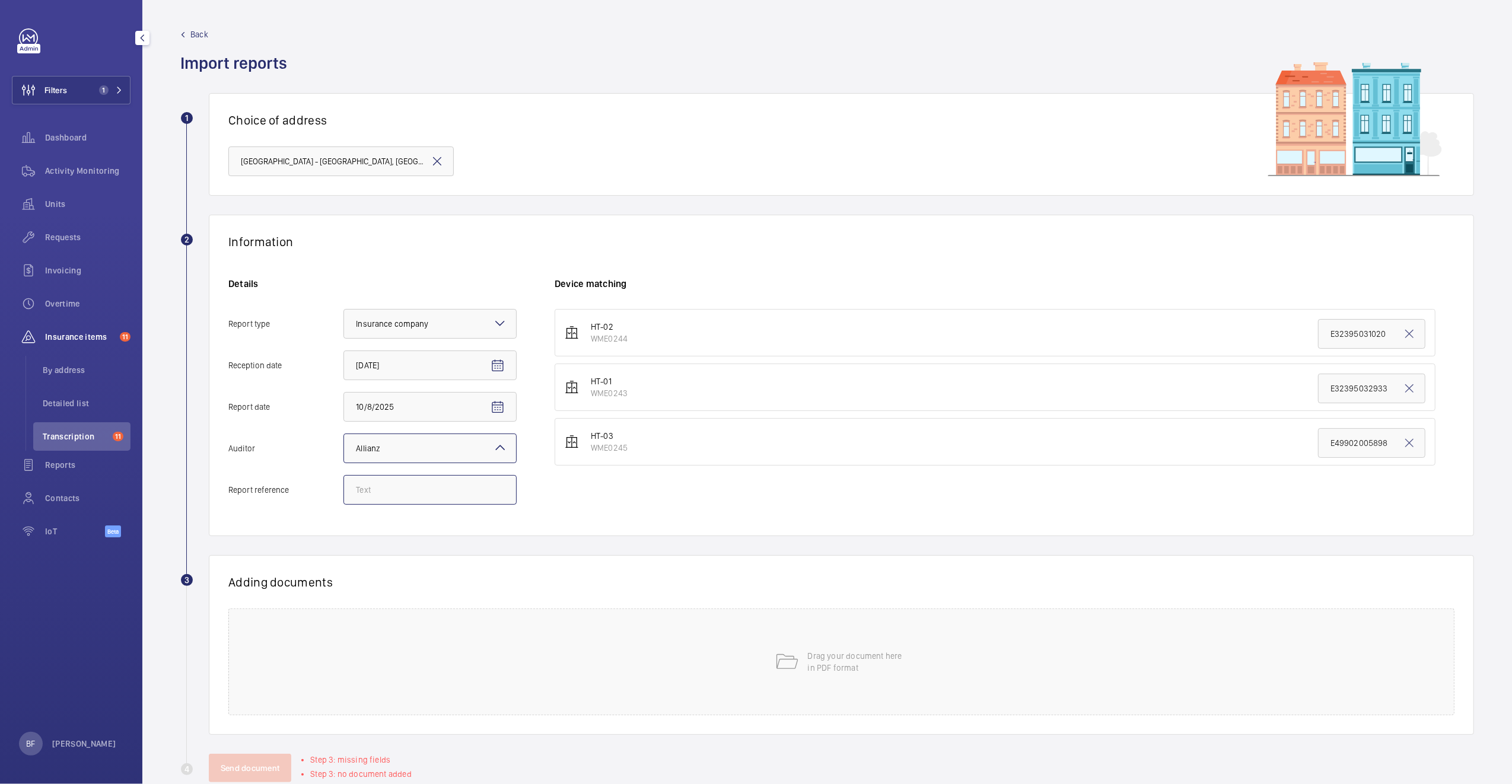
click at [393, 490] on input "Report reference" at bounding box center [430, 490] width 173 height 30
click at [433, 492] on input "Report reference" at bounding box center [430, 490] width 173 height 30
paste input "E50993005400"
type input "E50993005400"
click at [1360, 384] on input "E32395032933" at bounding box center [1371, 388] width 107 height 30
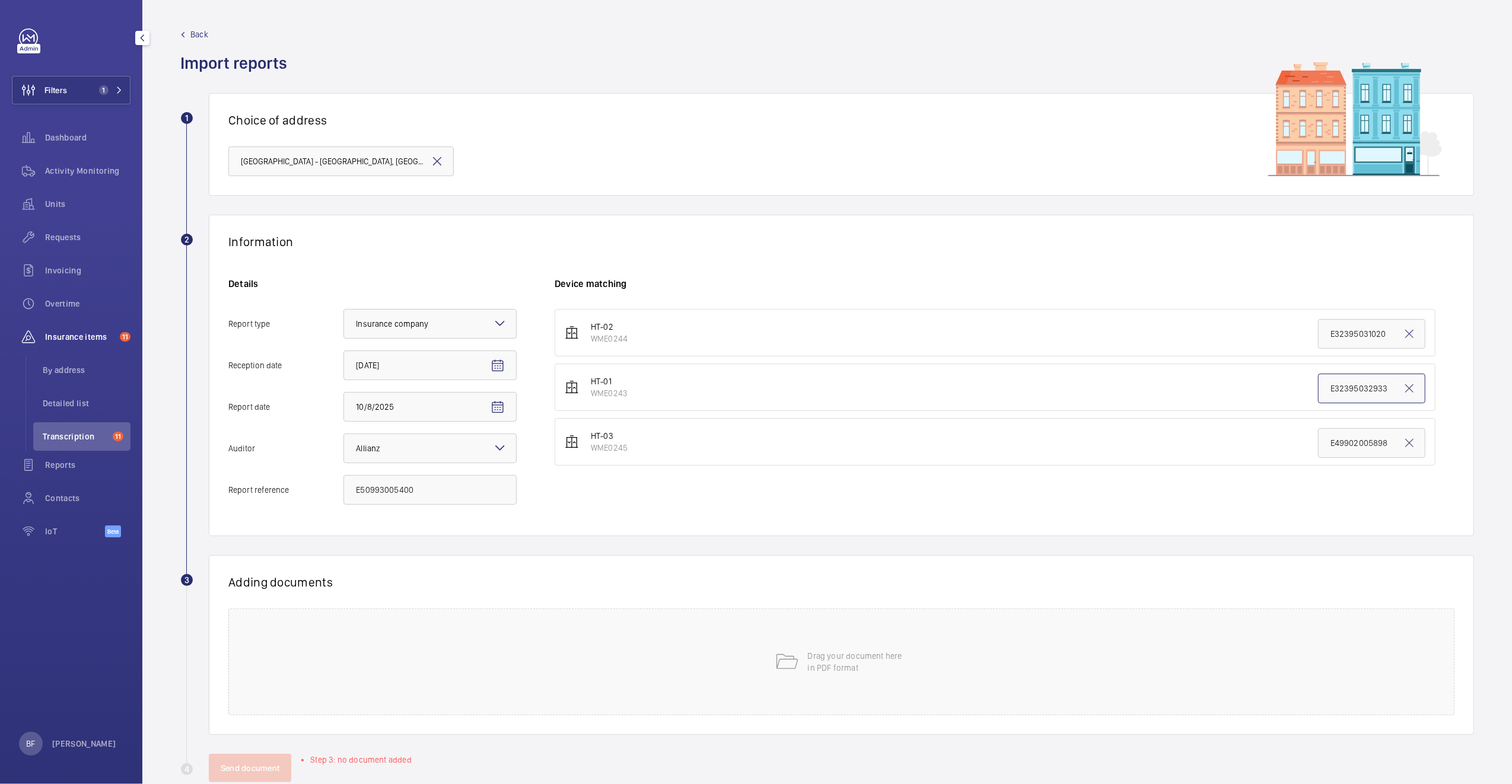
click at [1360, 384] on input "E32395032933" at bounding box center [1371, 388] width 107 height 30
paste input "50993005400"
type input "E50993005400"
click at [405, 661] on div "Drag your document here in PDF format" at bounding box center [841, 661] width 1226 height 107
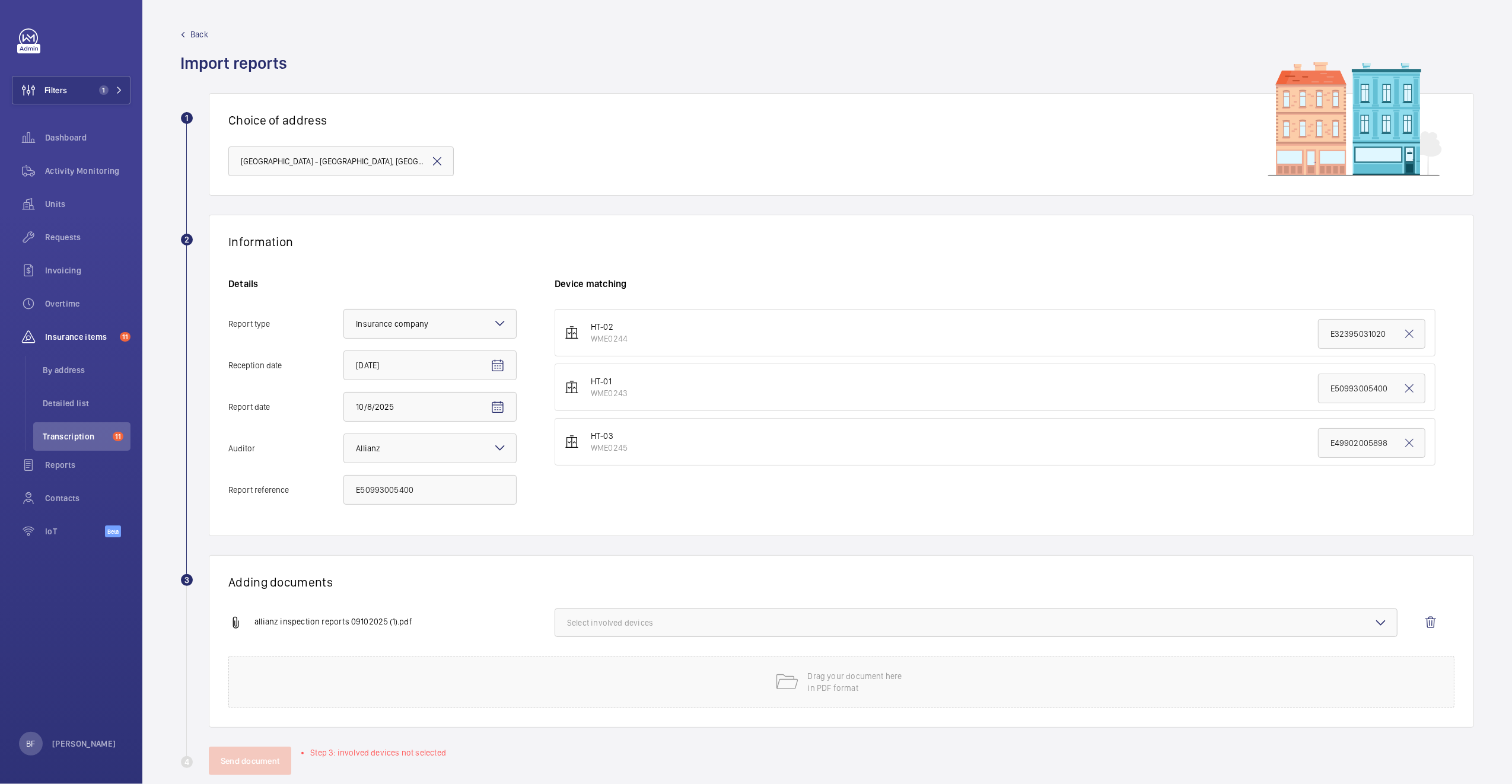
click at [629, 621] on span "Select involved devices" at bounding box center [975, 623] width 818 height 12
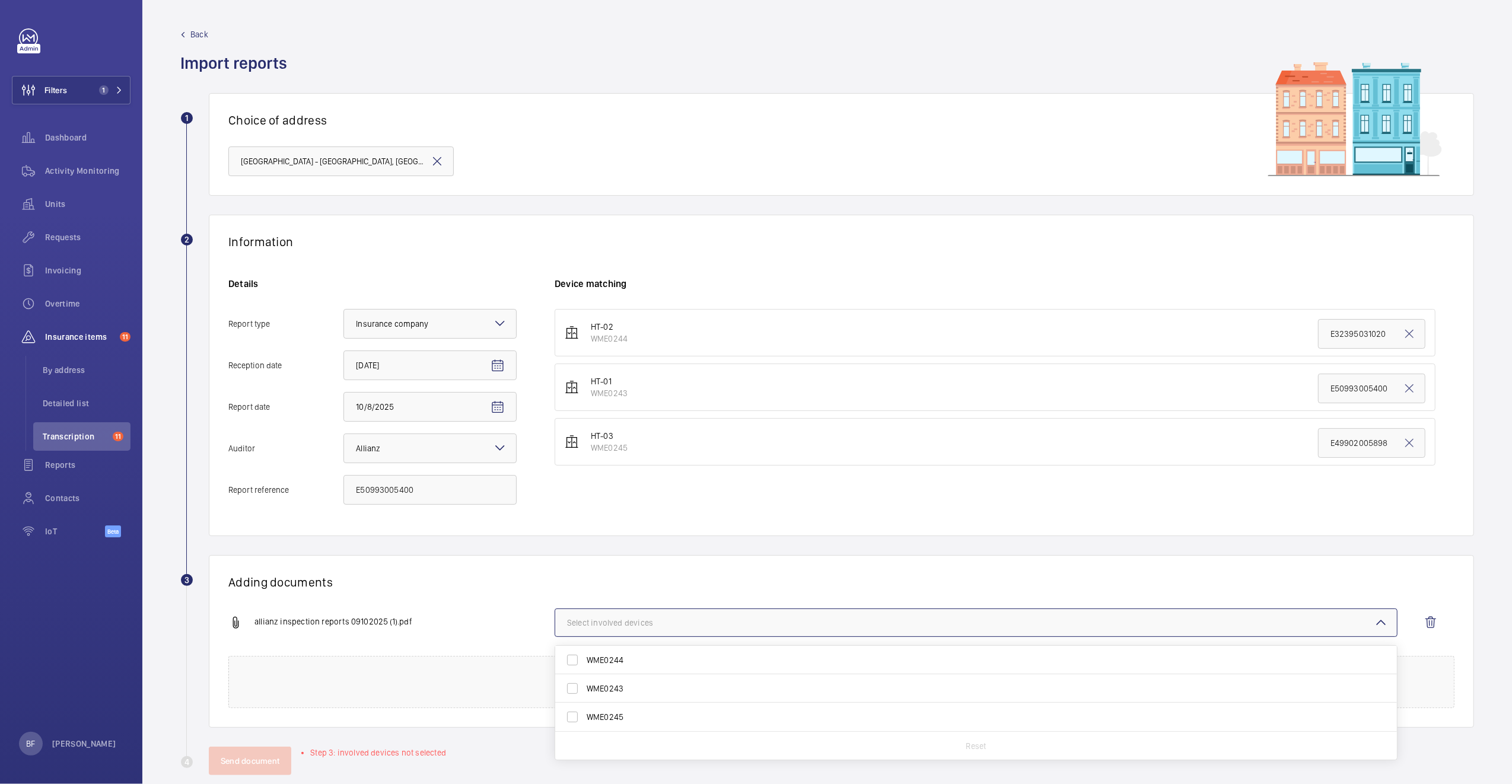
click at [617, 688] on span "WME0243" at bounding box center [977, 689] width 781 height 12
click at [584, 688] on input "WME0243" at bounding box center [572, 688] width 24 height 24
checkbox input "true"
click at [461, 598] on div "Adding documents allianz inspection reports 09102025 (1).pdf 1 device out of 3 …" at bounding box center [841, 641] width 1265 height 172
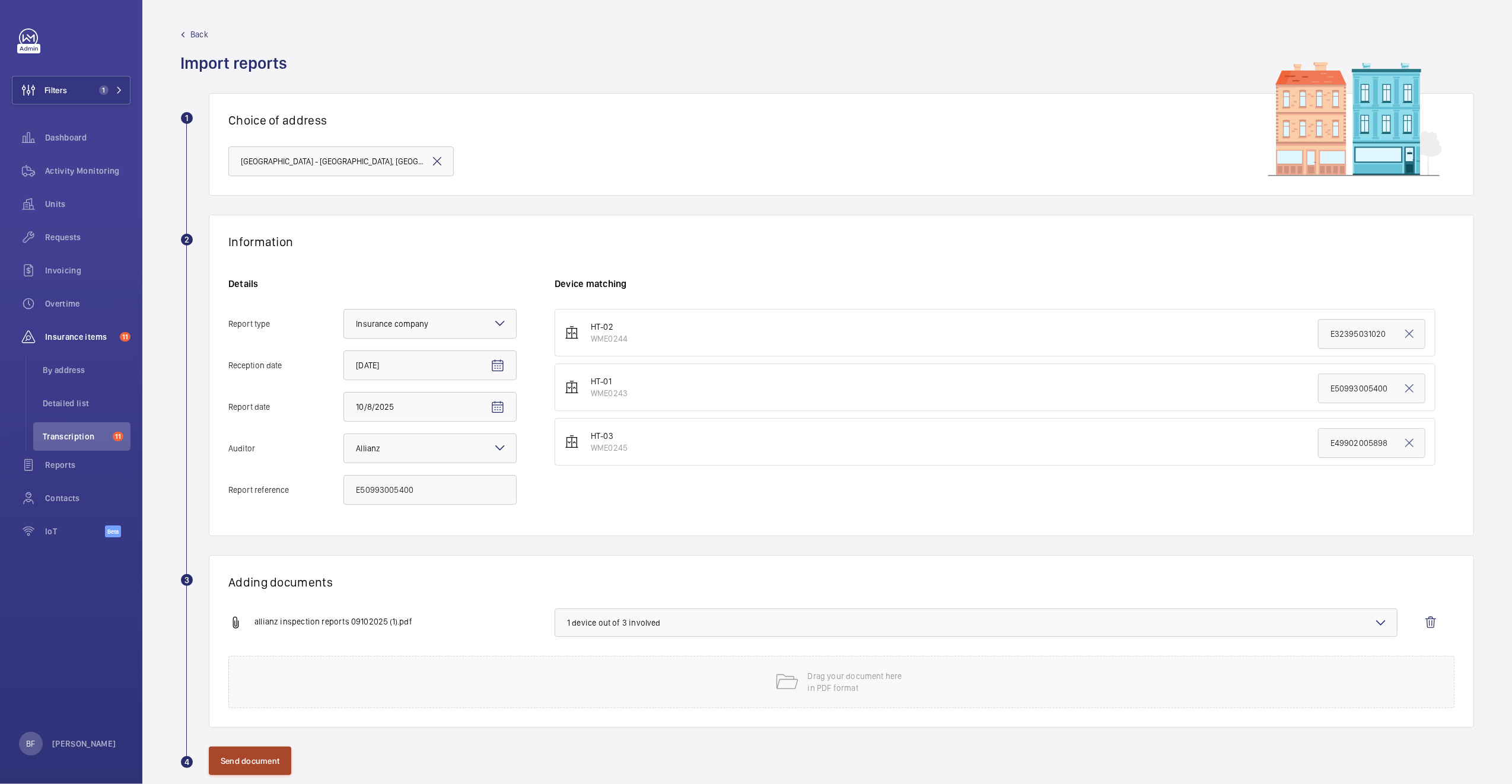
click at [275, 761] on button "Send document" at bounding box center [250, 760] width 83 height 29
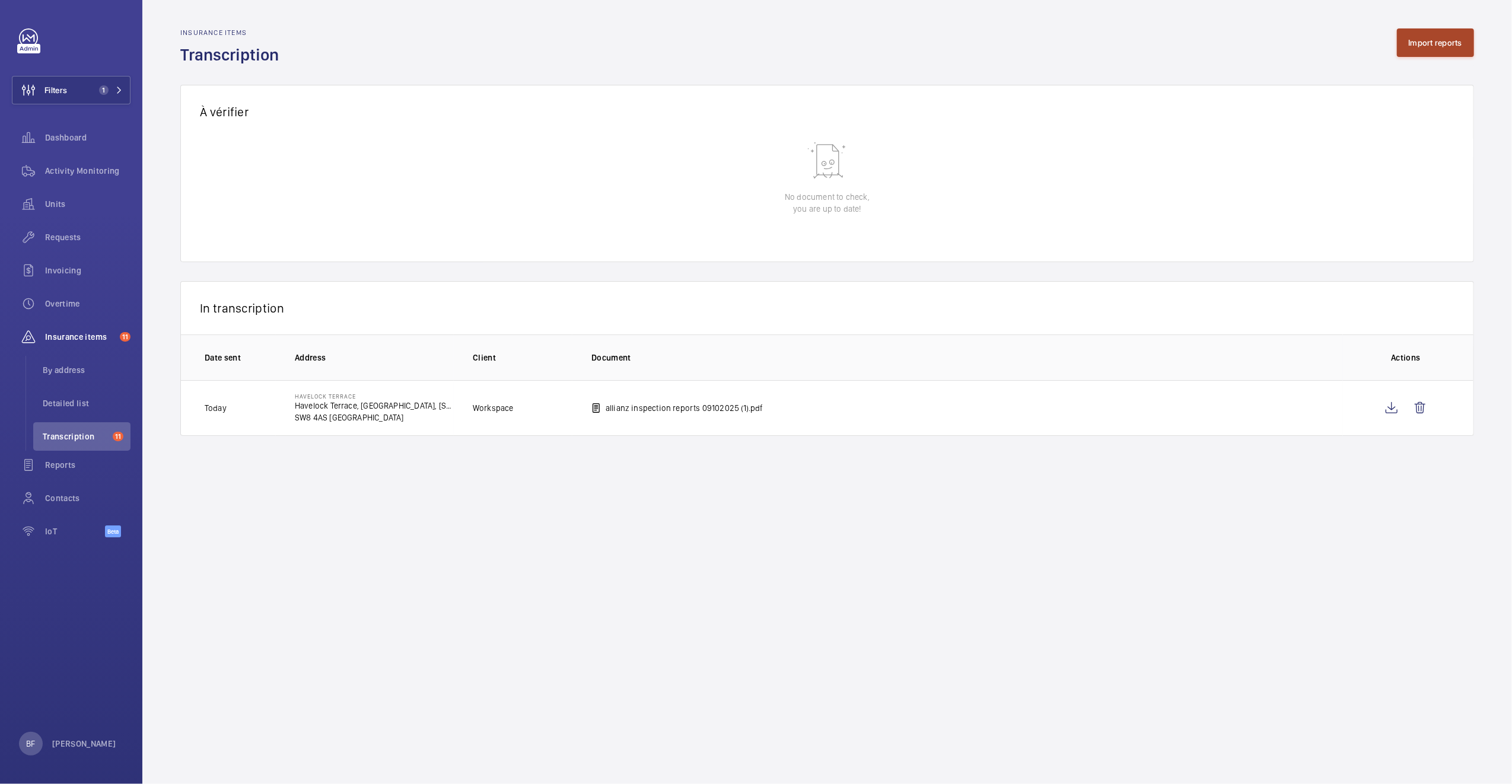
click at [1445, 44] on button "Import reports" at bounding box center [1436, 42] width 78 height 29
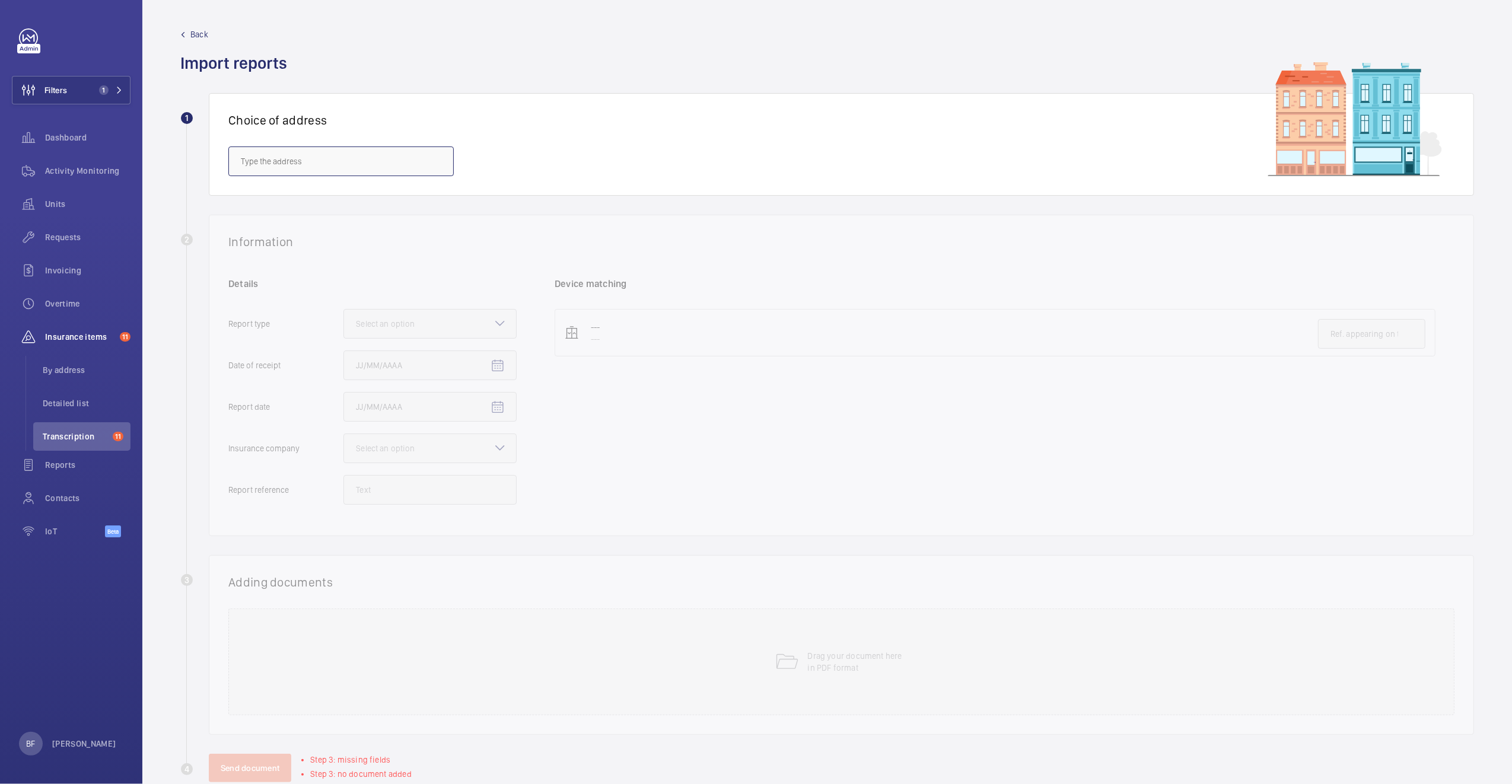
click at [313, 155] on input "text" at bounding box center [341, 161] width 225 height 30
click at [315, 209] on mat-option "Havelock Terrace - Havelock Terrace, Avro & Hewlett House, 5 Havelock Terrace, …" at bounding box center [341, 197] width 224 height 29
type input "Havelock Terrace - Havelock Terrace, Avro & Hewlett House, 5 Havelock Terrace, …"
click at [486, 326] on div at bounding box center [430, 323] width 172 height 29
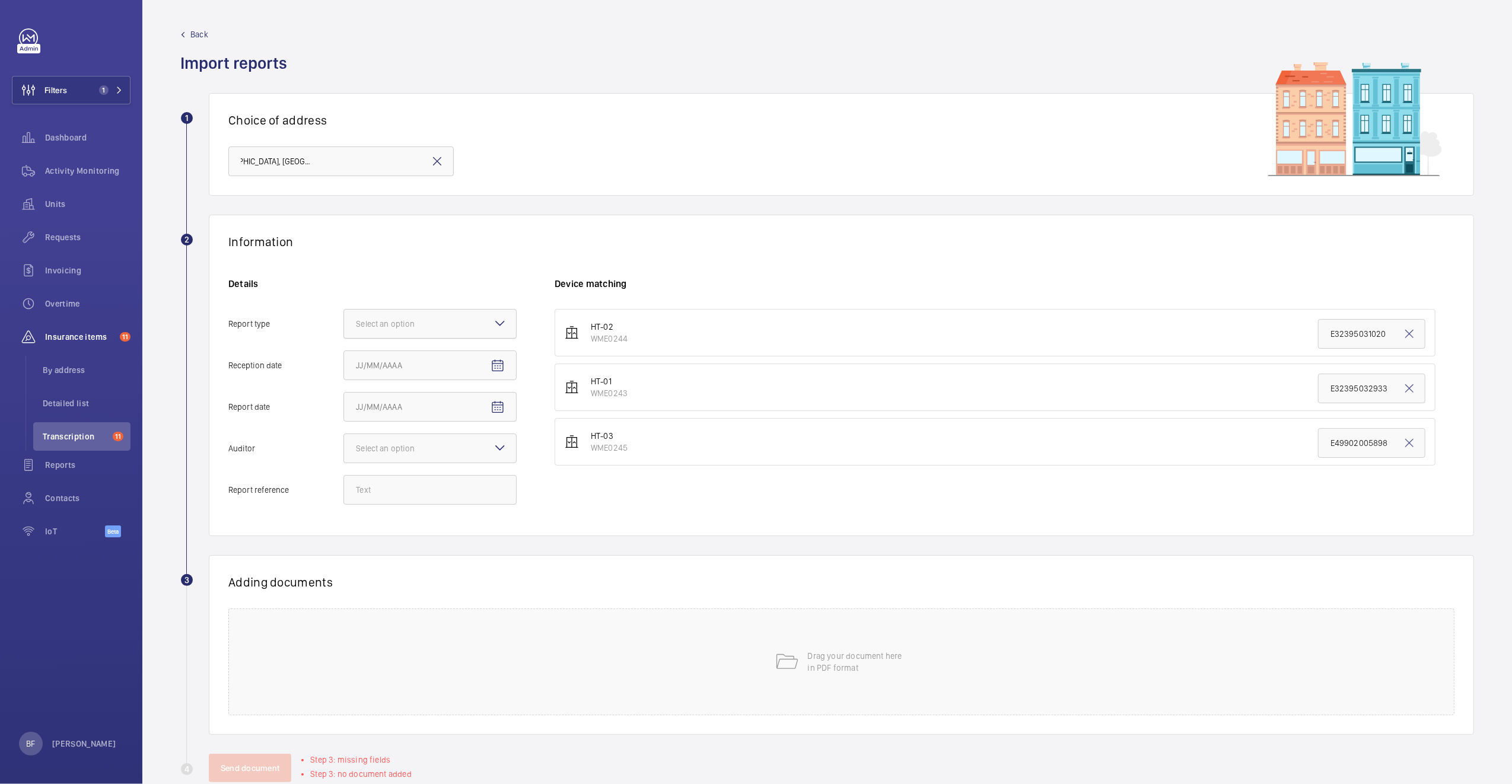
click at [344, 326] on input "Report type Select an option" at bounding box center [344, 323] width 0 height 29
click at [452, 359] on span "Insurance company" at bounding box center [430, 360] width 148 height 12
click at [344, 338] on input "Report type Select an option Insurance company Consultant" at bounding box center [344, 323] width 0 height 29
click at [497, 365] on mat-icon "Open calendar" at bounding box center [497, 365] width 14 height 14
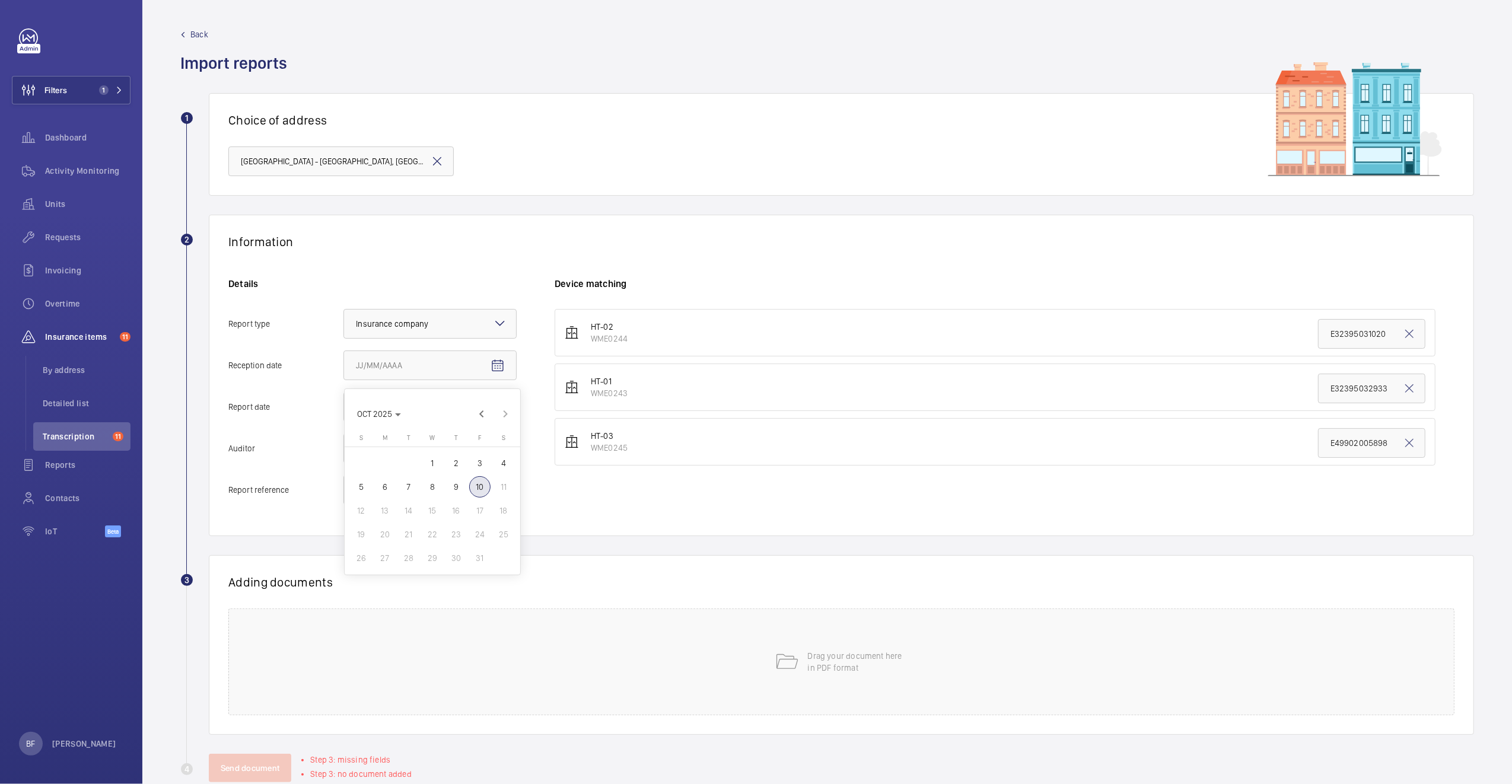
click at [486, 486] on span "10" at bounding box center [480, 487] width 21 height 21
type input "[DATE]"
click at [494, 404] on mat-icon "Open calendar" at bounding box center [497, 407] width 14 height 14
click at [429, 531] on span "8" at bounding box center [432, 528] width 21 height 21
type input "10/8/2025"
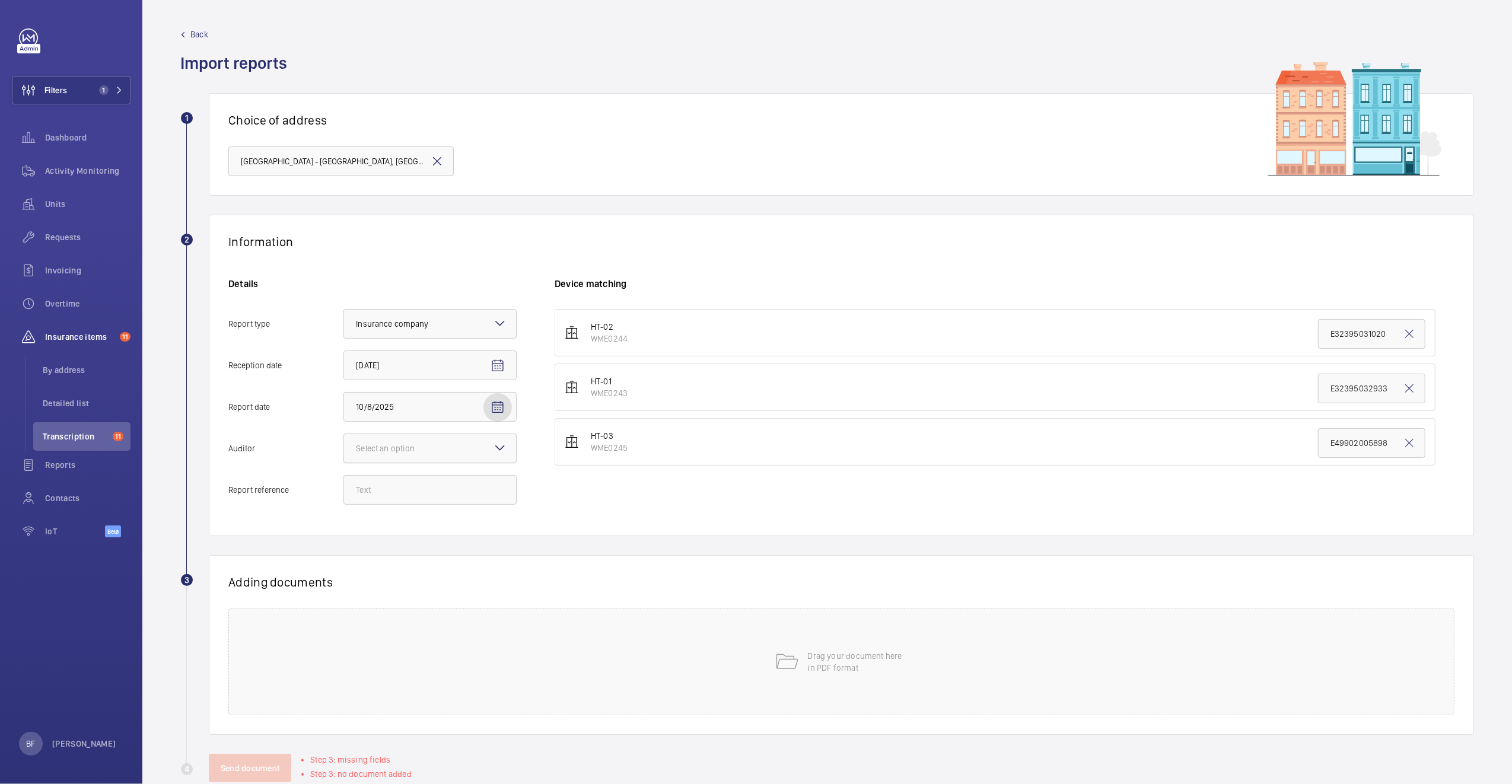
click at [401, 451] on div "Select an option" at bounding box center [400, 448] width 89 height 12
click at [344, 451] on input "Auditor Select an option" at bounding box center [344, 448] width 0 height 29
click at [395, 570] on span "Allianz" at bounding box center [430, 572] width 148 height 12
click at [344, 462] on input "Auditor Select an option Veritas Zurich British Engineering Allianz Other" at bounding box center [344, 448] width 0 height 29
click at [406, 497] on input "Report reference" at bounding box center [430, 490] width 173 height 30
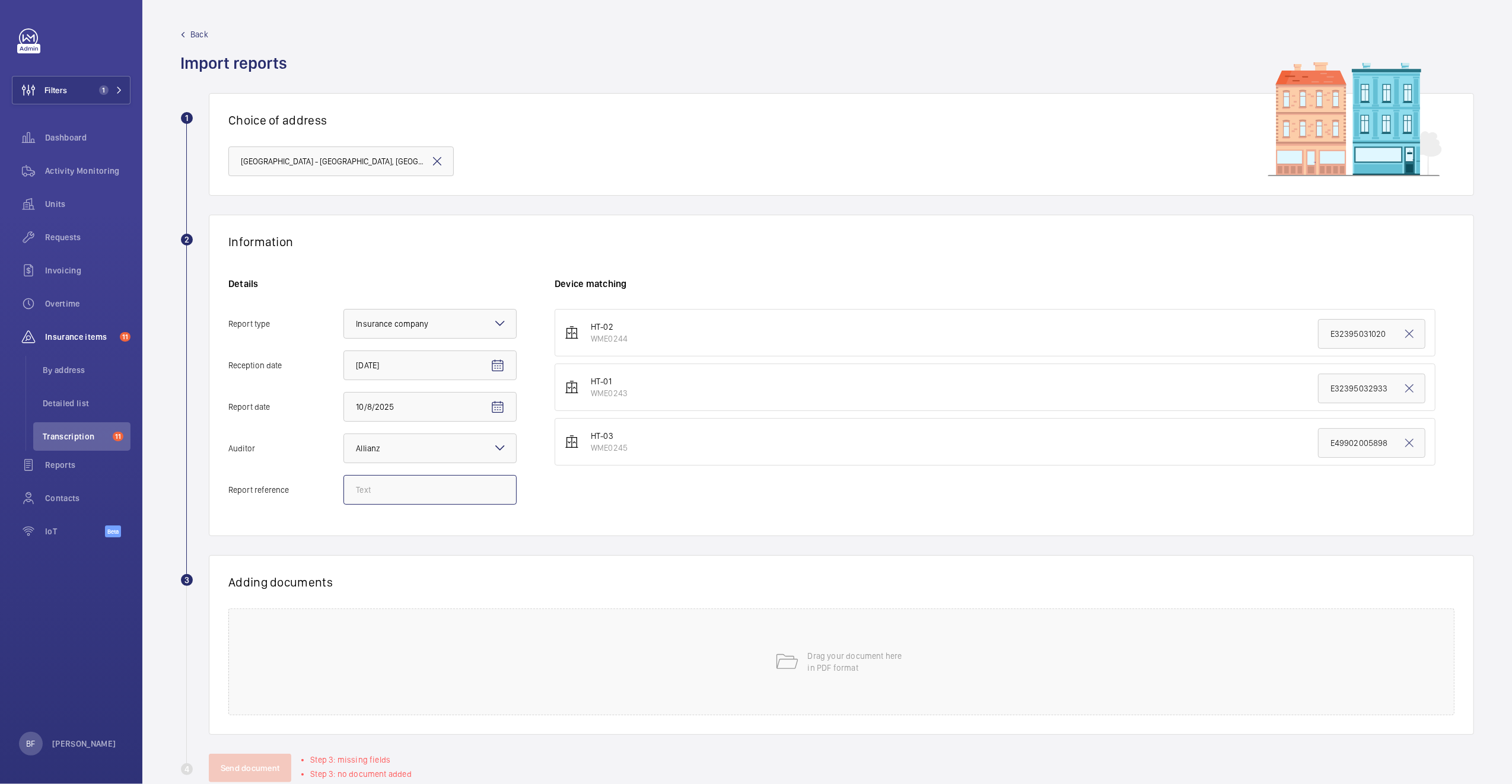
paste input "E50993005401"
type input "E50993005401"
click at [1345, 329] on input "E32395031020" at bounding box center [1371, 334] width 107 height 30
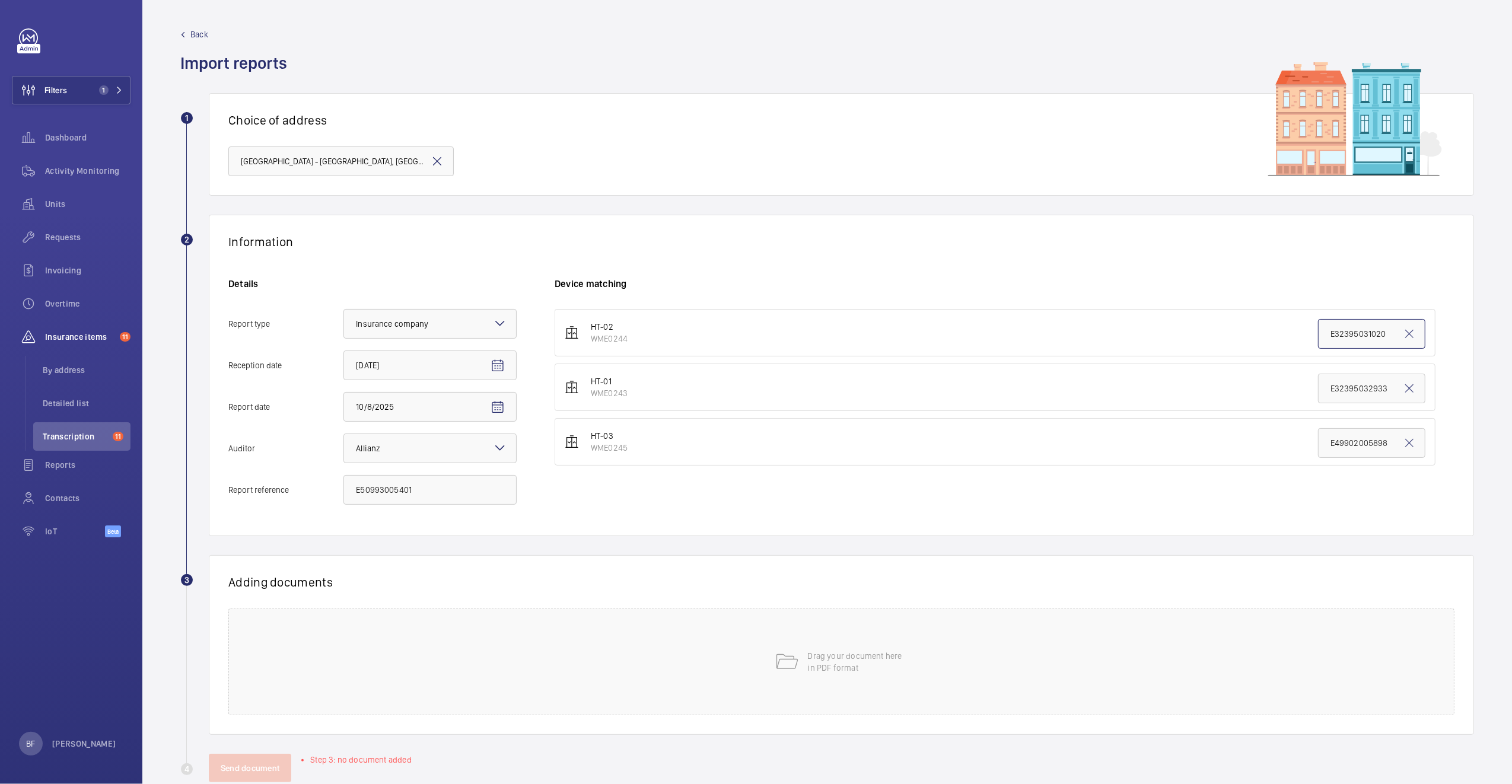
paste input "50993005401"
type input "E50993005401"
click at [544, 630] on div "Drag your document here in PDF format" at bounding box center [841, 661] width 1226 height 107
click at [730, 616] on button "Select involved devices" at bounding box center [976, 622] width 842 height 29
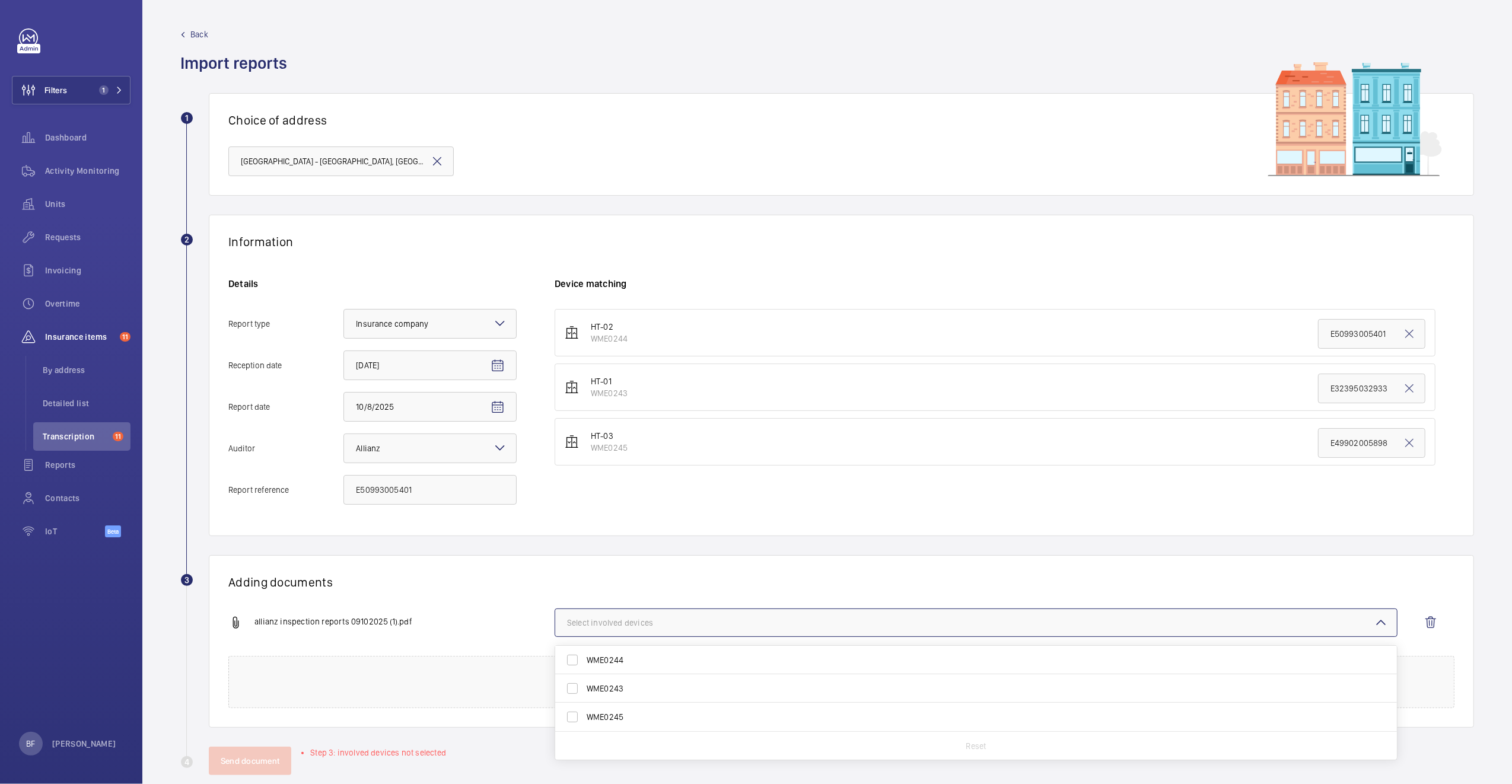
click at [614, 671] on label "WME0244" at bounding box center [967, 660] width 824 height 29
click at [584, 671] on input "WME0244" at bounding box center [572, 660] width 24 height 24
checkbox input "true"
click at [467, 620] on div "allianz inspection reports 09102025 (1).pdf" at bounding box center [391, 622] width 326 height 14
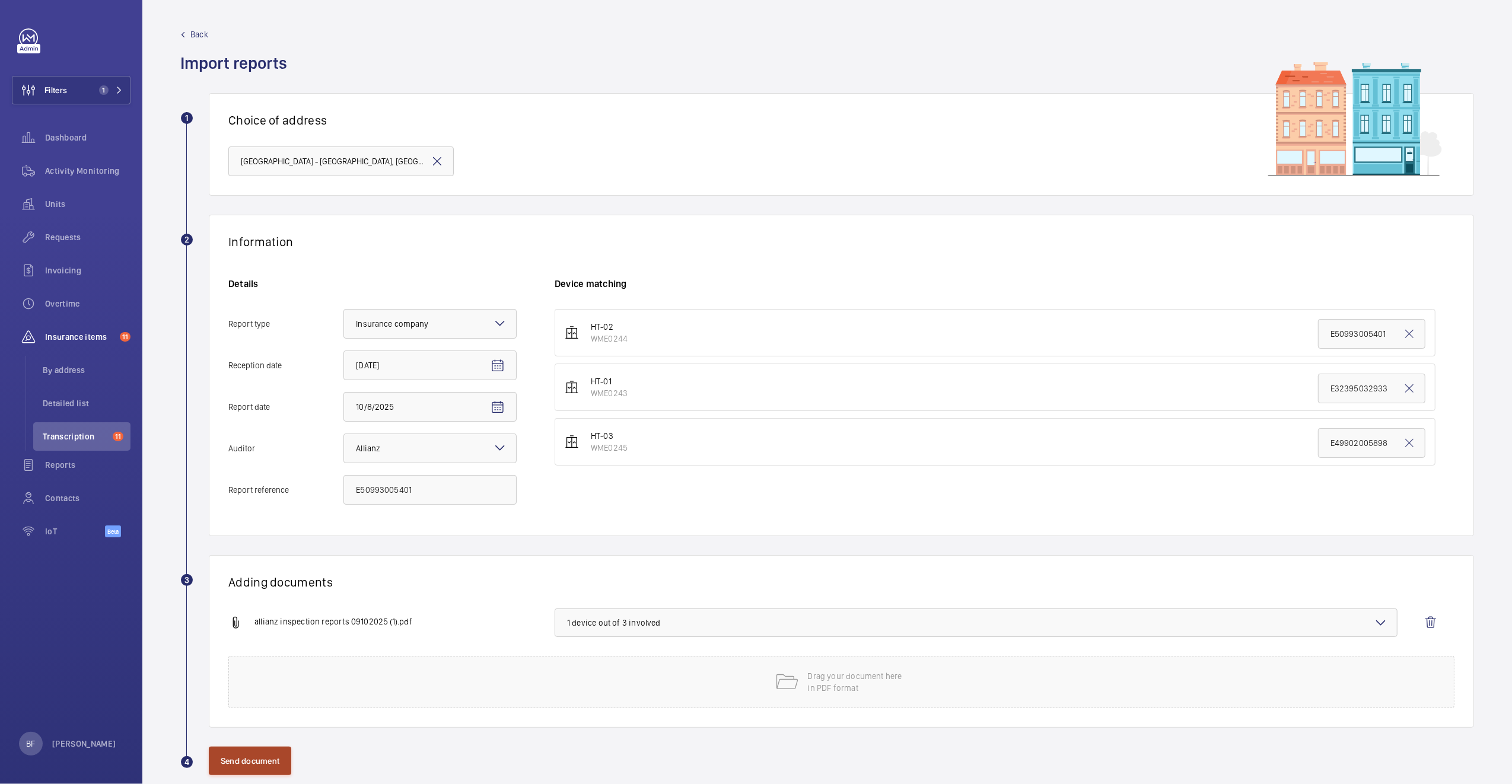
click at [233, 763] on button "Send document" at bounding box center [250, 760] width 83 height 29
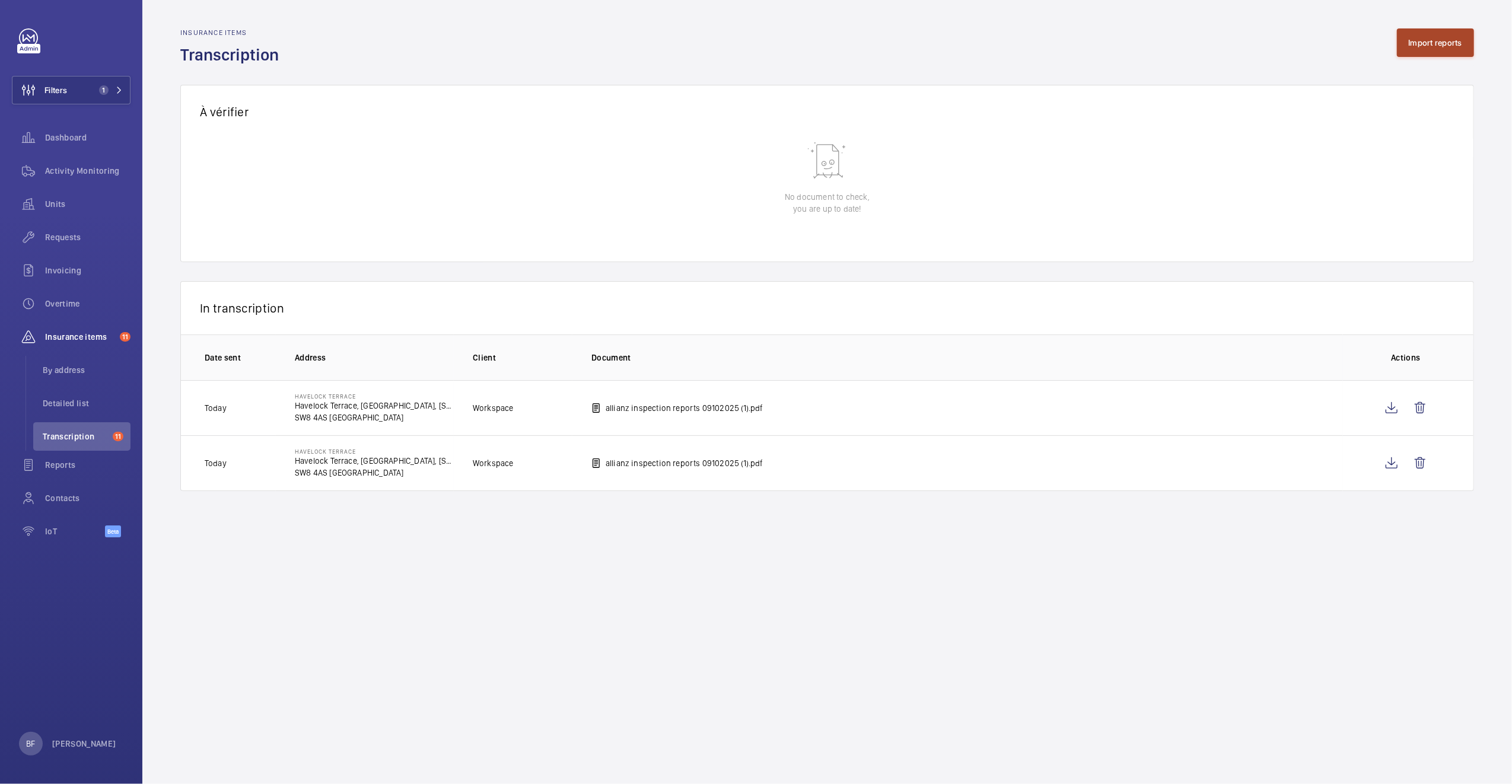
click at [1440, 47] on button "Import reports" at bounding box center [1436, 42] width 78 height 29
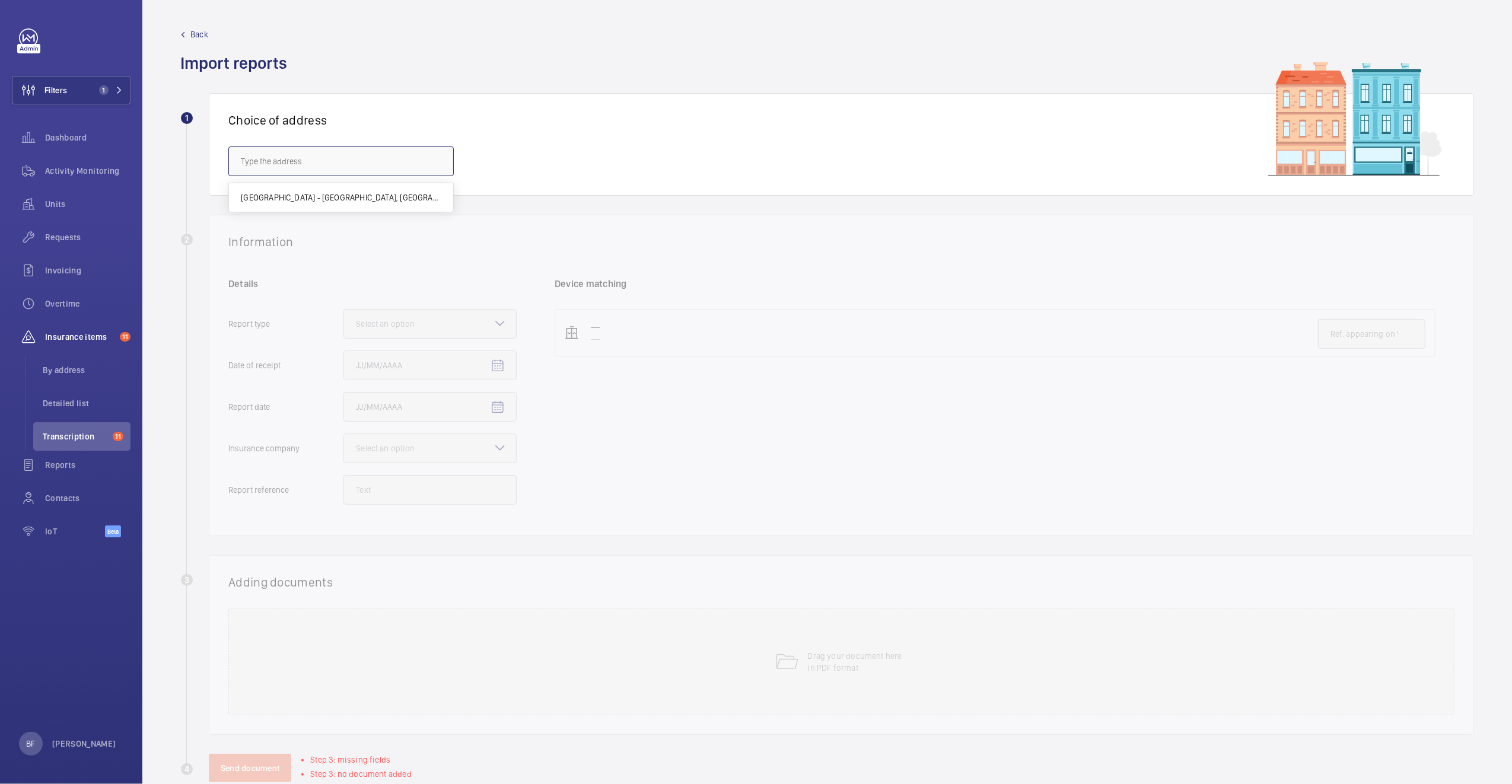
click at [376, 152] on input "text" at bounding box center [341, 161] width 225 height 30
click at [325, 203] on span "Havelock Terrace - Havelock Terrace, Avro & Hewlett House, 5 Havelock Terrace, …" at bounding box center [341, 198] width 200 height 12
type input "Havelock Terrace - Havelock Terrace, Avro & Hewlett House, 5 Havelock Terrace, …"
click at [469, 332] on div at bounding box center [430, 323] width 172 height 29
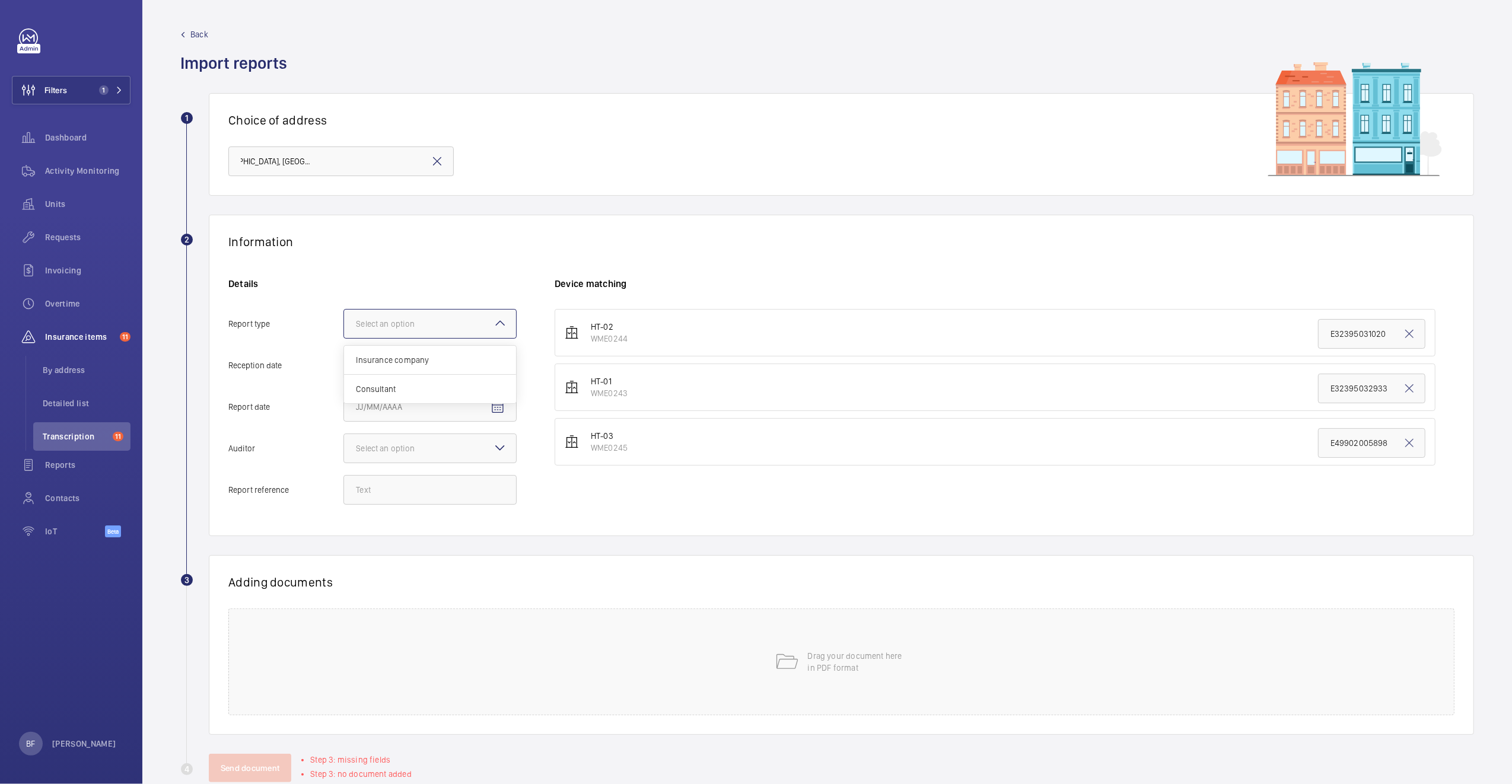
click at [344, 332] on input "Report type Select an option Insurance company Consultant" at bounding box center [344, 323] width 0 height 29
click at [477, 366] on span "Insurance company" at bounding box center [430, 360] width 148 height 12
click at [344, 338] on input "Report type Select an option Insurance company Consultant" at bounding box center [344, 323] width 0 height 29
click at [500, 377] on span "Open calendar" at bounding box center [497, 365] width 29 height 29
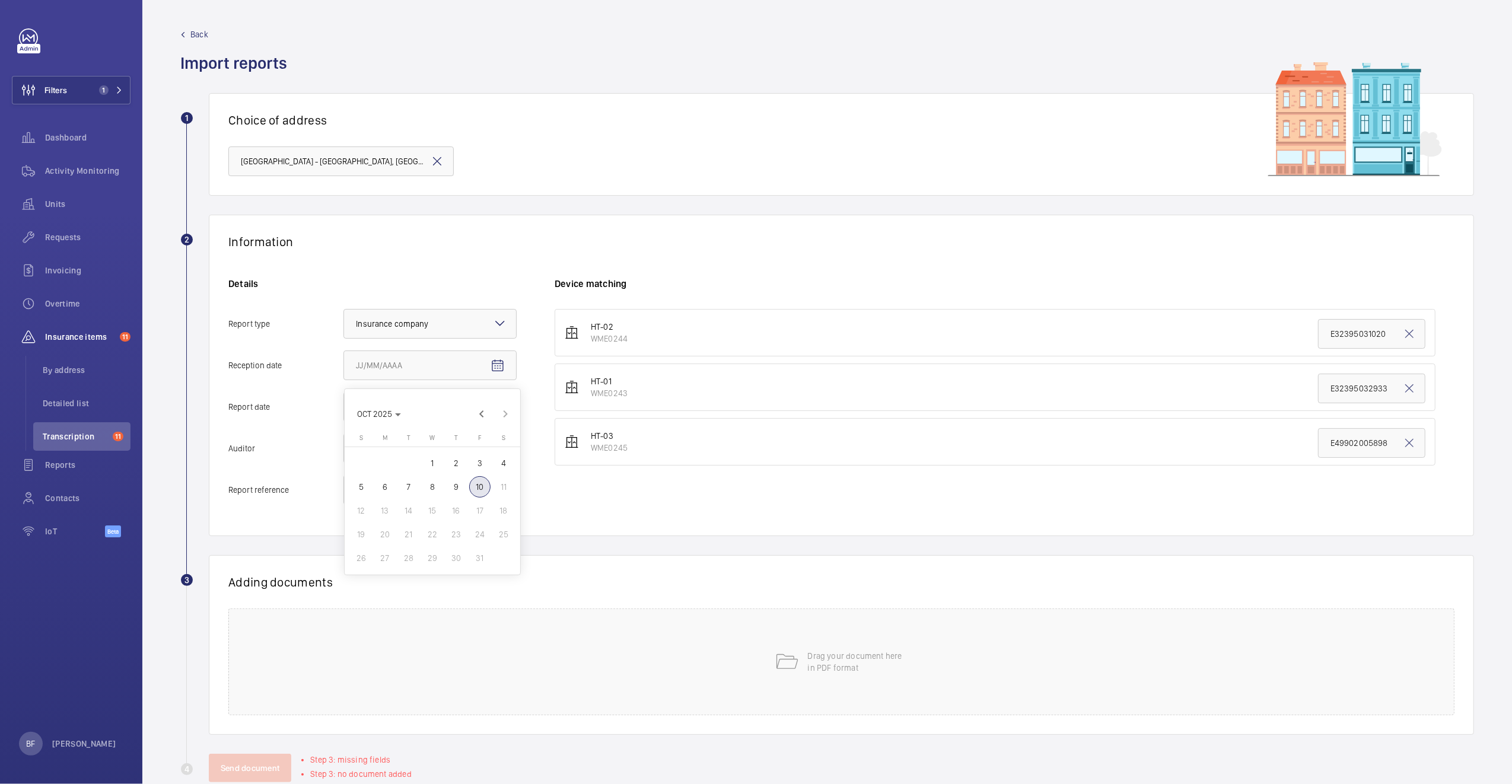
click at [478, 495] on span "10" at bounding box center [480, 487] width 21 height 21
type input "[DATE]"
click at [500, 417] on span "Open calendar" at bounding box center [497, 407] width 29 height 29
click at [438, 521] on span "8" at bounding box center [432, 528] width 21 height 21
type input "10/8/2025"
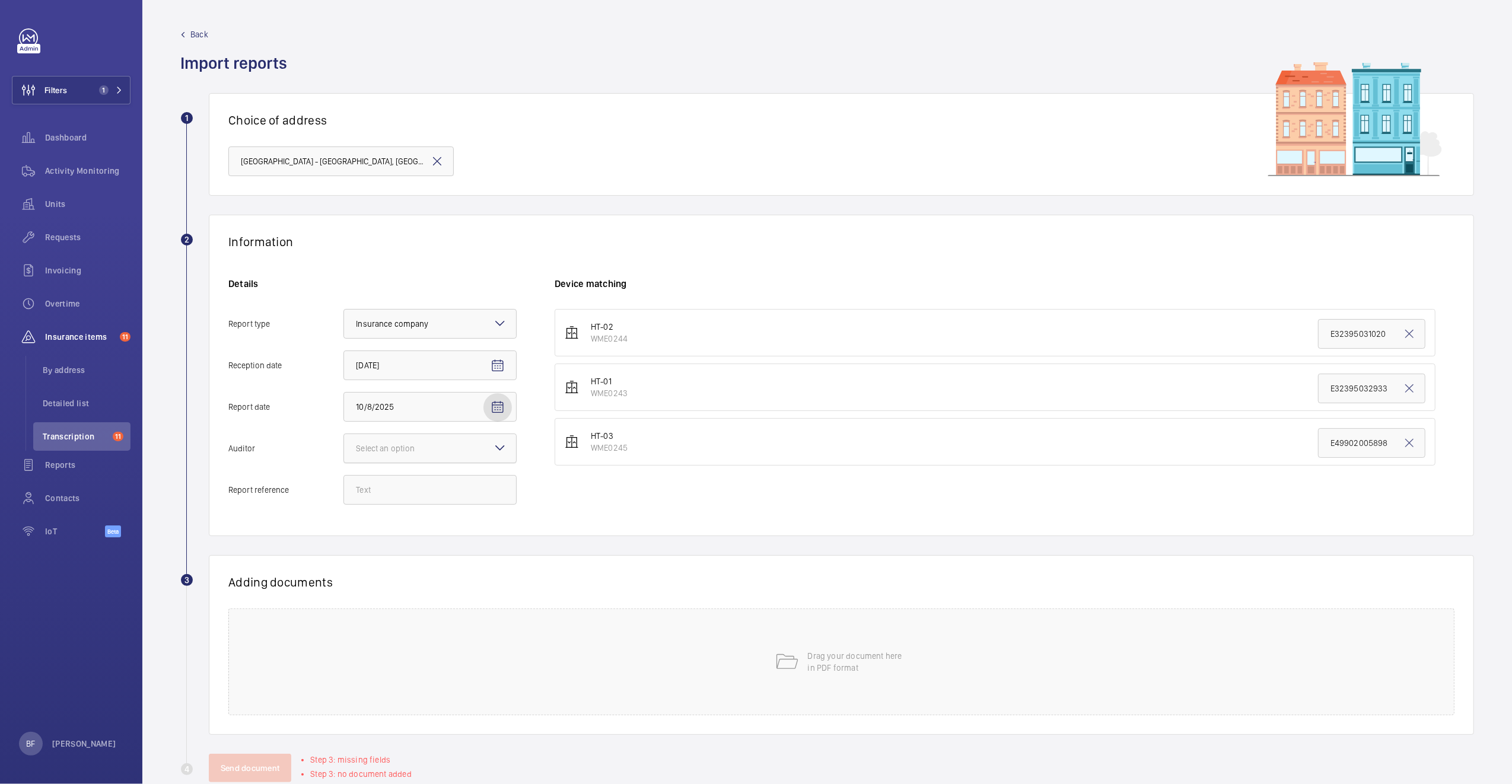
click at [454, 453] on div at bounding box center [430, 448] width 172 height 29
click at [344, 453] on input "Auditor Select an option" at bounding box center [344, 448] width 0 height 29
click at [400, 580] on div "Allianz" at bounding box center [430, 572] width 172 height 29
click at [344, 462] on input "Auditor Select an option Veritas Zurich British Engineering Allianz Other" at bounding box center [344, 448] width 0 height 29
click at [427, 504] on input "Report reference" at bounding box center [430, 490] width 173 height 30
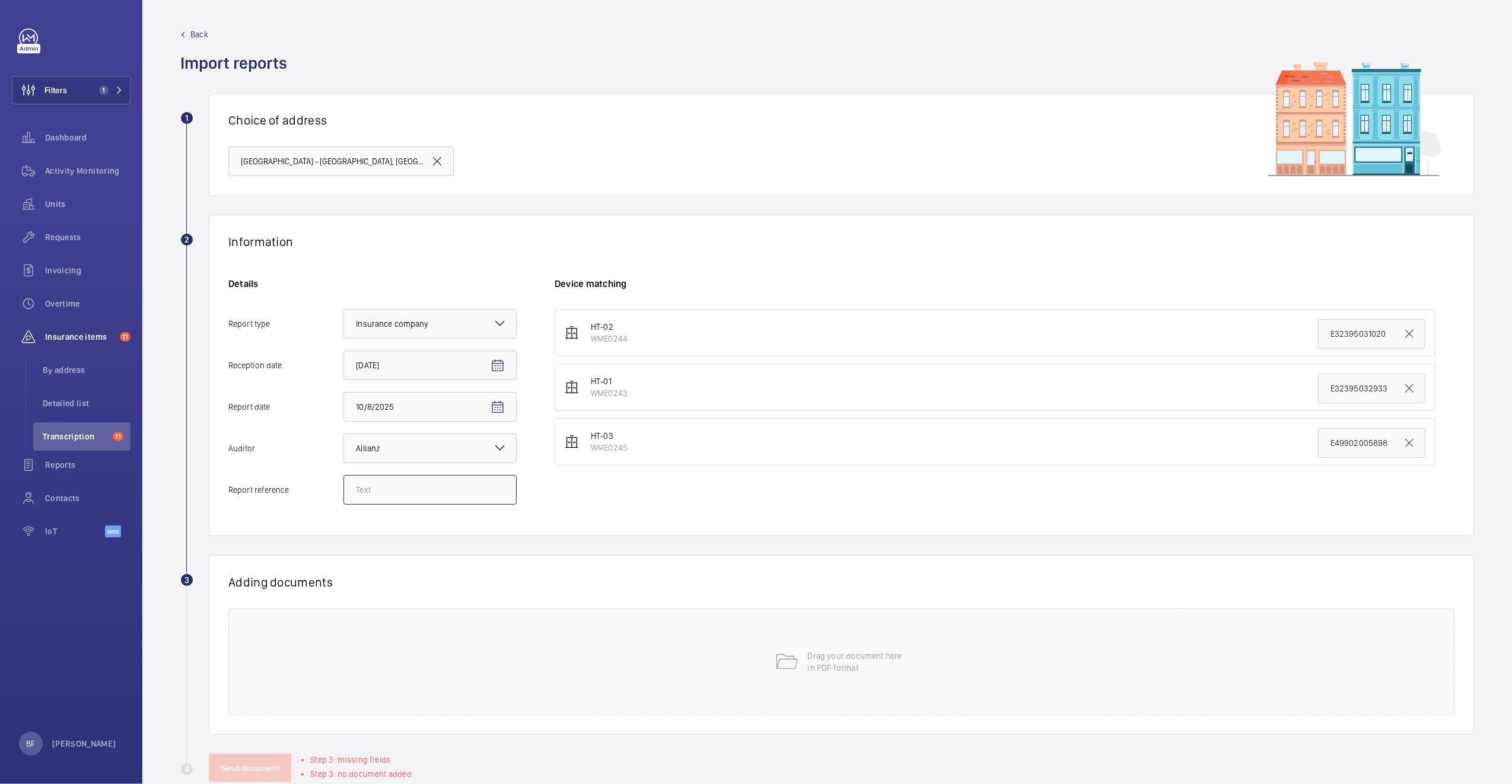
click at [426, 486] on input "Report reference" at bounding box center [430, 490] width 173 height 30
paste input "E50993005402"
type input "E50993005402"
click at [1352, 453] on input "E49902005898" at bounding box center [1371, 442] width 107 height 30
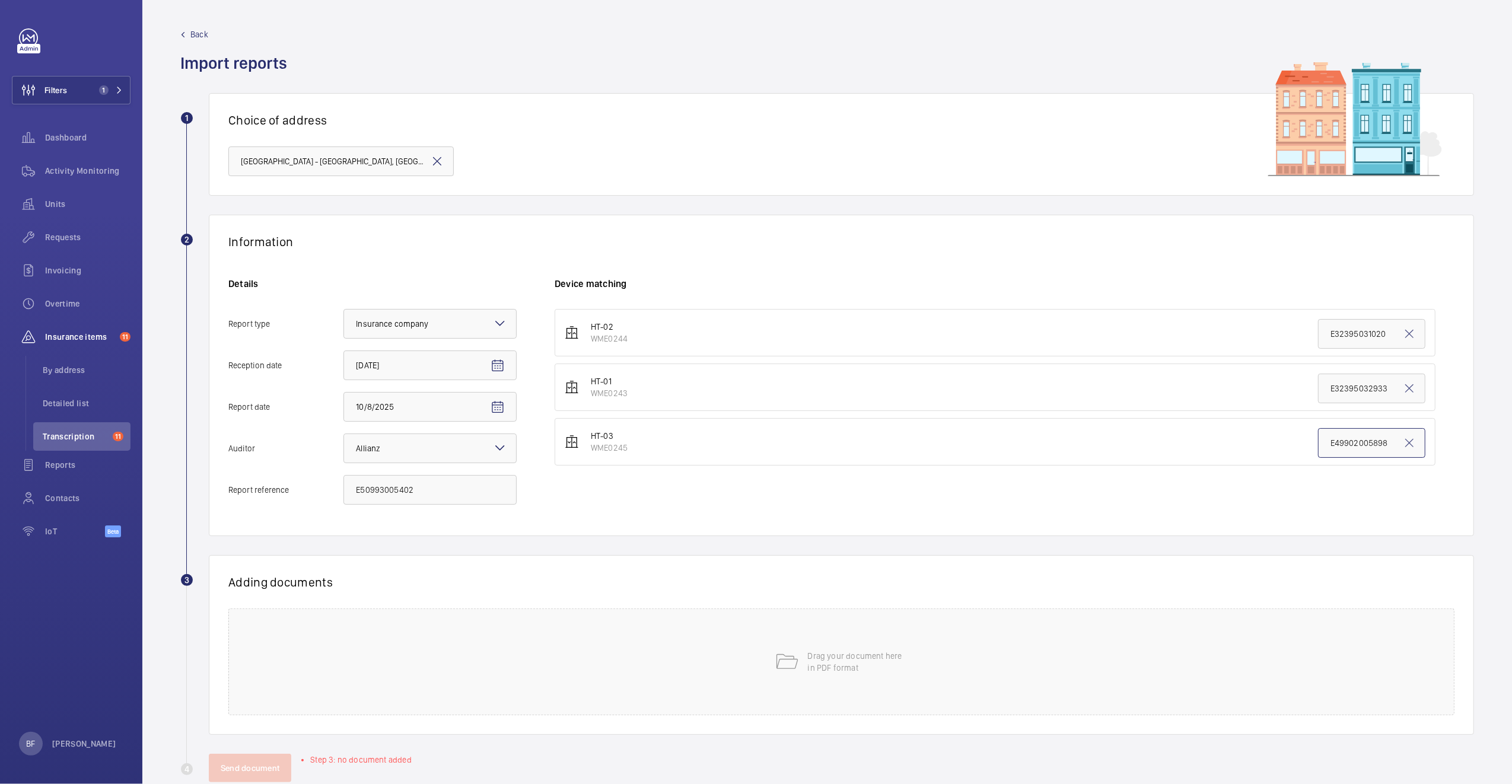
click at [1352, 453] on input "E49902005898" at bounding box center [1371, 442] width 107 height 30
paste input "50993005402"
type input "E50993005402"
click at [634, 645] on div "Drag your document here in PDF format" at bounding box center [841, 661] width 1226 height 107
click at [659, 635] on button "Select involved devices" at bounding box center [976, 622] width 842 height 29
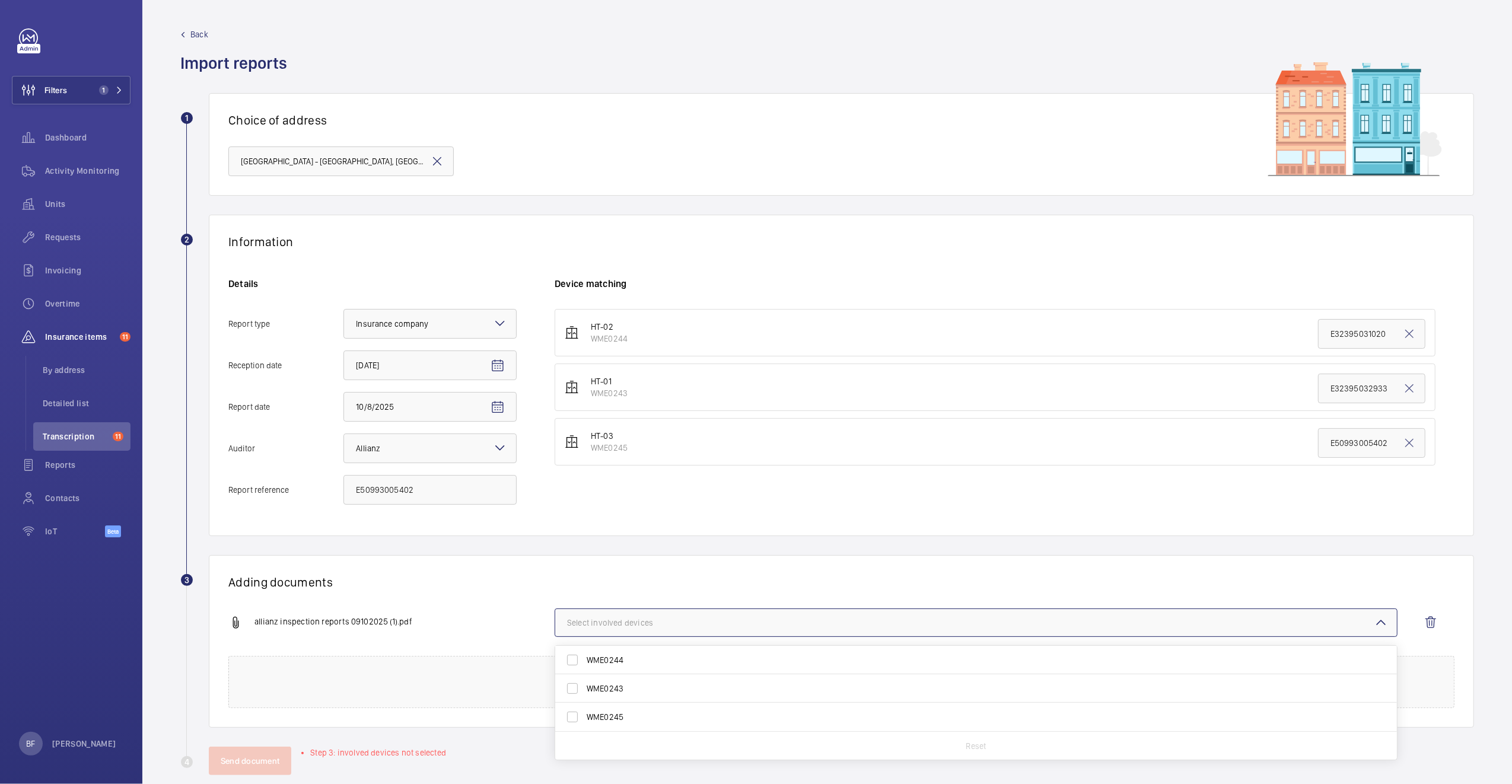
click at [628, 717] on span "WME0245" at bounding box center [977, 717] width 781 height 12
click at [584, 717] on input "WME0245" at bounding box center [572, 717] width 24 height 24
checkbox input "true"
click at [452, 586] on h1 "Adding documents" at bounding box center [841, 582] width 1226 height 15
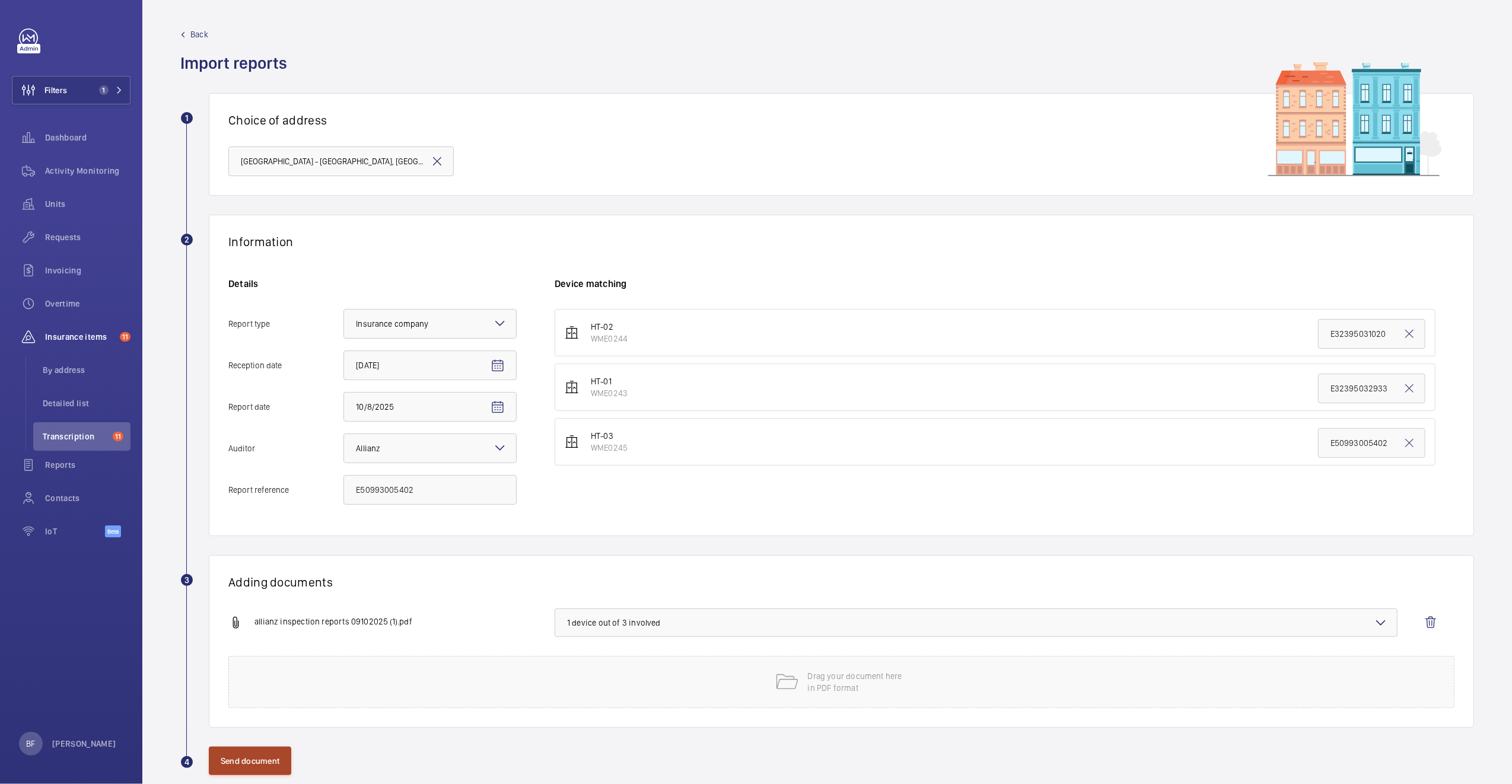
click at [268, 764] on button "Send document" at bounding box center [250, 760] width 83 height 29
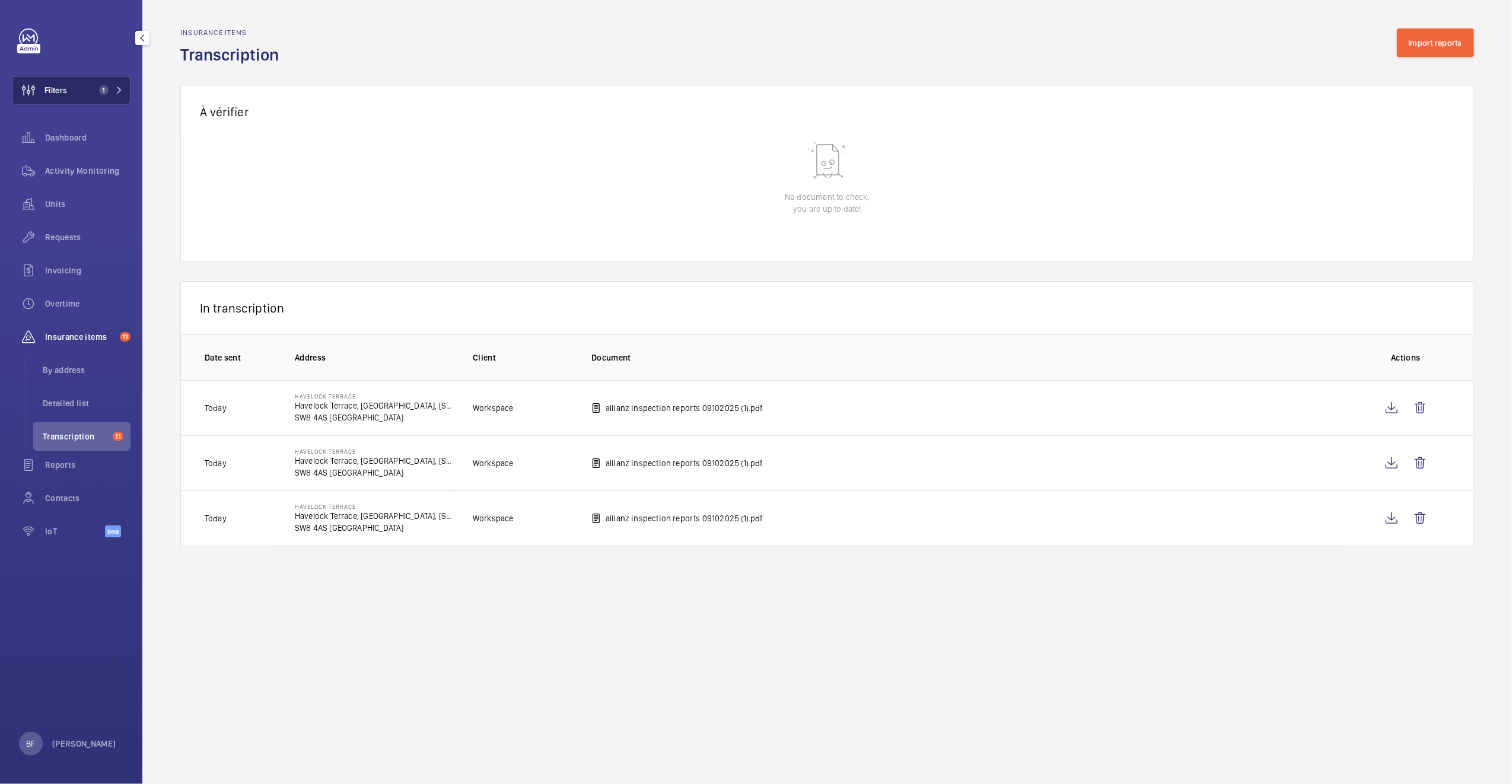
click at [101, 98] on button "Filters 1" at bounding box center [71, 90] width 118 height 29
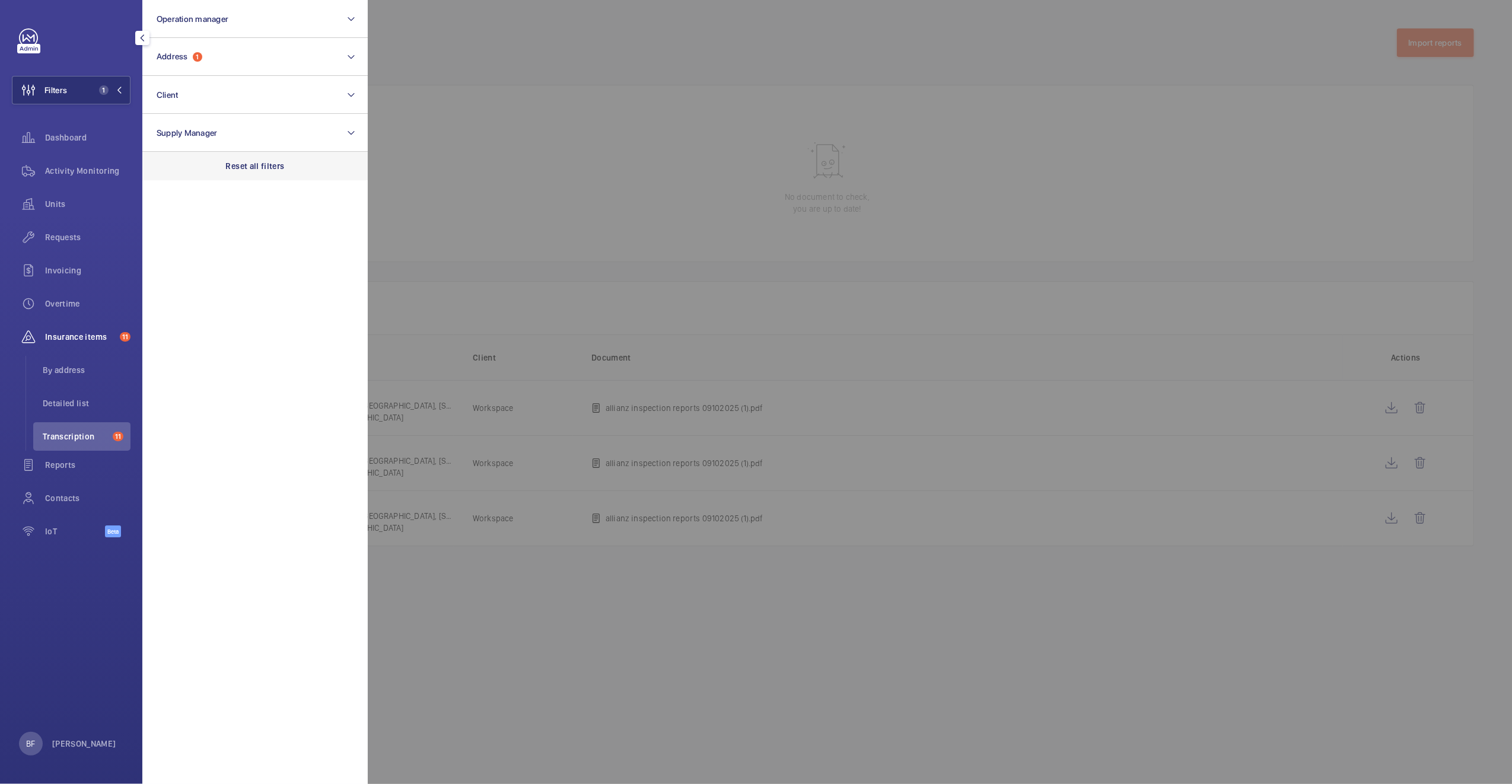
click at [273, 168] on p "Reset all filters" at bounding box center [255, 166] width 59 height 12
click at [76, 243] on span "Requests" at bounding box center [87, 237] width 86 height 12
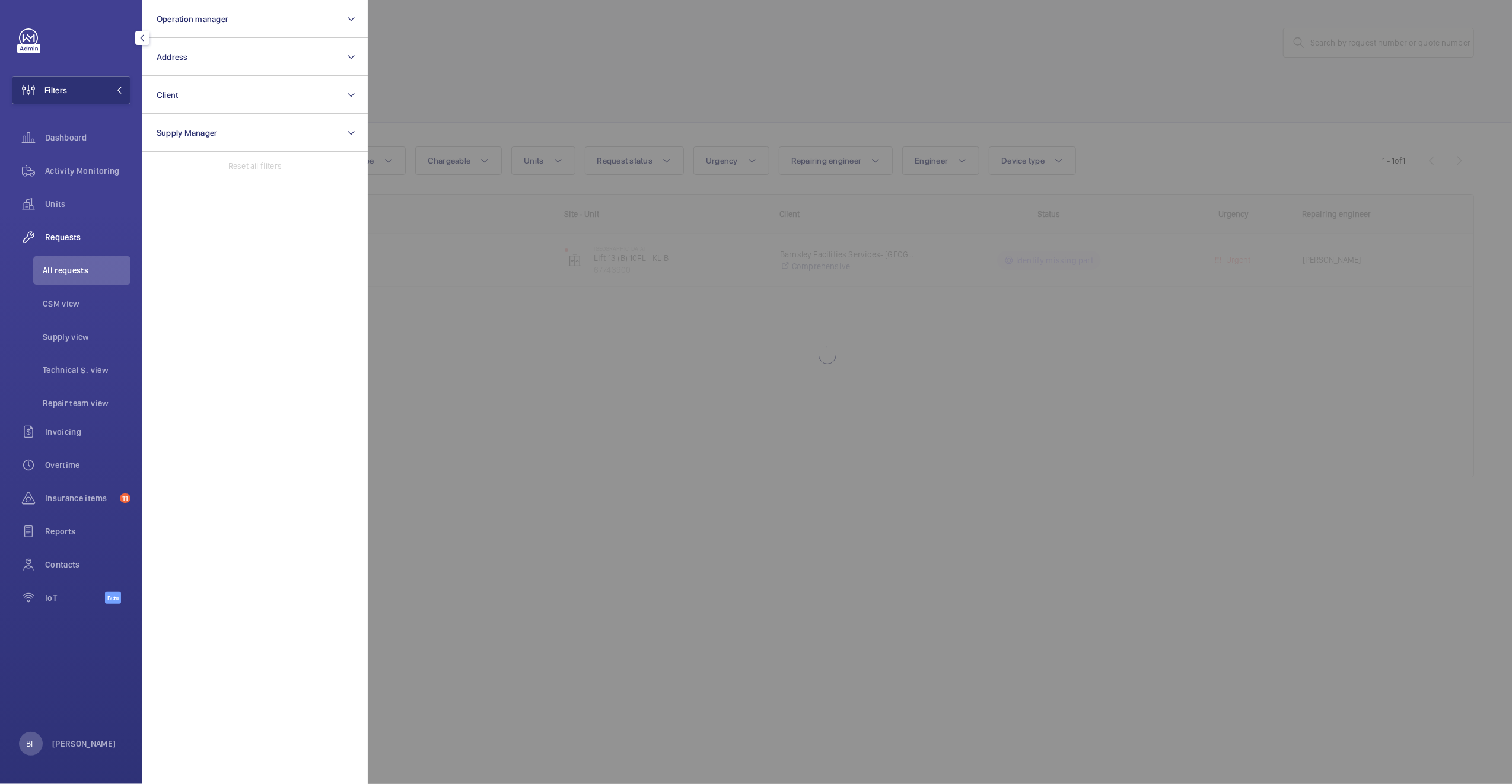
click at [517, 53] on div at bounding box center [1124, 392] width 1512 height 784
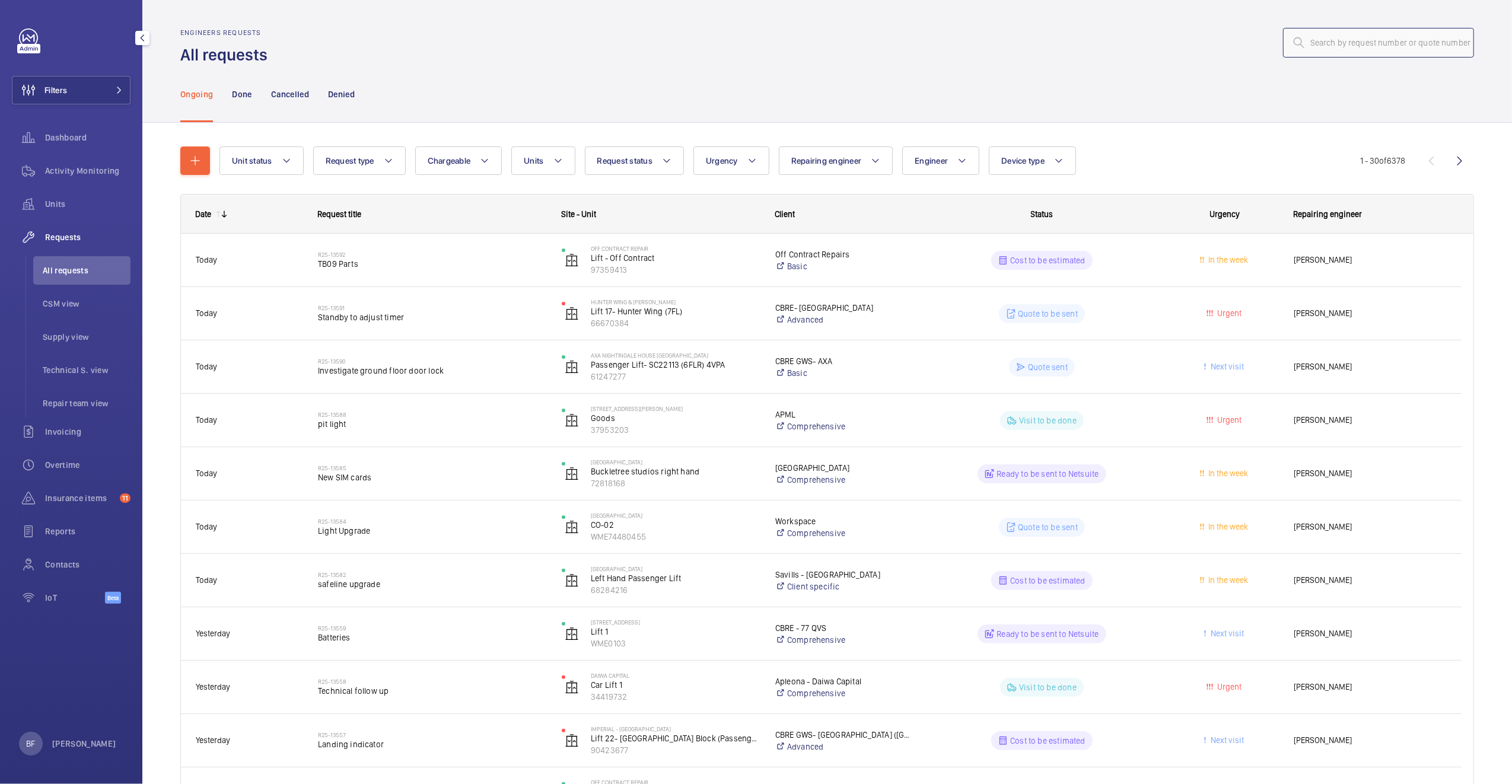
click at [1428, 50] on input "text" at bounding box center [1378, 42] width 191 height 30
paste input "R25-09068"
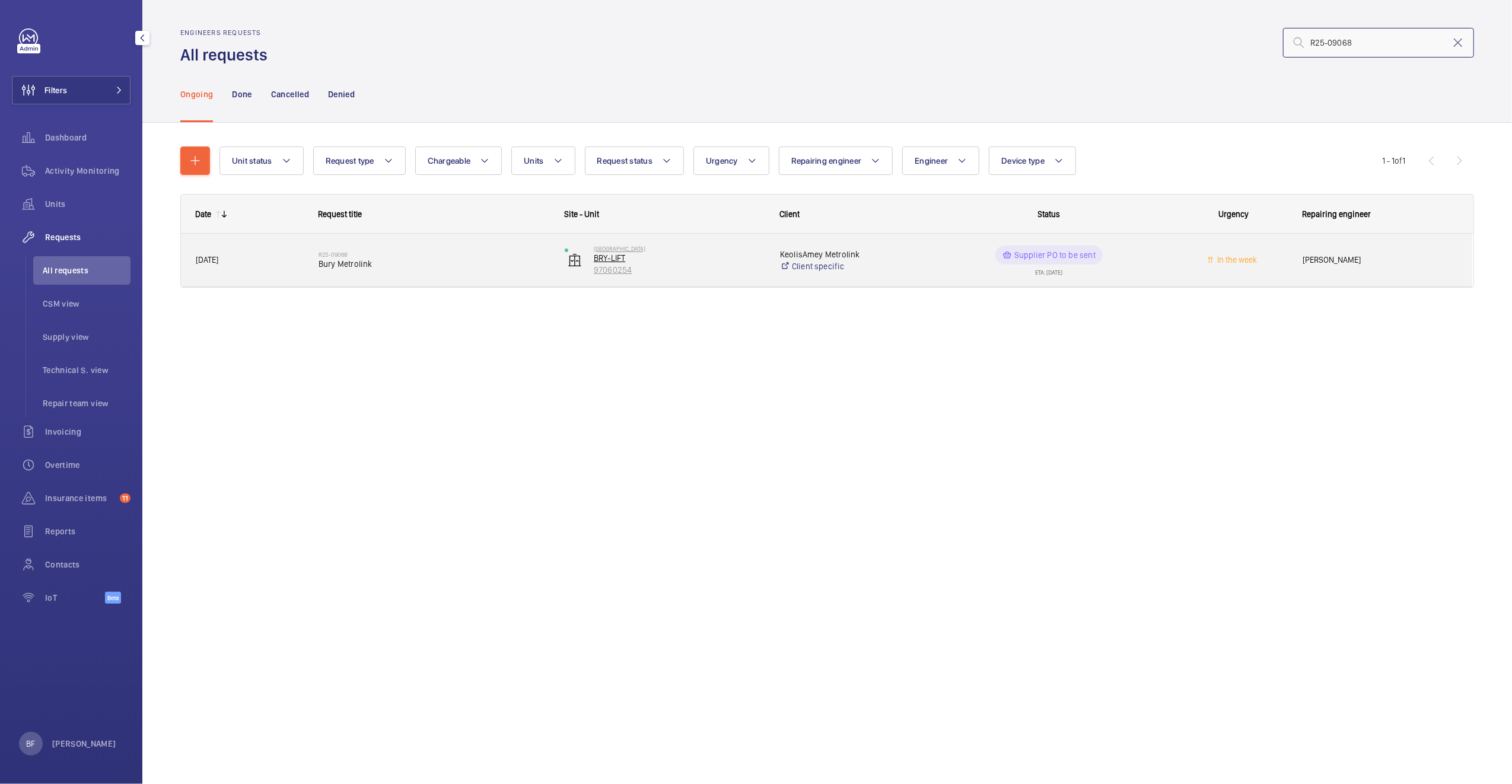
type input "R25-09068"
click at [707, 252] on p "BRY-LIFT" at bounding box center [679, 258] width 171 height 12
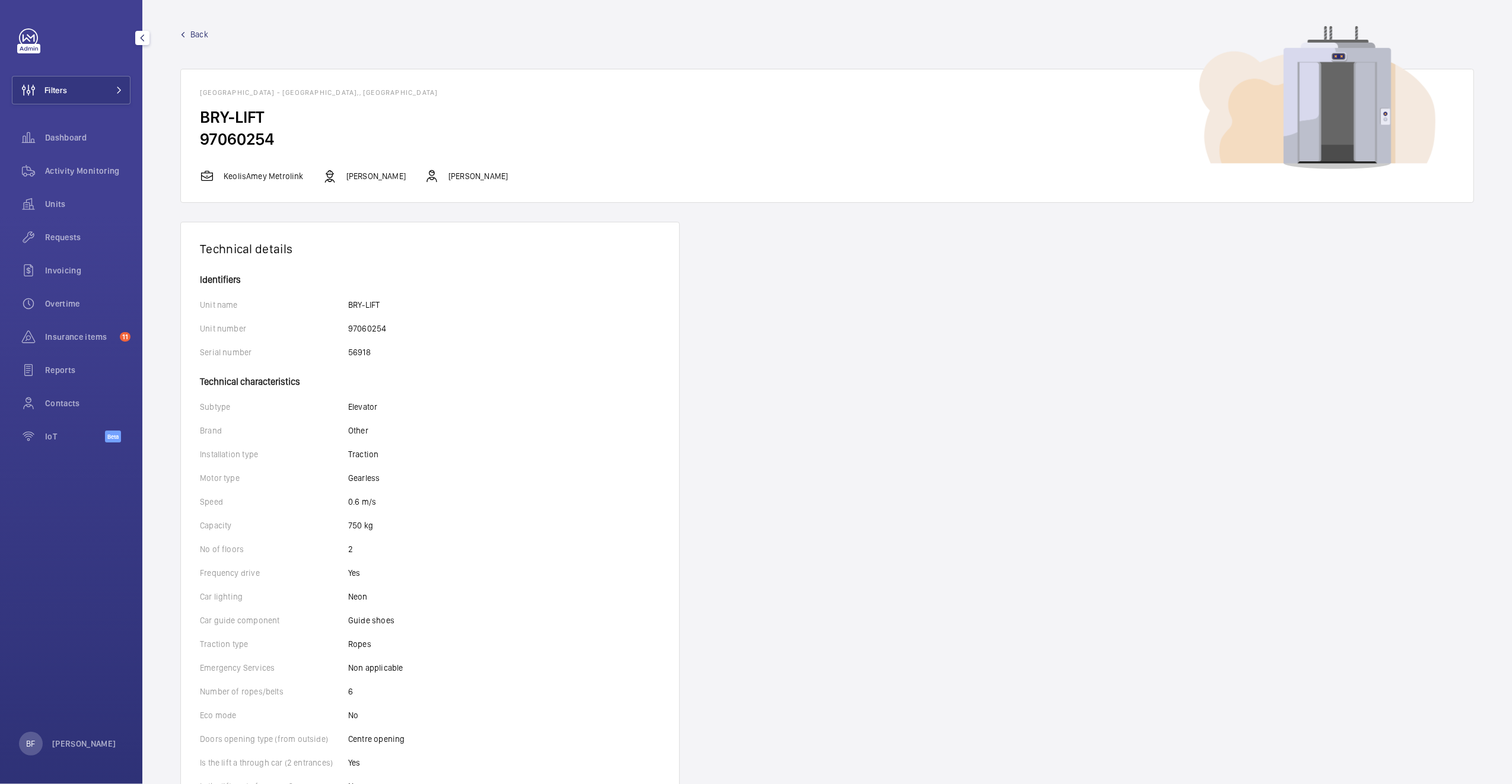
click at [203, 35] on span "Back" at bounding box center [199, 35] width 18 height 12
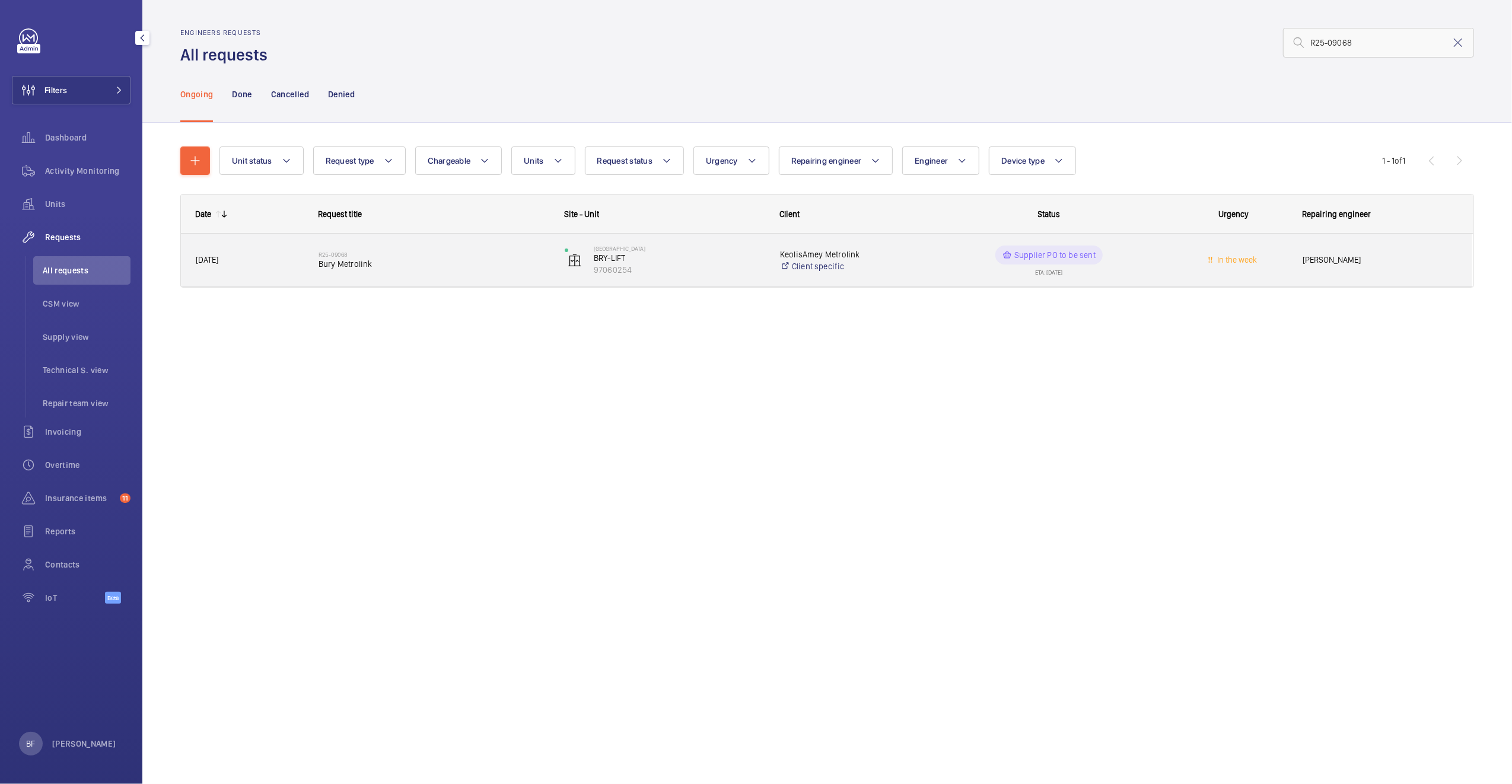
click at [949, 286] on div "Supplier PO to be sent ETA: 07/10/2025" at bounding box center [1042, 260] width 245 height 53
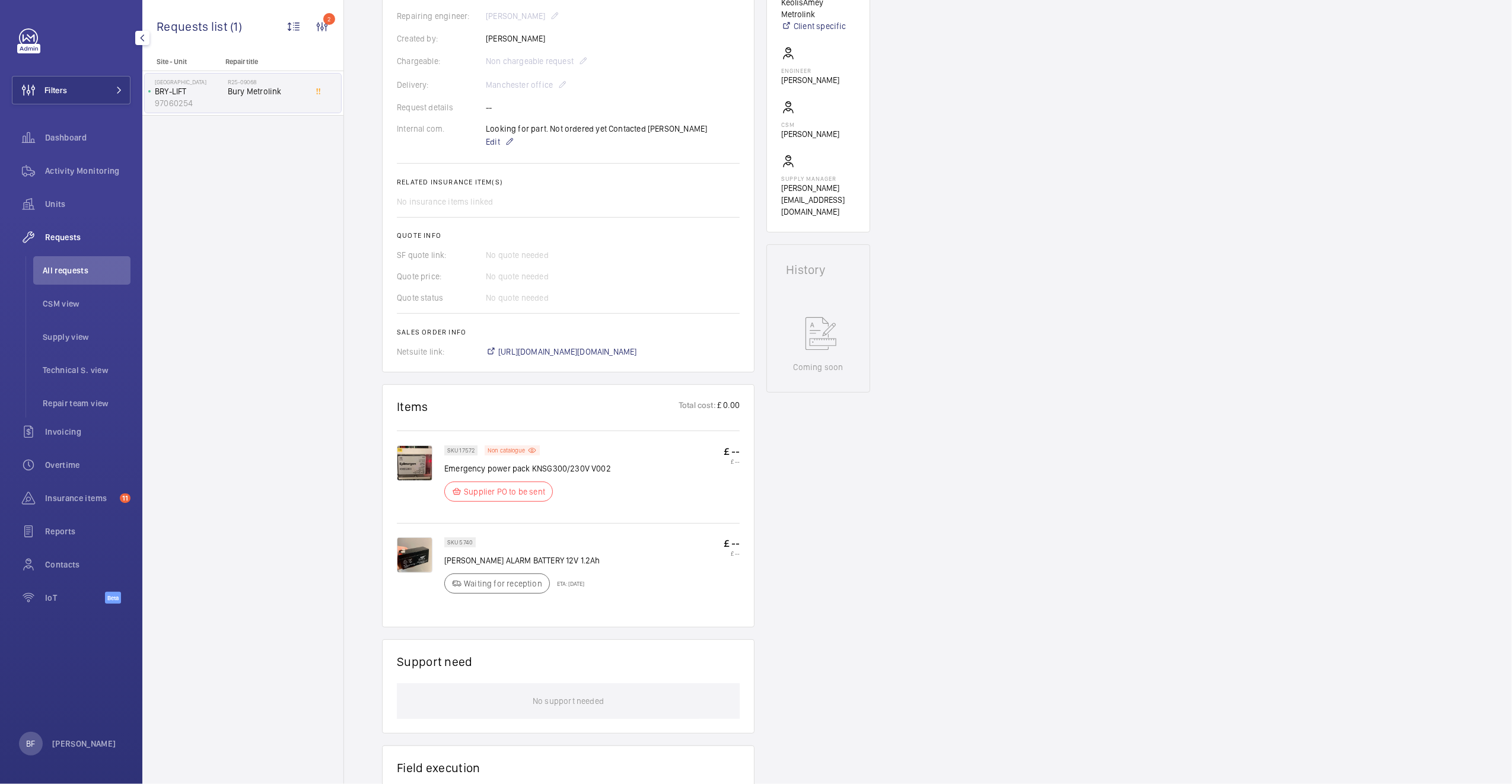
scroll to position [427, 0]
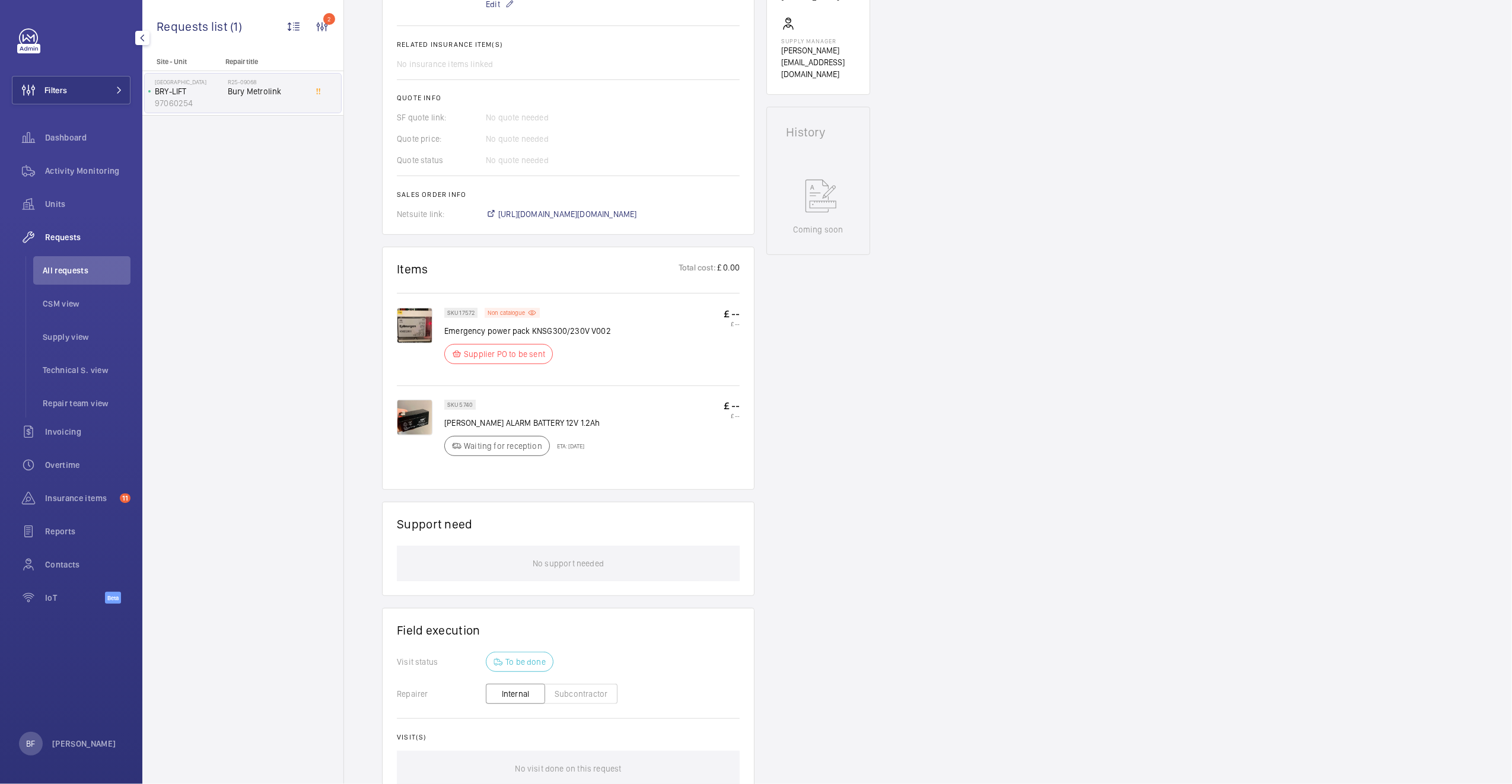
click at [467, 452] on p "Waiting for reception" at bounding box center [503, 446] width 78 height 12
click at [535, 452] on p "Waiting for reception" at bounding box center [503, 446] width 78 height 12
click at [410, 424] on img at bounding box center [415, 417] width 36 height 36
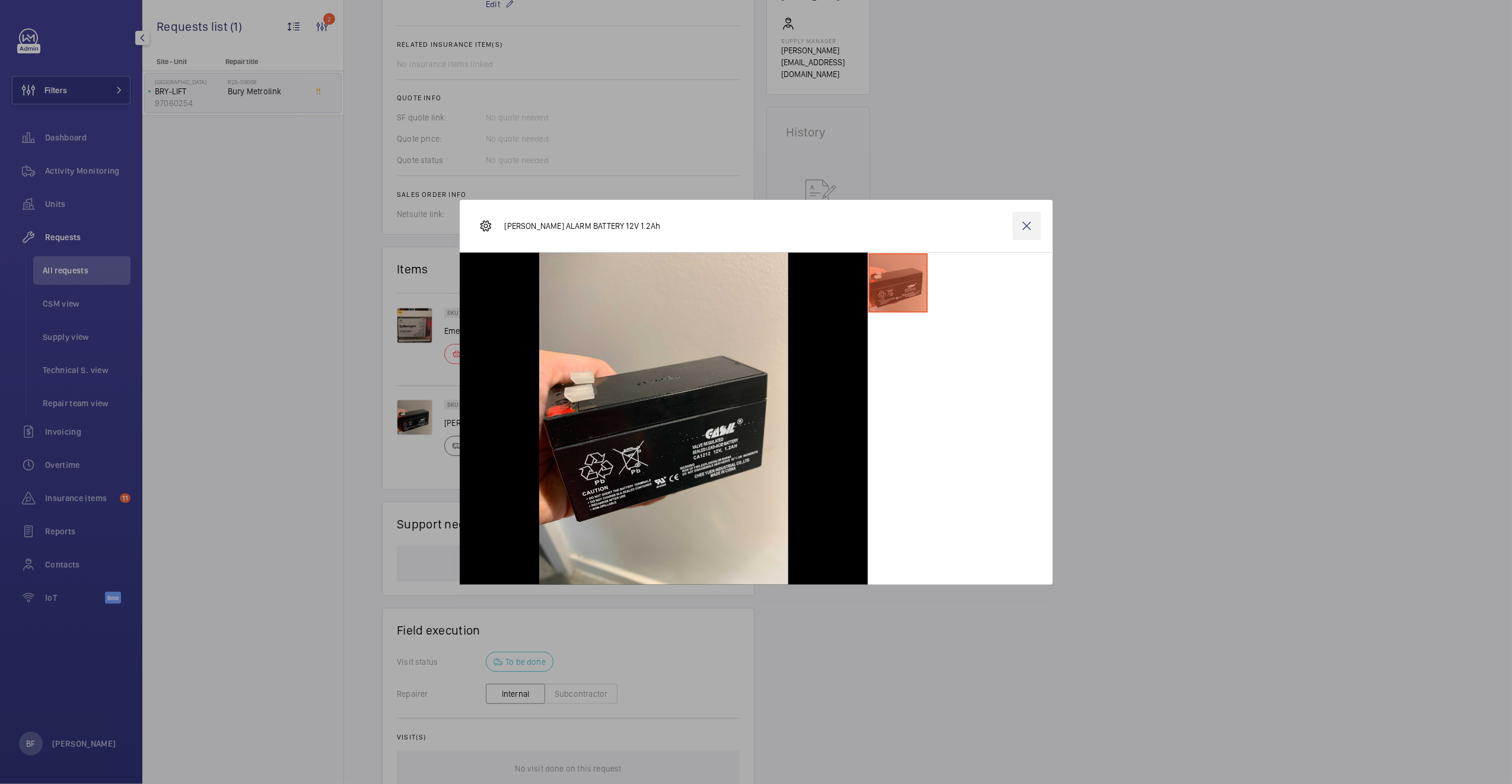
click at [1024, 227] on wm-front-icon-button at bounding box center [1026, 226] width 29 height 29
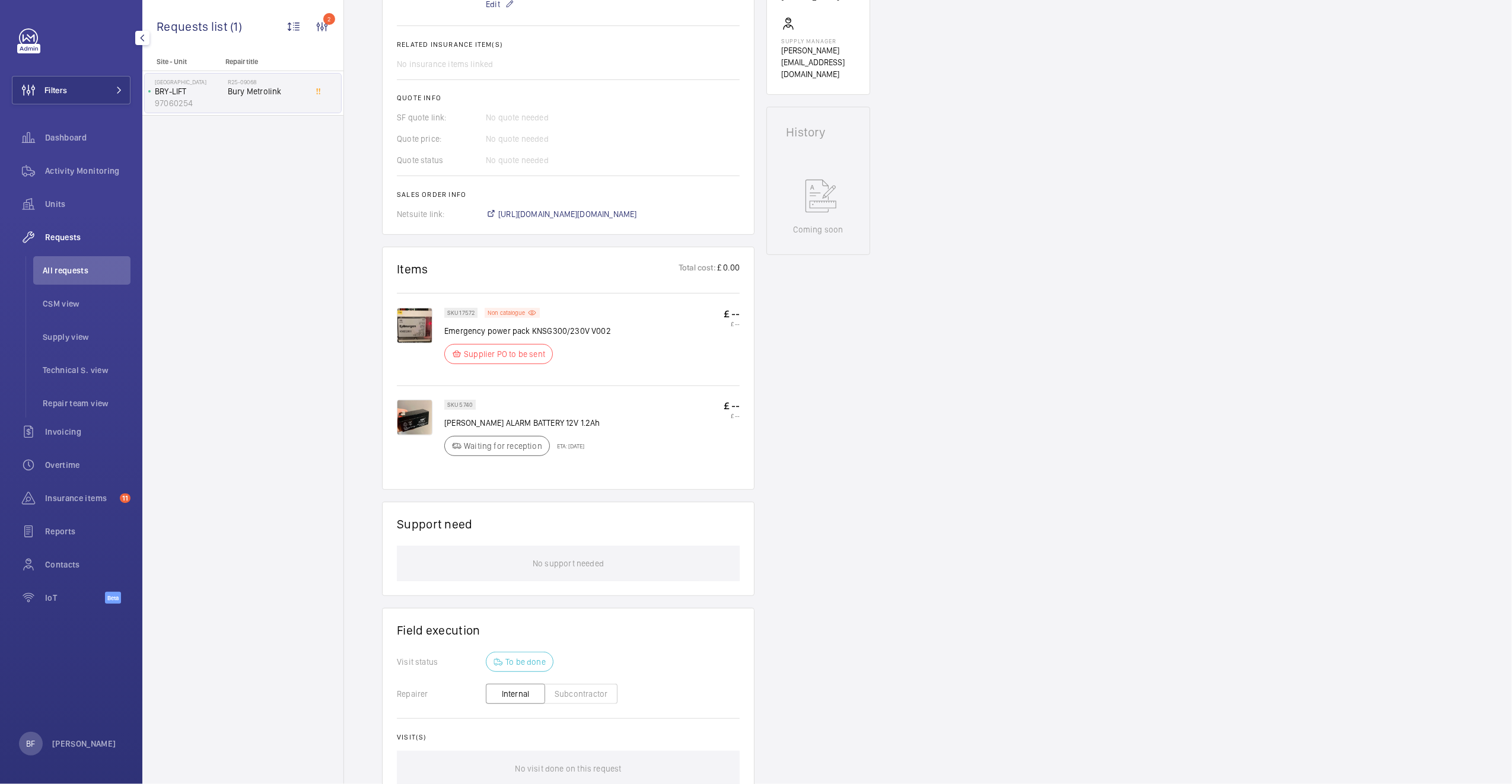
click at [423, 326] on img at bounding box center [415, 325] width 36 height 36
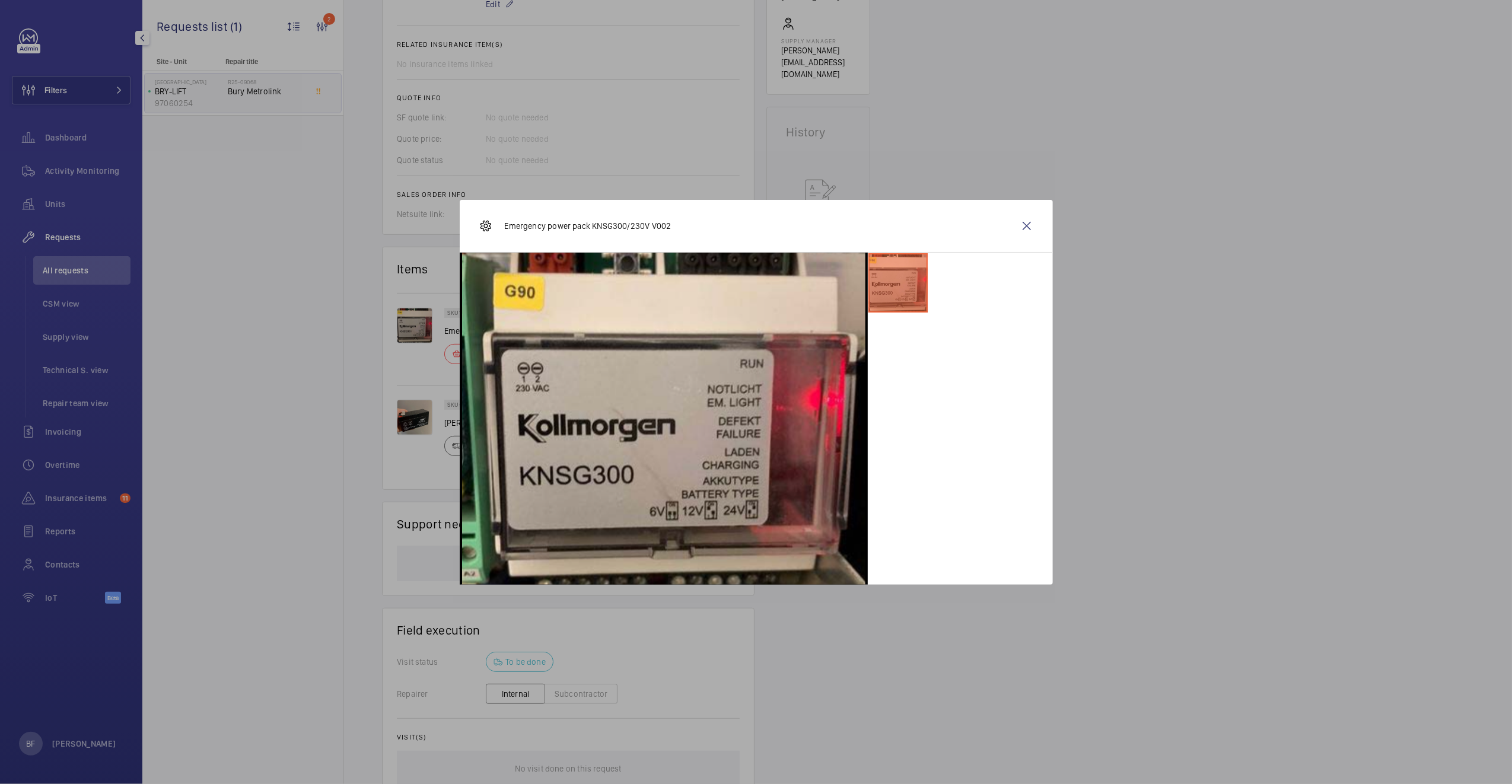
click at [577, 227] on p "Emergency power pack KNSG300/230V V002" at bounding box center [588, 226] width 167 height 12
drag, startPoint x: 505, startPoint y: 226, endPoint x: 668, endPoint y: 227, distance: 163.0
click at [668, 227] on div "Emergency power pack KNSG300/230V V002" at bounding box center [756, 226] width 593 height 53
copy p "Emergency power pack KNSG300/230V V002"
click at [1027, 234] on wm-front-icon-button at bounding box center [1026, 226] width 29 height 29
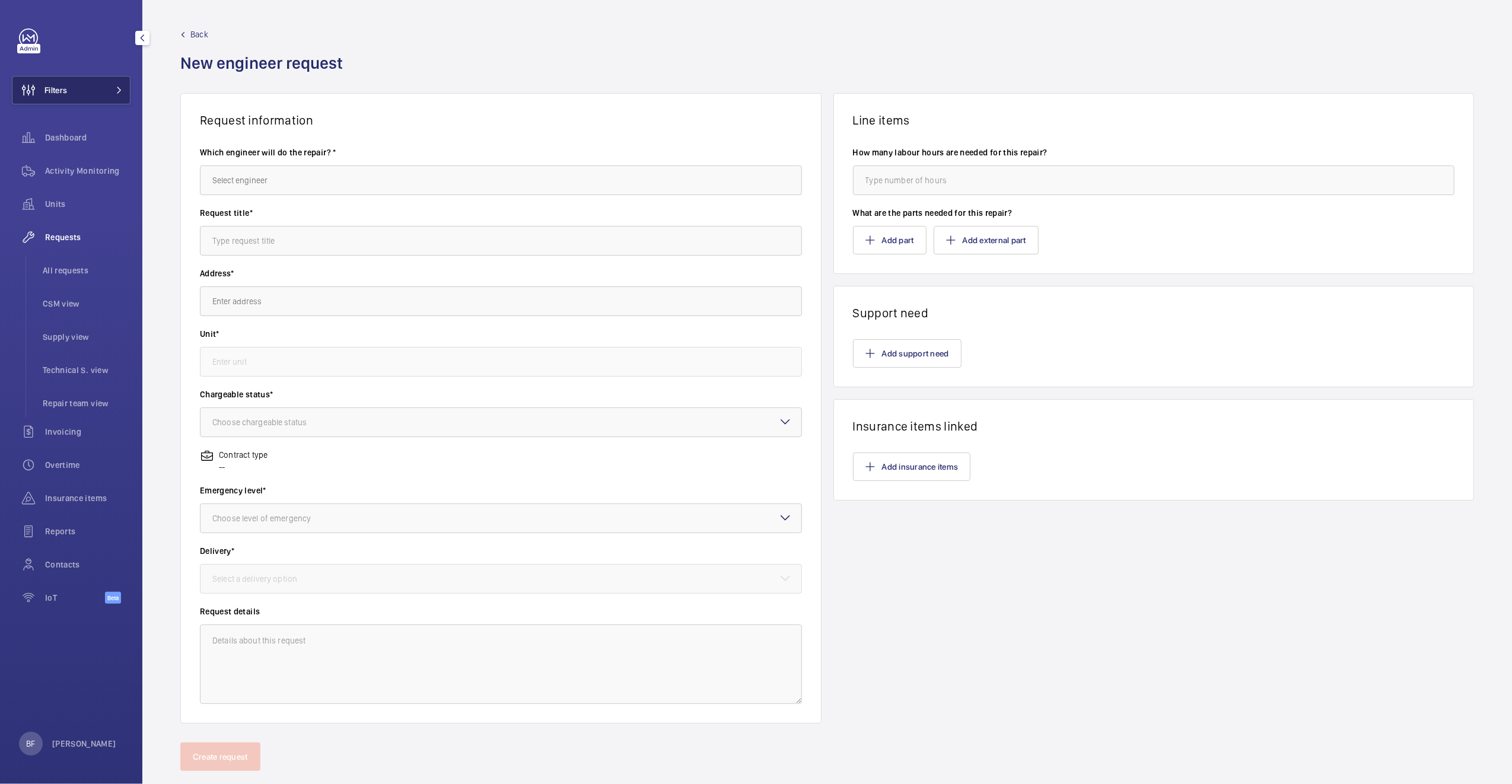
click at [112, 88] on span at bounding box center [115, 90] width 14 height 7
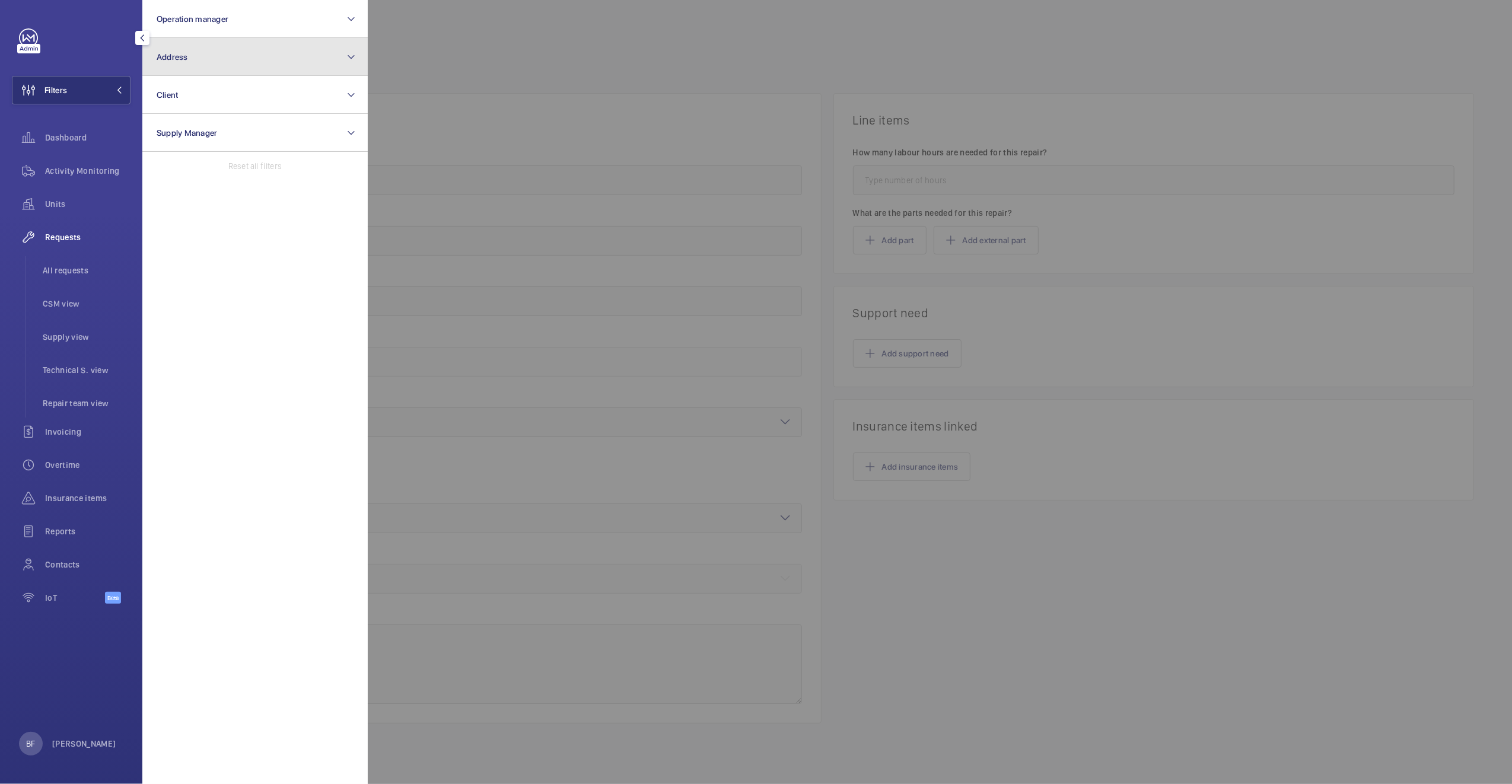
click at [225, 54] on button "Address" at bounding box center [254, 57] width 225 height 38
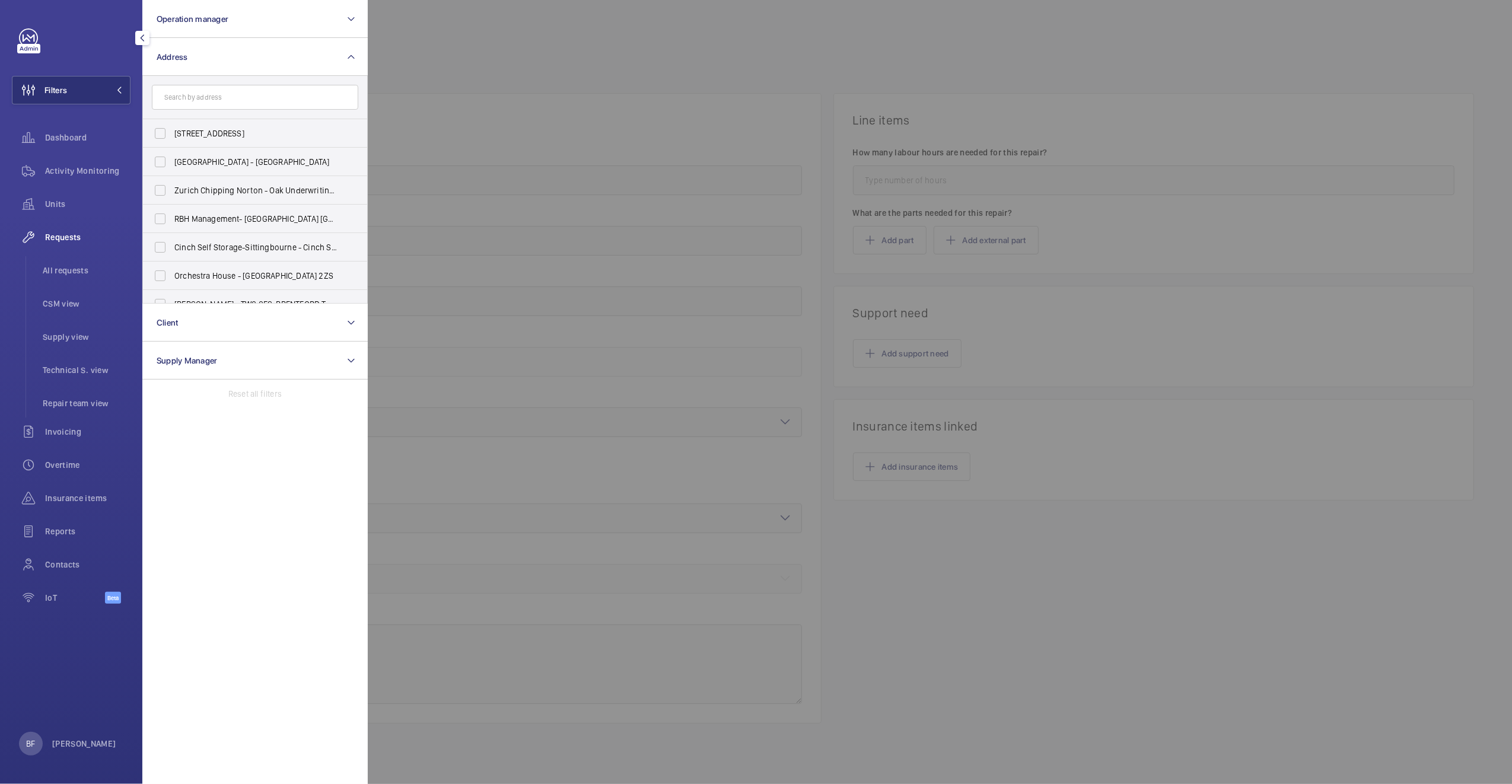
click at [226, 90] on input "text" at bounding box center [255, 97] width 206 height 25
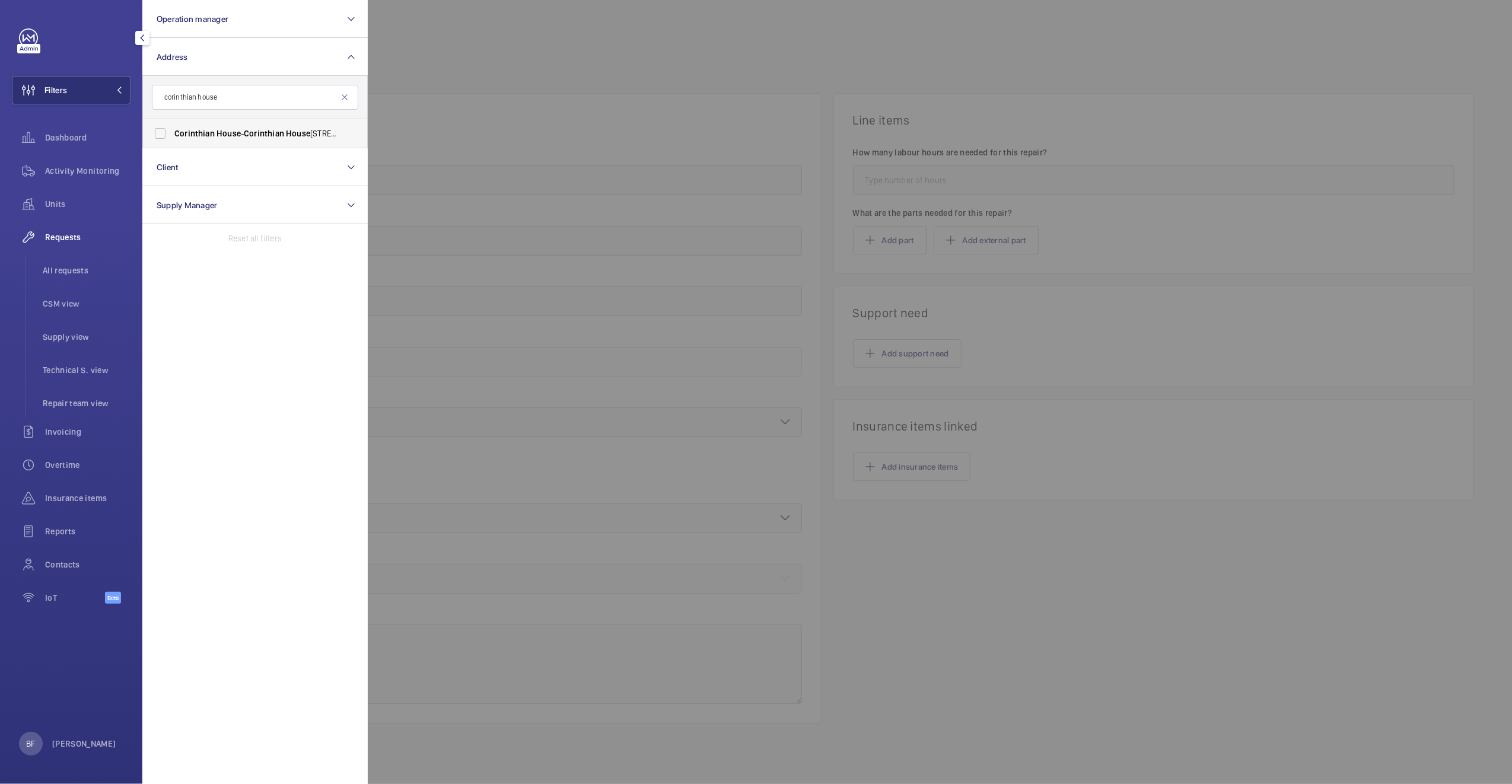
type input "corinthian house"
click at [236, 141] on label "Corinthian [STREET_ADDRESS]" at bounding box center [246, 133] width 206 height 29
click at [172, 141] on input "Corinthian [STREET_ADDRESS]" at bounding box center [160, 133] width 24 height 24
checkbox input "true"
click at [548, 107] on div at bounding box center [1124, 392] width 1512 height 784
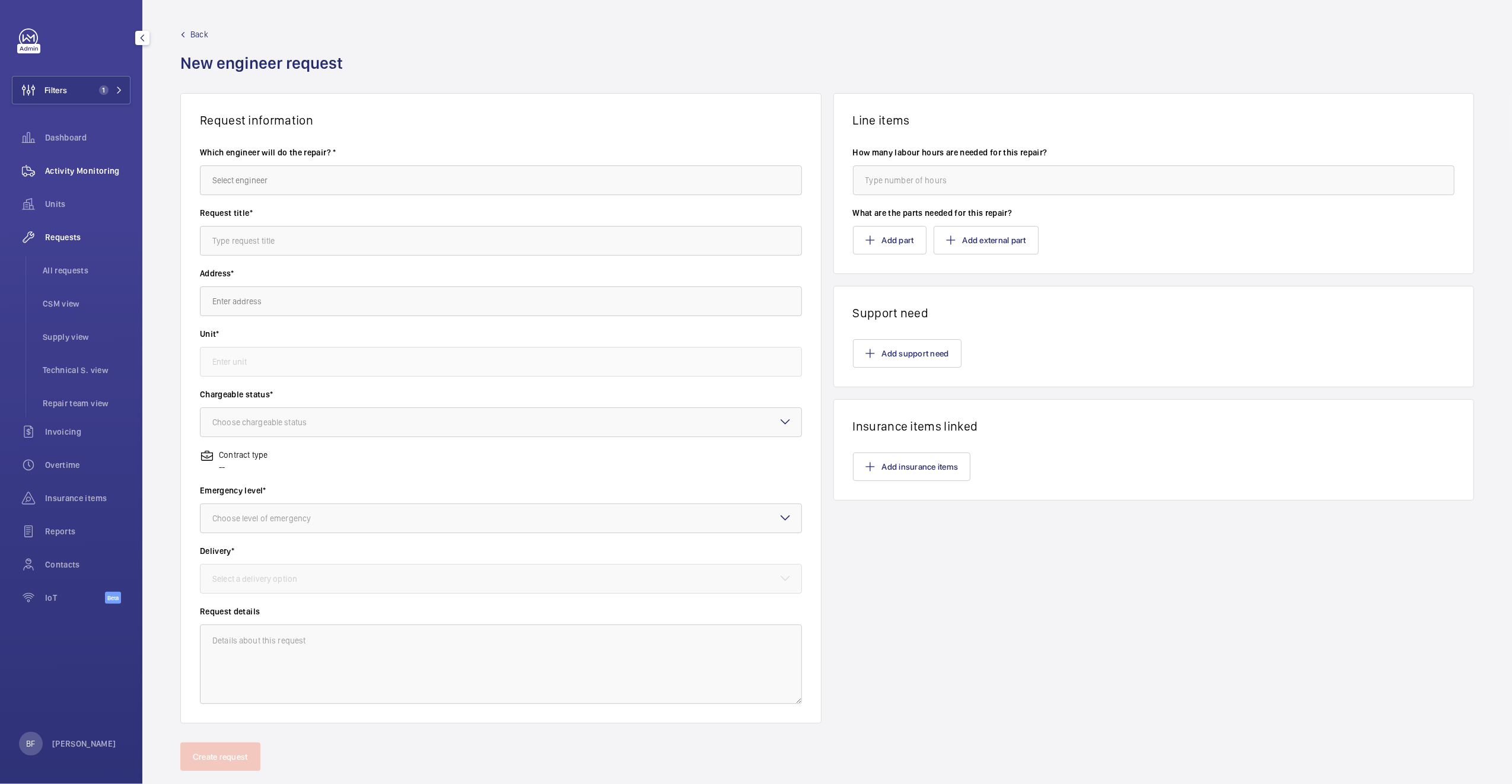
click at [125, 163] on div "Activity Monitoring" at bounding box center [71, 171] width 118 height 29
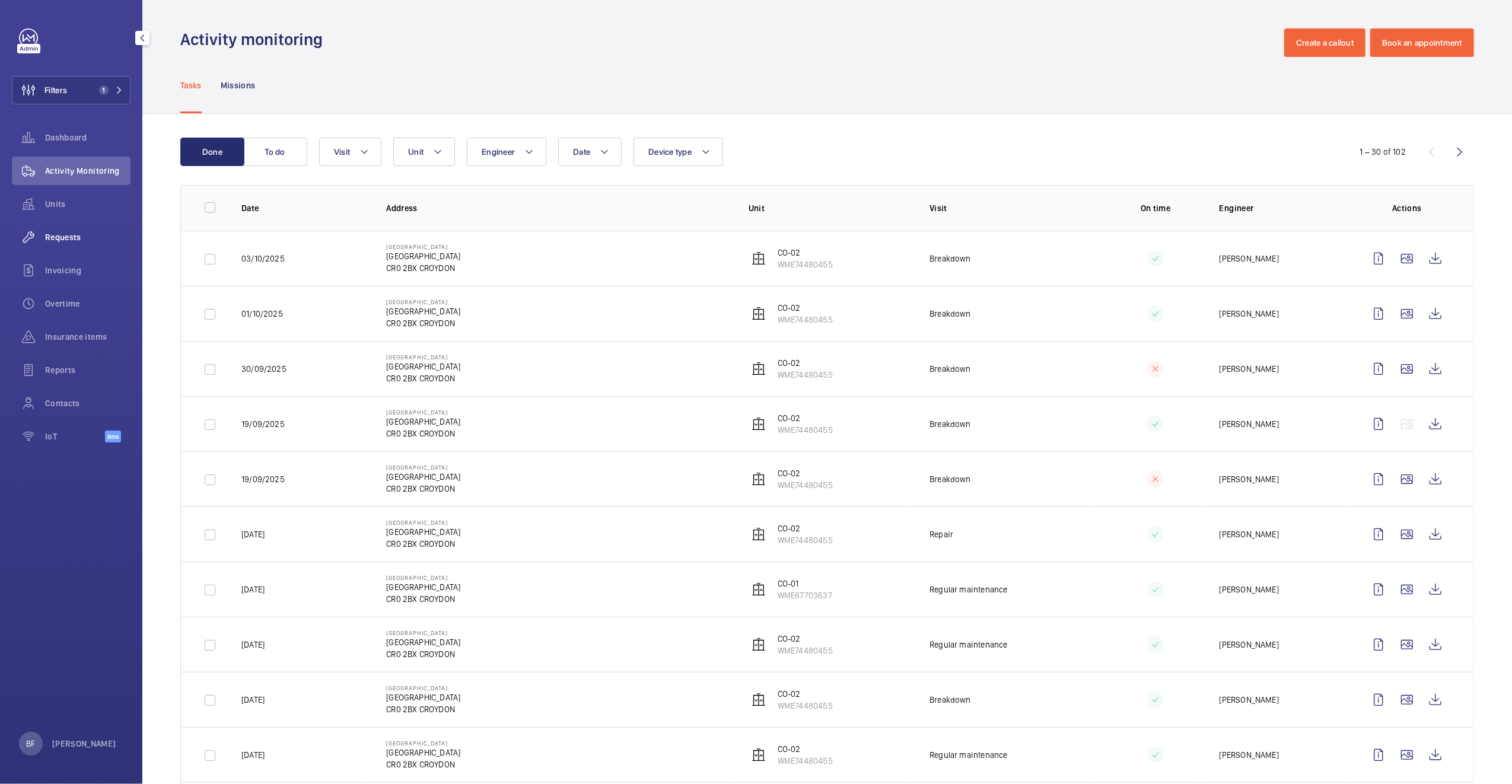
click at [77, 248] on div "Requests" at bounding box center [71, 237] width 118 height 29
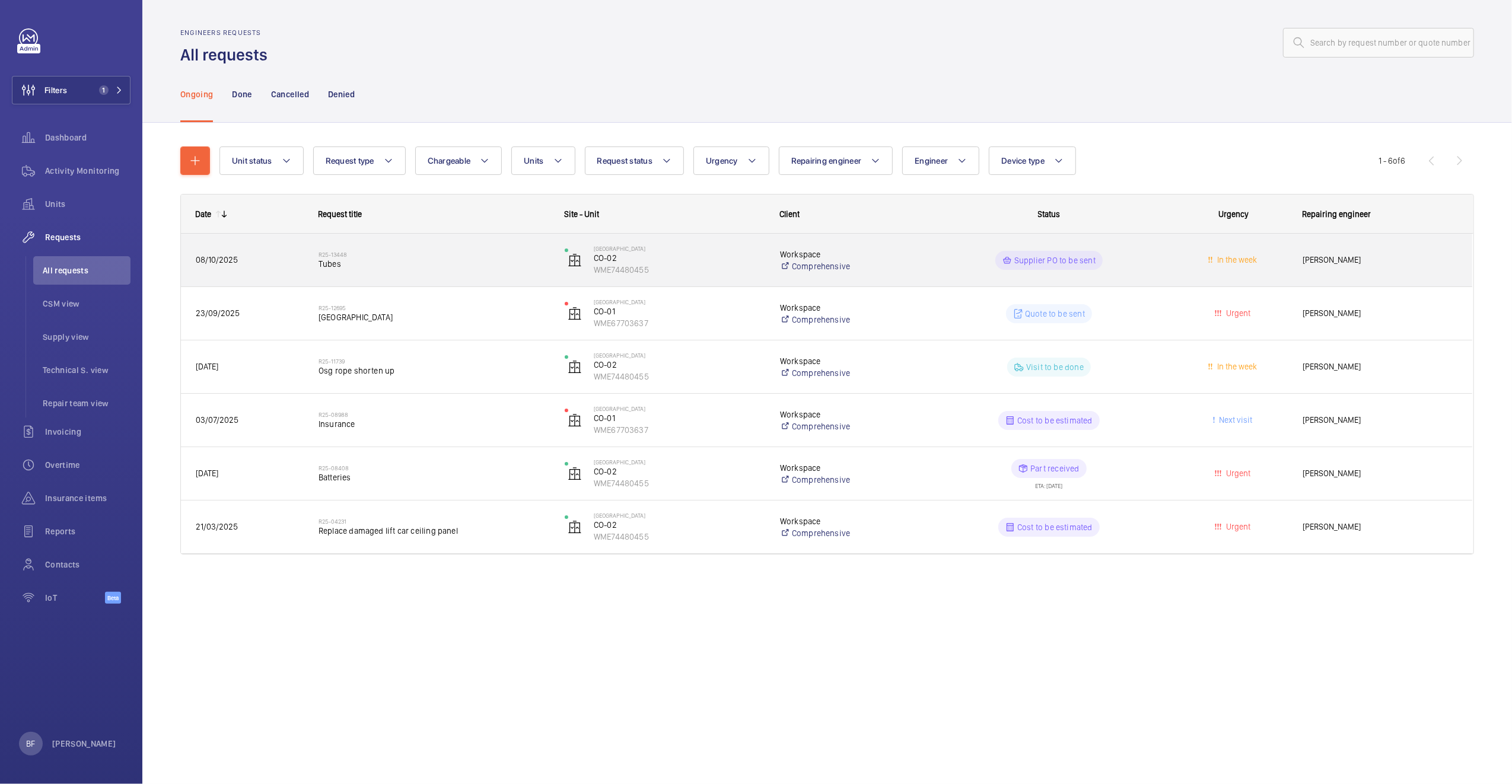
click at [419, 275] on div "R25-13448 [GEOGRAPHIC_DATA]" at bounding box center [434, 260] width 231 height 35
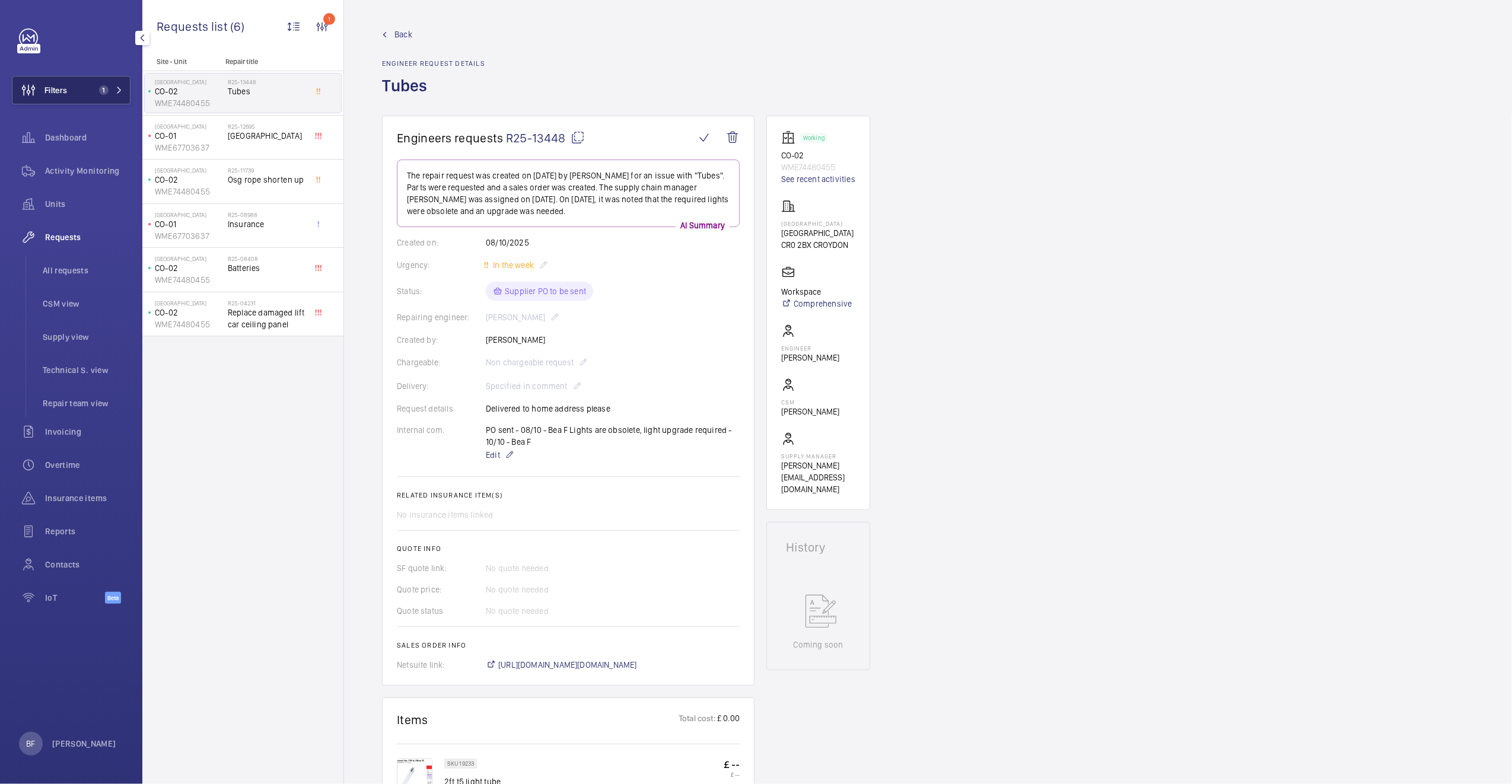
click at [104, 93] on span "1" at bounding box center [104, 90] width 10 height 10
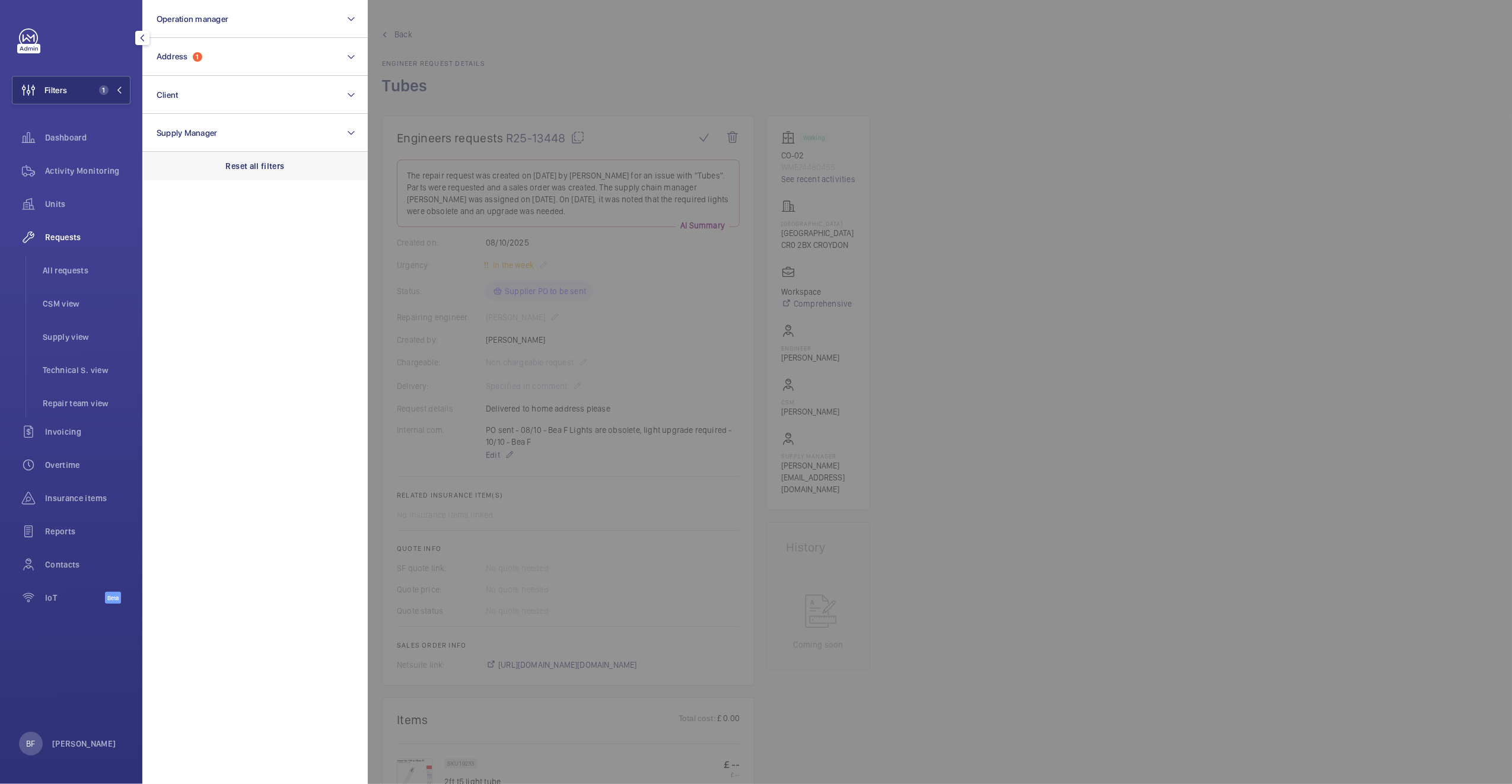
click at [246, 158] on div "Reset all filters" at bounding box center [254, 166] width 225 height 29
click at [217, 57] on button "Address" at bounding box center [254, 57] width 225 height 38
type input "[GEOGRAPHIC_DATA]"
click at [262, 132] on span "[GEOGRAPHIC_DATA] - [STREET_ADDRESS]" at bounding box center [256, 133] width 163 height 12
click at [172, 132] on input "[GEOGRAPHIC_DATA] - [STREET_ADDRESS]" at bounding box center [160, 133] width 24 height 24
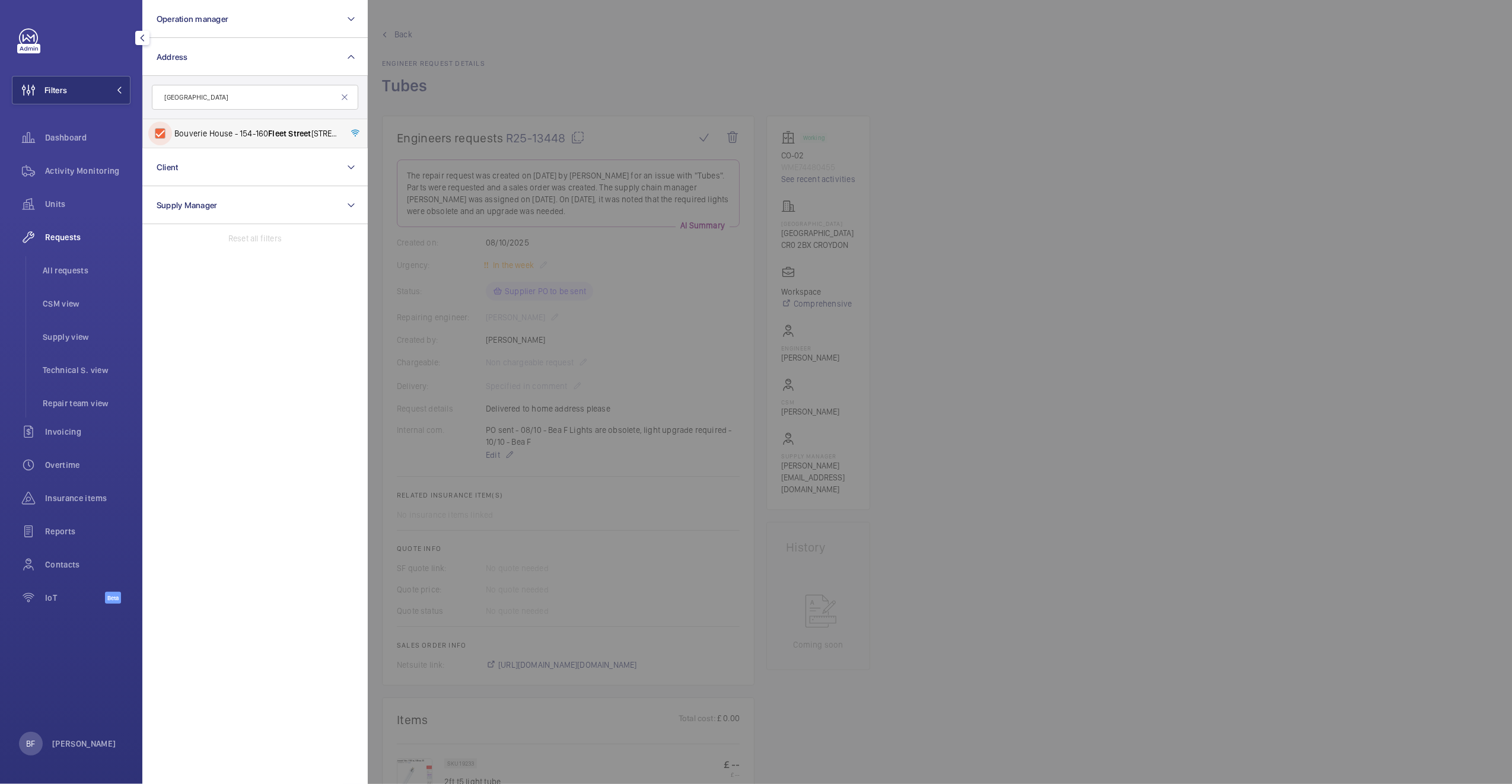
checkbox input "true"
click at [587, 117] on div at bounding box center [1124, 392] width 1512 height 784
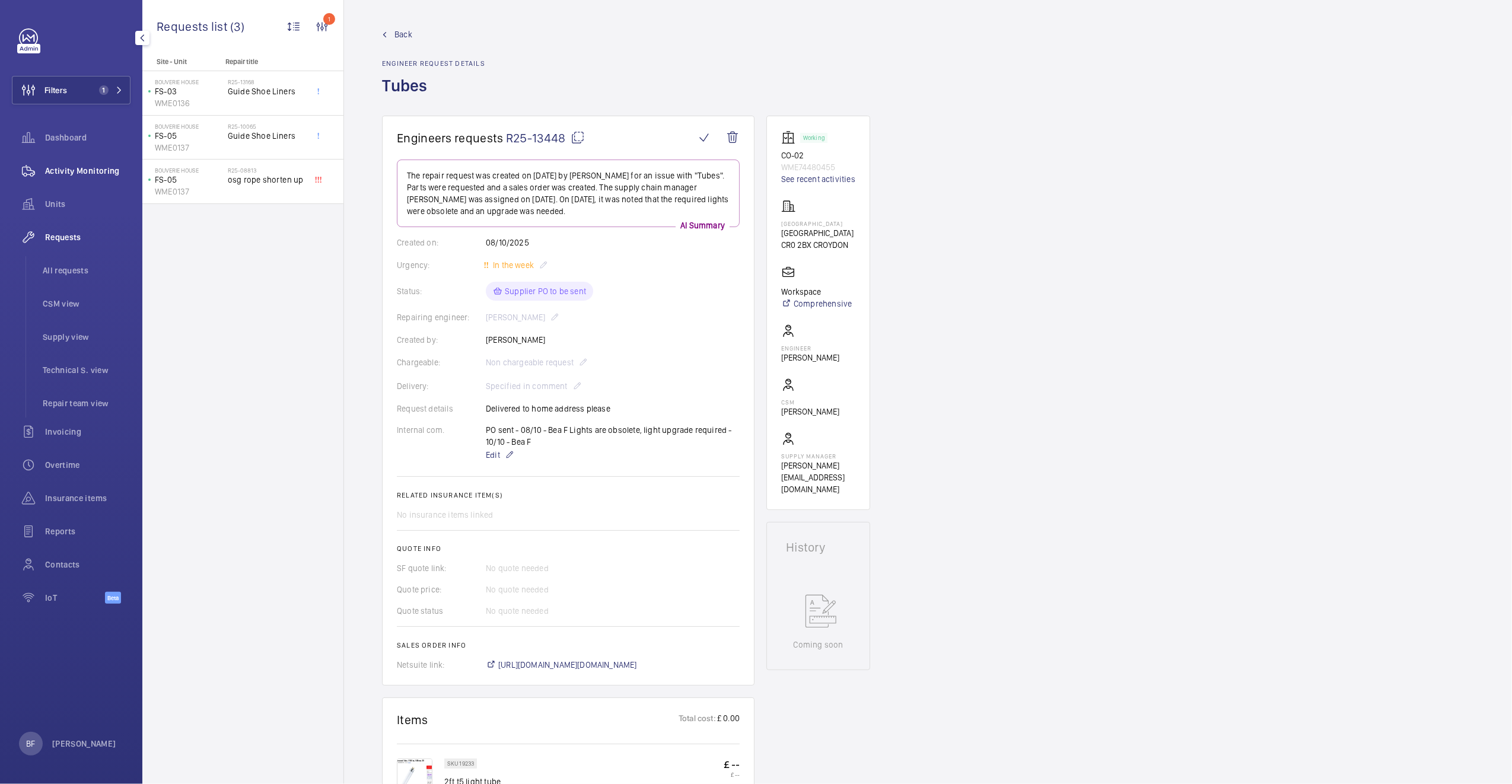
click at [83, 163] on div "Activity Monitoring" at bounding box center [71, 171] width 118 height 29
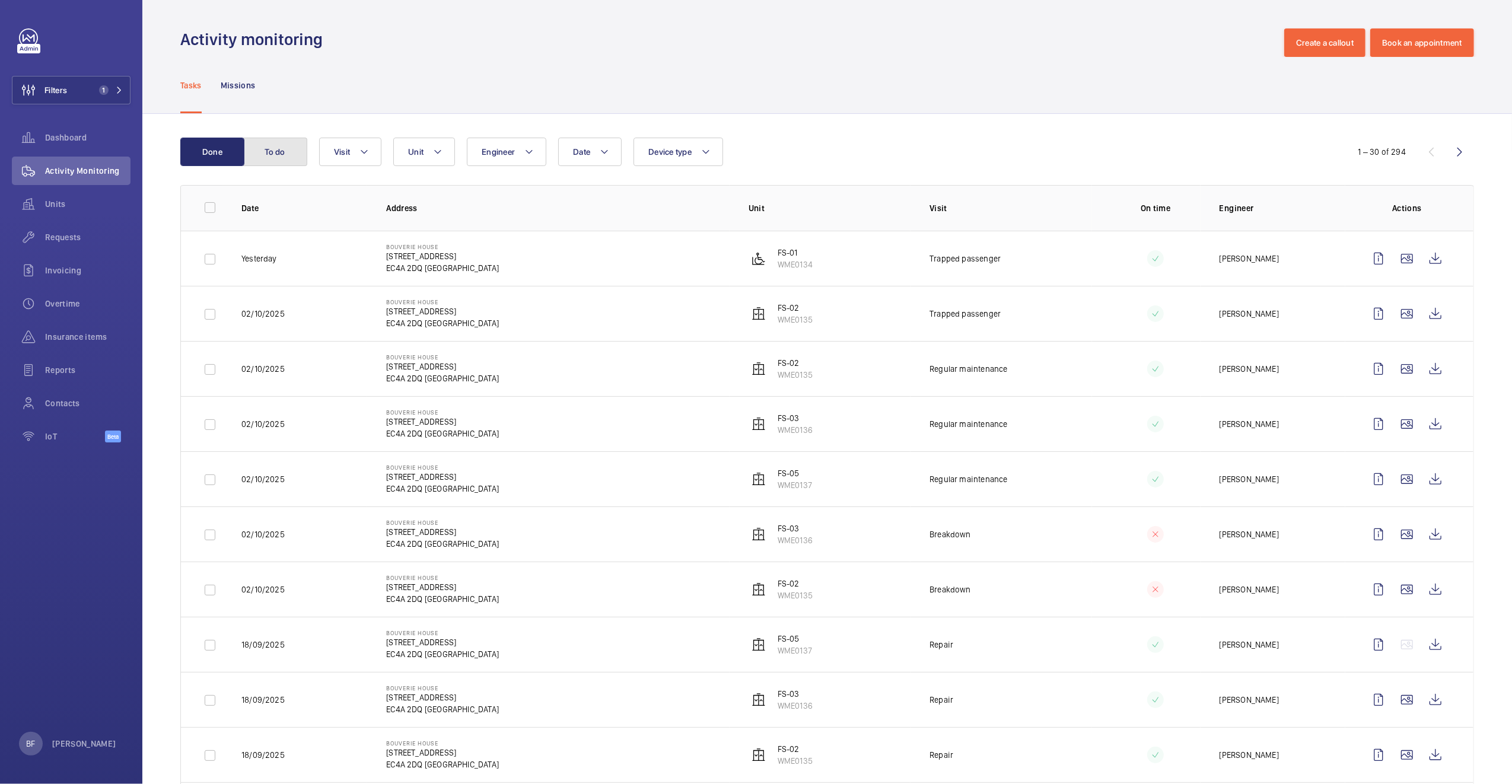
click at [276, 149] on button "To do" at bounding box center [276, 152] width 64 height 29
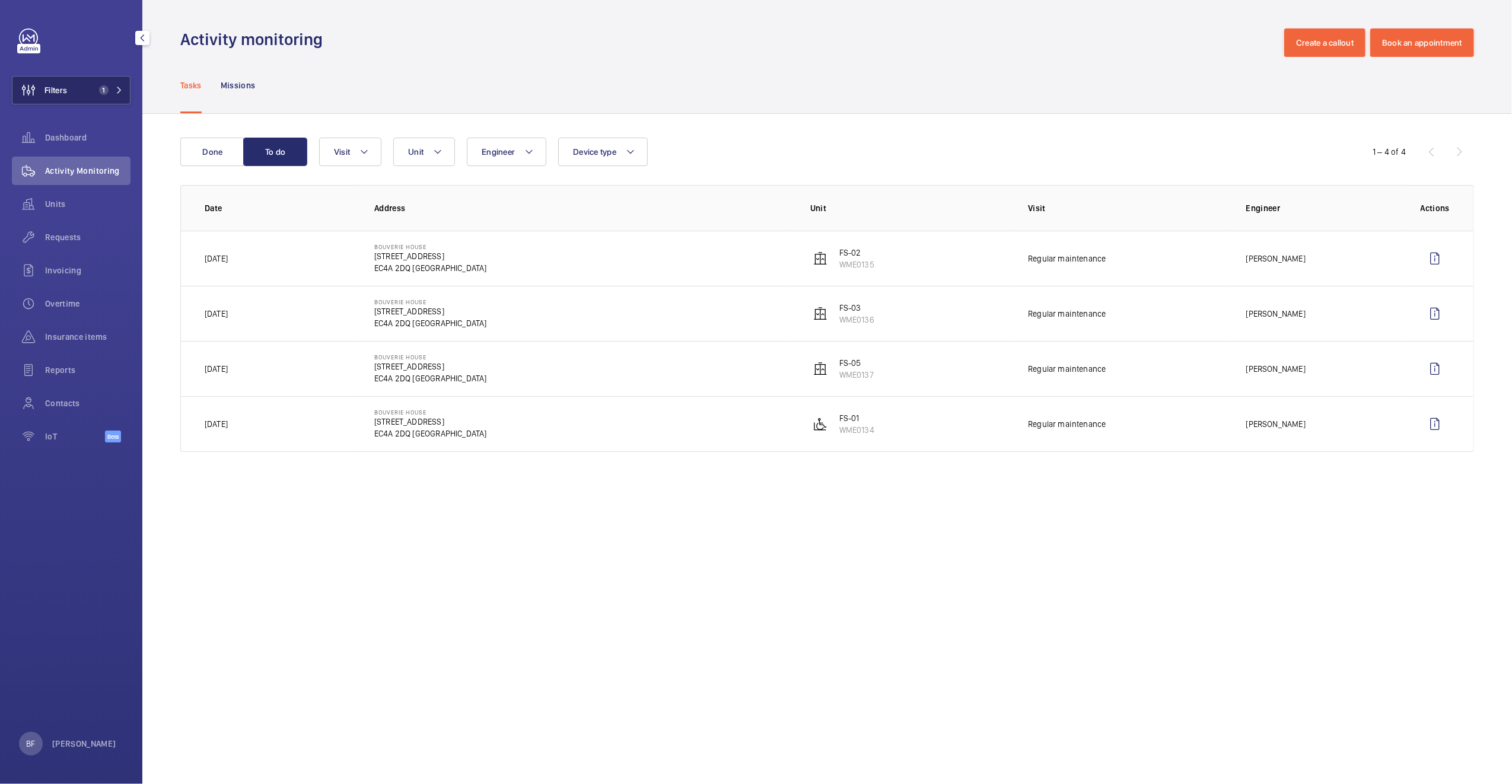
click at [94, 87] on span "1" at bounding box center [101, 90] width 14 height 10
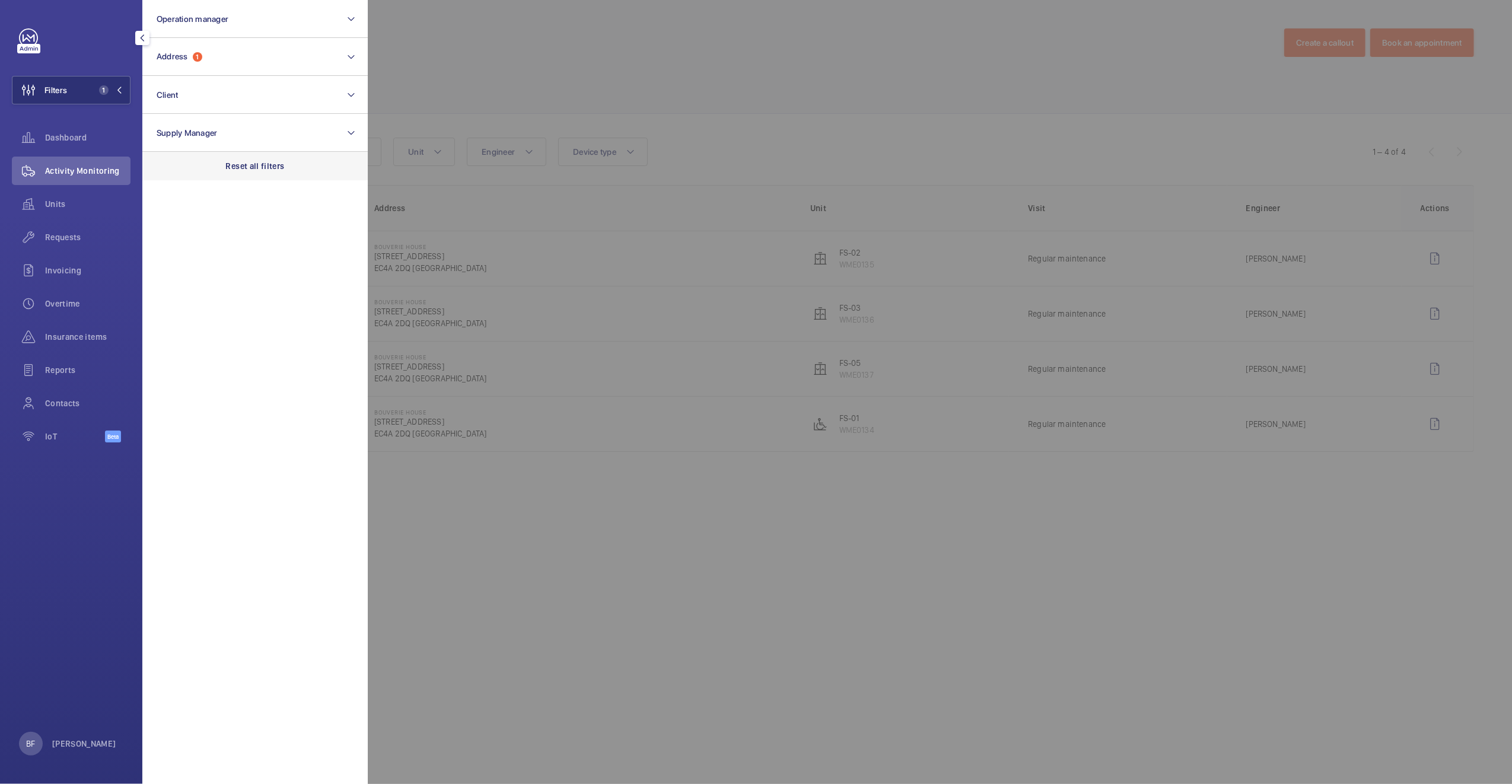
click at [241, 161] on p "Reset all filters" at bounding box center [255, 166] width 59 height 12
click at [225, 66] on button "Address" at bounding box center [254, 57] width 225 height 38
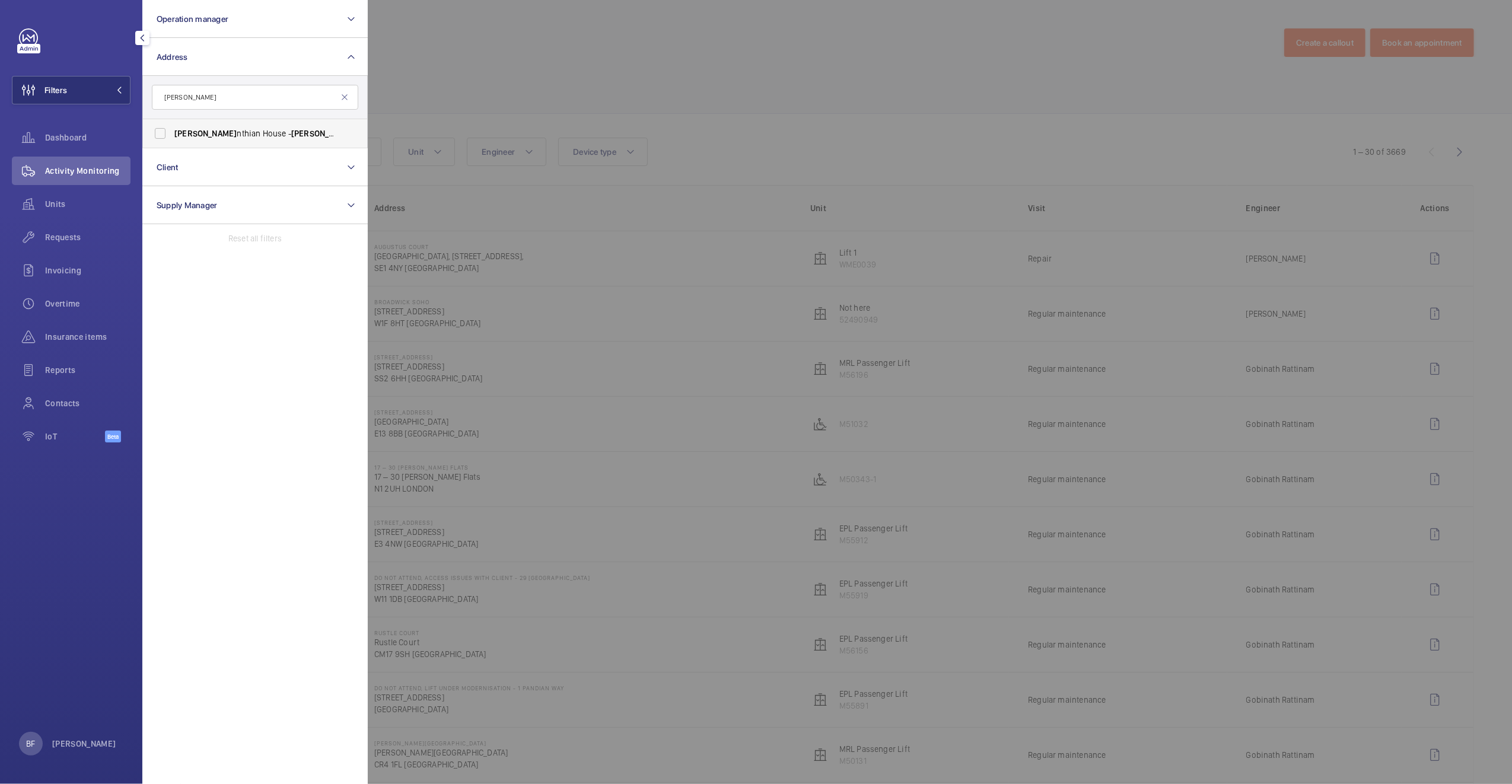
type input "cori"
click at [299, 126] on label "Cori nthian House - Cori nthian House, CROYDON CR0 2BX" at bounding box center [246, 133] width 206 height 29
click at [172, 126] on input "Cori nthian House - Cori nthian House, CROYDON CR0 2BX" at bounding box center [160, 133] width 24 height 24
checkbox input "true"
click at [83, 232] on span "Requests" at bounding box center [87, 237] width 86 height 12
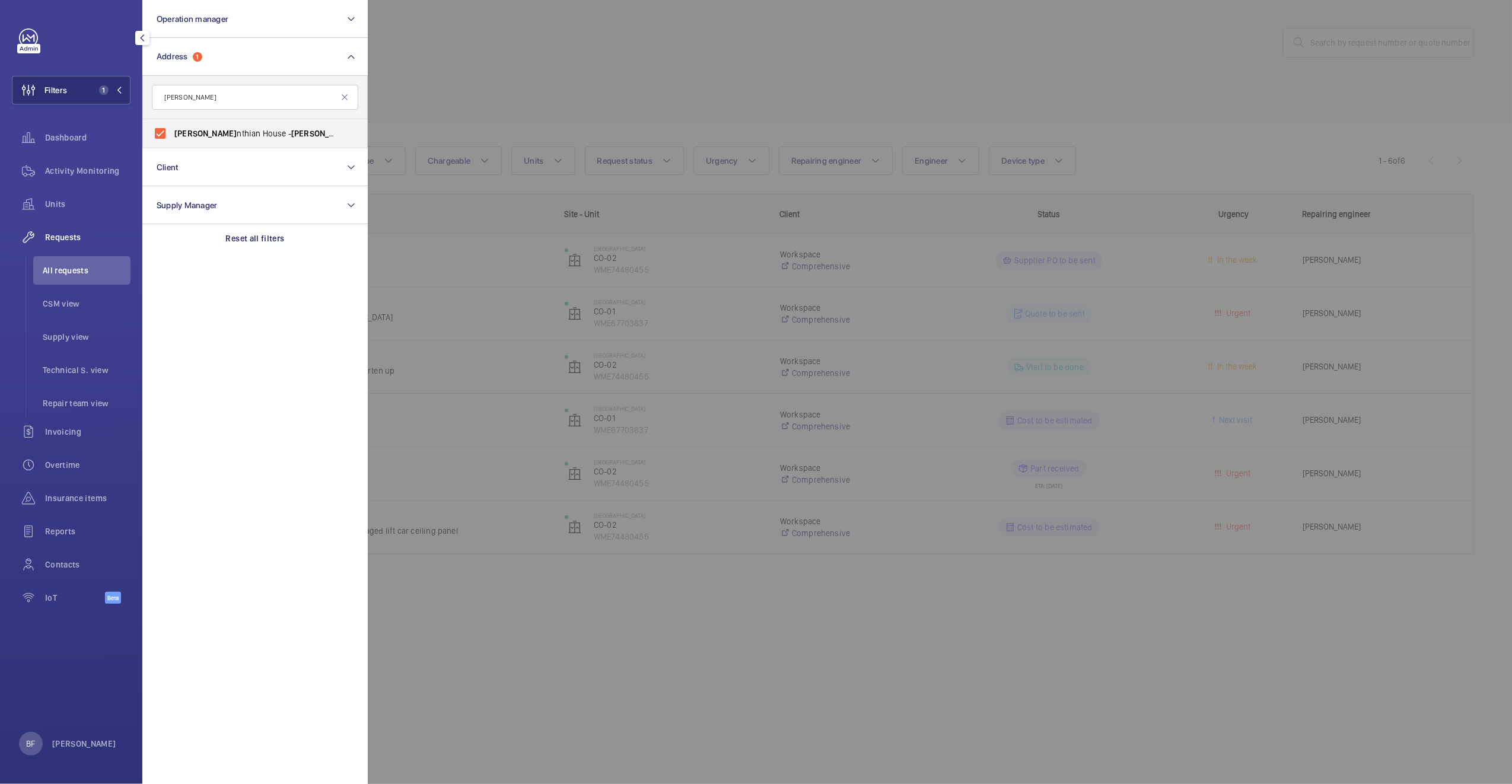
click at [727, 53] on div at bounding box center [1124, 392] width 1512 height 784
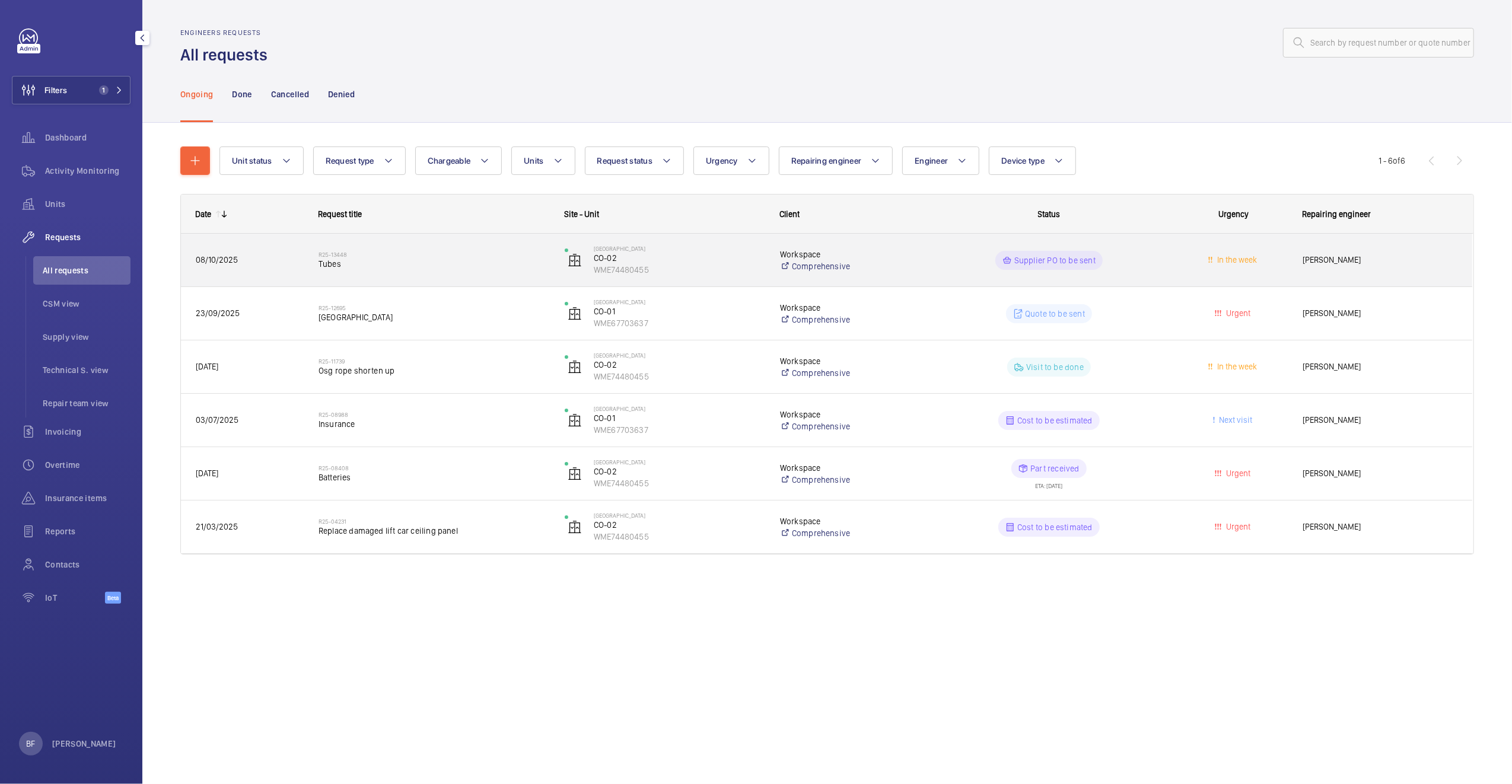
click at [444, 269] on span "Tubes" at bounding box center [434, 264] width 231 height 12
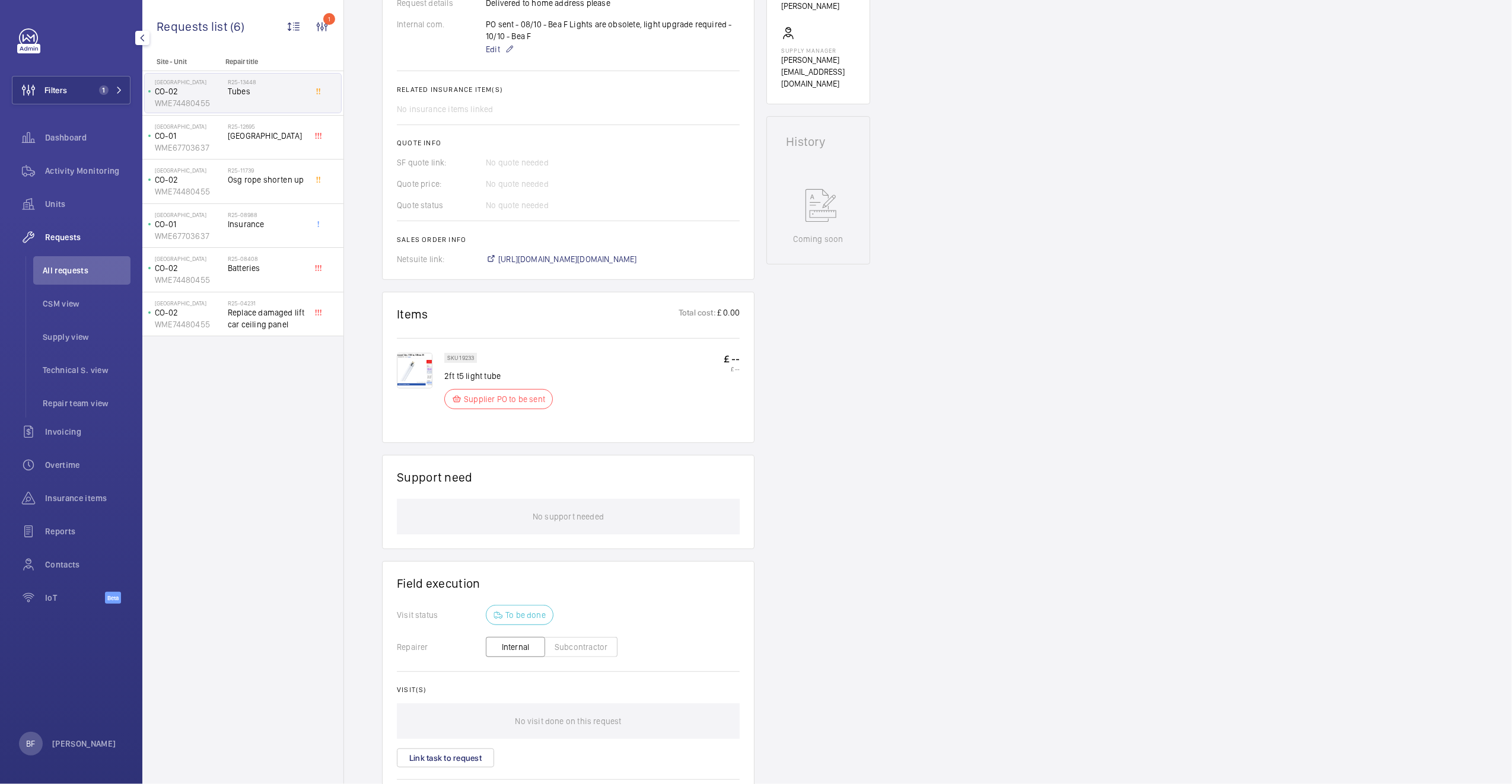
scroll to position [502, 0]
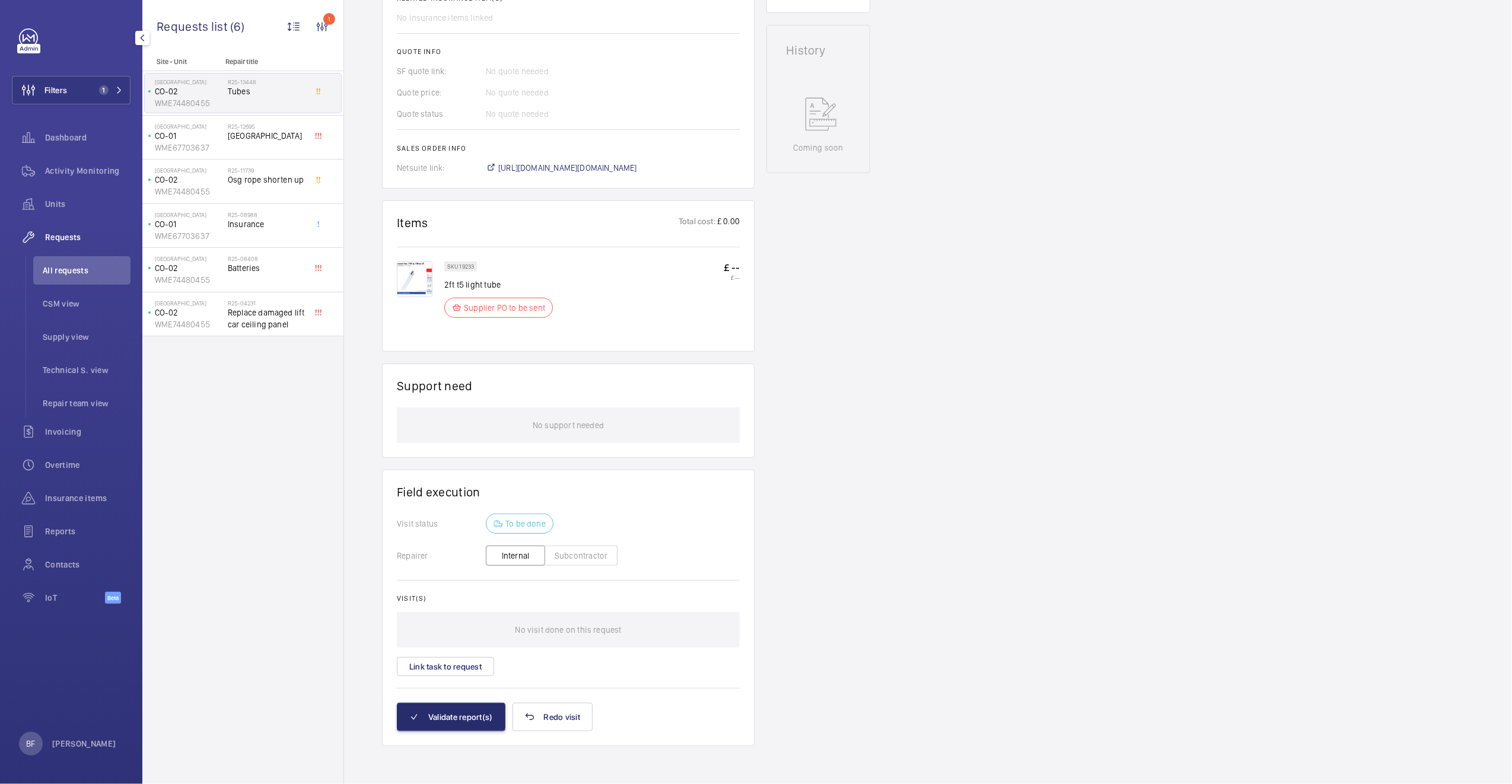
click at [427, 280] on img at bounding box center [415, 279] width 36 height 36
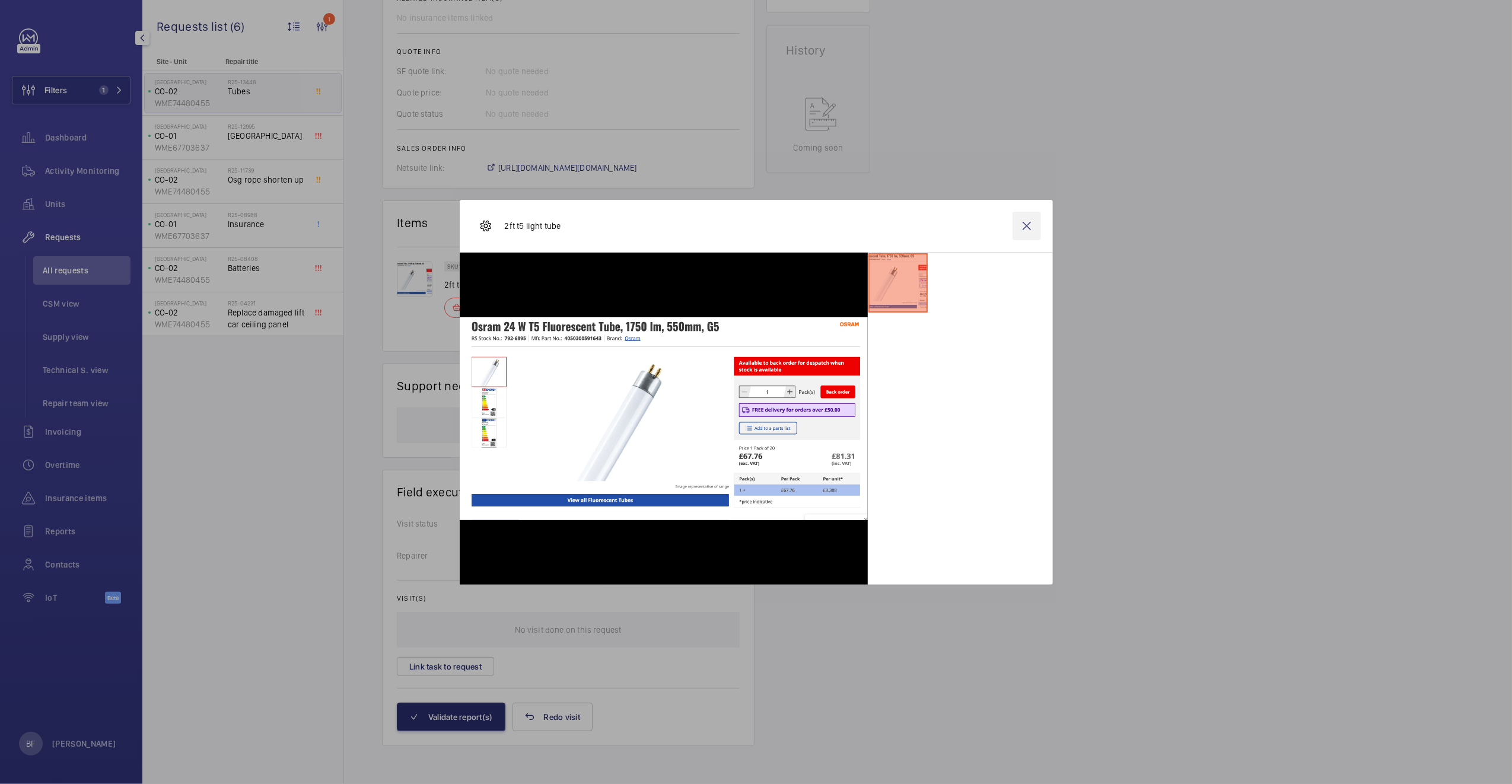
click at [1027, 227] on wm-front-icon-button at bounding box center [1026, 226] width 29 height 29
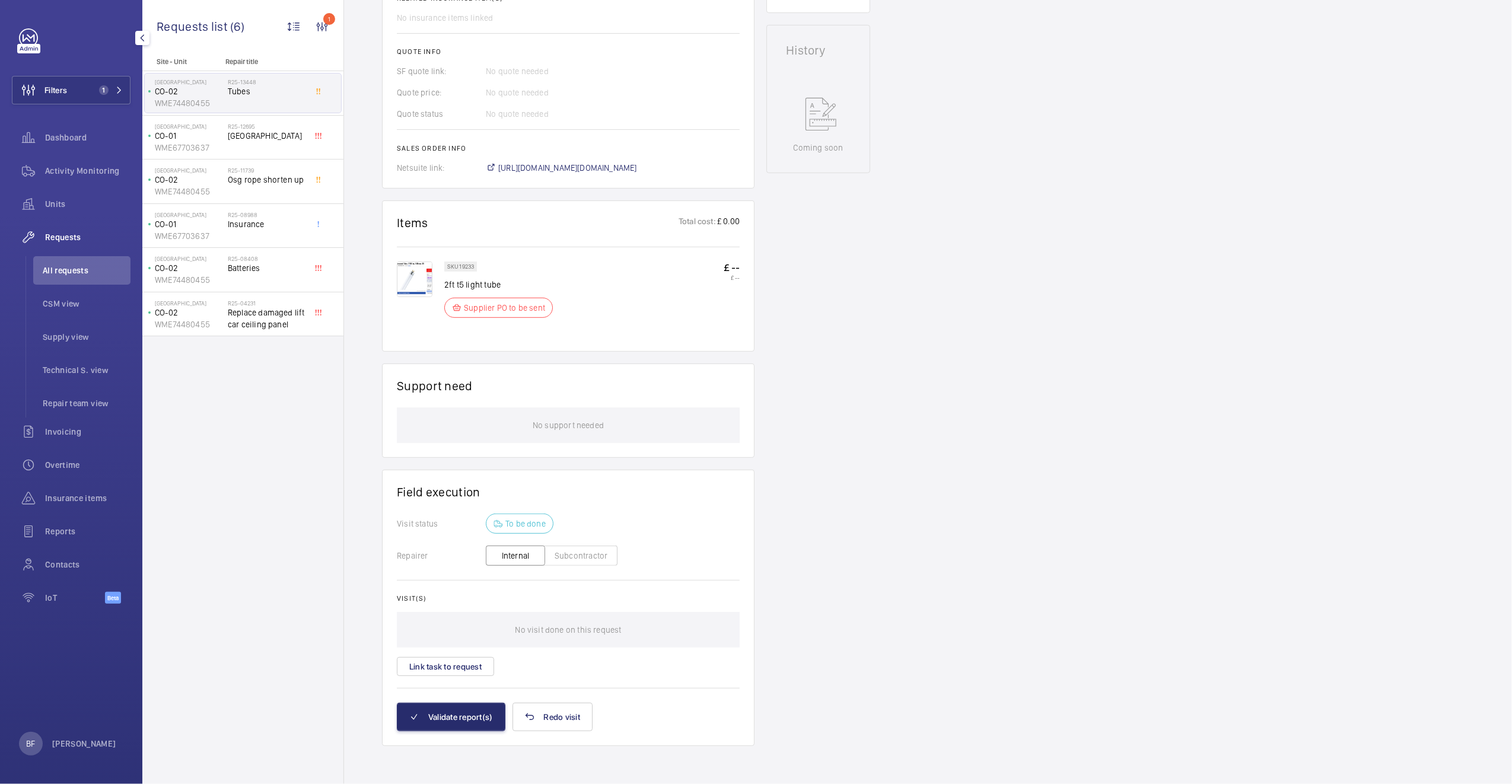
scroll to position [0, 0]
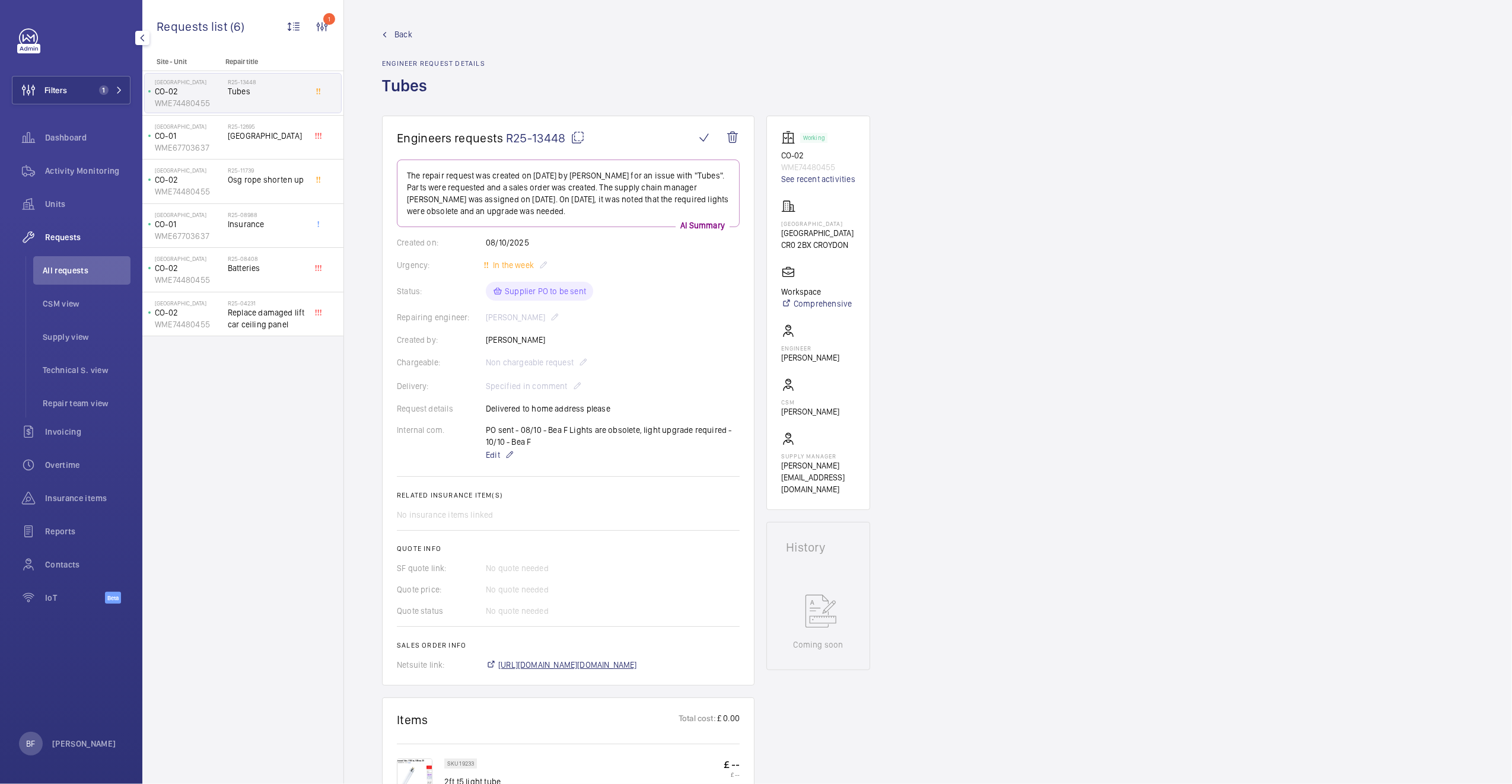
click at [569, 665] on span "https://6461500.app.netsuite.com/app/accounting/transactions/salesord.nl?id=307…" at bounding box center [568, 665] width 139 height 12
click at [109, 94] on span "1" at bounding box center [108, 90] width 29 height 10
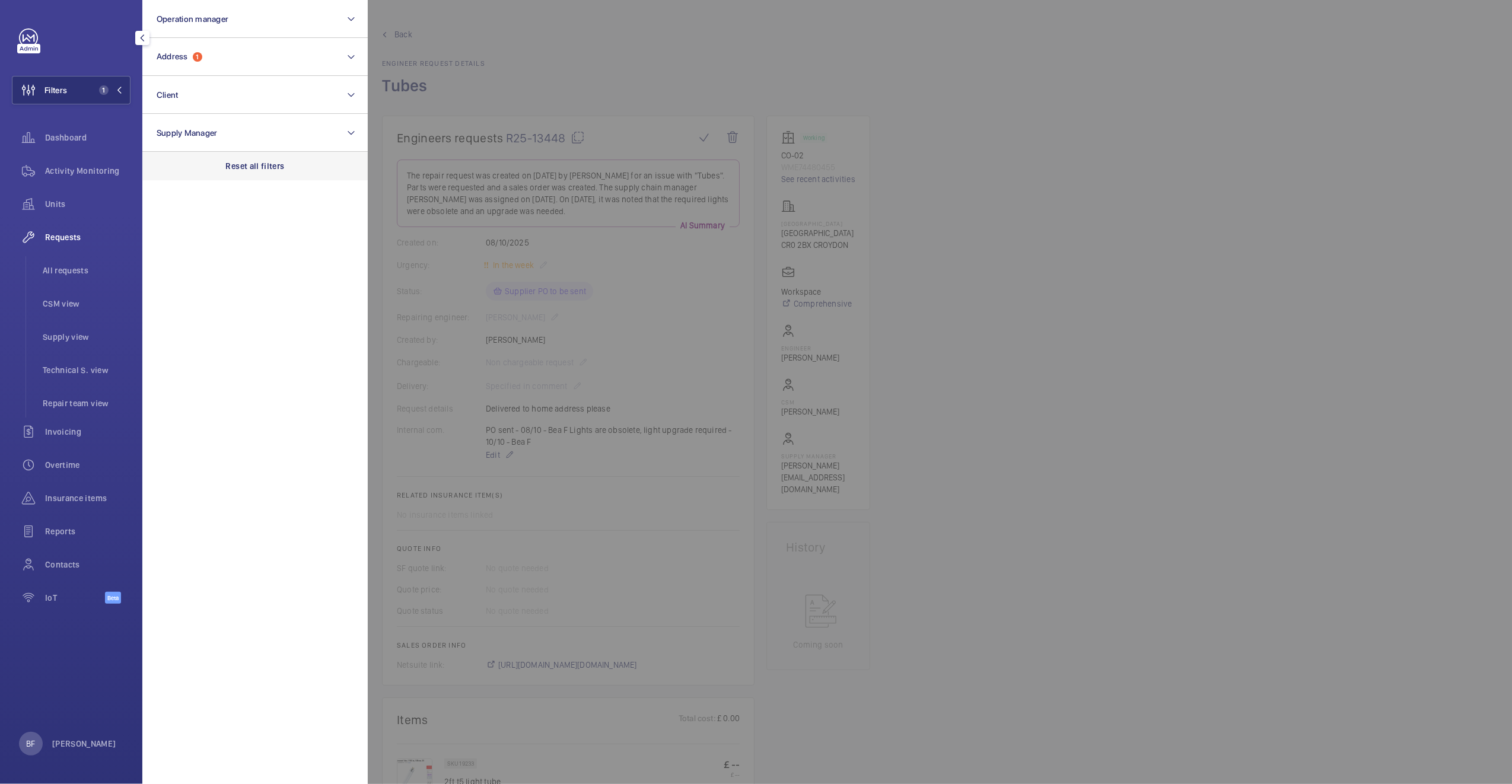
click at [243, 155] on div "Reset all filters" at bounding box center [254, 166] width 225 height 29
click at [75, 253] on div "Requests All requests CSM view Supply view Technical S. view Repair team view" at bounding box center [71, 320] width 118 height 194
click at [73, 265] on span "All requests" at bounding box center [86, 271] width 88 height 12
click at [927, 67] on div at bounding box center [1124, 392] width 1512 height 784
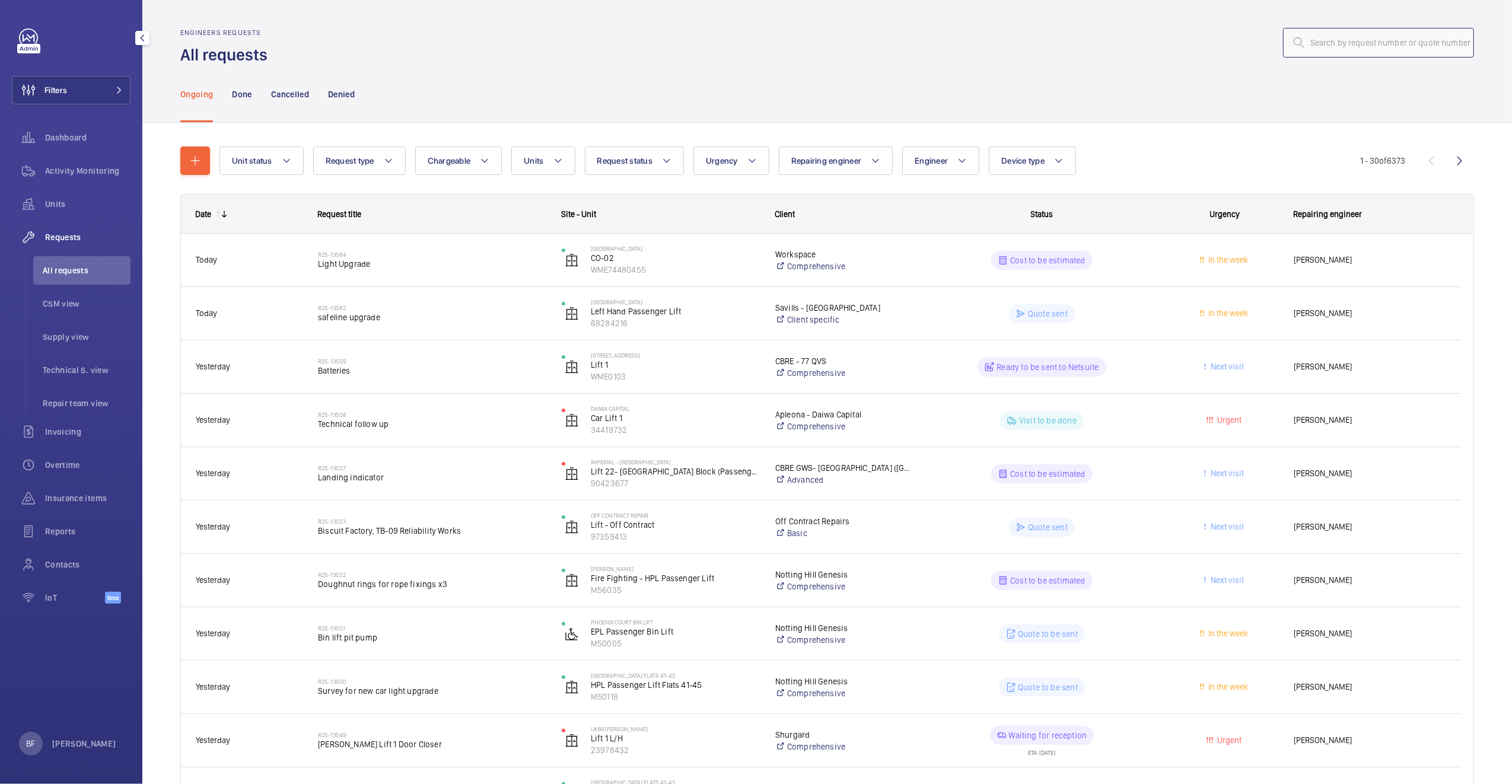
click at [1355, 49] on input "text" at bounding box center [1378, 42] width 191 height 30
paste input "R25-09068"
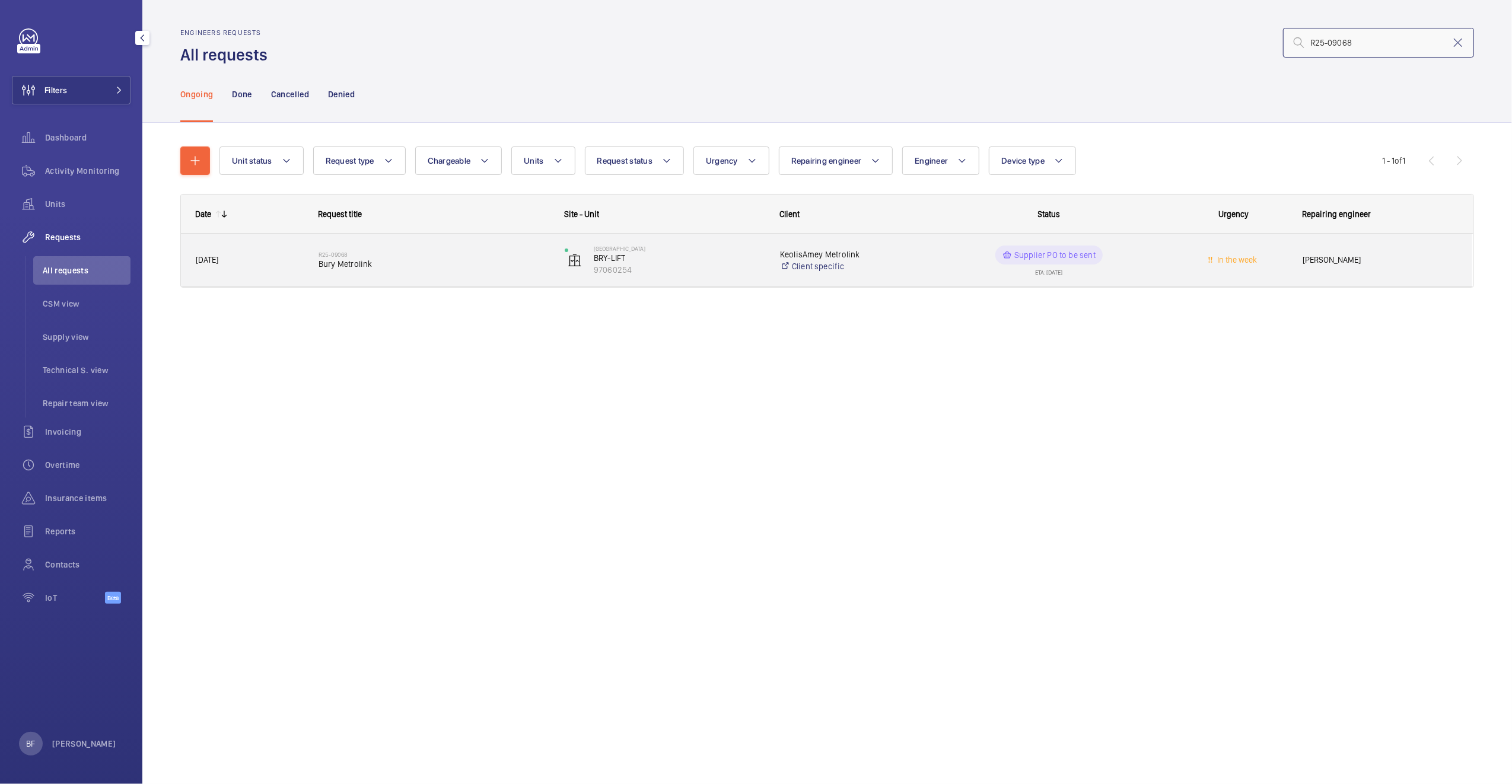
type input "R25-09068"
click at [467, 281] on div "R25-09068 Bury Metrolink" at bounding box center [427, 260] width 245 height 53
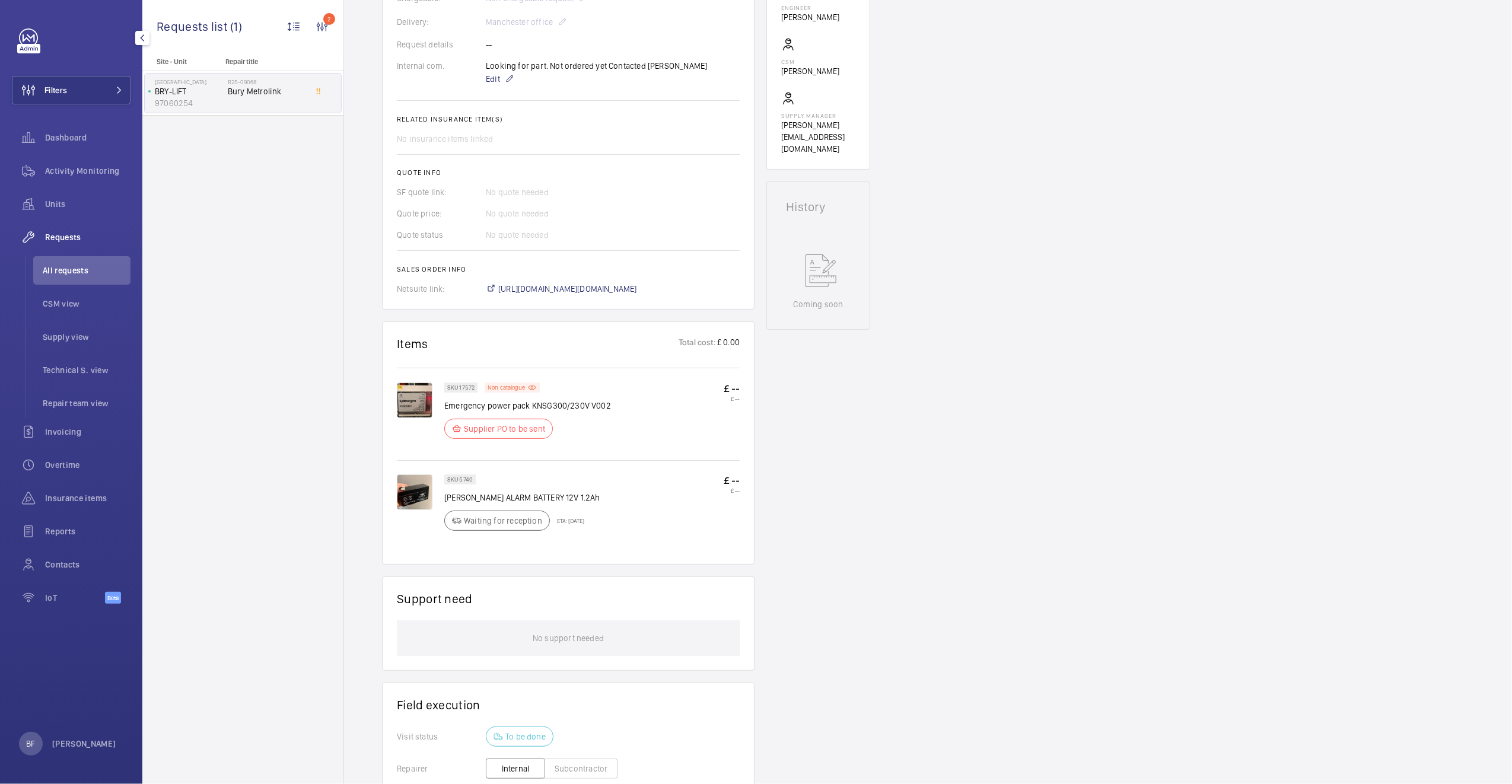
scroll to position [405, 0]
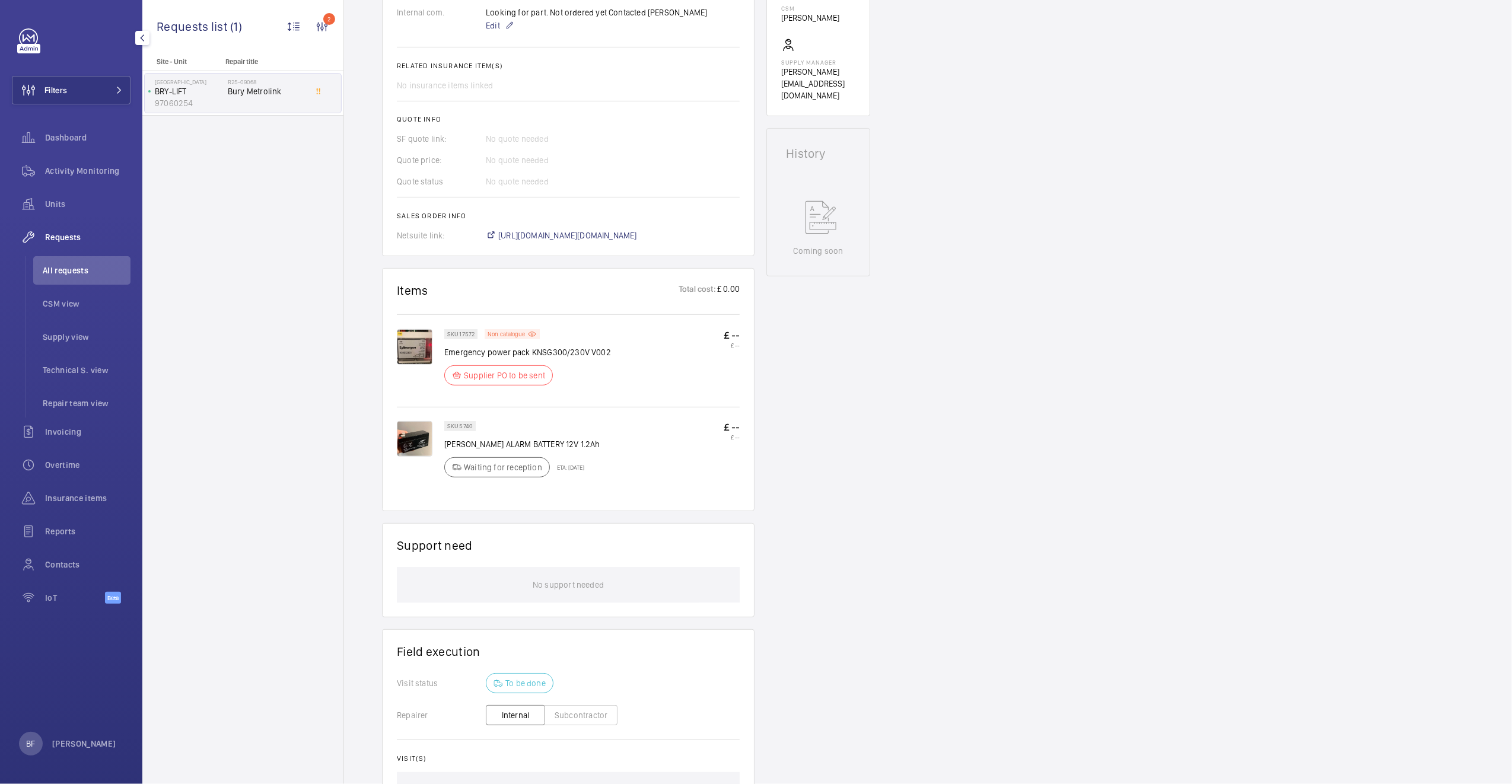
click at [422, 442] on img at bounding box center [415, 439] width 36 height 36
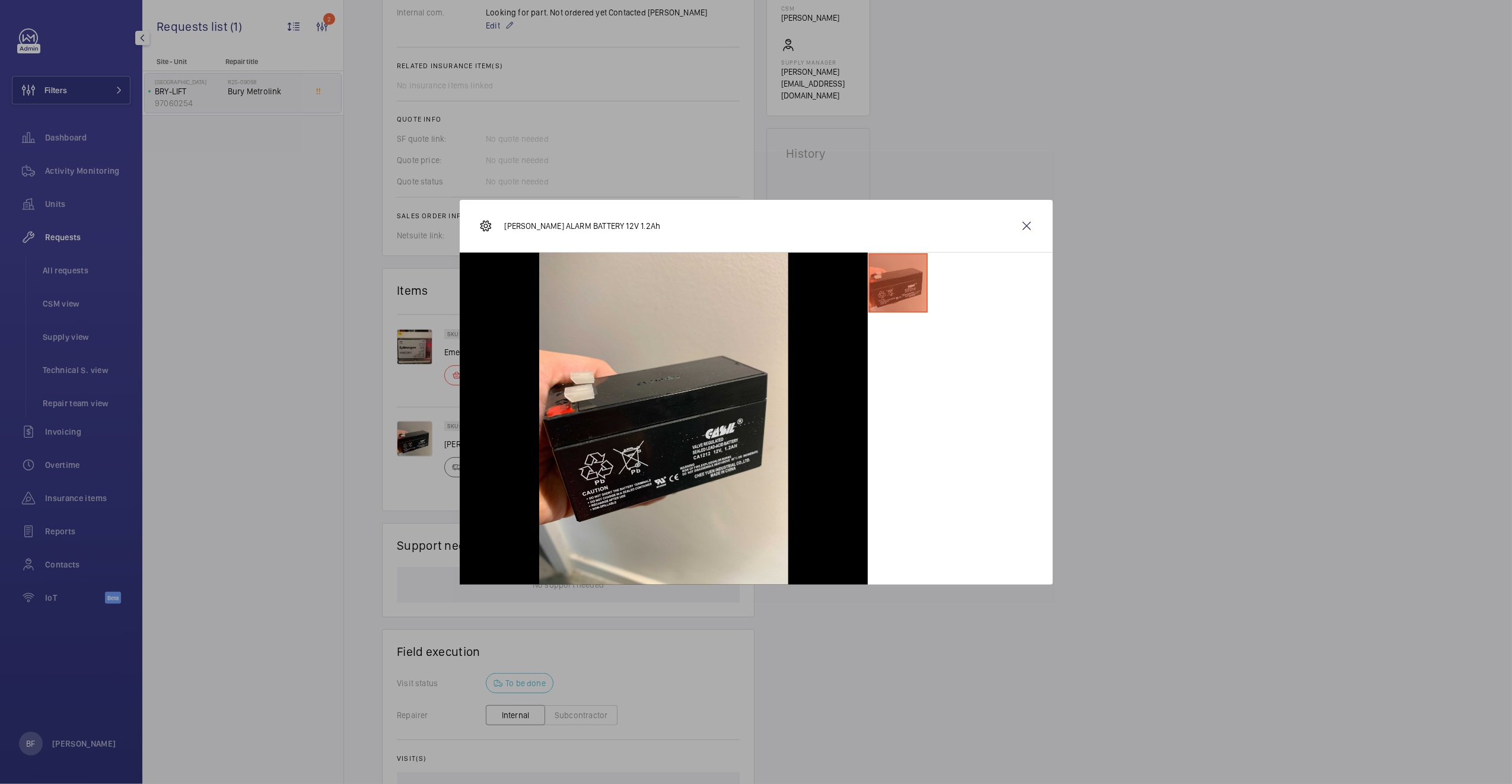
click at [376, 300] on div at bounding box center [756, 392] width 1512 height 784
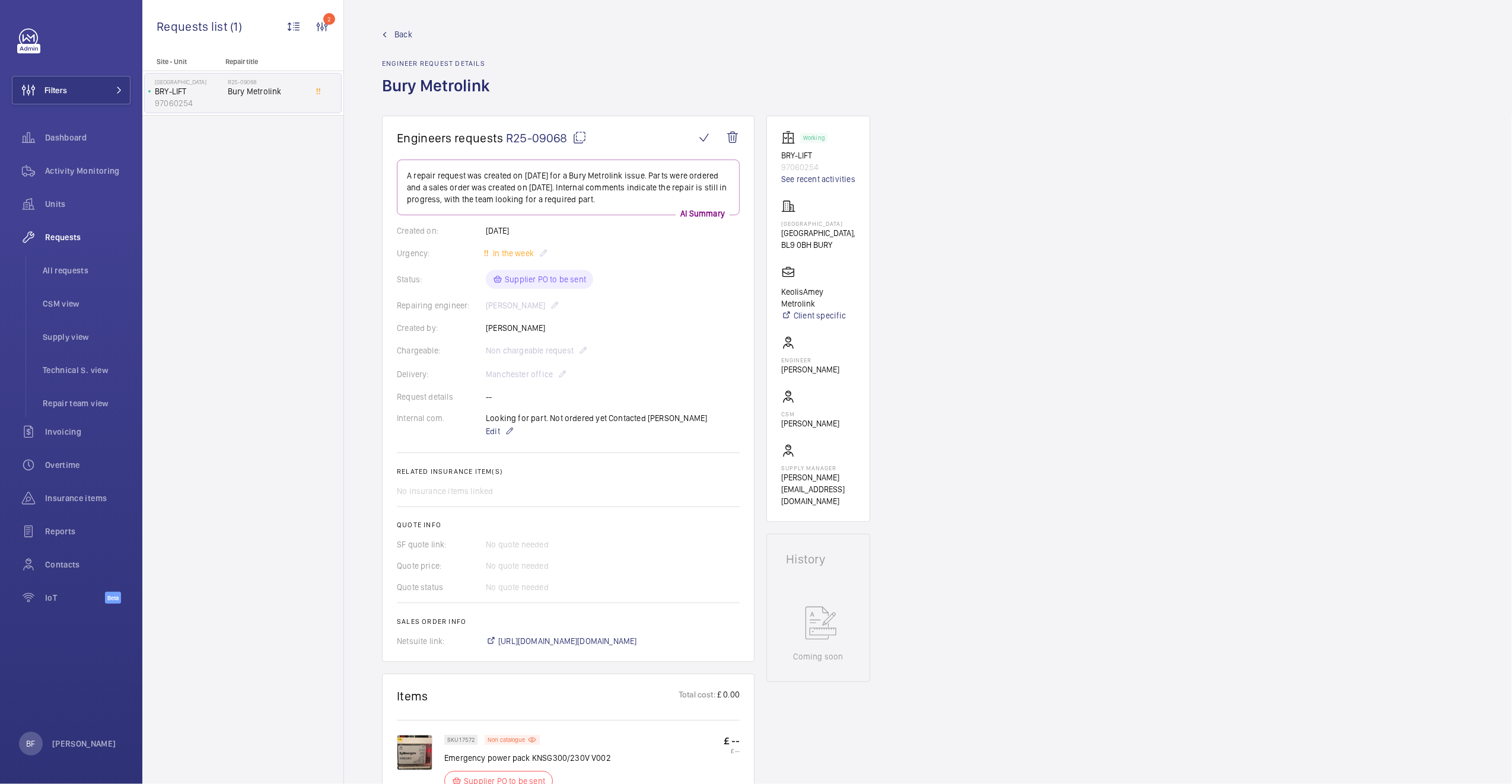
scroll to position [3, 0]
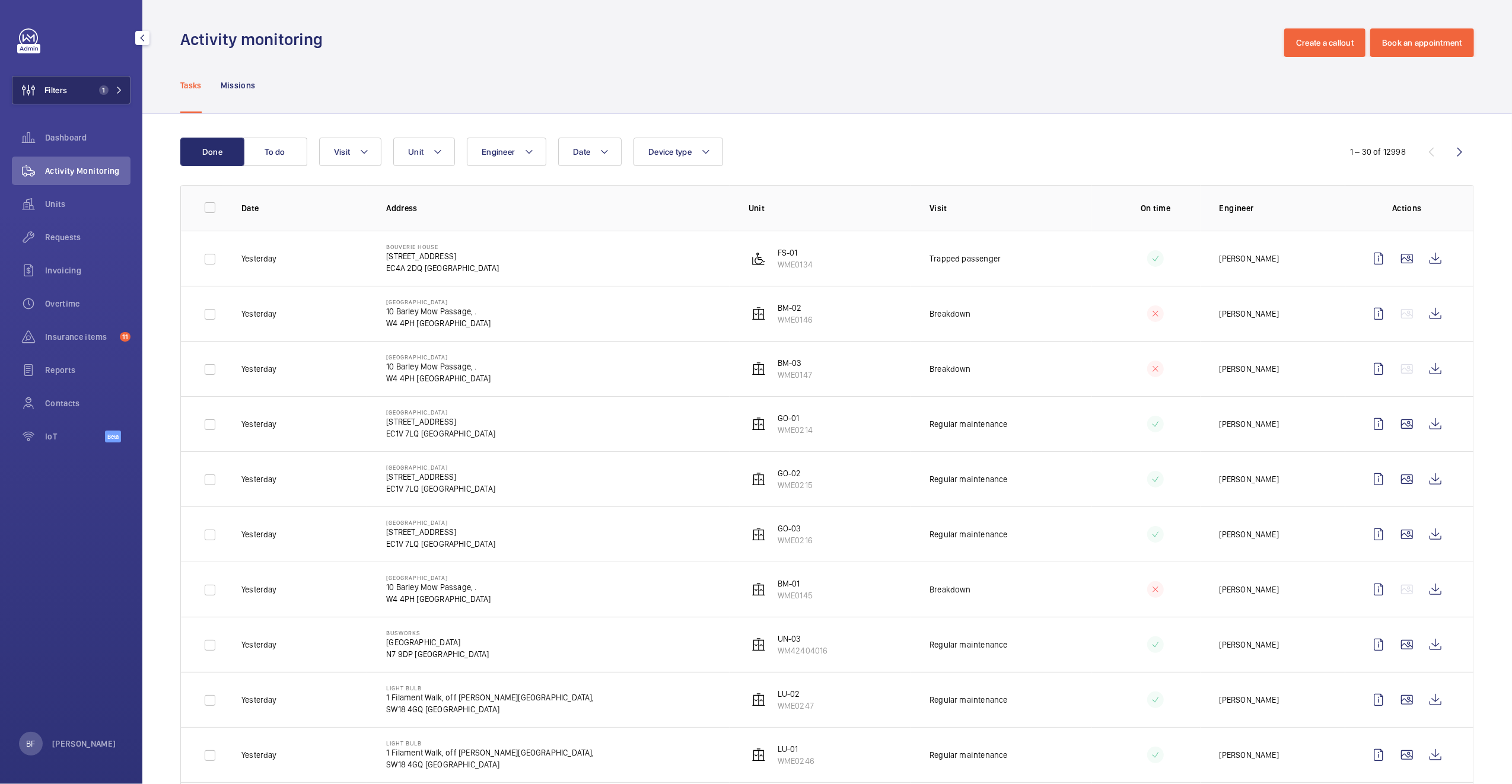
click at [101, 102] on button "Filters 1" at bounding box center [71, 90] width 118 height 29
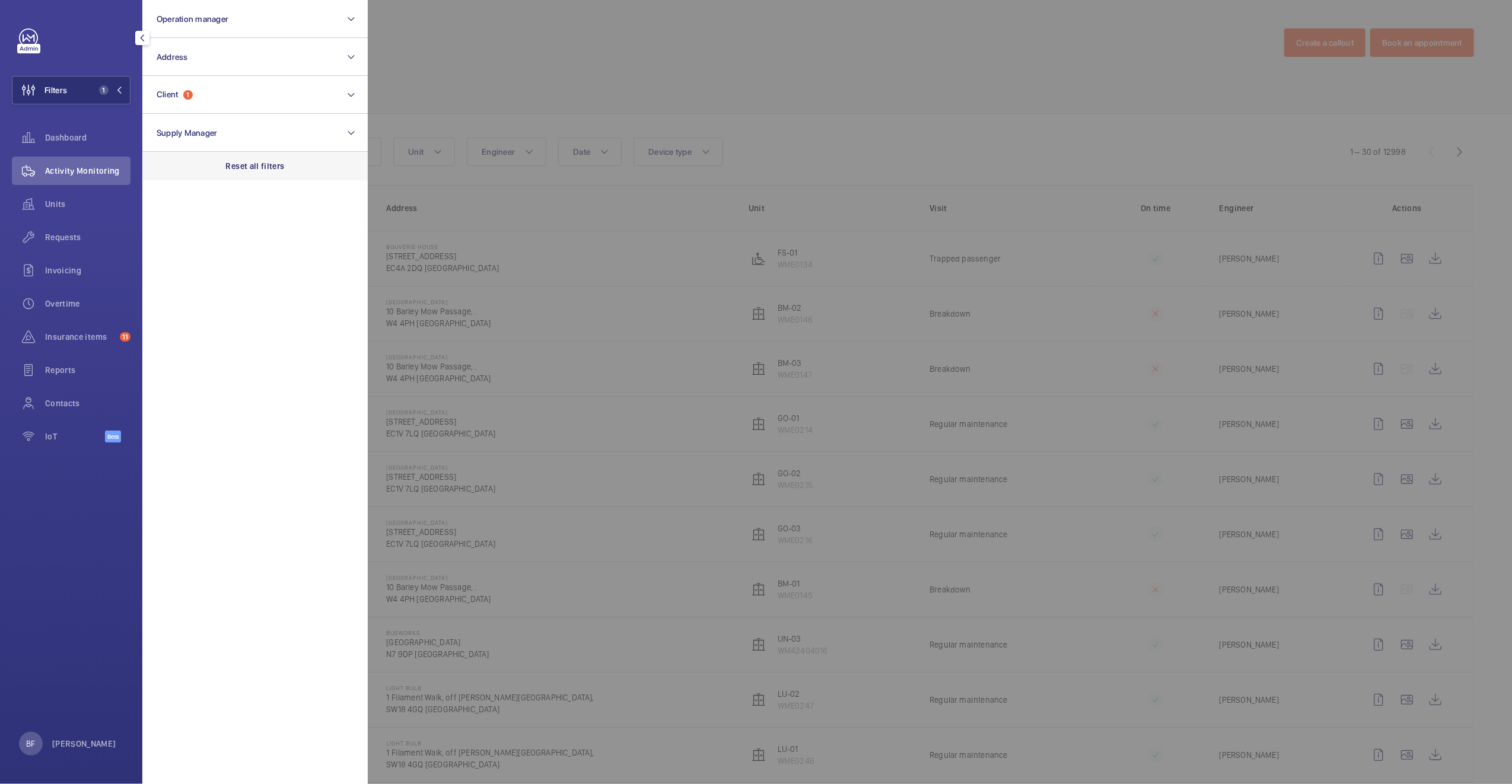
click at [257, 168] on p "Reset all filters" at bounding box center [255, 166] width 59 height 12
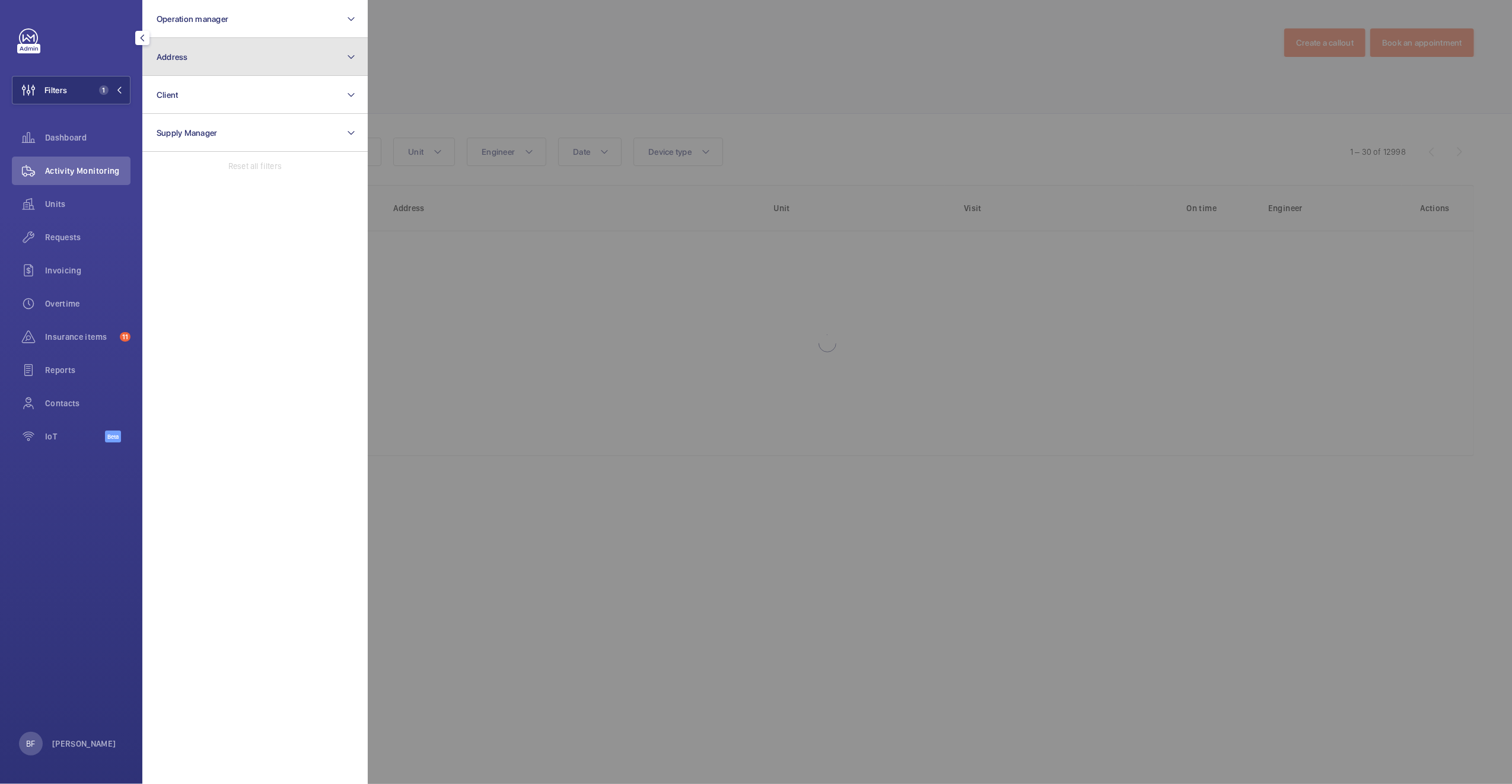
click at [231, 63] on button "Address" at bounding box center [254, 57] width 225 height 38
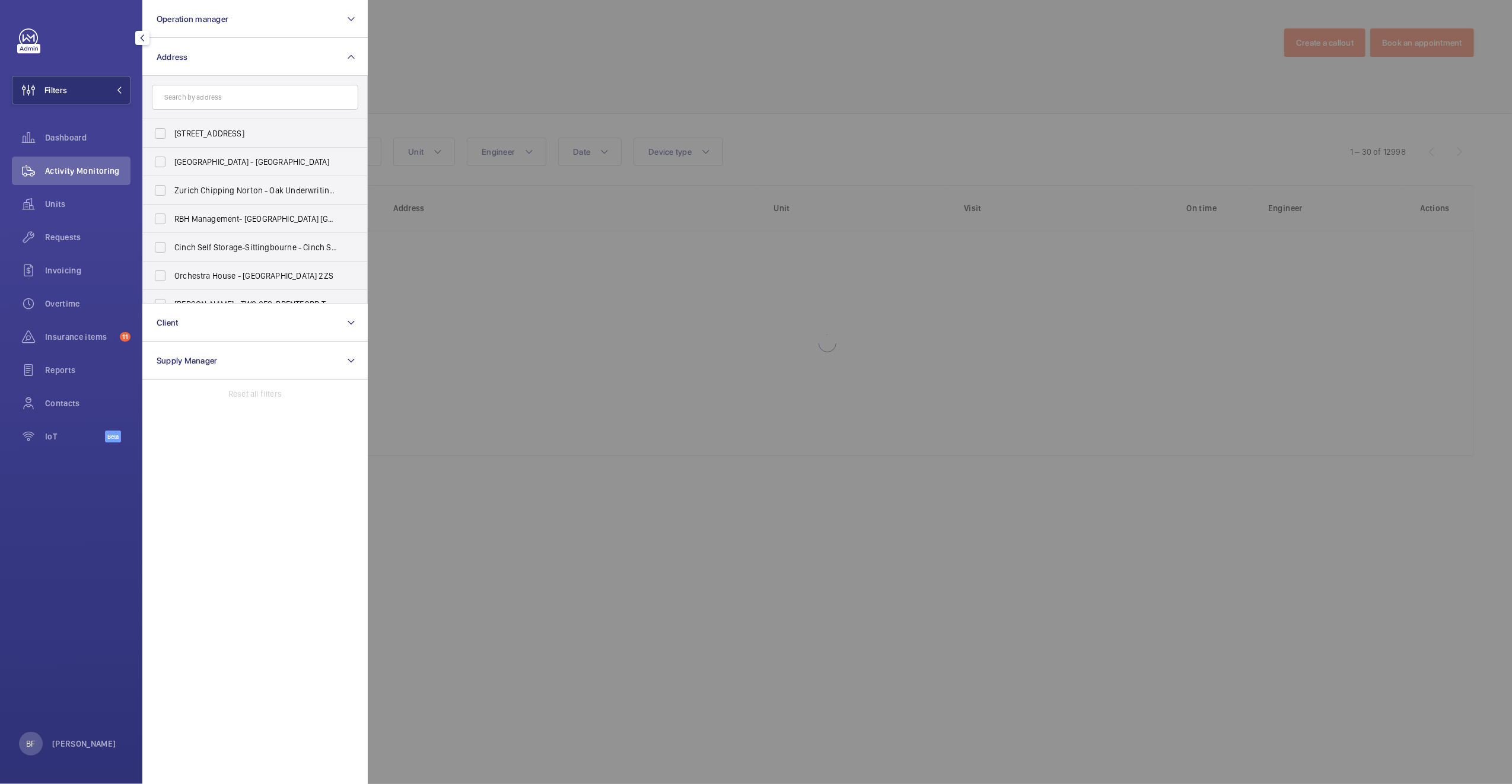
click at [236, 94] on input "text" at bounding box center [255, 97] width 206 height 25
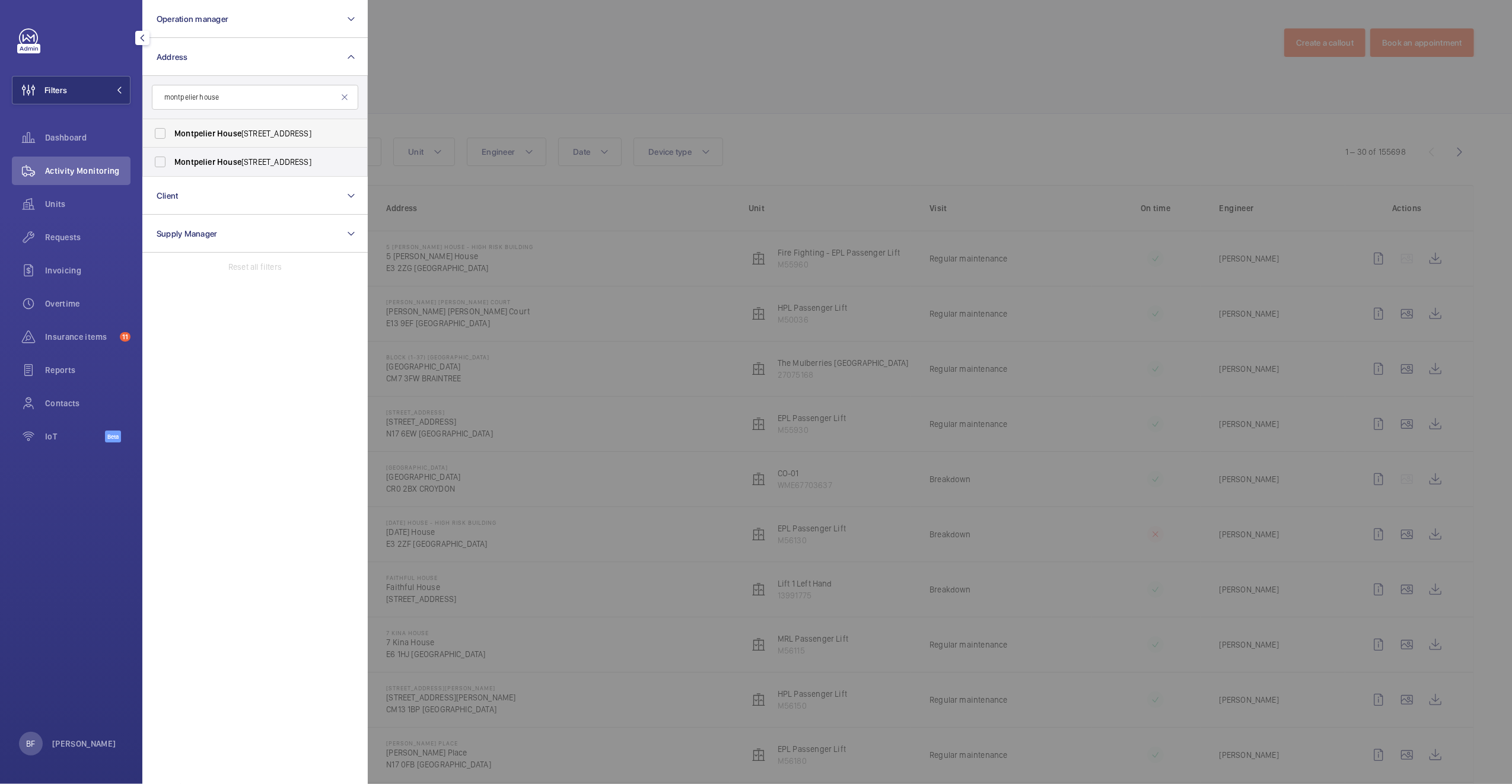
type input "montpelier house"
click at [215, 135] on span "Montpelier House 106 Brompton Road, SW3 1JJ - 106 Brompton Rd, LONDON SW3 1JJ" at bounding box center [256, 133] width 163 height 12
click at [172, 135] on input "Montpelier House 106 Brompton Road, SW3 1JJ - 106 Brompton Rd, LONDON SW3 1JJ" at bounding box center [160, 133] width 24 height 24
checkbox input "true"
click at [194, 164] on span "Montpelier" at bounding box center [194, 162] width 41 height 10
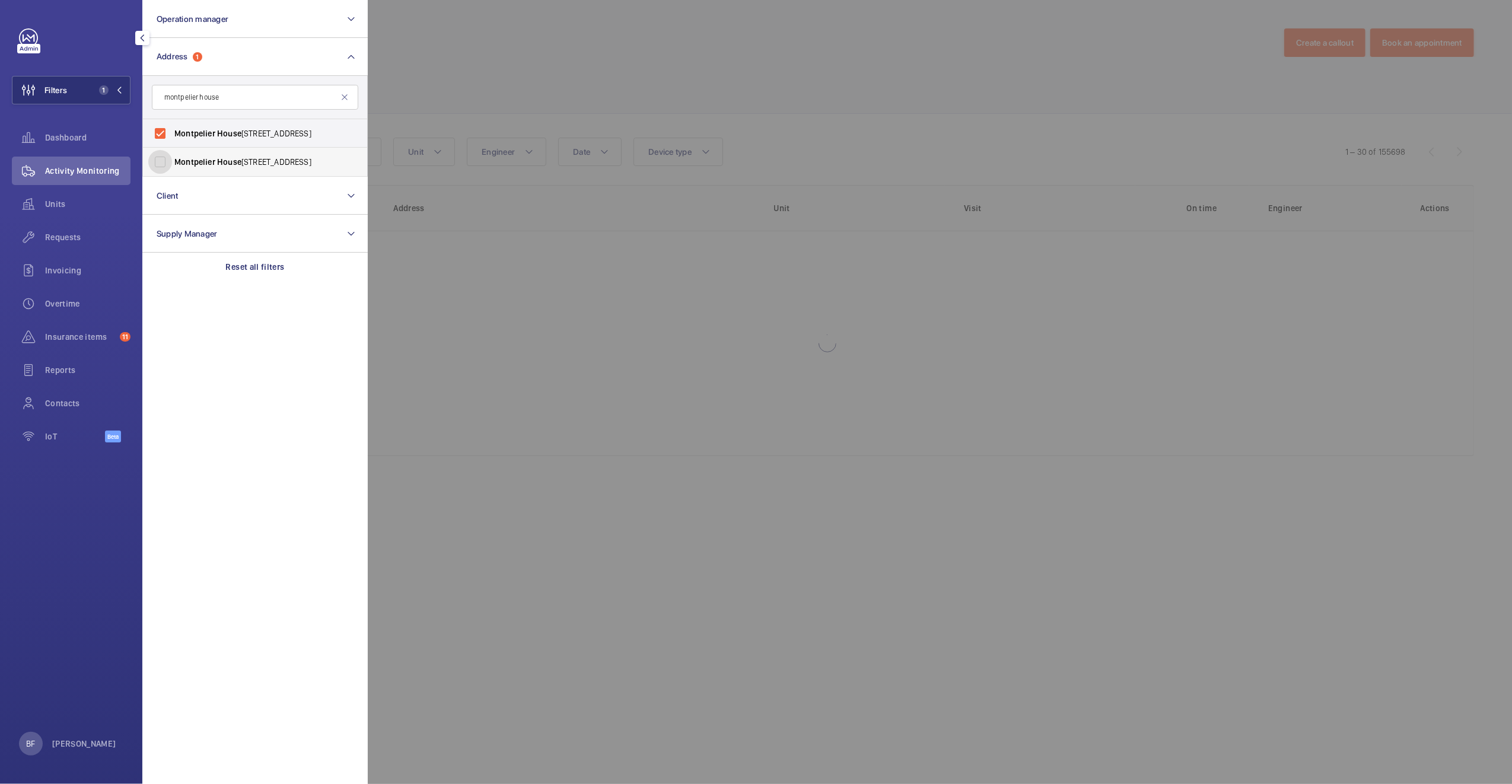
click at [172, 164] on input "Montpelier House 106 Brompton Road, SW3 1JJ - 106 Brompton Rd, LONDON SW3 1JJ" at bounding box center [160, 161] width 24 height 24
checkbox input "true"
click at [601, 61] on div at bounding box center [1124, 392] width 1512 height 784
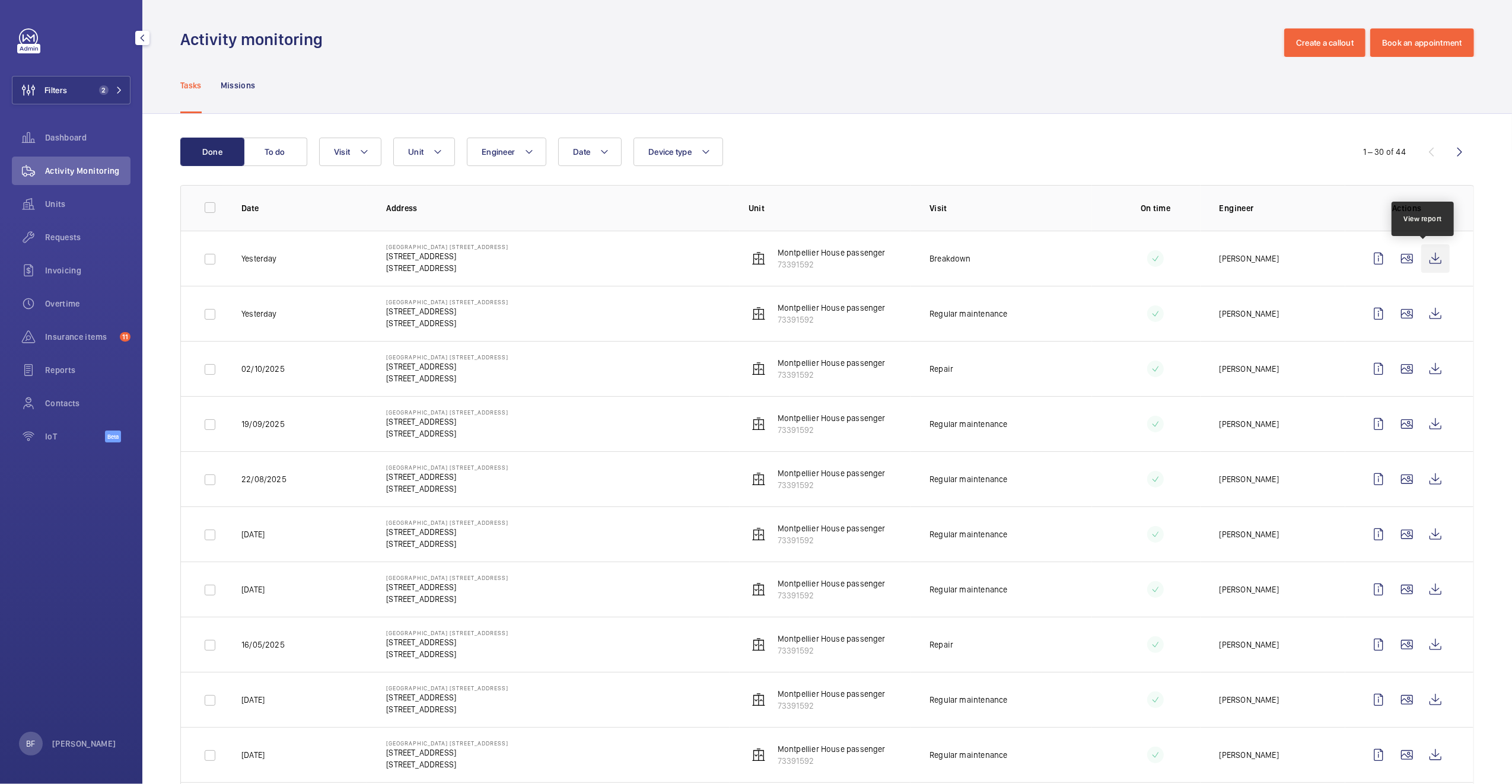
click at [1423, 263] on wm-front-icon-button at bounding box center [1435, 259] width 29 height 29
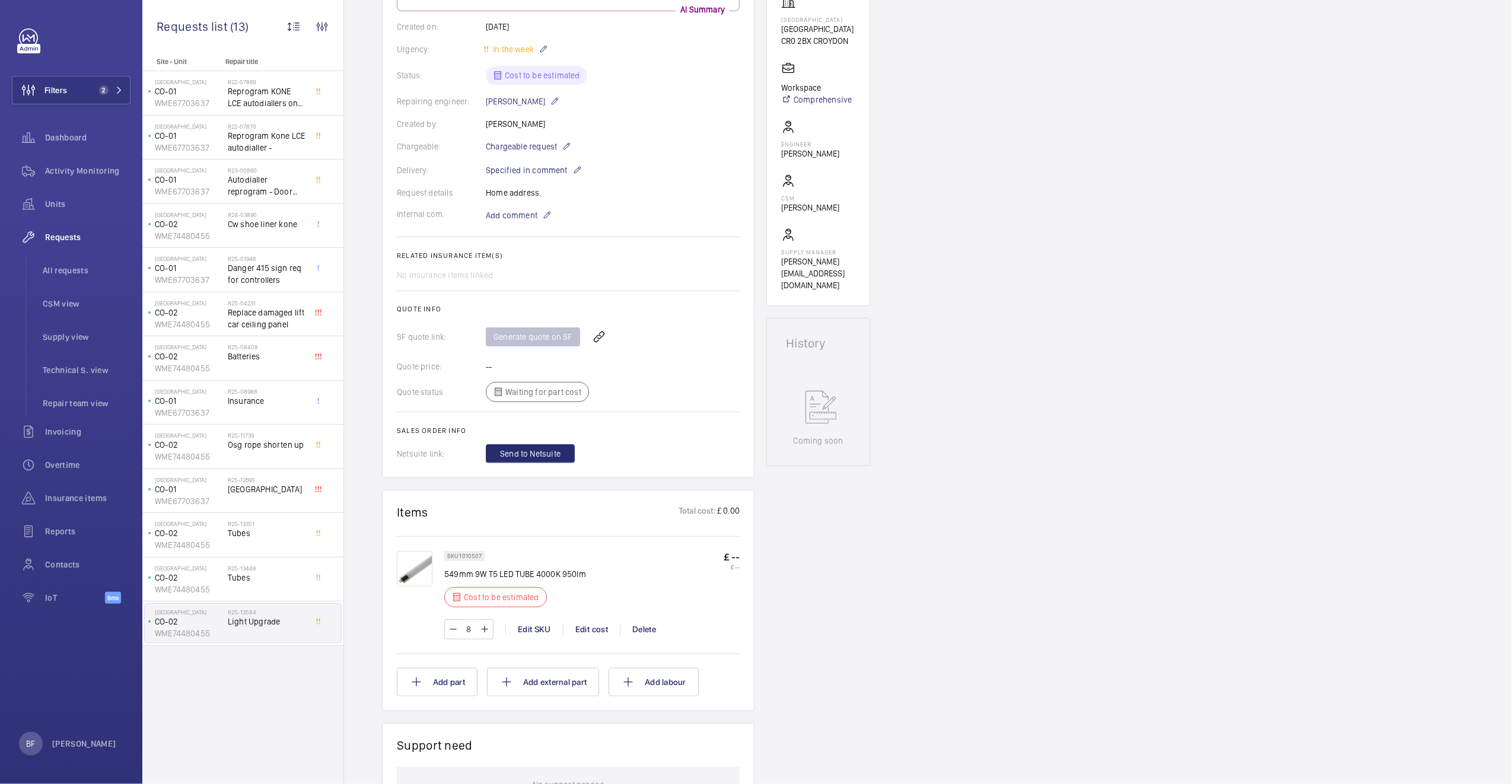
scroll to position [273, 0]
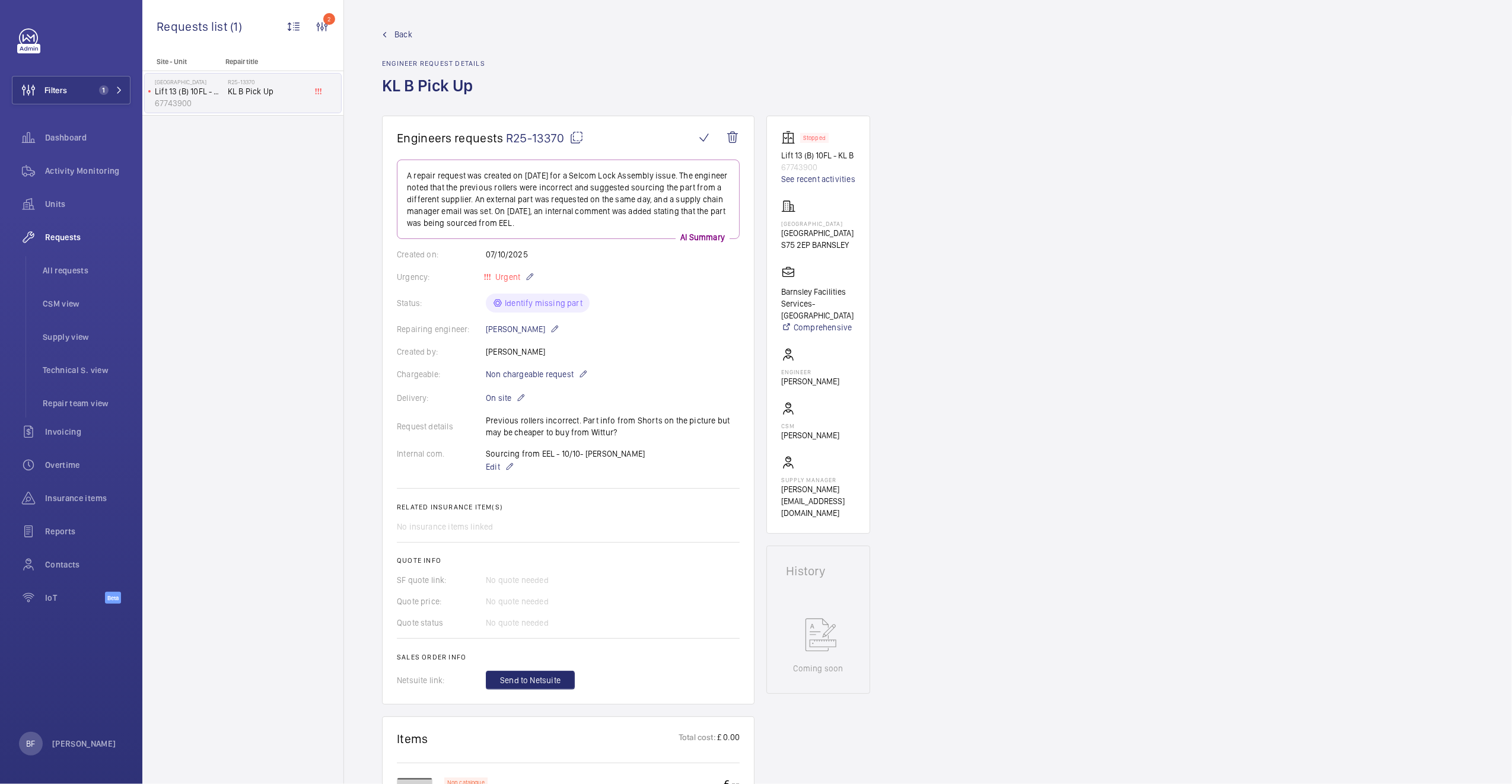
click at [577, 139] on mat-icon at bounding box center [576, 137] width 14 height 14
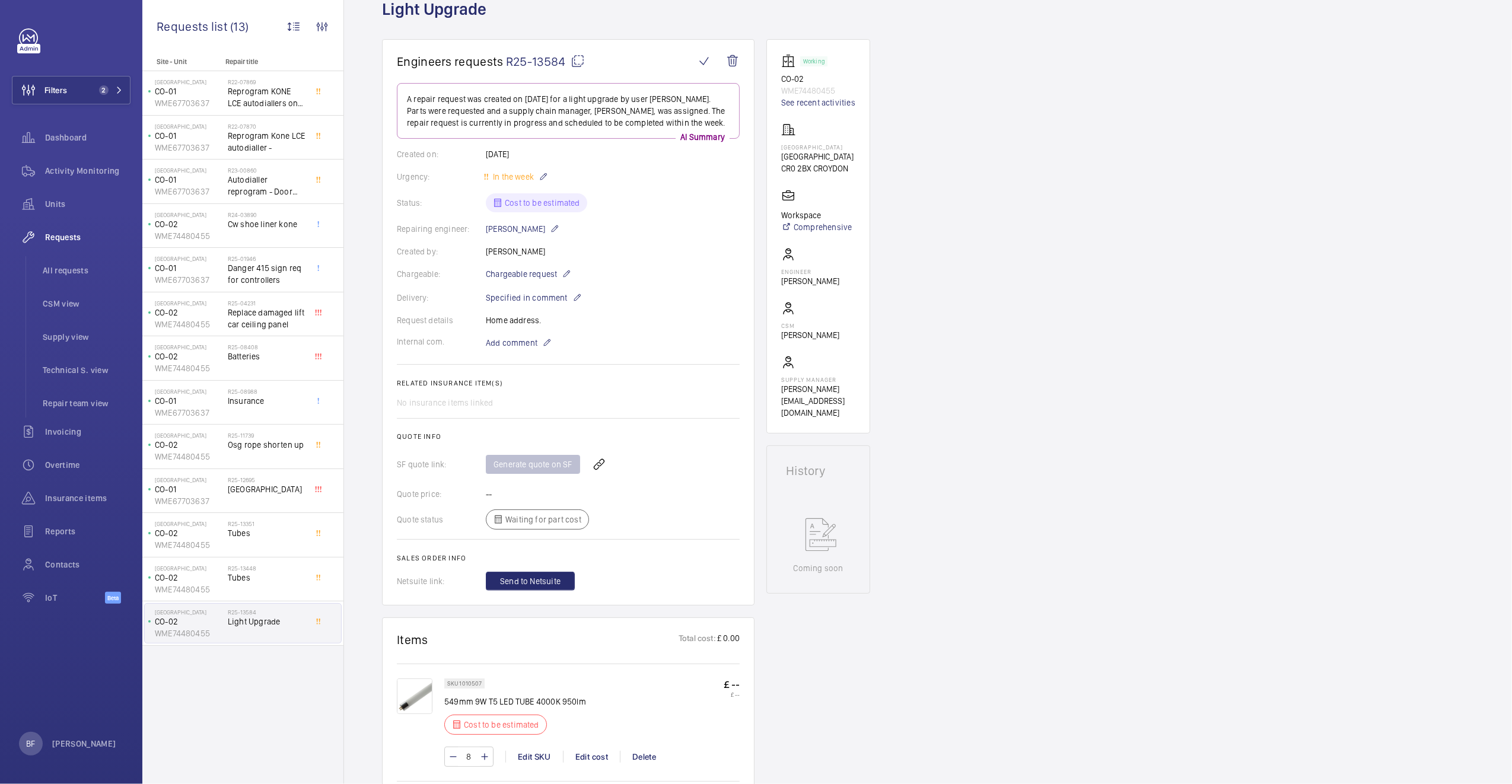
scroll to position [25, 0]
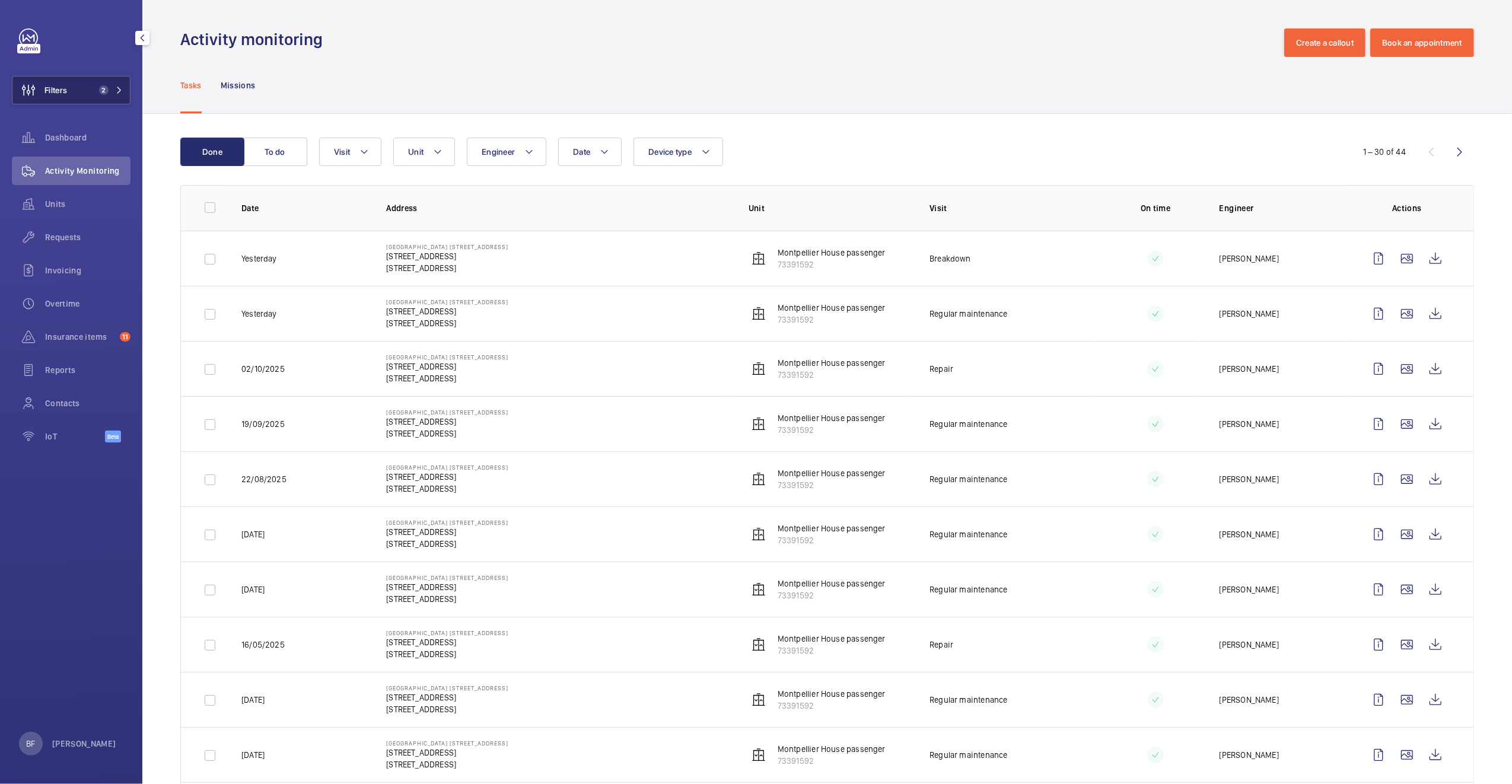
click at [90, 96] on button "Filters 2" at bounding box center [71, 90] width 118 height 29
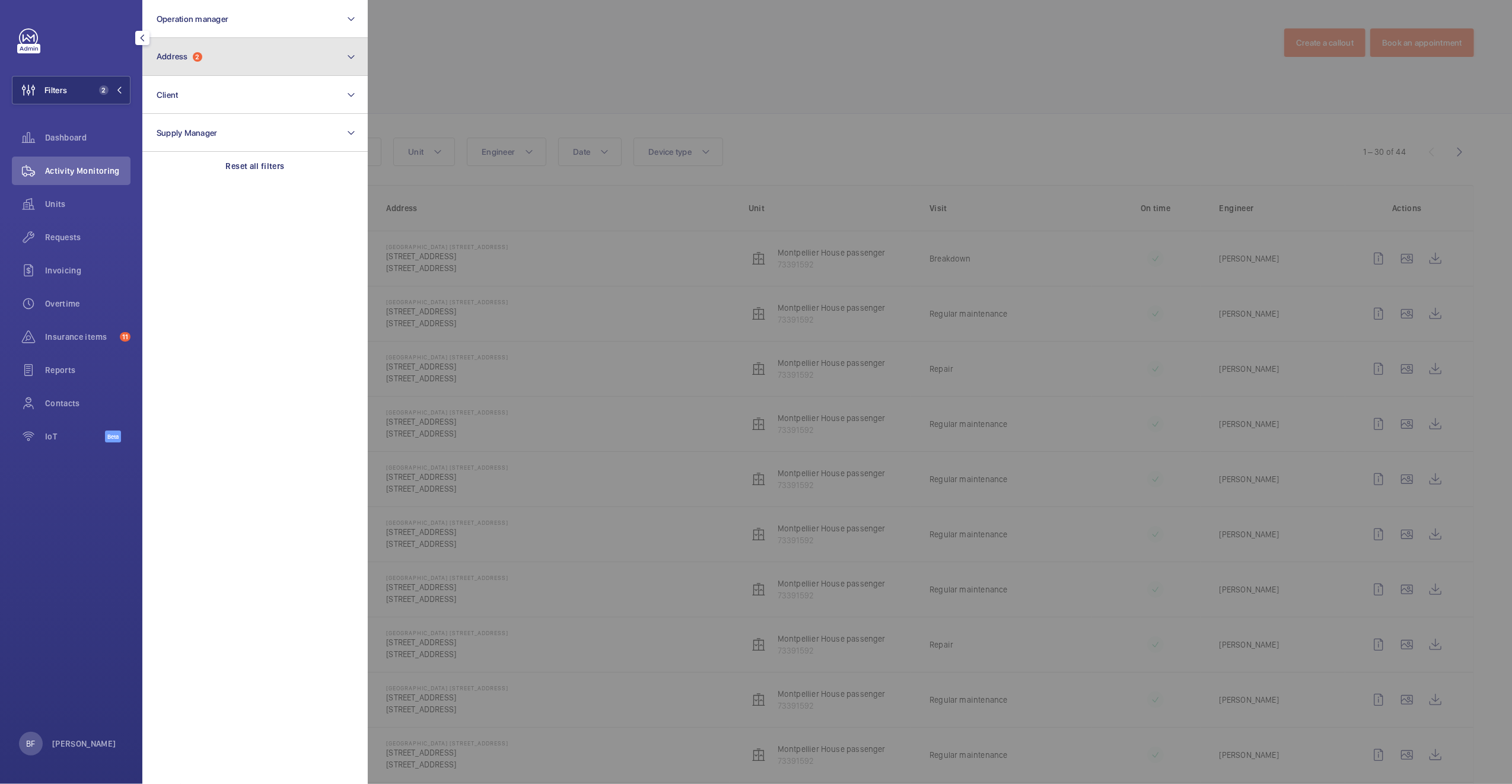
click at [267, 58] on button "Address 2" at bounding box center [254, 57] width 225 height 38
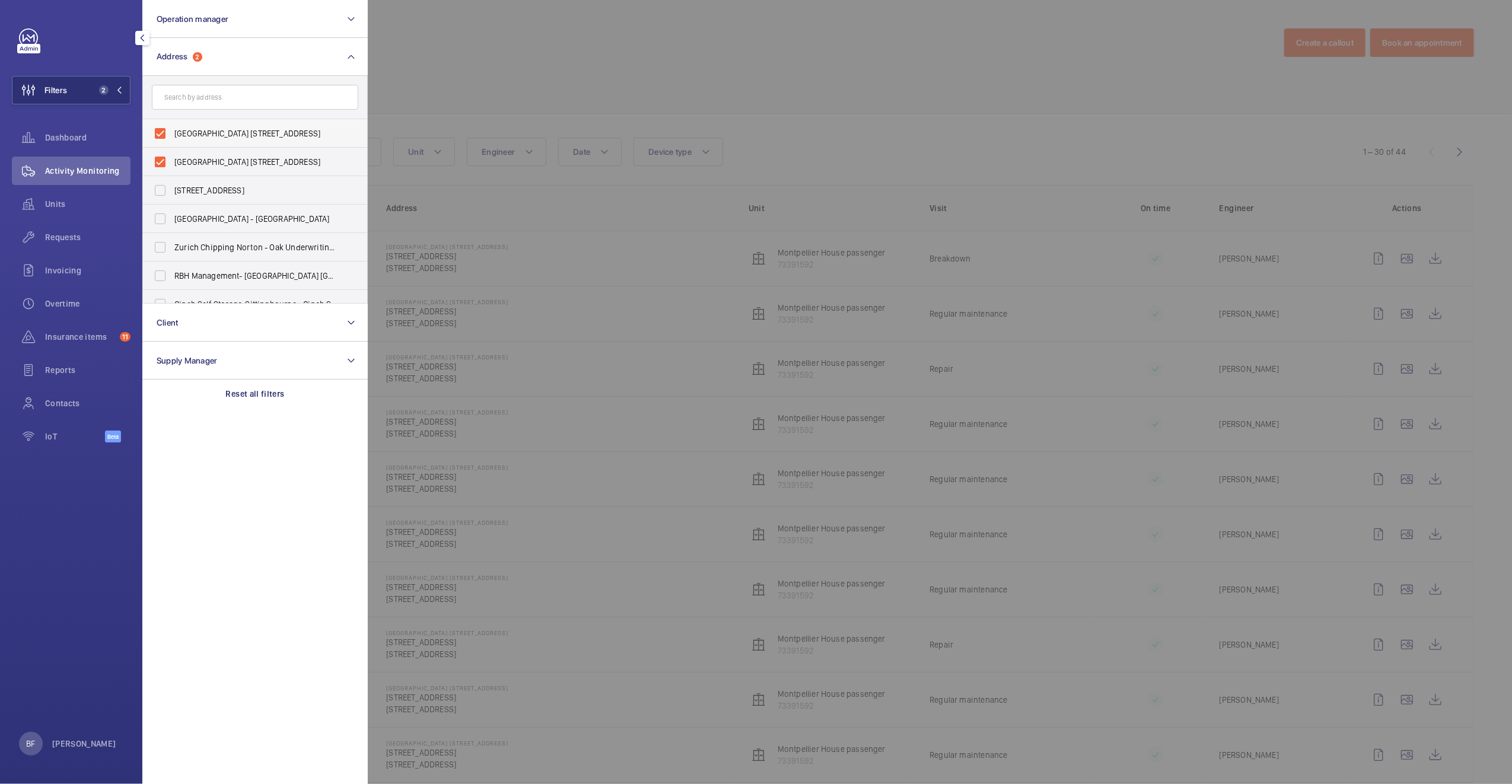
click at [228, 125] on label "[GEOGRAPHIC_DATA] [STREET_ADDRESS]" at bounding box center [246, 133] width 206 height 29
click at [172, 125] on input "[GEOGRAPHIC_DATA] [STREET_ADDRESS]" at bounding box center [160, 133] width 24 height 24
checkbox input "false"
click at [206, 170] on label "[GEOGRAPHIC_DATA] [STREET_ADDRESS]" at bounding box center [246, 161] width 206 height 29
click at [172, 170] on input "Montpelier House 106 Brompton Road, SW3 1JJ - 106 Brompton Rd, LONDON SW3 1JJ" at bounding box center [160, 161] width 24 height 24
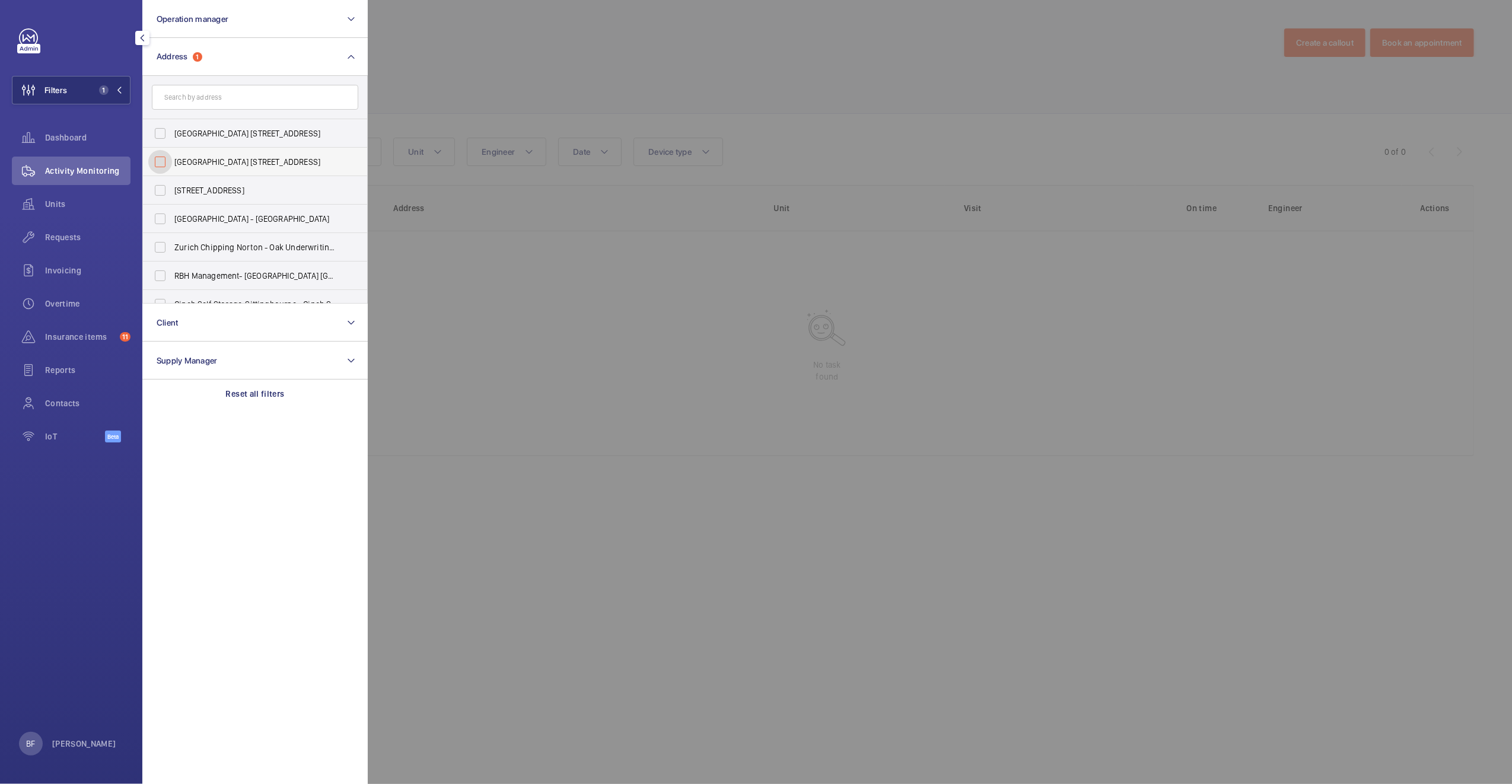
checkbox input "false"
click at [208, 106] on input "text" at bounding box center [255, 97] width 206 height 25
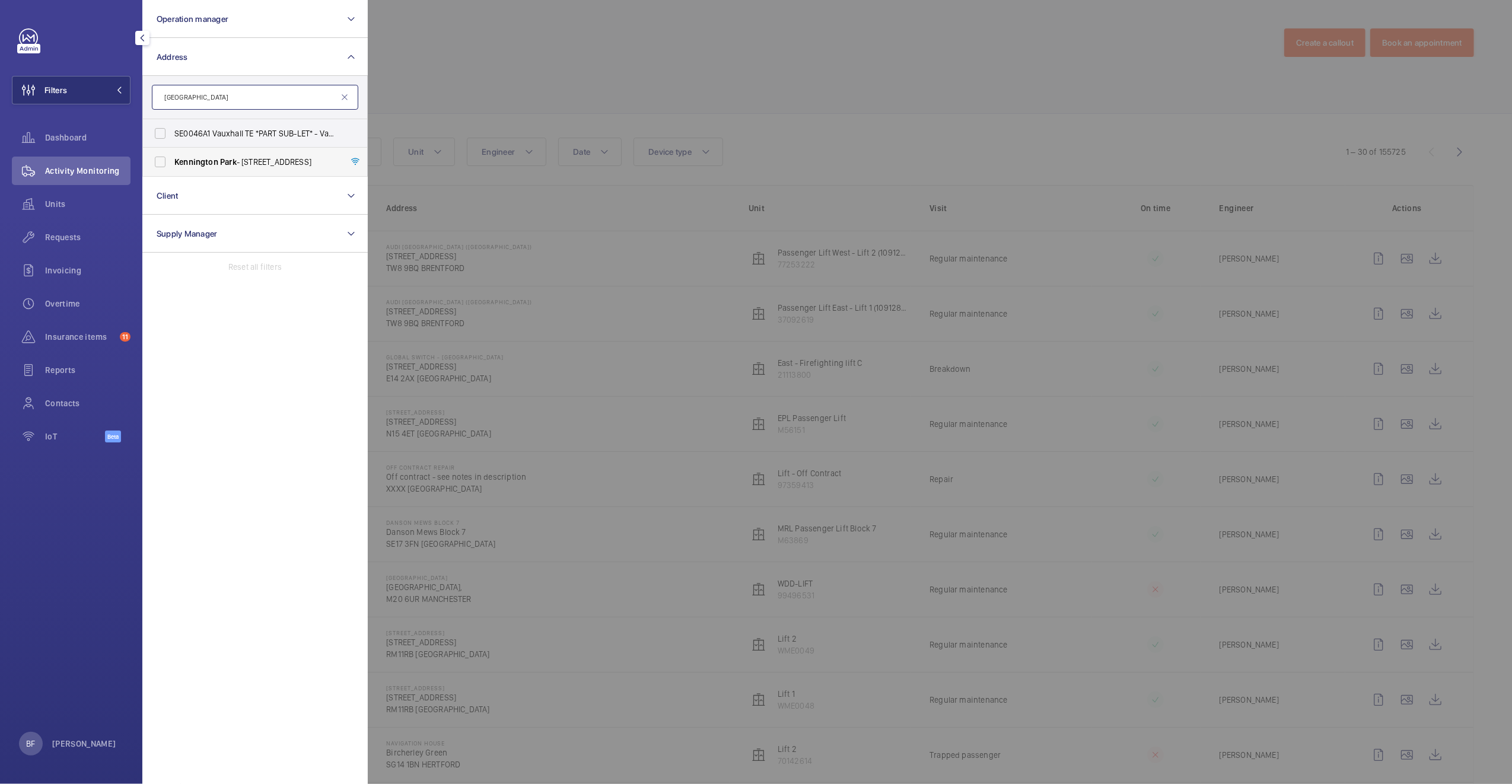
type input "kennington park"
click at [220, 164] on span "Park" at bounding box center [228, 162] width 16 height 10
click at [172, 164] on input "Kennington Park - 1-3 Brixton Road, LONDON SW9 6DE" at bounding box center [160, 161] width 24 height 24
checkbox input "true"
click at [795, 92] on div at bounding box center [1124, 392] width 1512 height 784
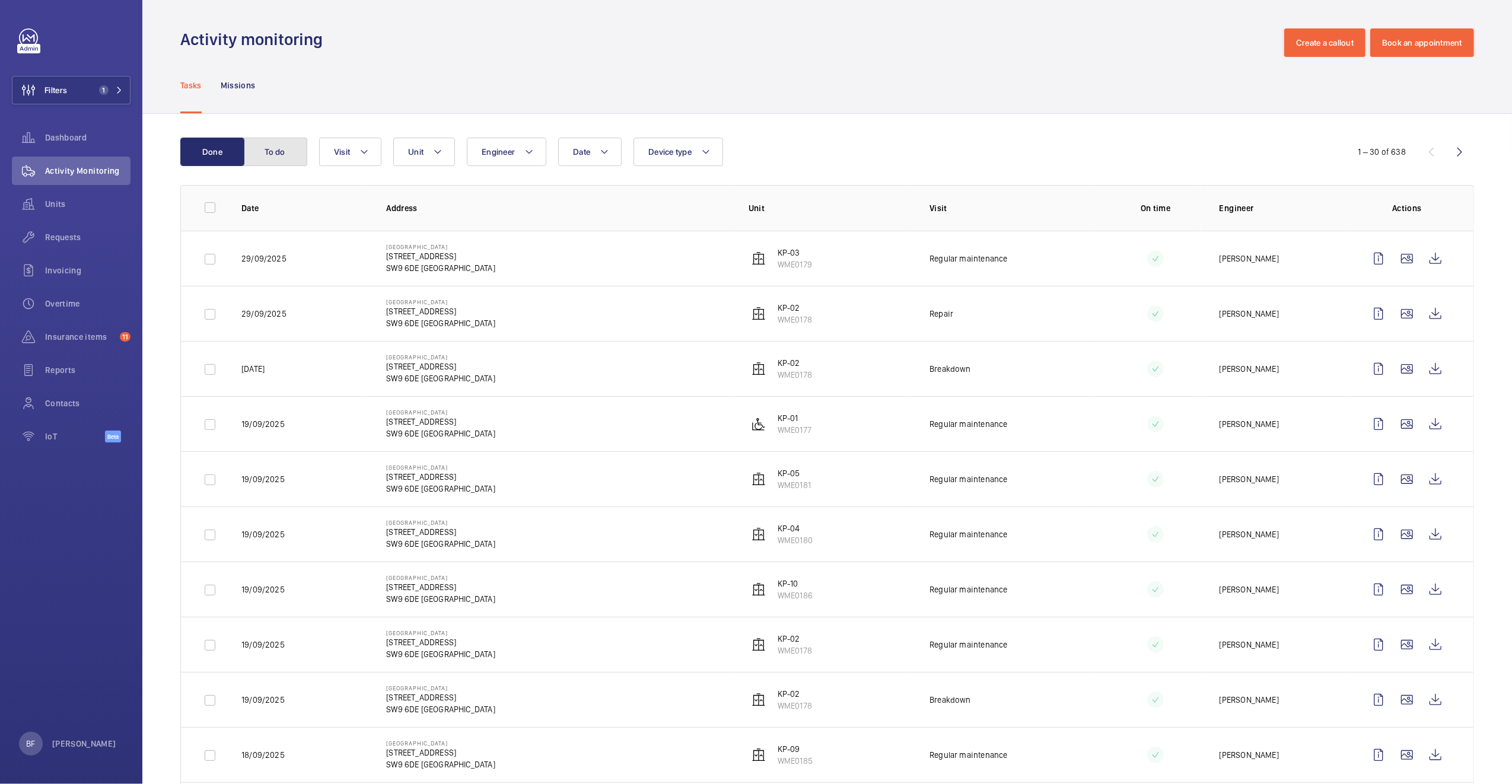
click at [259, 151] on button "To do" at bounding box center [276, 152] width 64 height 29
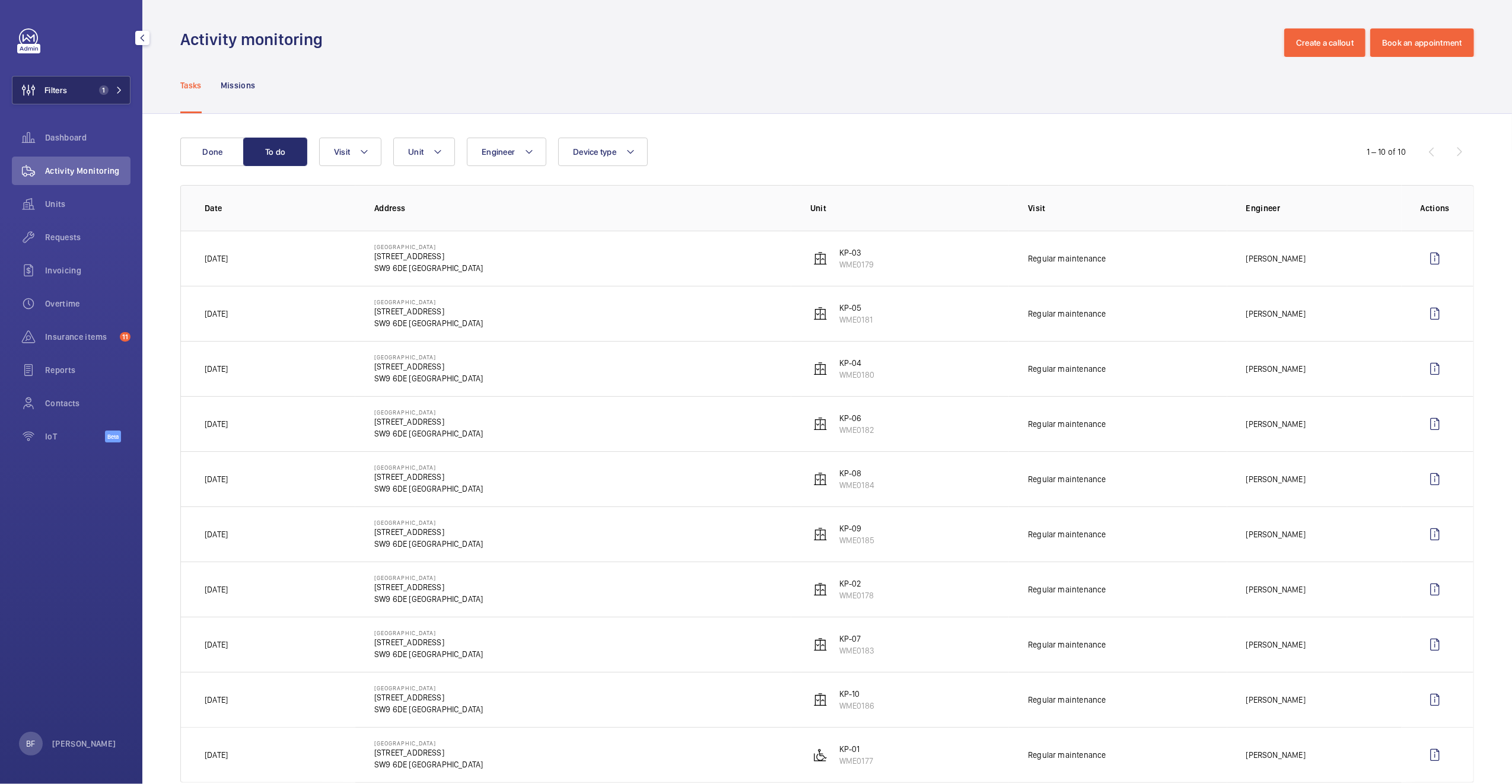
click at [73, 86] on button "Filters 1" at bounding box center [71, 90] width 118 height 29
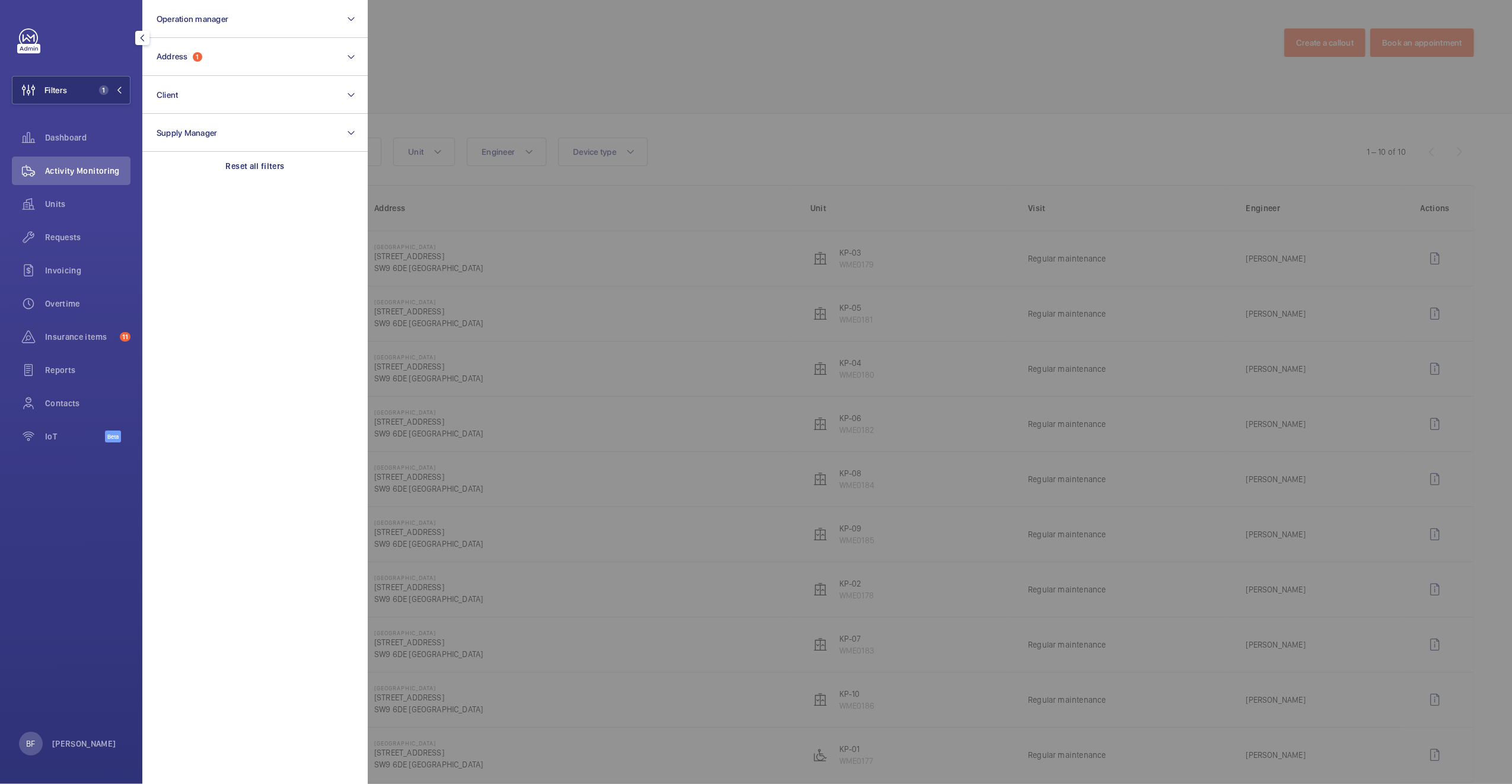
click at [711, 98] on div at bounding box center [1124, 392] width 1512 height 784
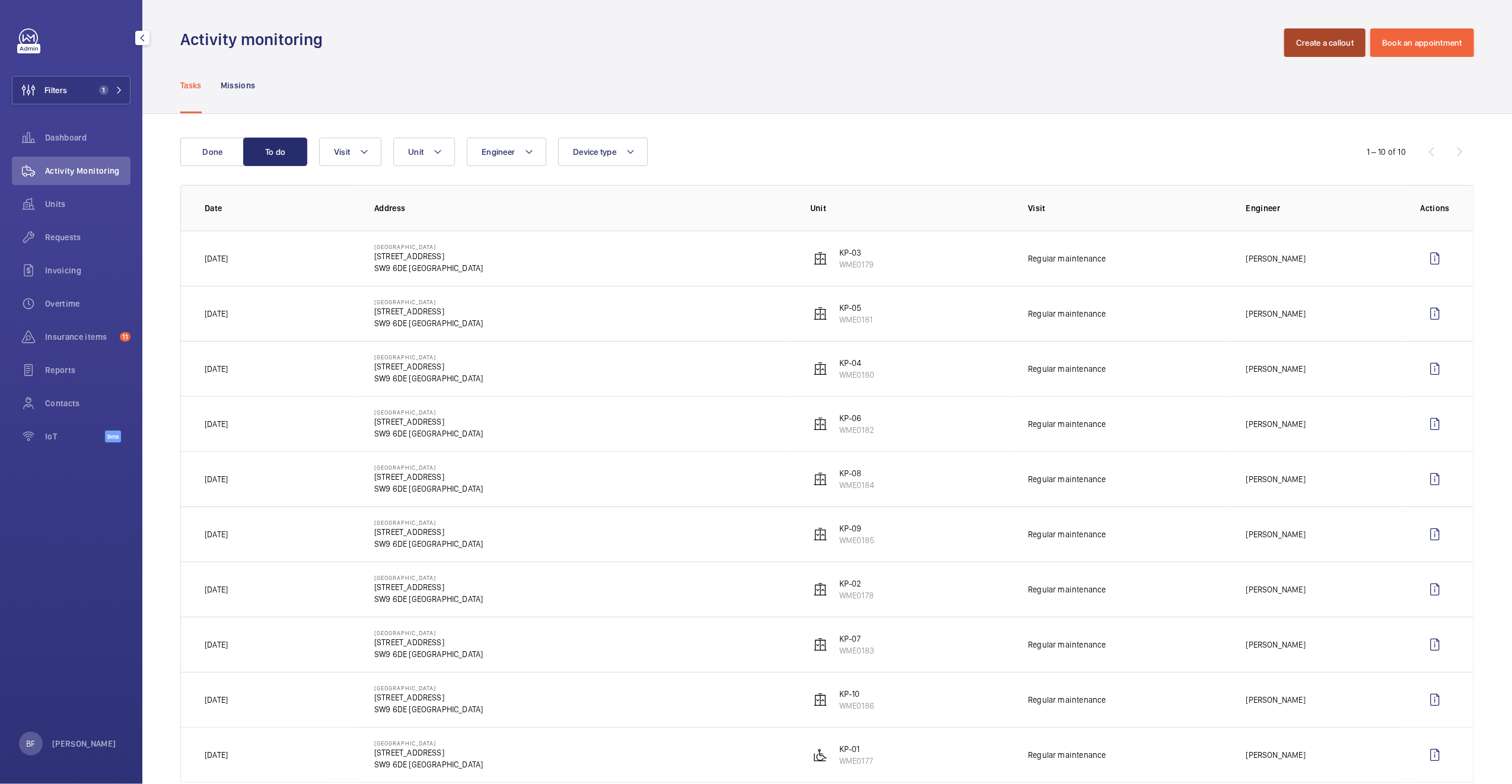
click at [1320, 47] on button "Create a callout" at bounding box center [1324, 42] width 81 height 29
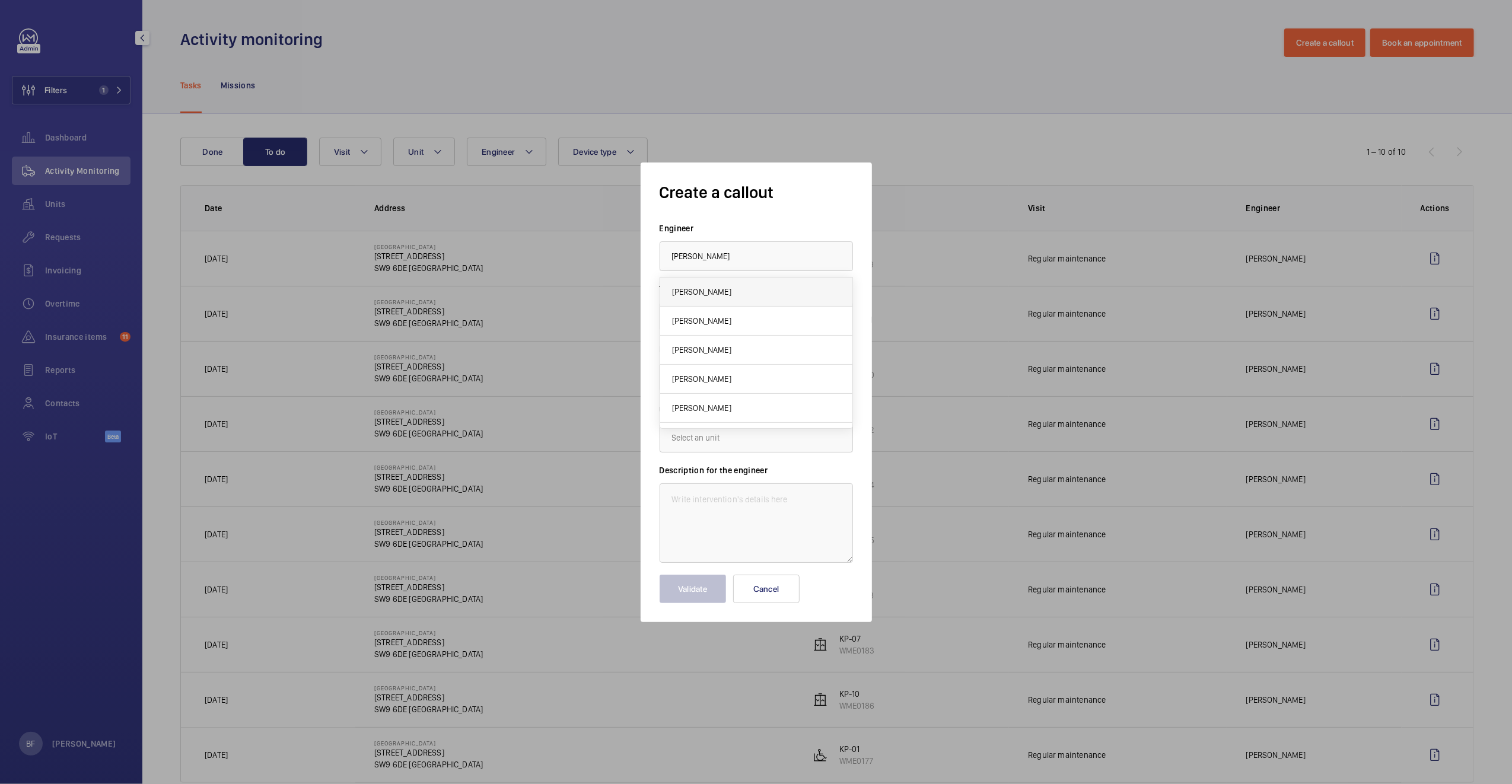
click at [768, 297] on mat-option "James Dalton" at bounding box center [756, 292] width 192 height 29
type input "James Dalton"
click at [784, 377] on input "text" at bounding box center [756, 377] width 194 height 30
click at [717, 413] on span "1-3 Brixton Road, SW9 6DE LONDON" at bounding box center [707, 413] width 70 height 12
type input "1-3 Brixton Road, SW9 6DE LONDON"
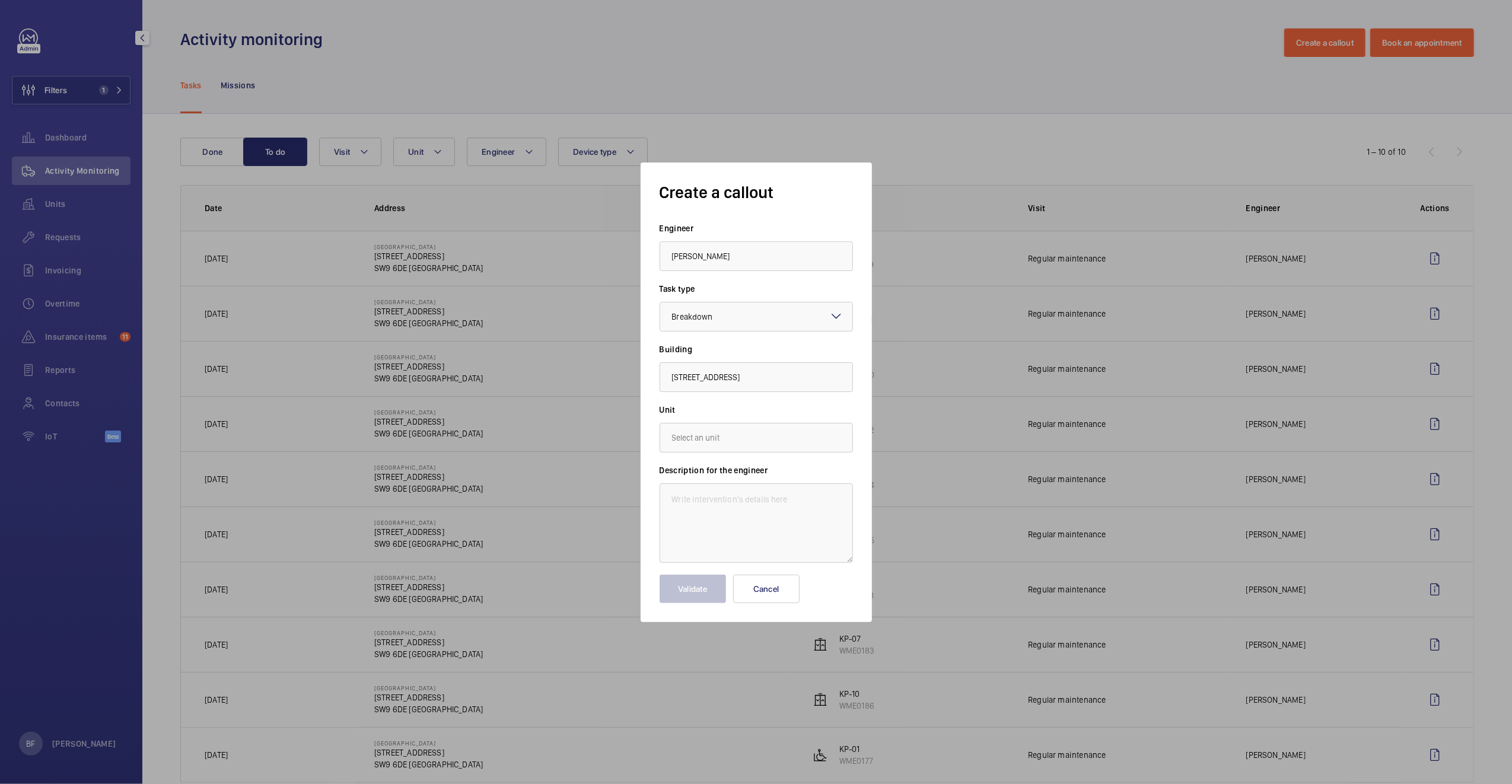
click at [704, 455] on form "Engineer James Dalton Task type Select a task type × Breakdown × Building 1-3 B…" at bounding box center [756, 412] width 194 height 380
click at [699, 438] on input "text" at bounding box center [756, 438] width 194 height 30
click at [747, 509] on mat-option "WME0178 - KP-02" at bounding box center [756, 509] width 192 height 29
type input "WME0178 - KP-02"
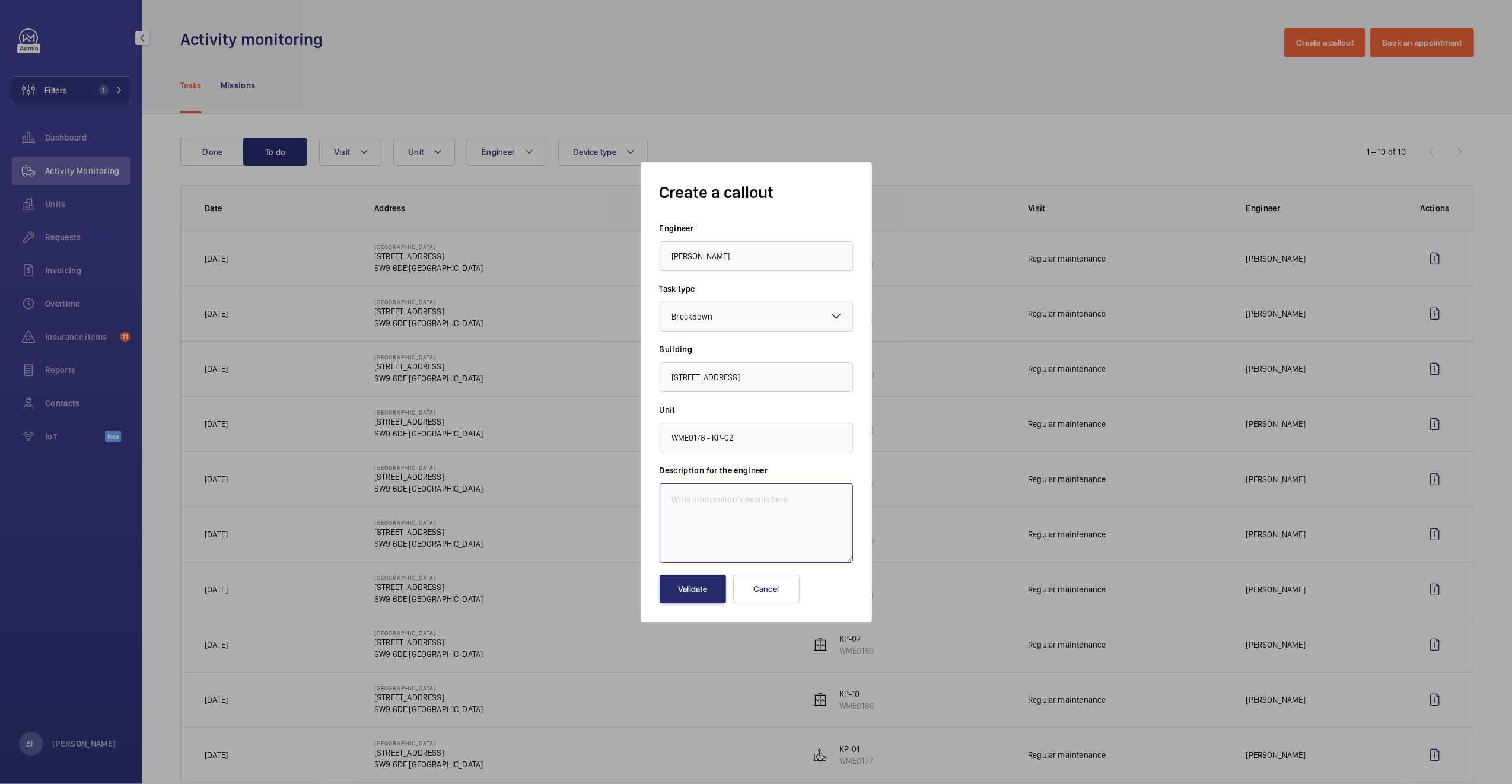
click at [739, 504] on textarea at bounding box center [756, 522] width 194 height 79
click at [786, 531] on textarea at bounding box center [756, 522] width 194 height 79
click at [730, 492] on textarea at bounding box center [756, 522] width 194 height 79
paste textarea "goods lift at KP makes a noise when travelling up or down, the way this can be …"
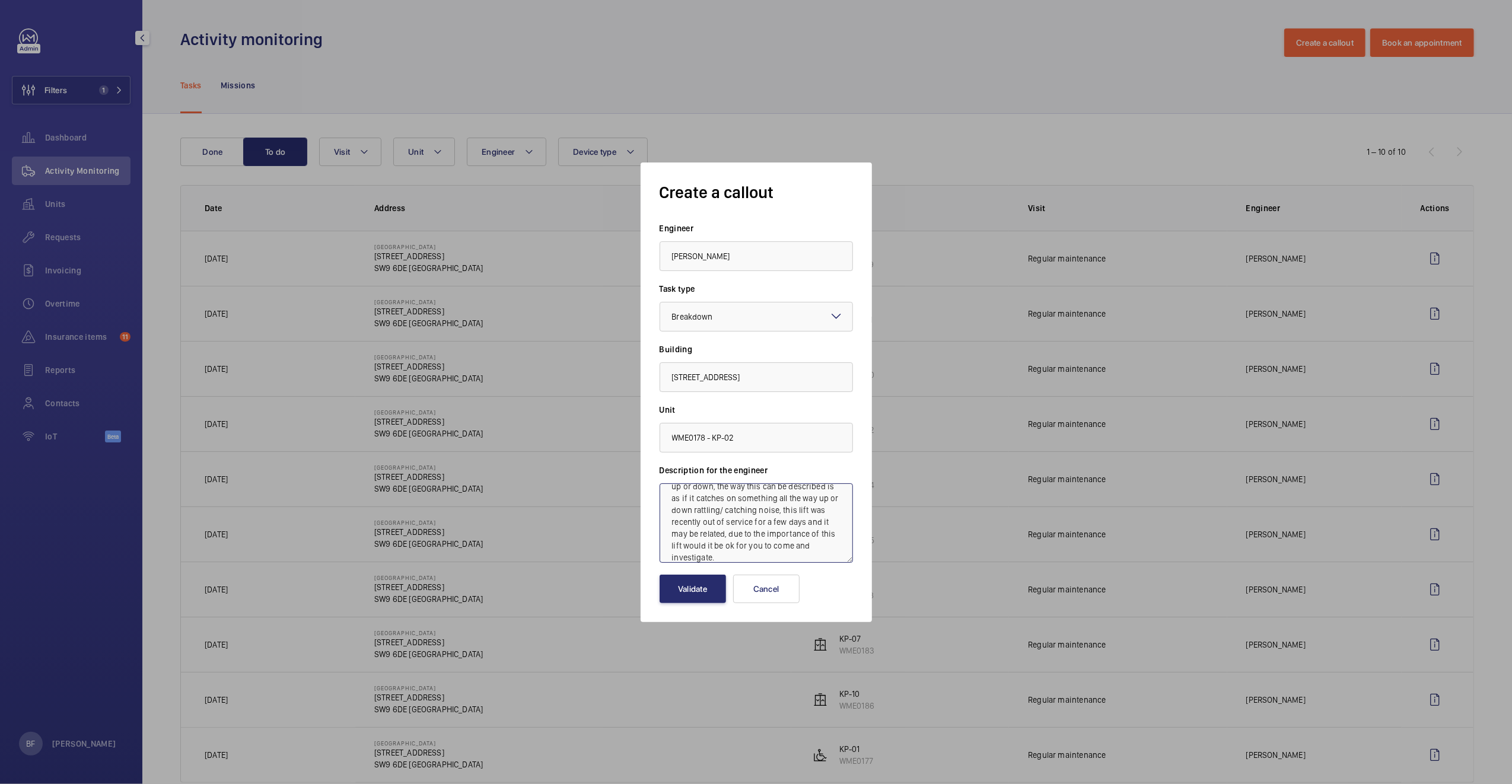
drag, startPoint x: 671, startPoint y: 496, endPoint x: 673, endPoint y: 471, distance: 25.1
click at [673, 471] on div "Description for the engineer goods lift at KP makes a noise when travelling up …" at bounding box center [756, 513] width 194 height 98
click at [673, 510] on textarea "goods lift at KP makes a noise when travelling up or down, the way this can be …" at bounding box center [756, 522] width 194 height 79
click at [674, 500] on textarea "goods lift at KP makes a noise when travelling up or down, the way this can be …" at bounding box center [756, 522] width 194 height 79
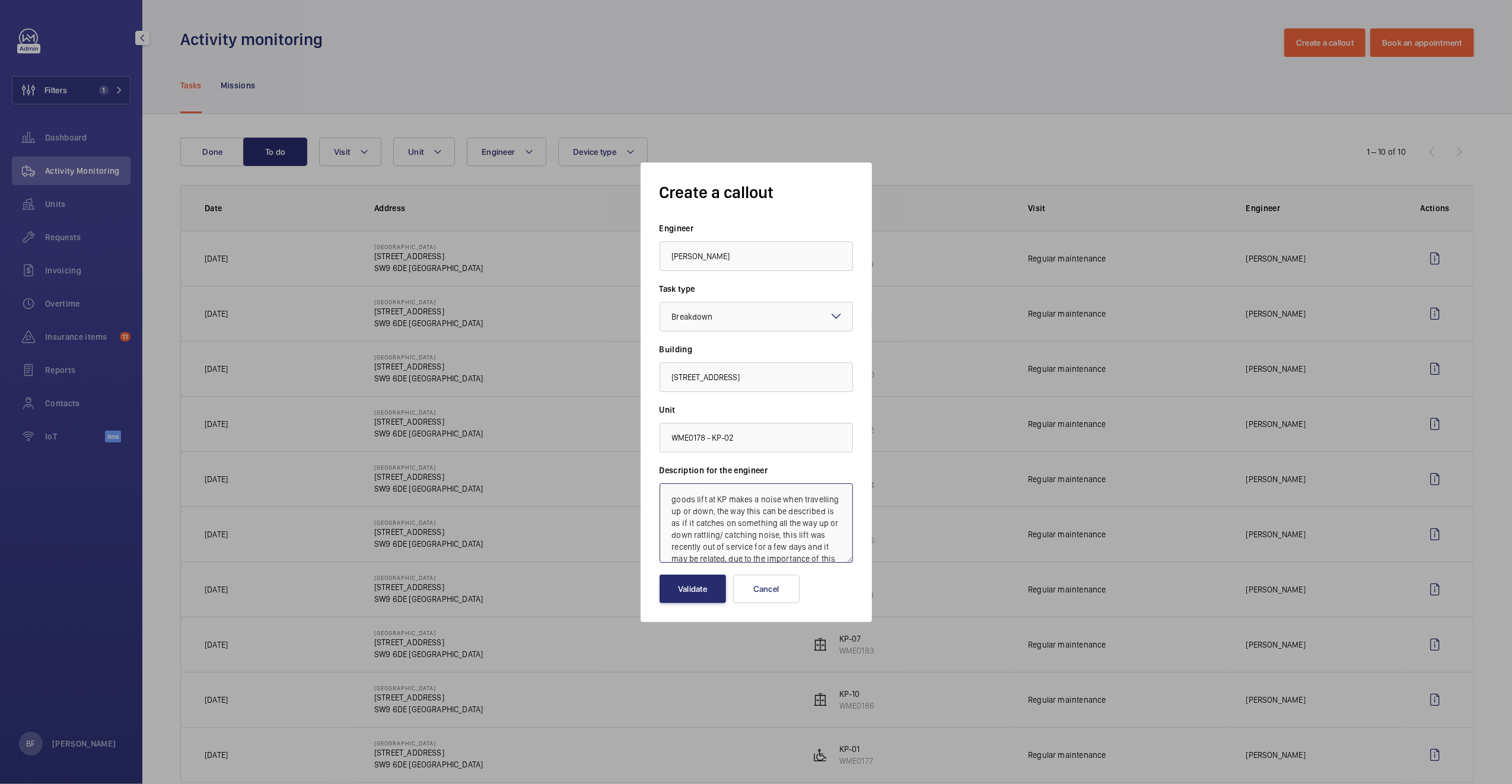
paste textarea "Job #359166"
type textarea "Job #359166 - goods lift at KP makes a noise when travelling up or down, the wa…"
click at [694, 594] on button "Validate" at bounding box center [692, 589] width 66 height 29
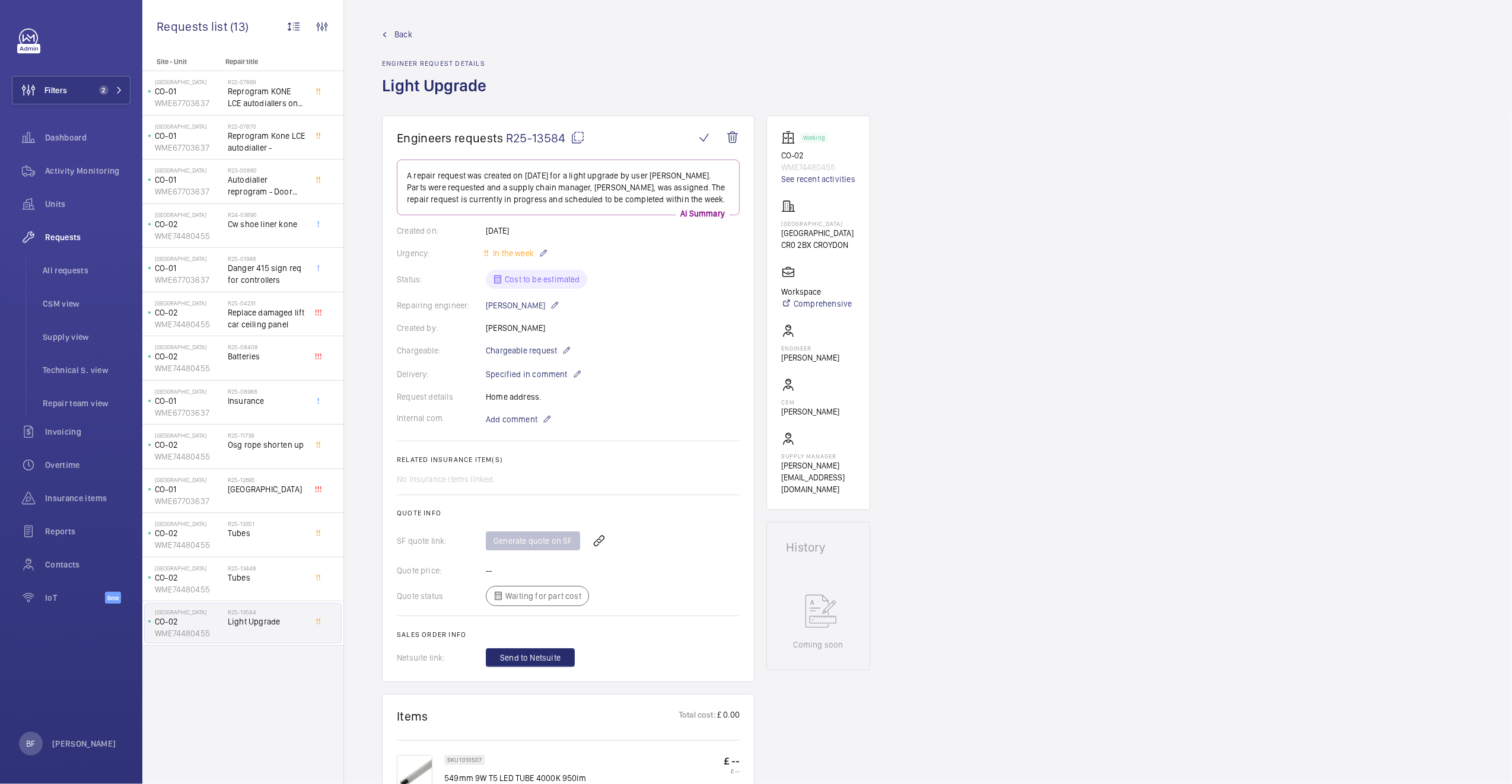
scroll to position [25, 0]
